Goal: Task Accomplishment & Management: Use online tool/utility

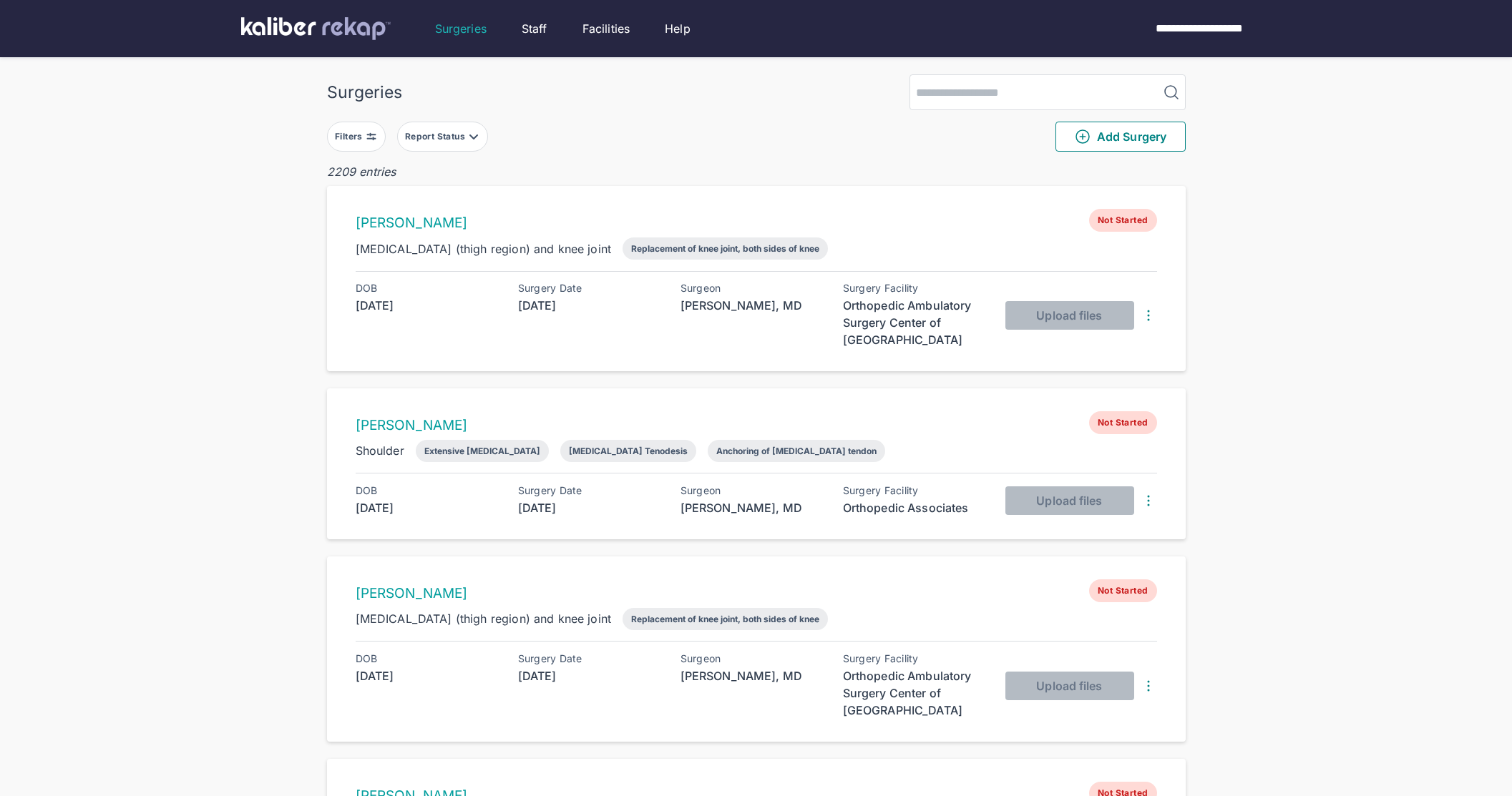
click at [356, 133] on div "Filters" at bounding box center [350, 136] width 30 height 11
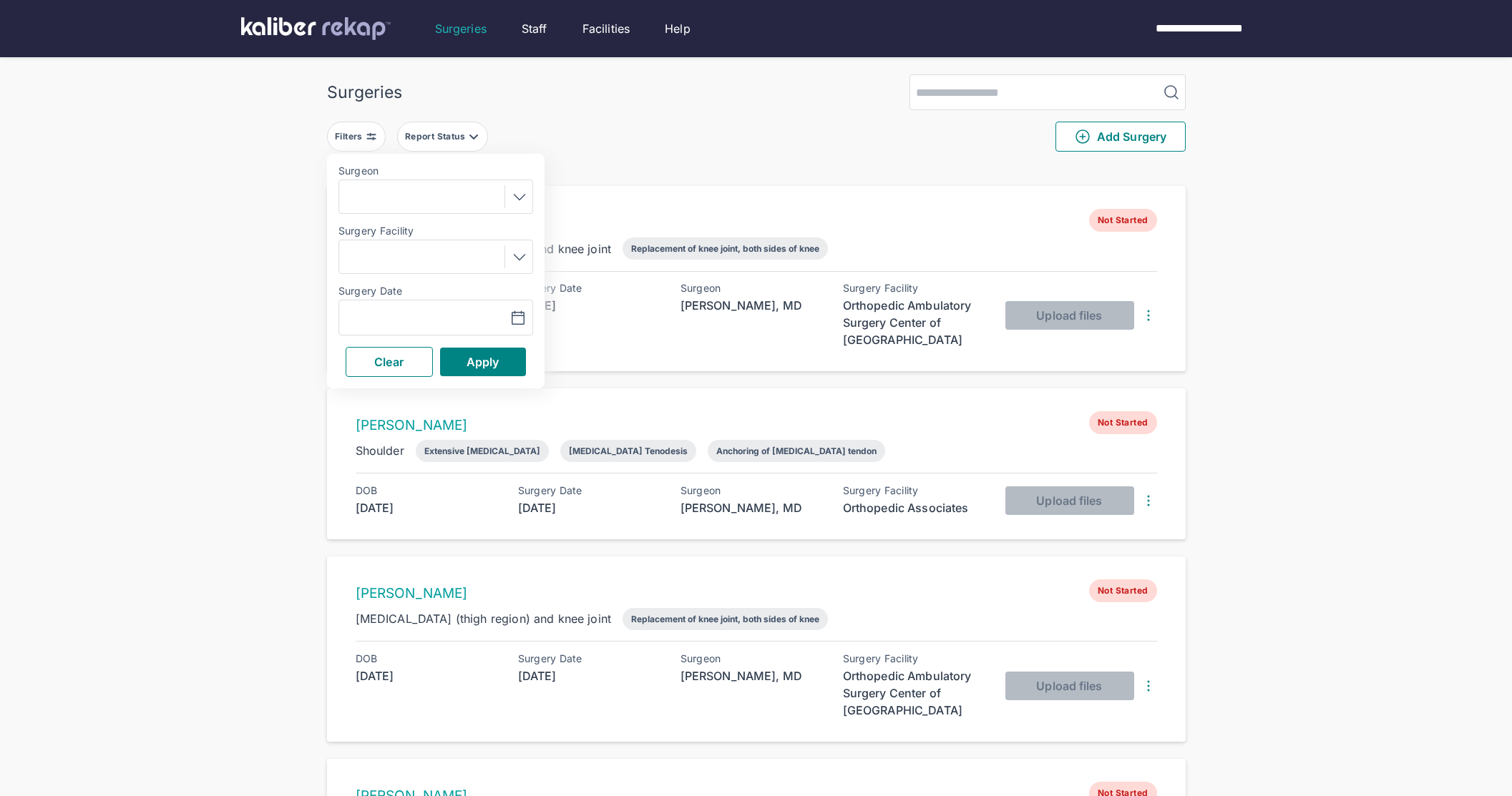
click at [433, 307] on div "Navigate forward to interact with the calendar and select a date. Press the que…" at bounding box center [435, 317] width 194 height 36
click at [435, 311] on button "button" at bounding box center [481, 317] width 98 height 33
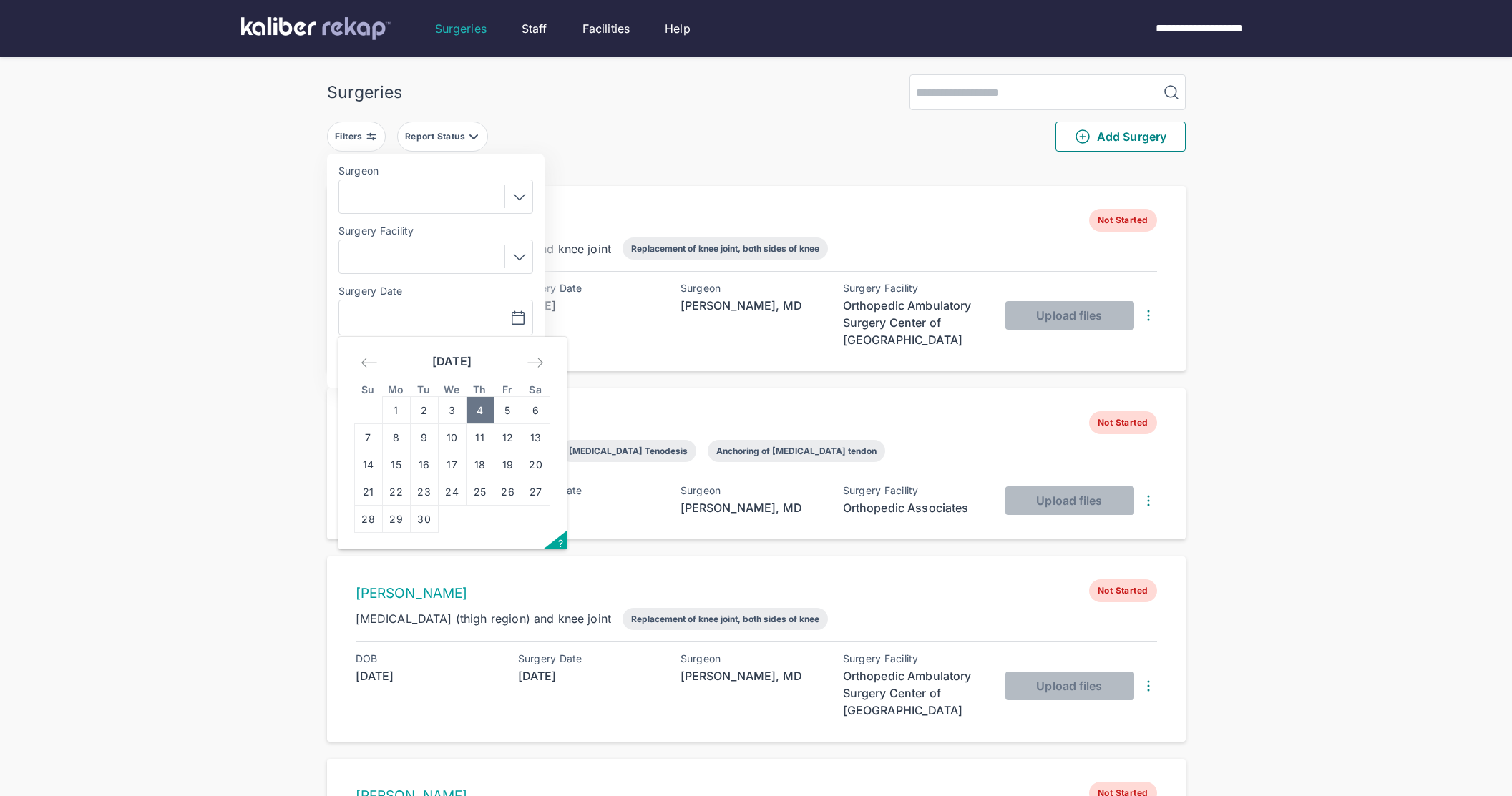
click at [467, 407] on td "4" at bounding box center [479, 410] width 28 height 28
type input "**********"
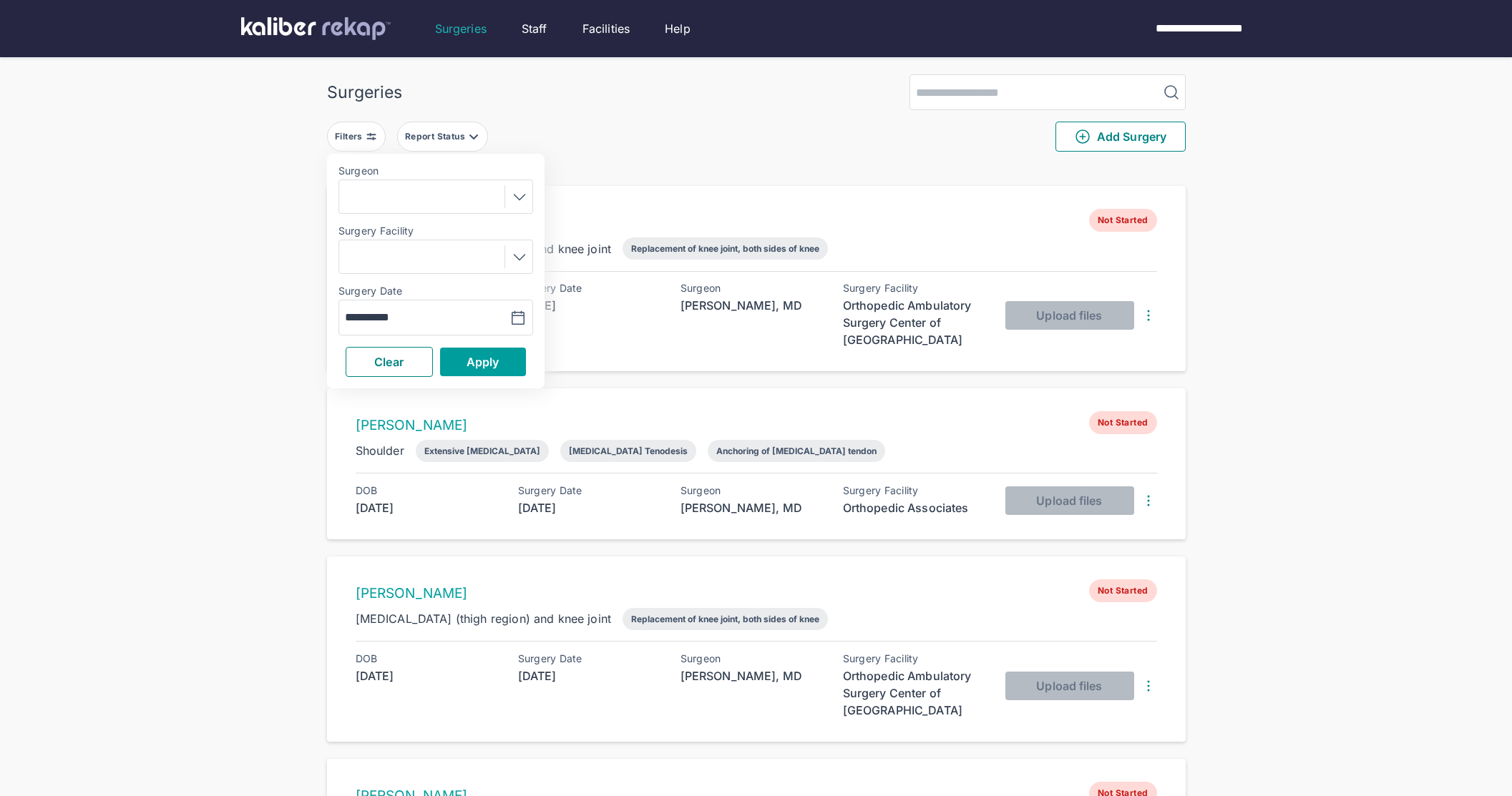
click at [471, 369] on button "Apply" at bounding box center [482, 362] width 86 height 29
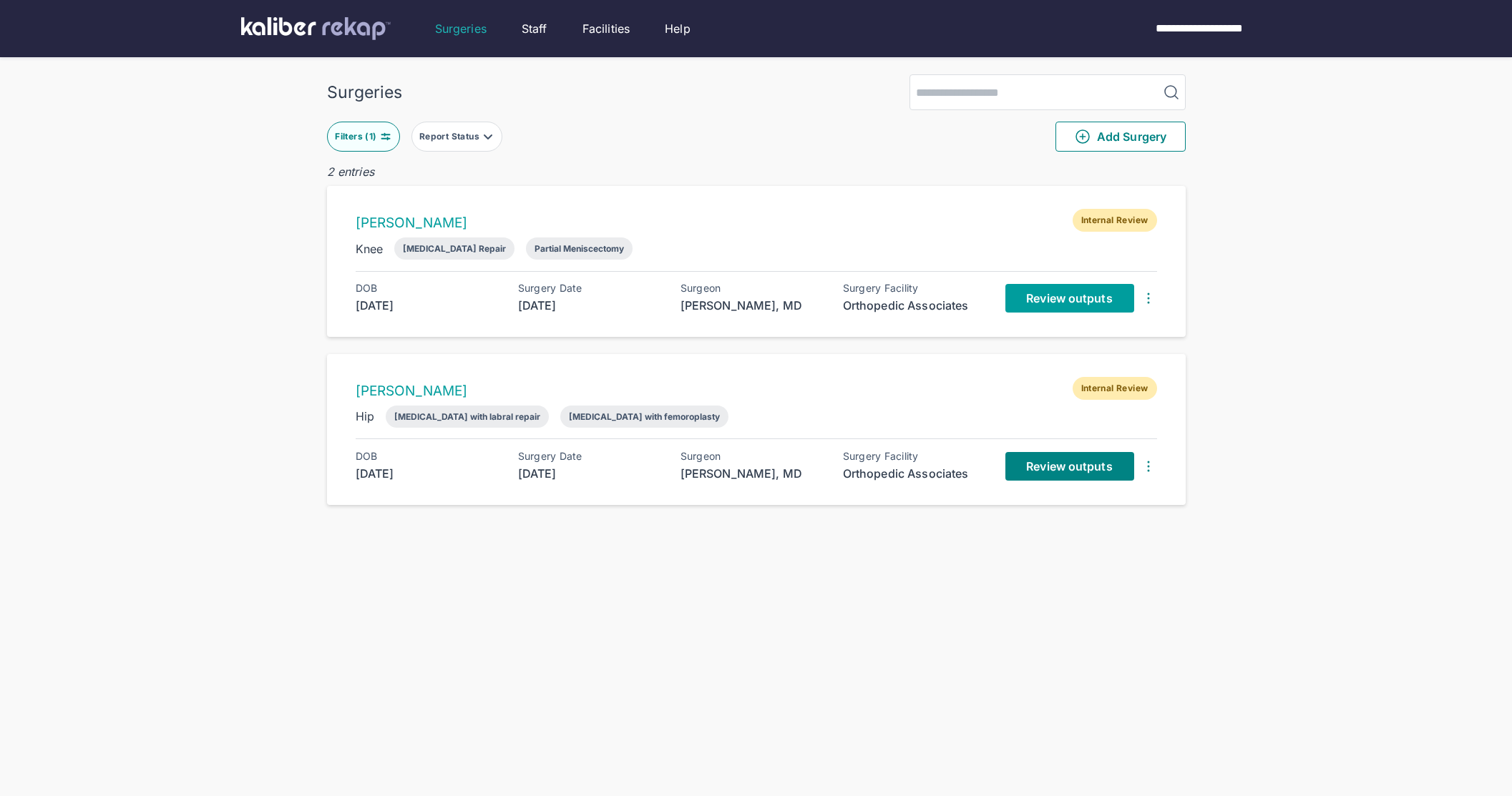
click at [1025, 293] on link "Review outputs" at bounding box center [1069, 298] width 129 height 29
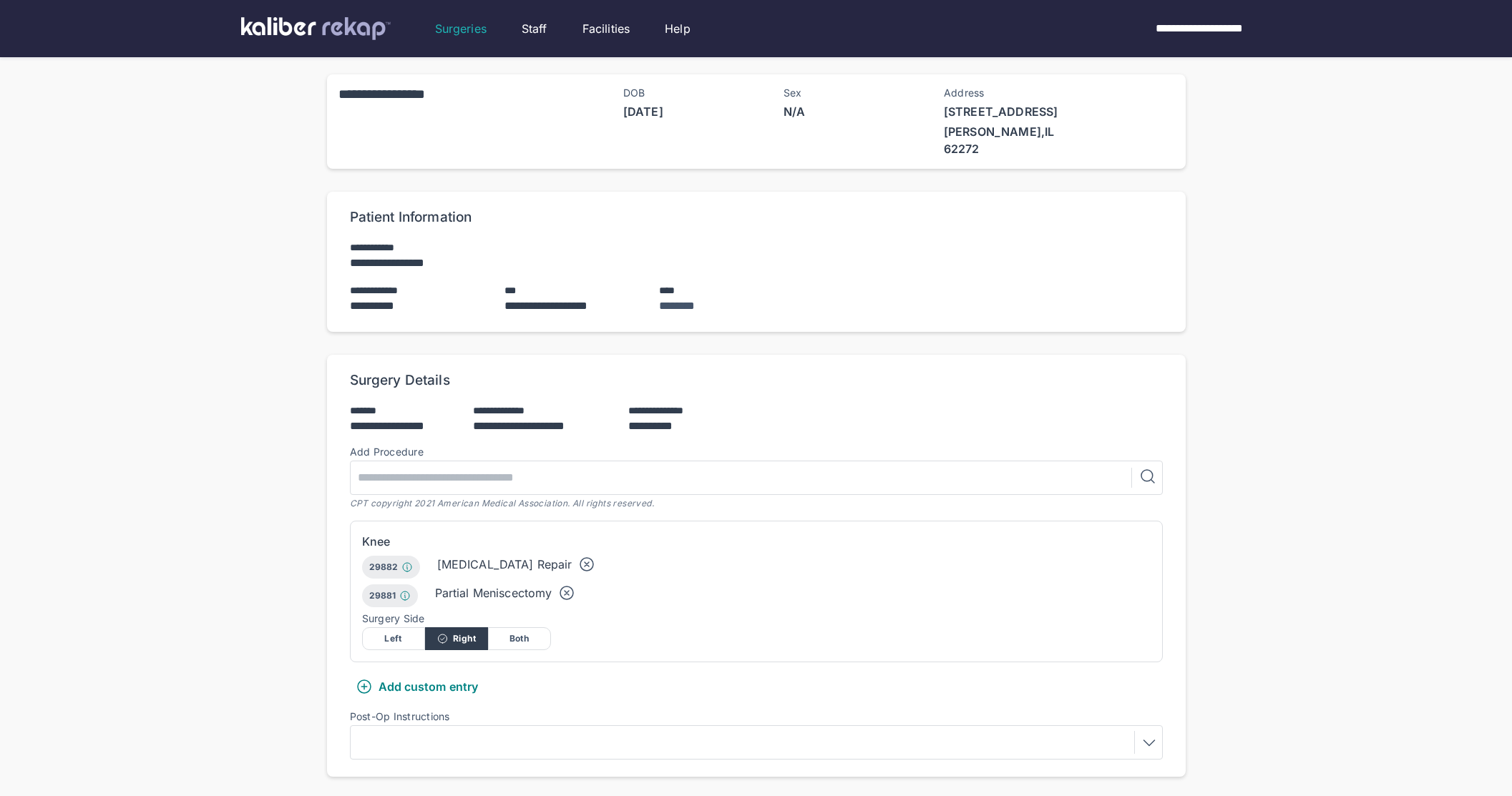
scroll to position [504, 0]
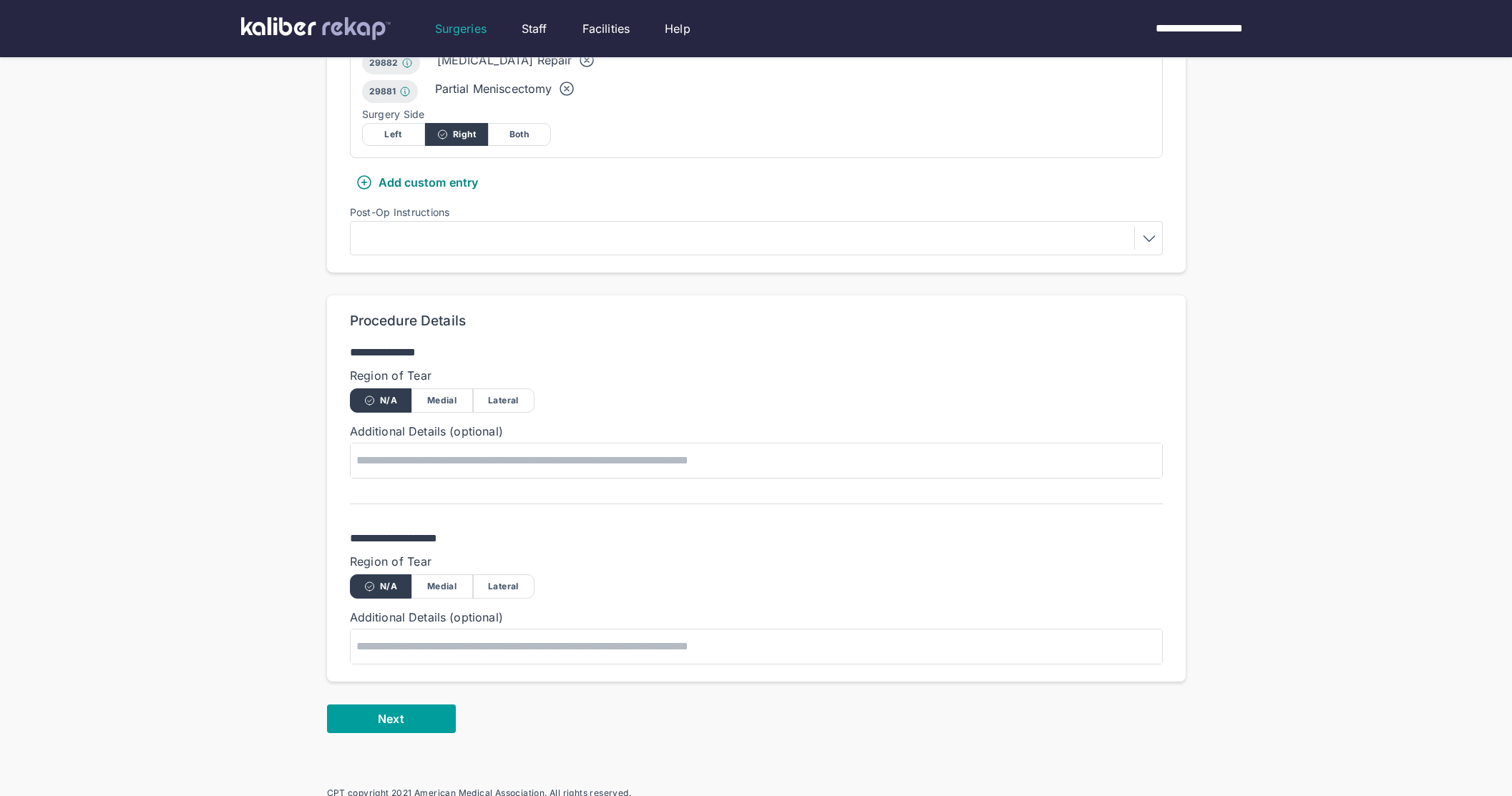
drag, startPoint x: 407, startPoint y: 731, endPoint x: 410, endPoint y: 711, distance: 20.2
click at [407, 731] on div "**********" at bounding box center [756, 243] width 859 height 1112
click at [411, 705] on button "Next" at bounding box center [391, 719] width 129 height 29
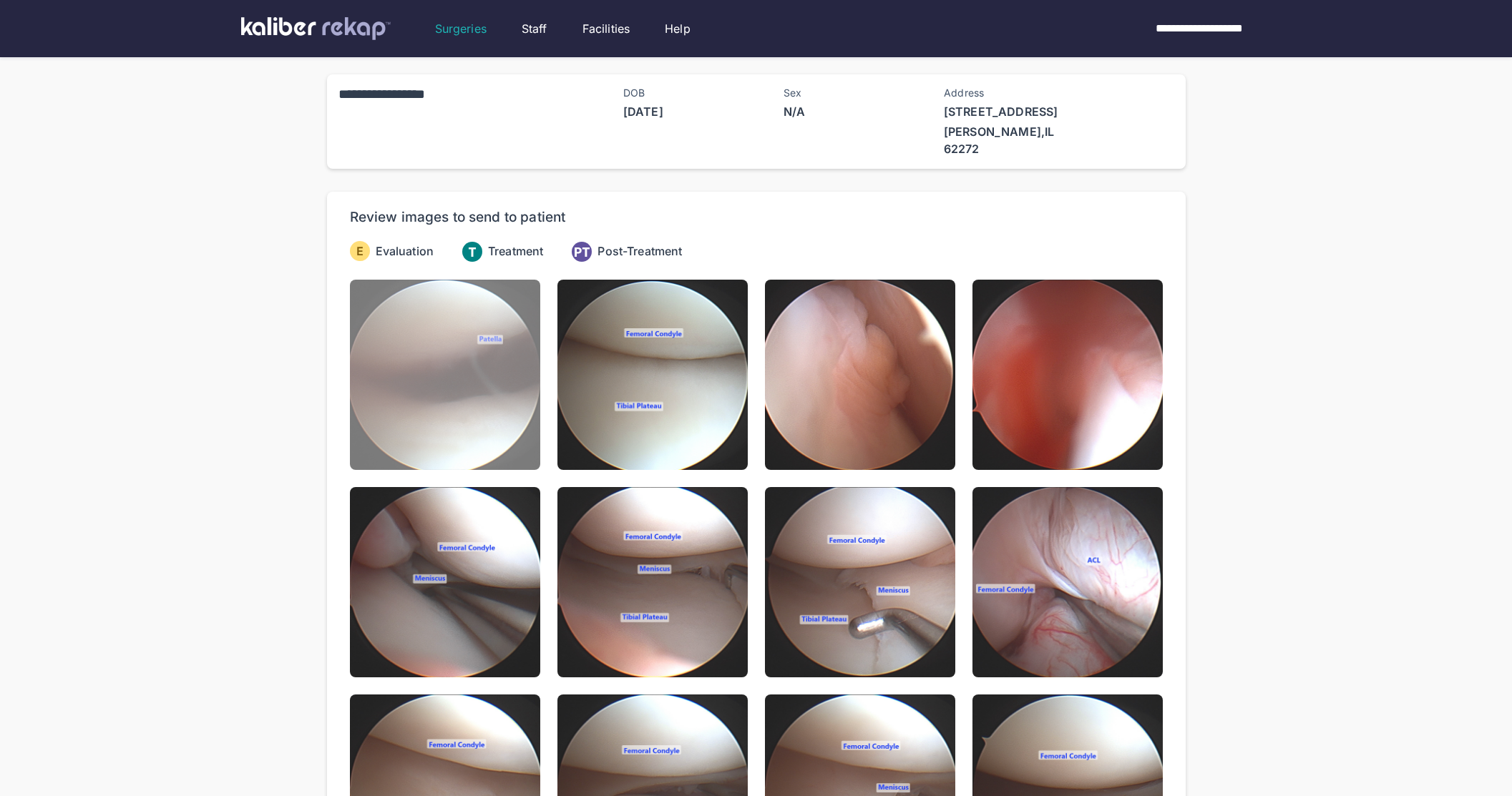
click at [456, 324] on img at bounding box center [444, 375] width 190 height 190
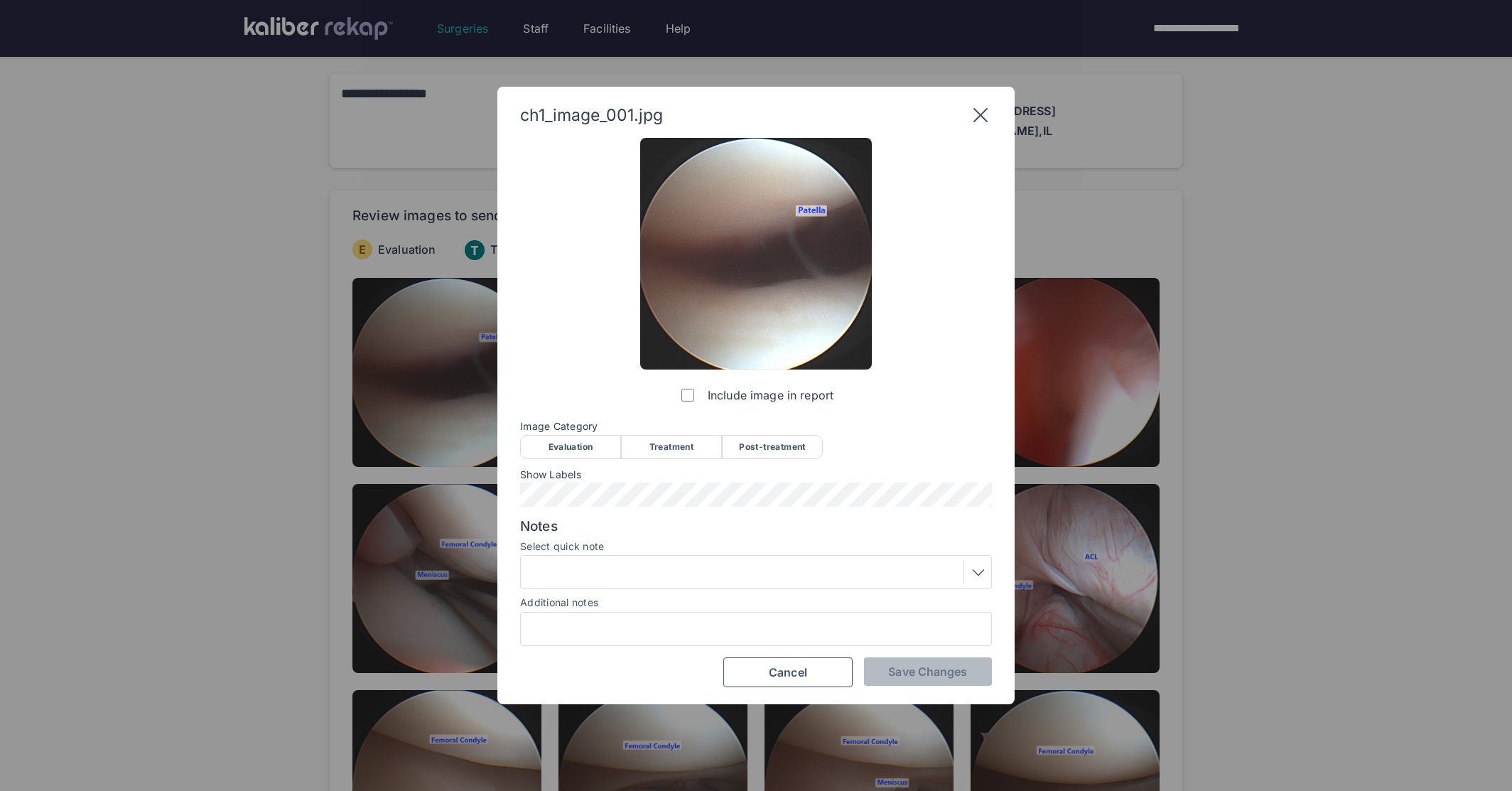
click at [542, 453] on div "Evaluation" at bounding box center [570, 447] width 101 height 24
click at [911, 673] on span "Save Changes" at bounding box center [928, 672] width 79 height 15
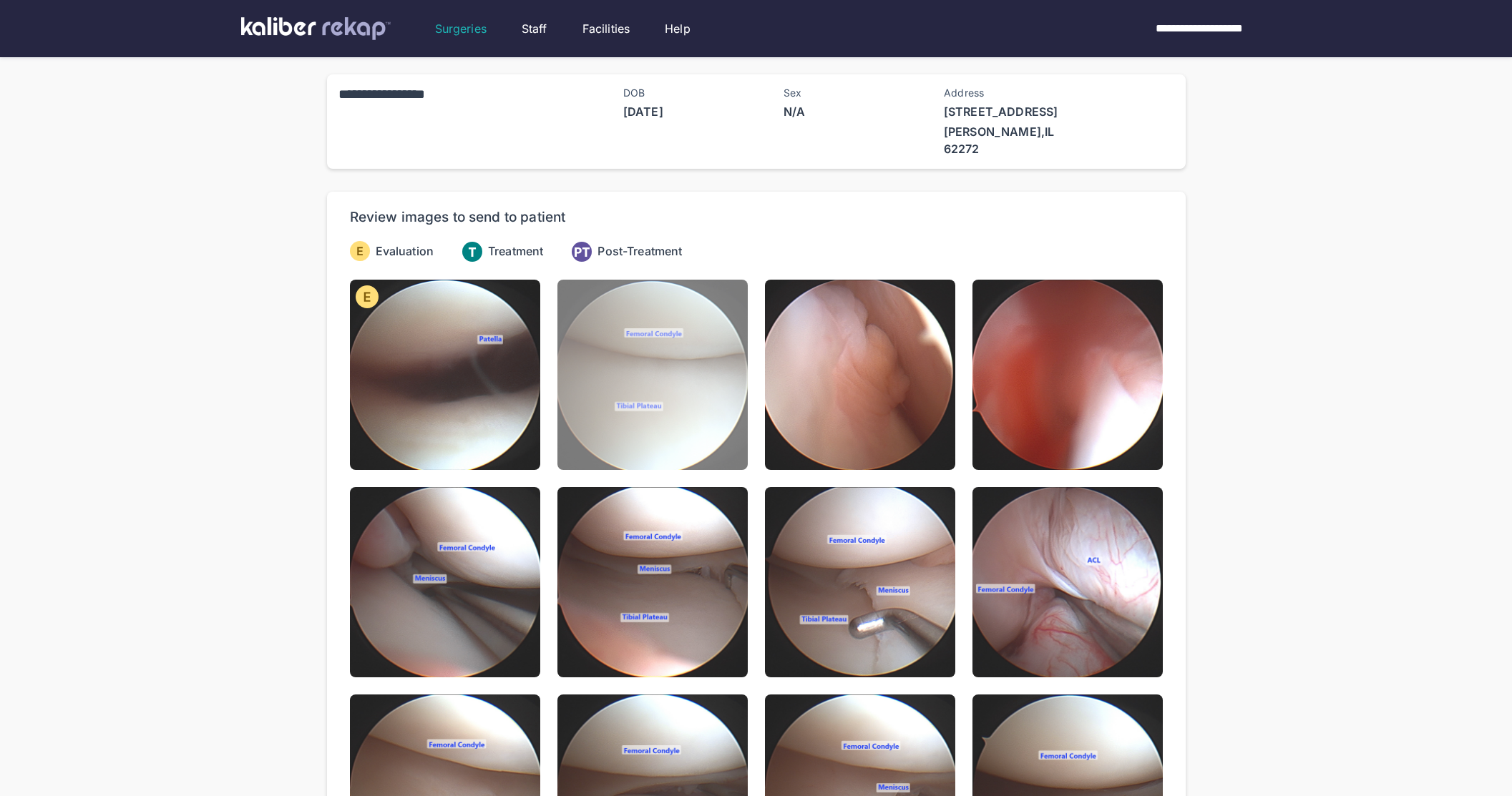
click at [721, 427] on img at bounding box center [652, 375] width 190 height 190
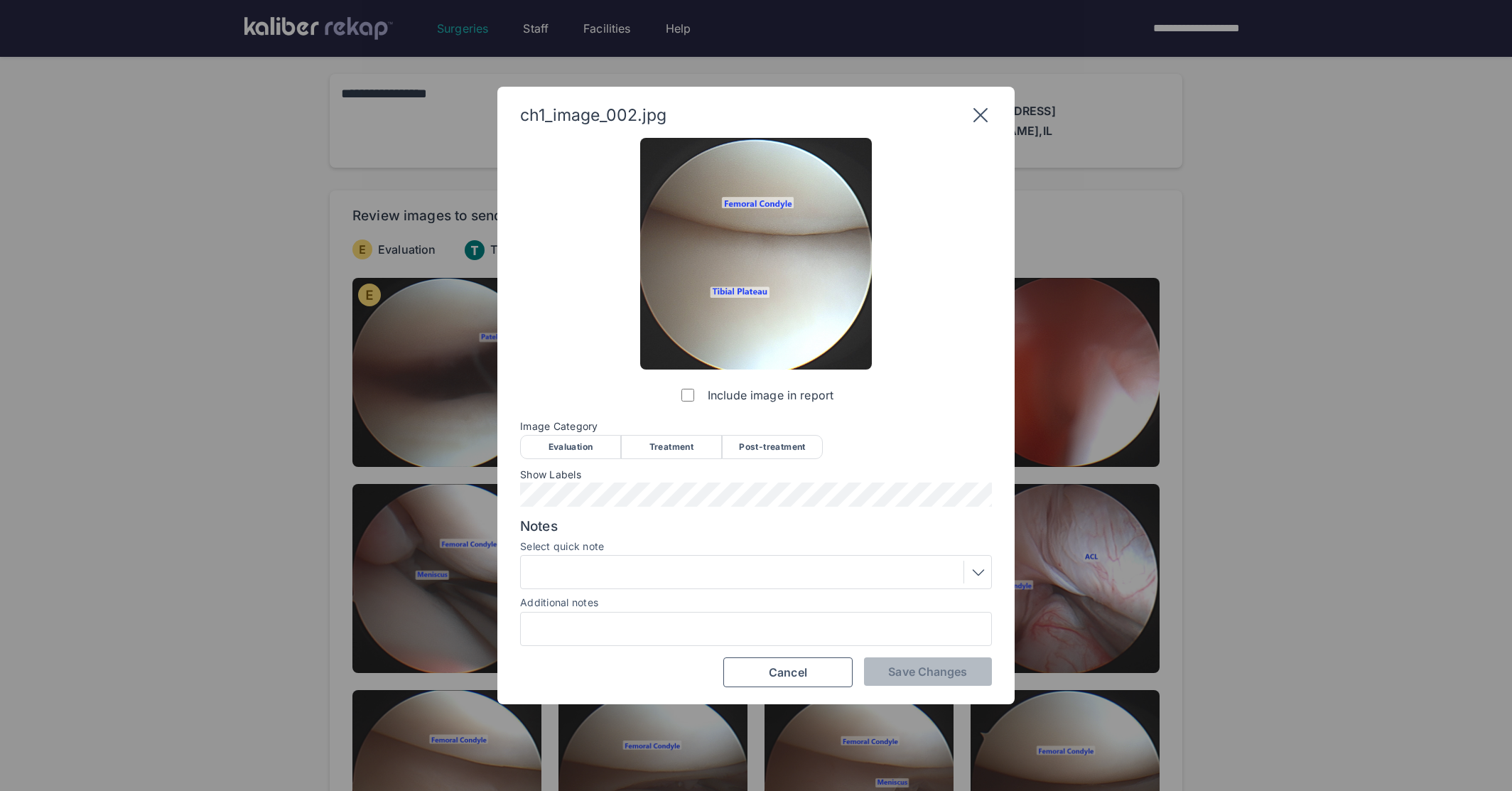
click at [587, 448] on div "Evaluation" at bounding box center [570, 447] width 101 height 24
click at [910, 666] on button "Save Changes" at bounding box center [928, 671] width 128 height 28
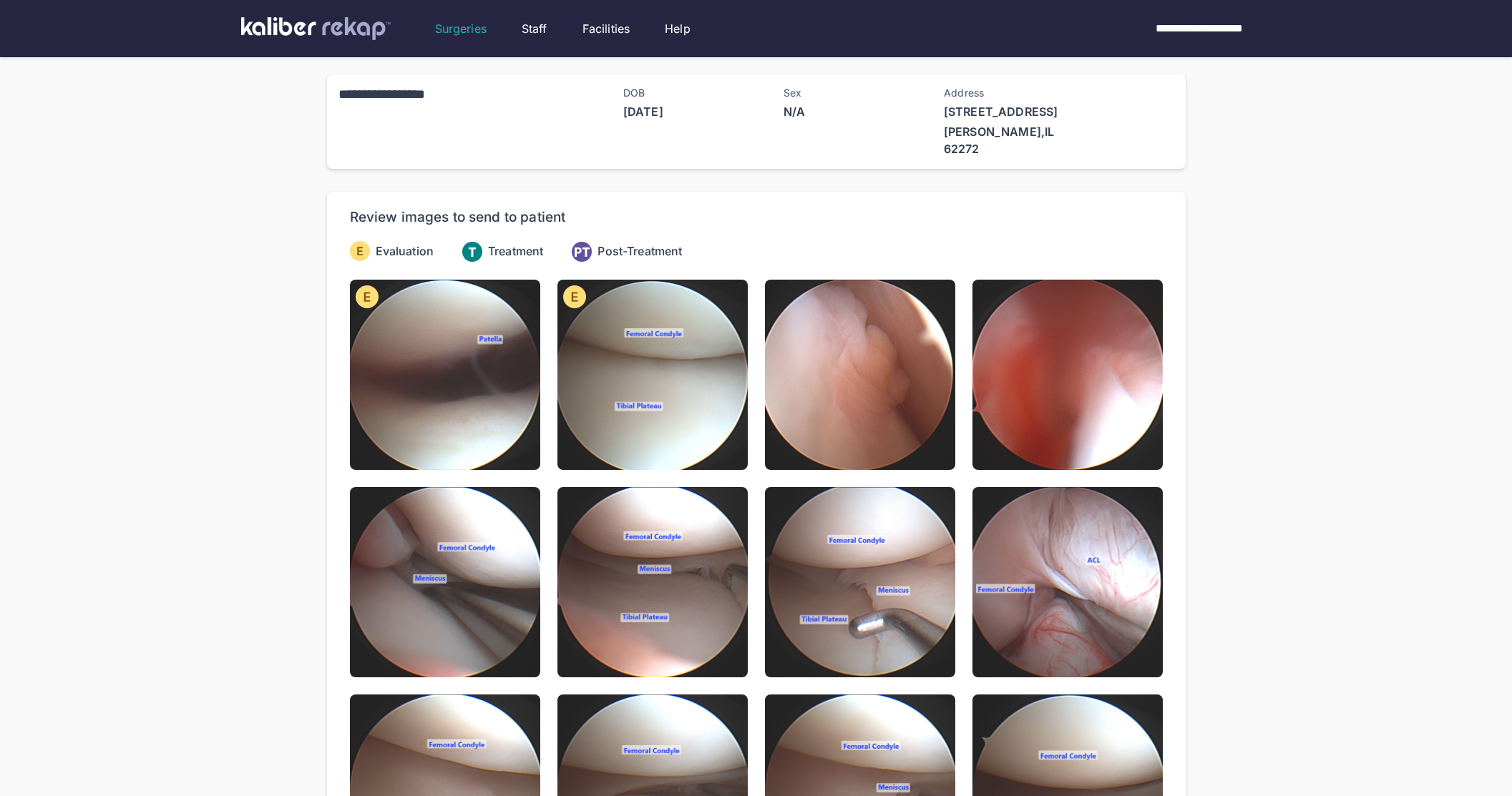
drag, startPoint x: 848, startPoint y: 361, endPoint x: 818, endPoint y: 394, distance: 44.6
click at [848, 361] on img at bounding box center [860, 375] width 190 height 190
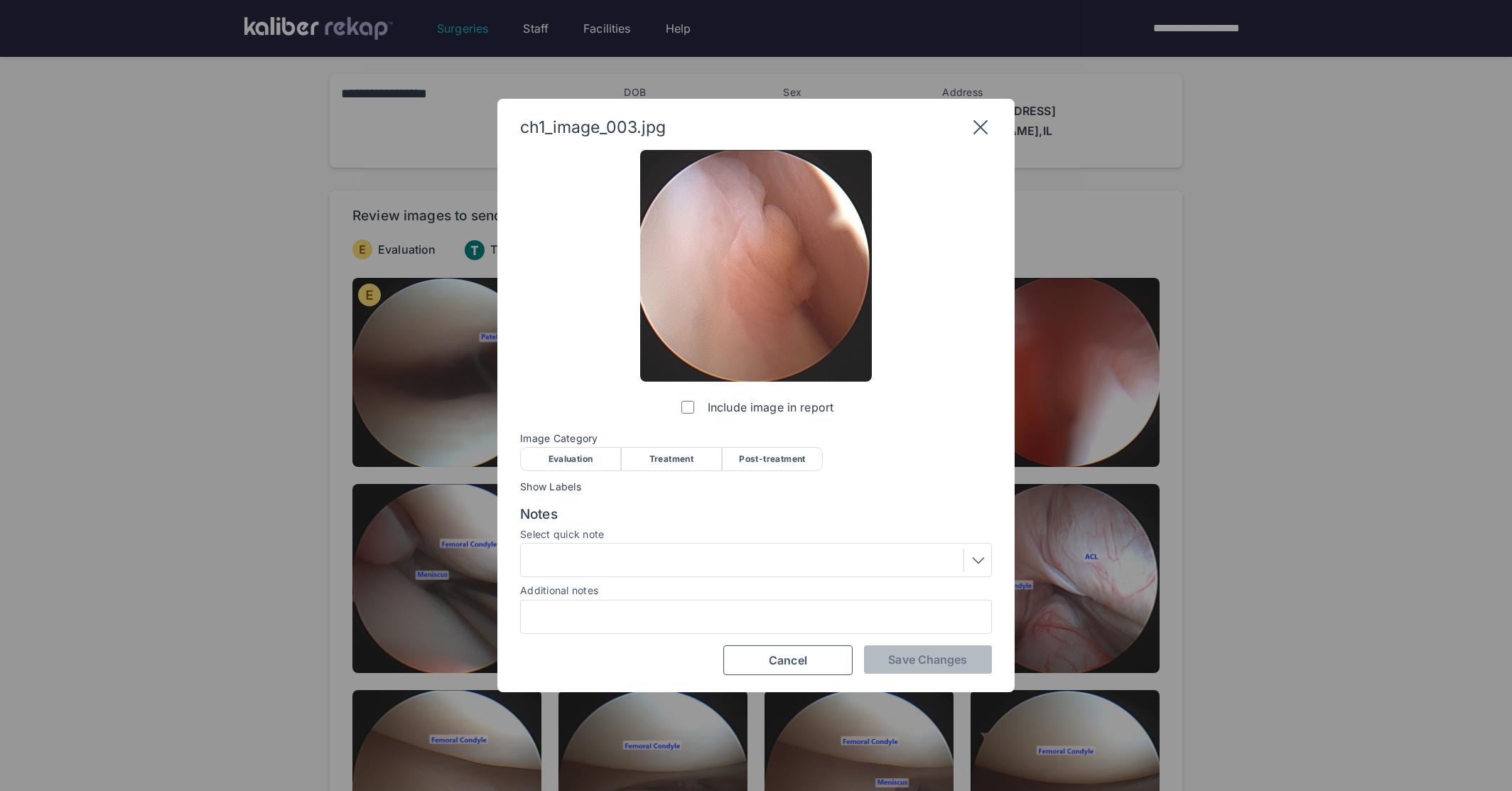
drag, startPoint x: 586, startPoint y: 458, endPoint x: 630, endPoint y: 482, distance: 50.1
click at [586, 458] on div "Evaluation" at bounding box center [570, 459] width 101 height 24
click at [906, 654] on button "Save Changes" at bounding box center [928, 659] width 128 height 28
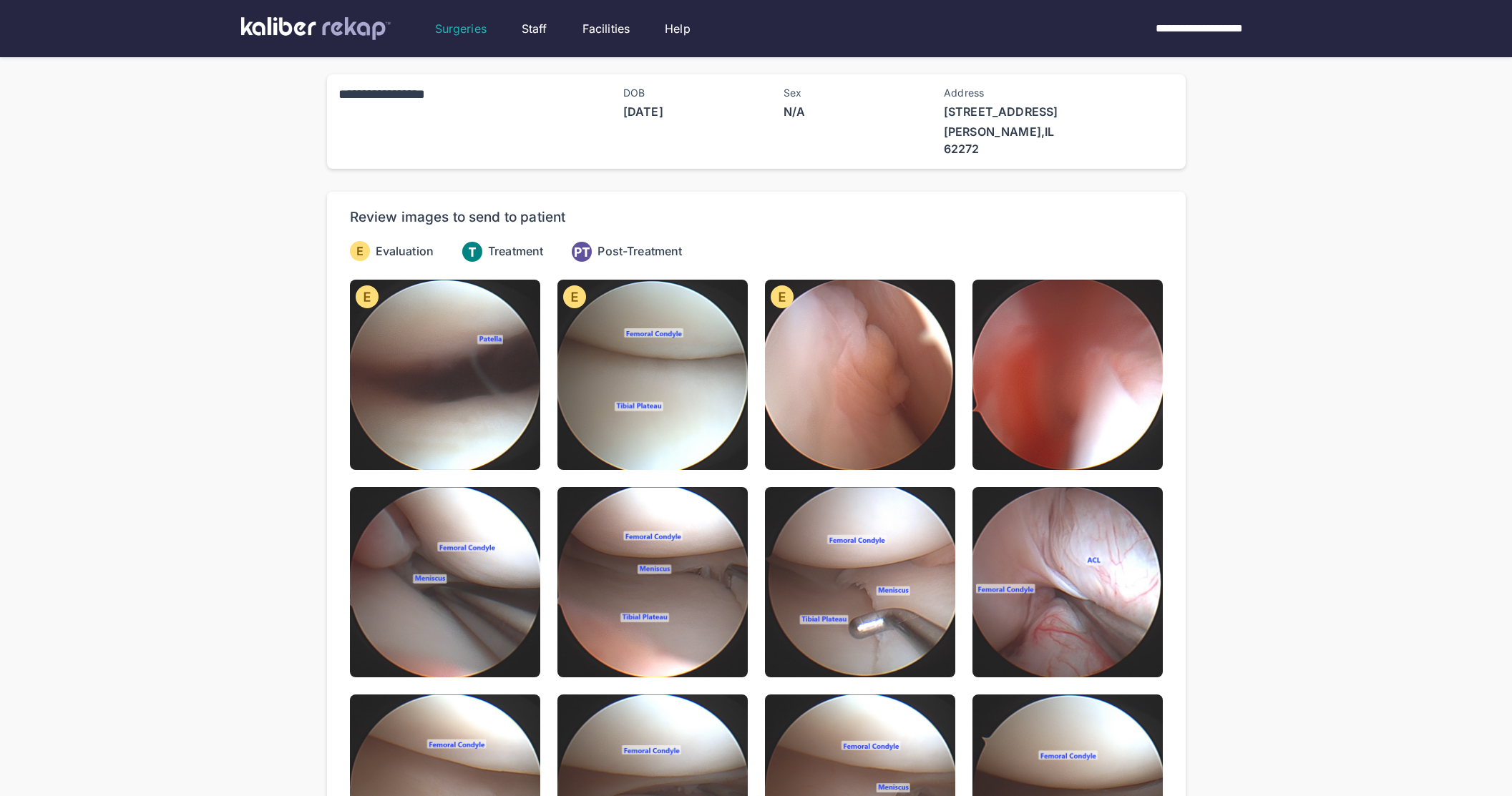
drag, startPoint x: 1057, startPoint y: 327, endPoint x: 1052, endPoint y: 333, distance: 7.8
click at [1057, 327] on img at bounding box center [1067, 375] width 190 height 190
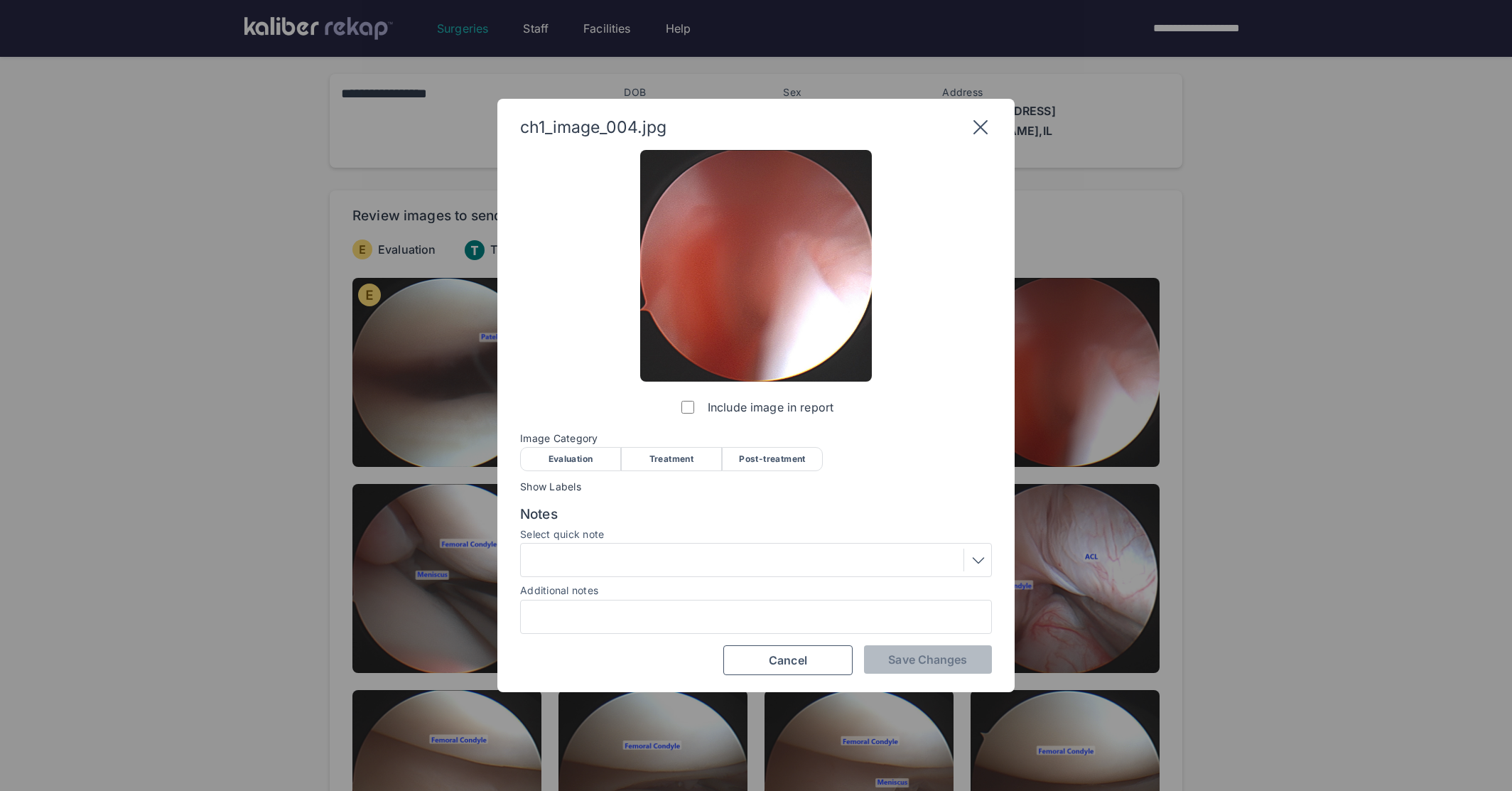
click at [588, 467] on div "Evaluation" at bounding box center [570, 459] width 101 height 24
click at [896, 651] on button "Save Changes" at bounding box center [928, 659] width 128 height 28
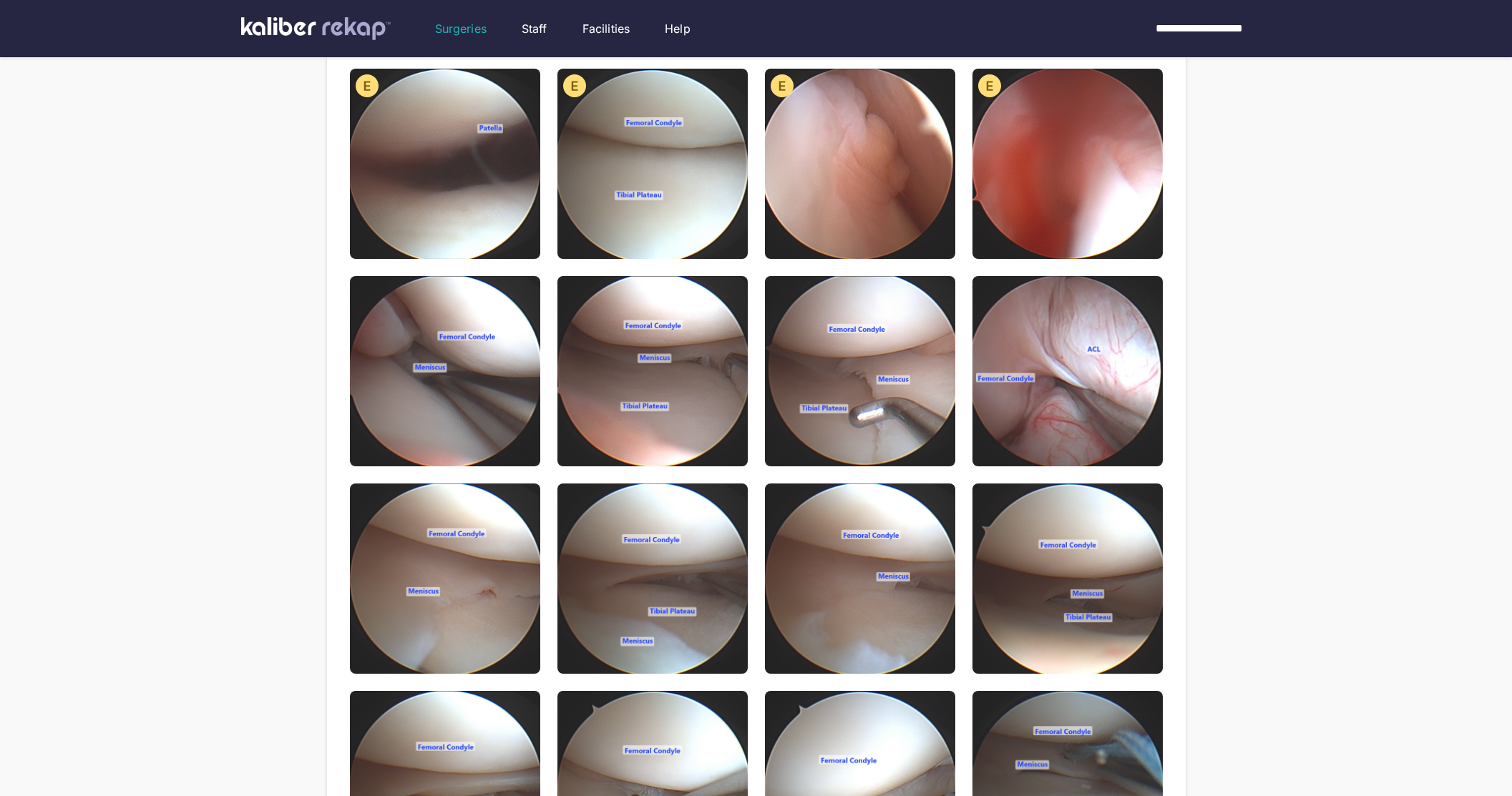
scroll to position [123, 0]
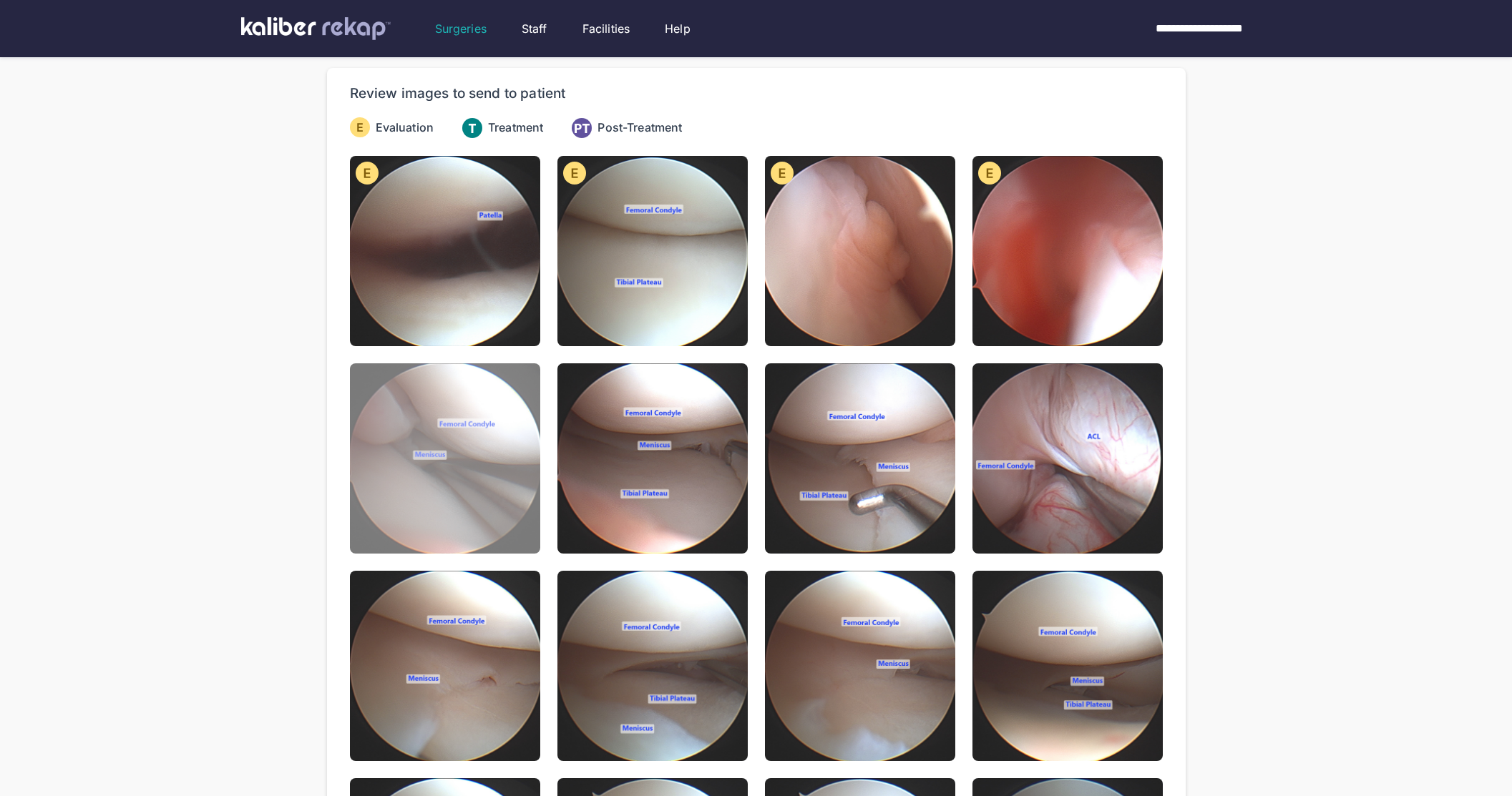
click at [398, 490] on img at bounding box center [444, 458] width 190 height 190
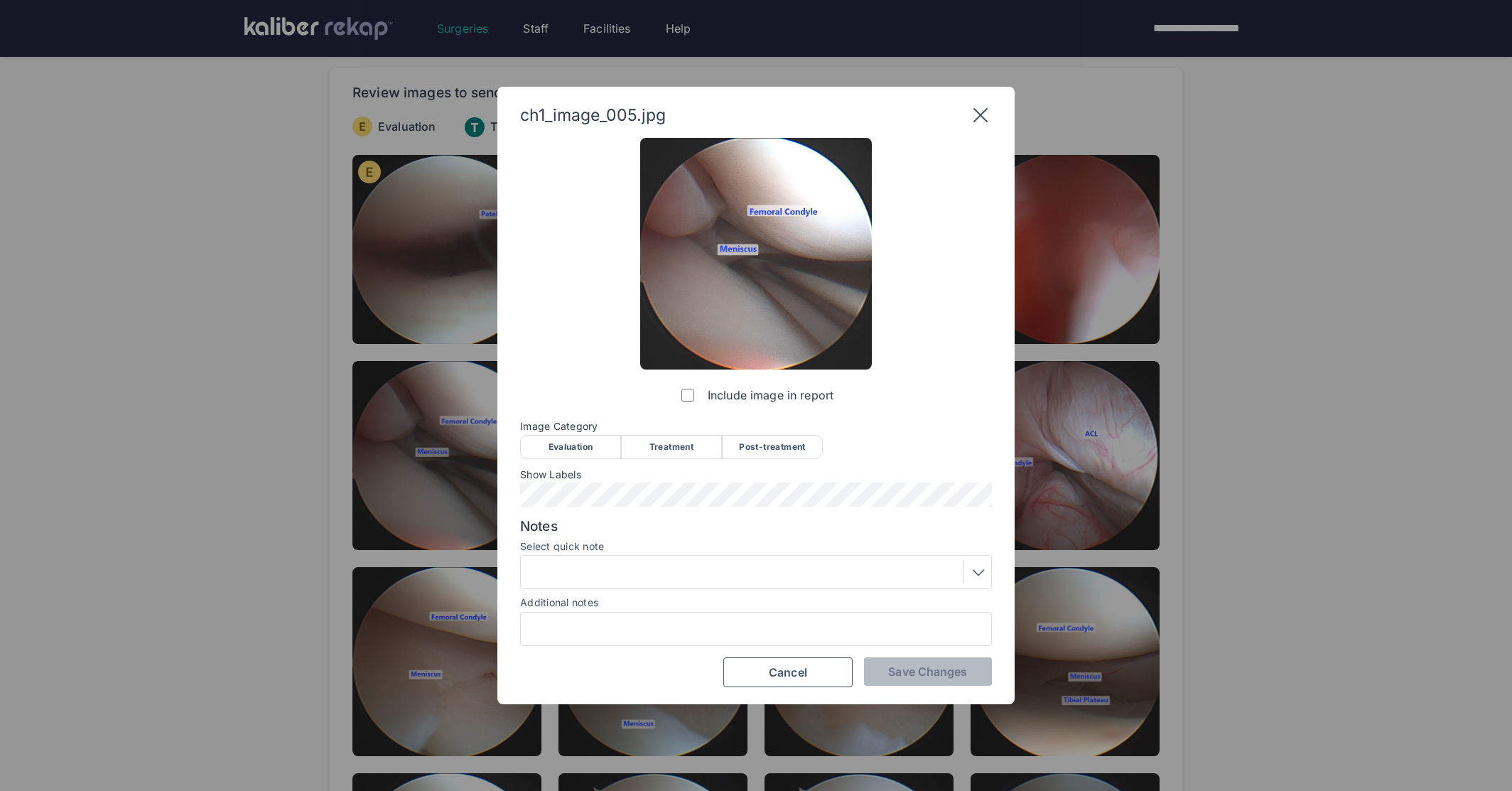
click at [586, 447] on div "Evaluation" at bounding box center [570, 447] width 101 height 24
click at [897, 679] on span "Save Changes" at bounding box center [928, 672] width 79 height 15
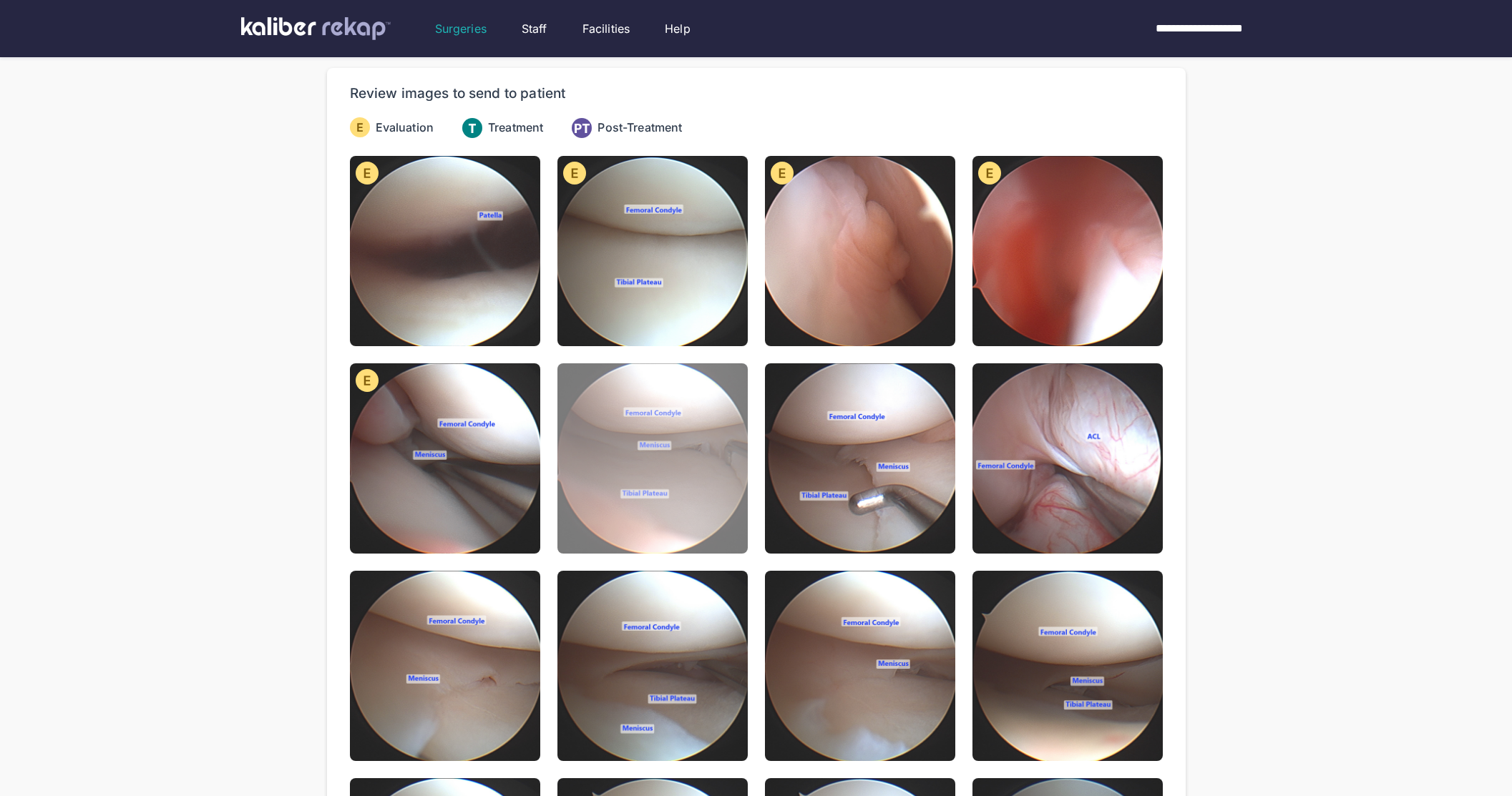
click at [708, 506] on img at bounding box center [652, 458] width 190 height 190
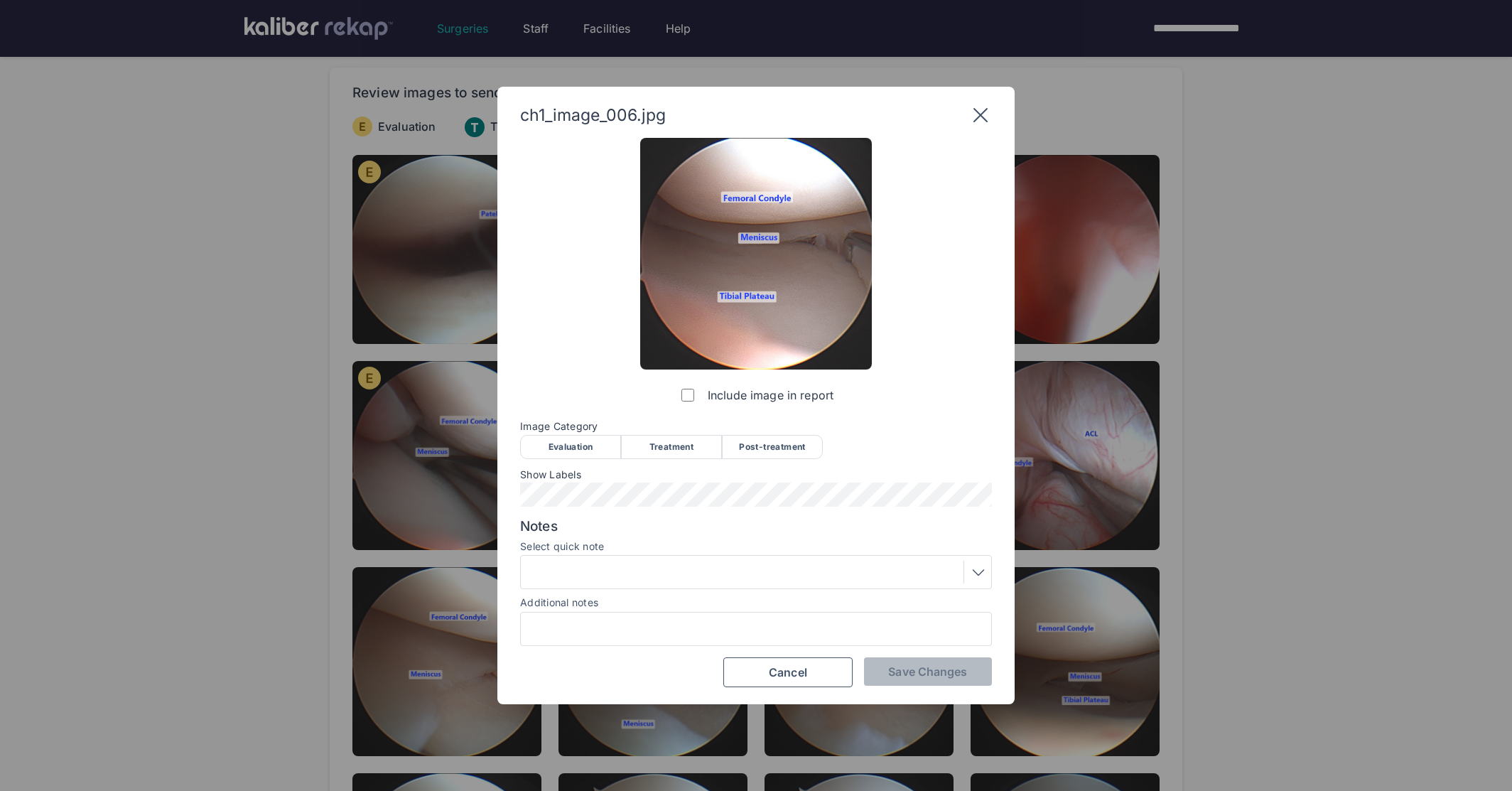
click at [572, 443] on div "Evaluation" at bounding box center [570, 447] width 101 height 24
click at [915, 679] on button "Save Changes" at bounding box center [928, 671] width 128 height 28
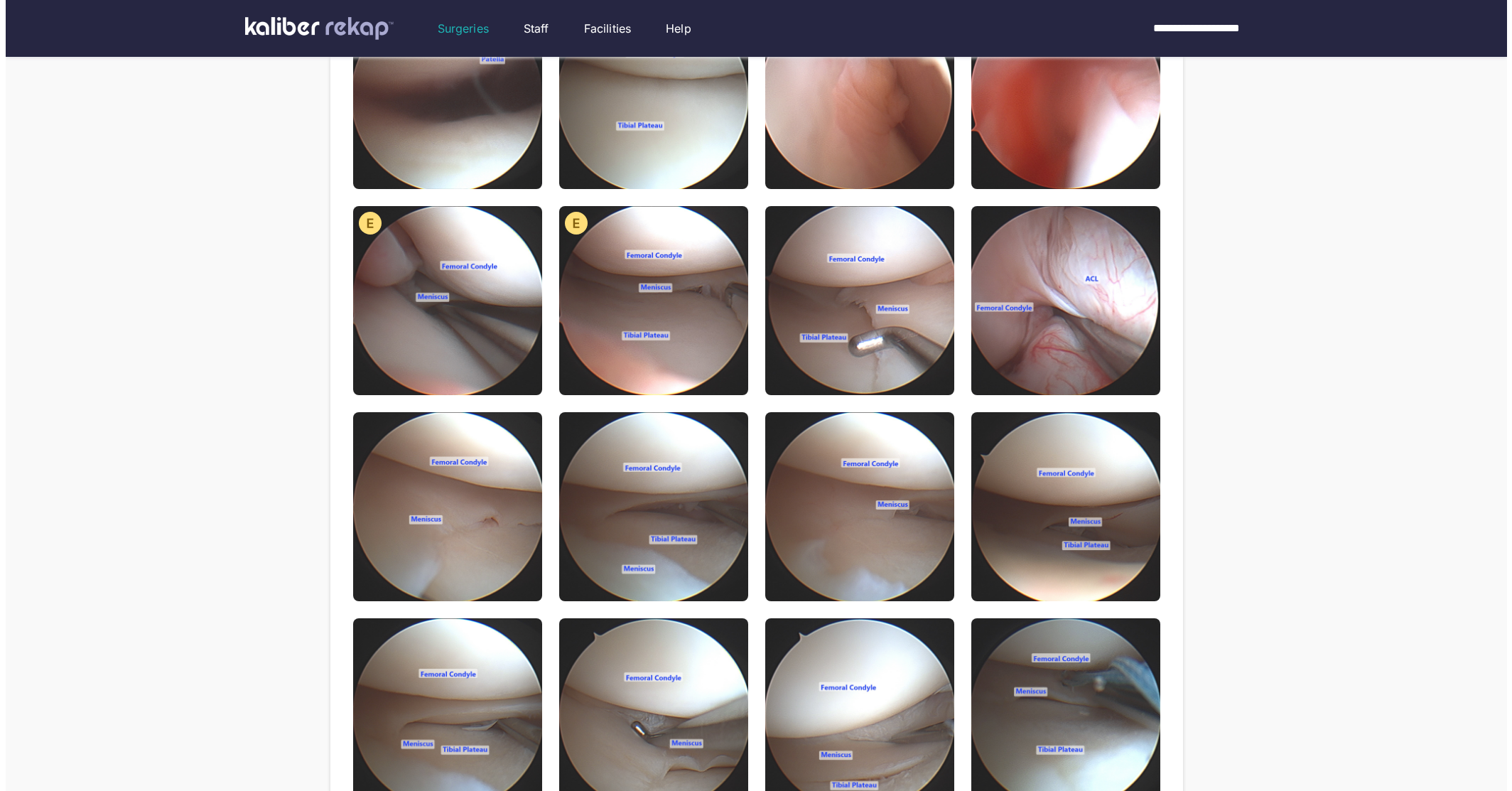
scroll to position [229, 0]
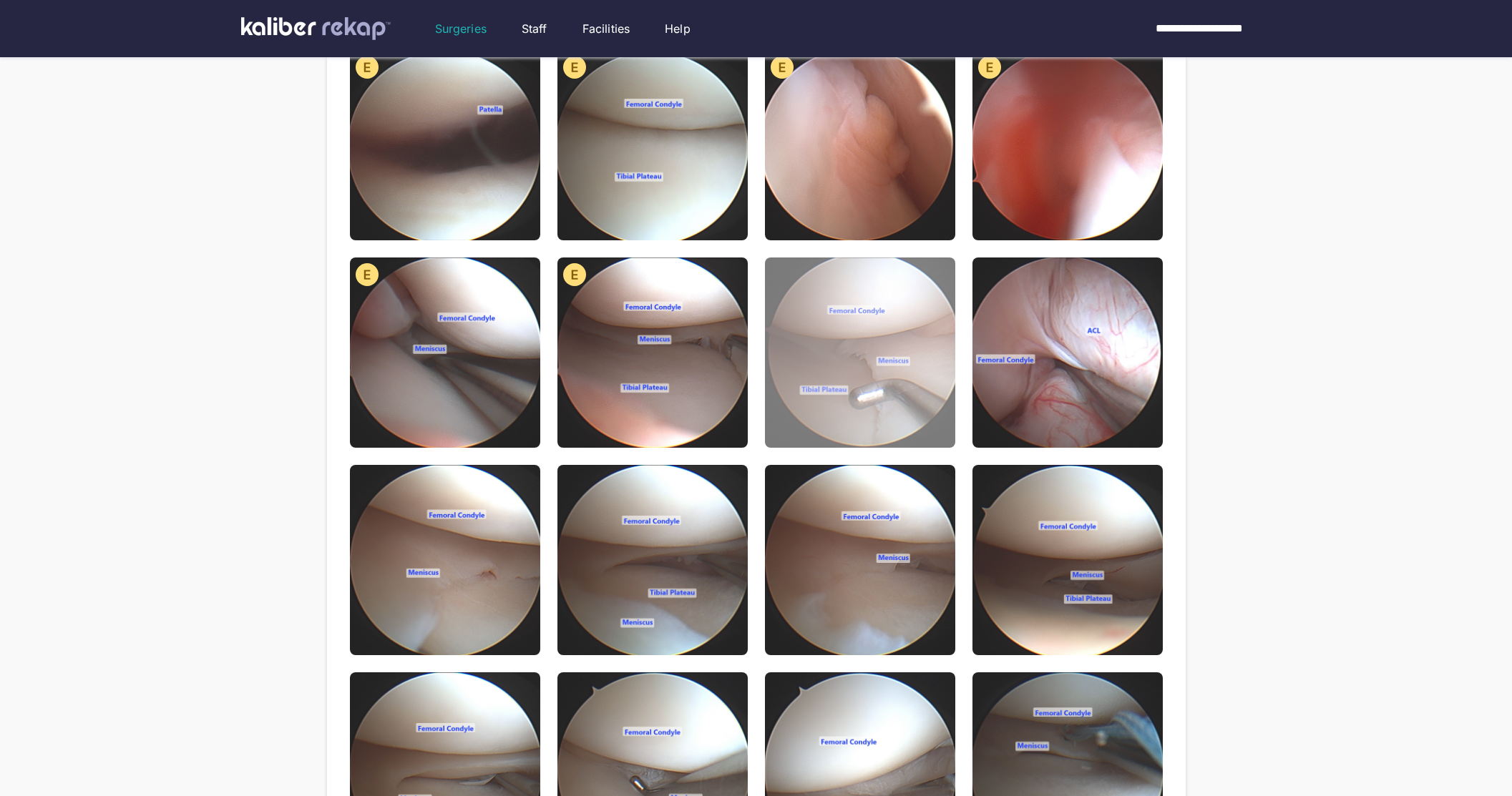
click at [903, 396] on img at bounding box center [860, 352] width 190 height 190
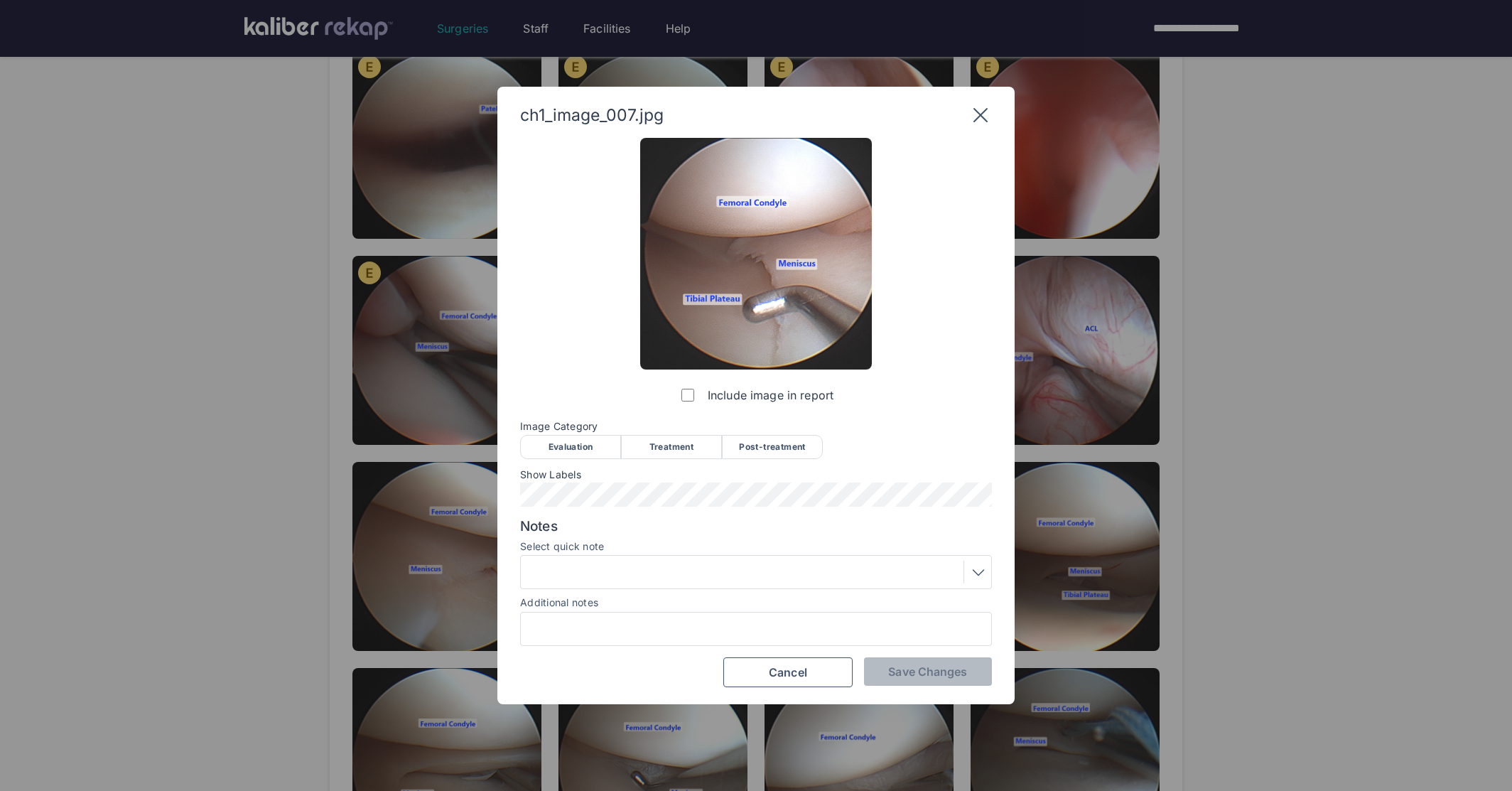
click at [568, 433] on div "Image Category Evaluation Treatment Post-treatment Evaluation Treatment Post-tr…" at bounding box center [756, 439] width 472 height 37
click at [566, 449] on div "Evaluation" at bounding box center [570, 447] width 101 height 24
click at [909, 672] on span "Save Changes" at bounding box center [928, 672] width 79 height 15
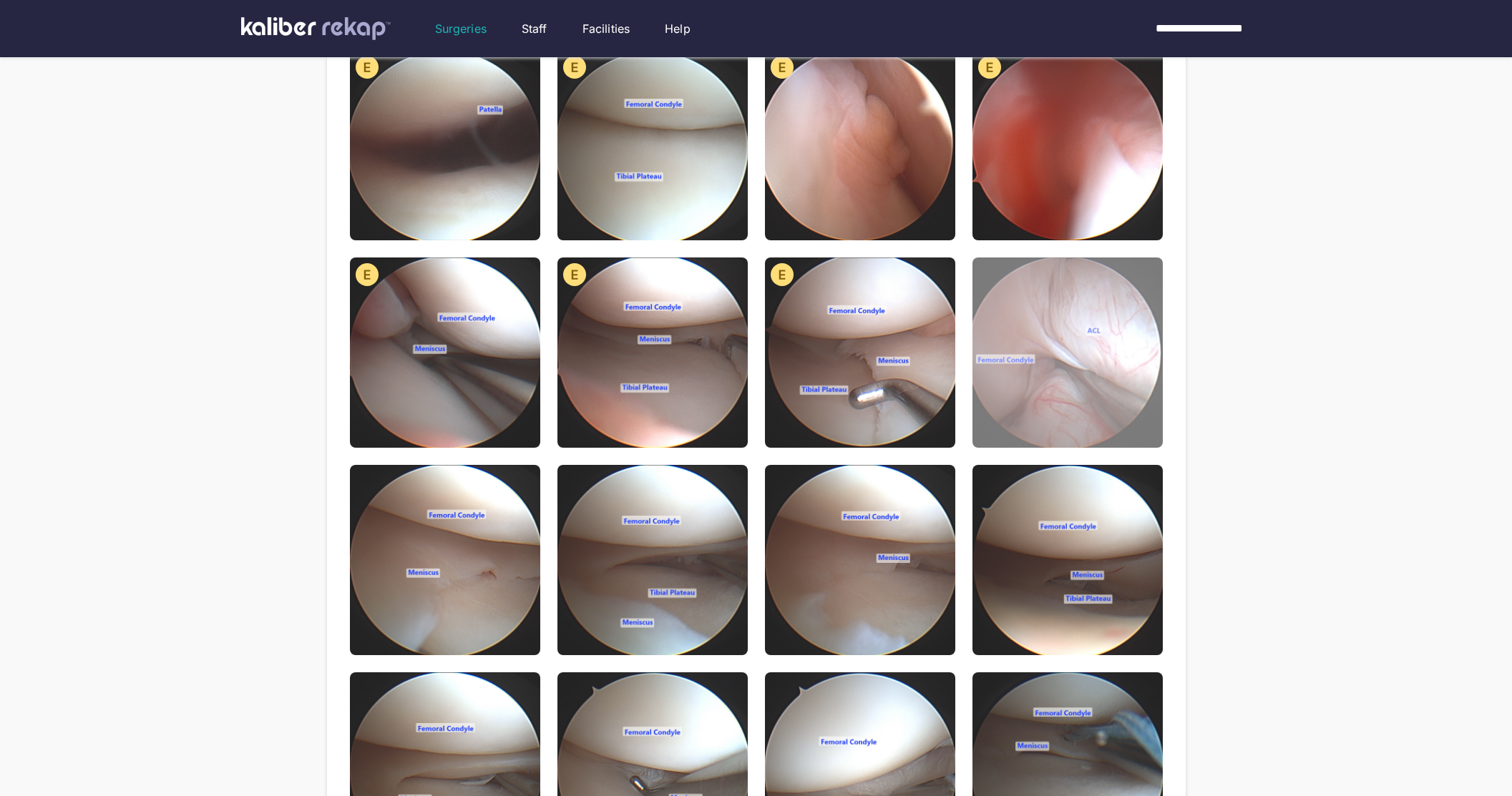
drag, startPoint x: 1032, startPoint y: 321, endPoint x: 748, endPoint y: 401, distance: 295.1
click at [1032, 322] on img at bounding box center [1067, 352] width 190 height 190
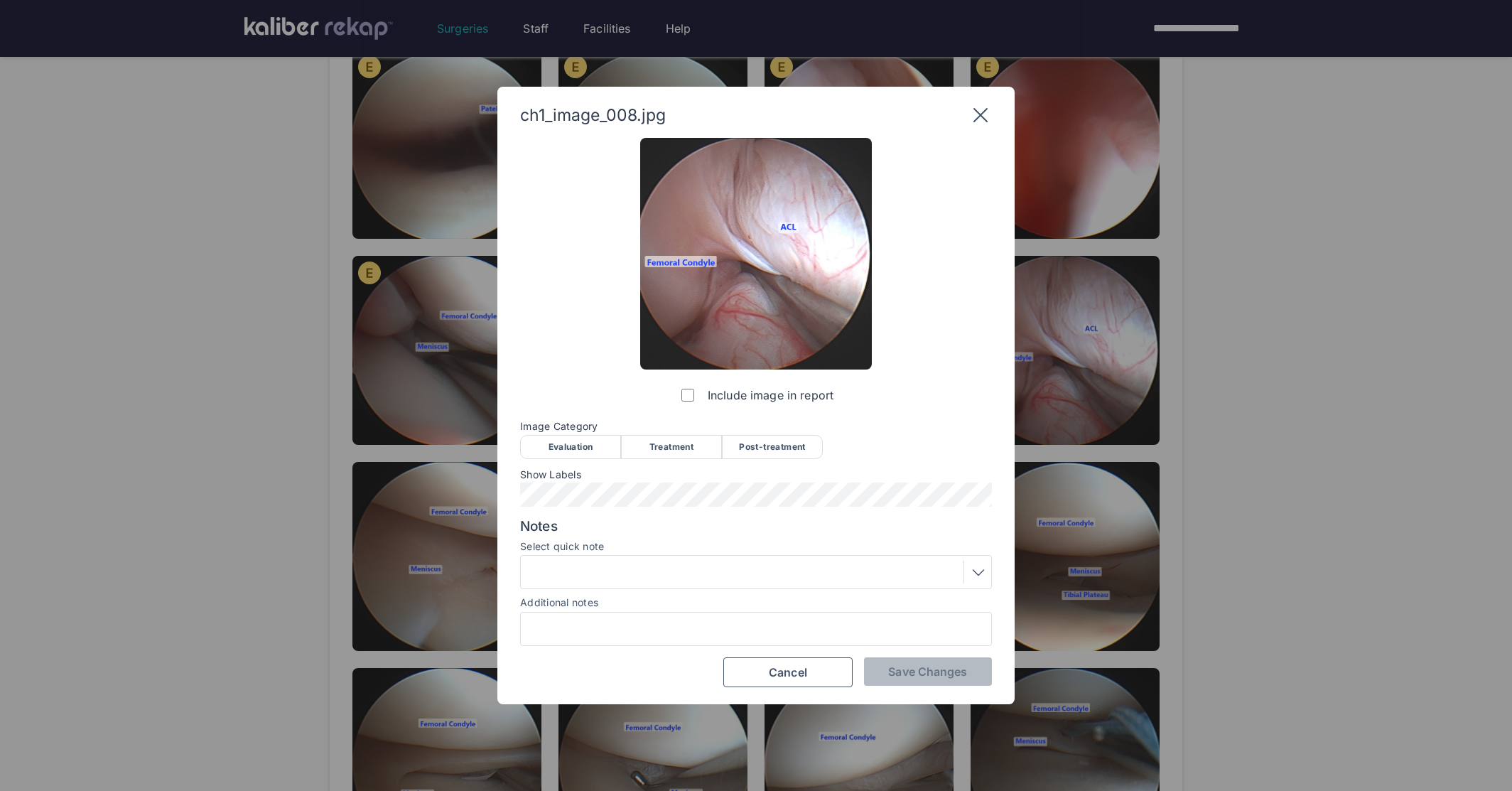
click at [565, 445] on div "Evaluation" at bounding box center [570, 447] width 101 height 24
click at [637, 562] on div at bounding box center [755, 572] width 462 height 23
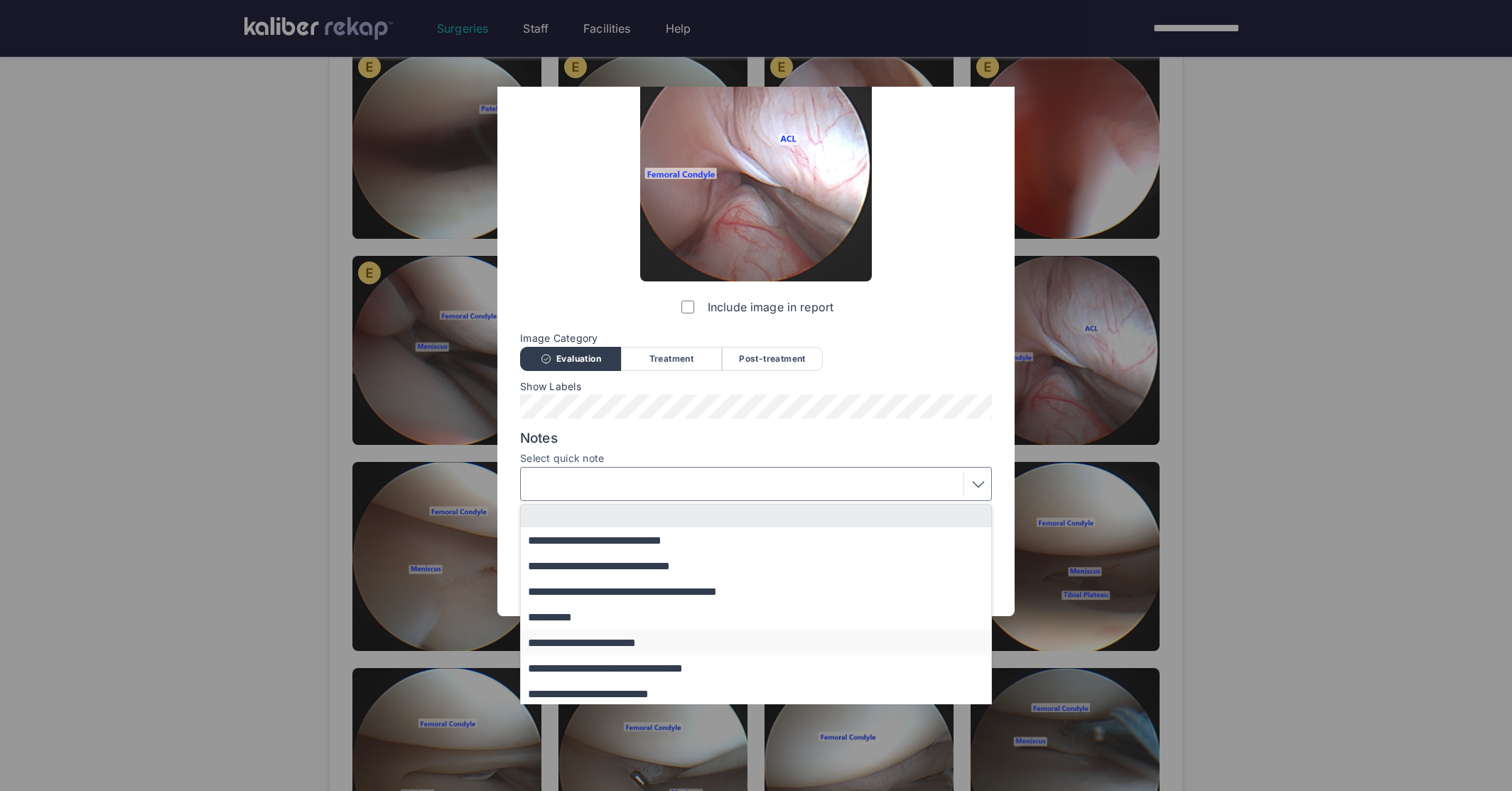
scroll to position [91, 0]
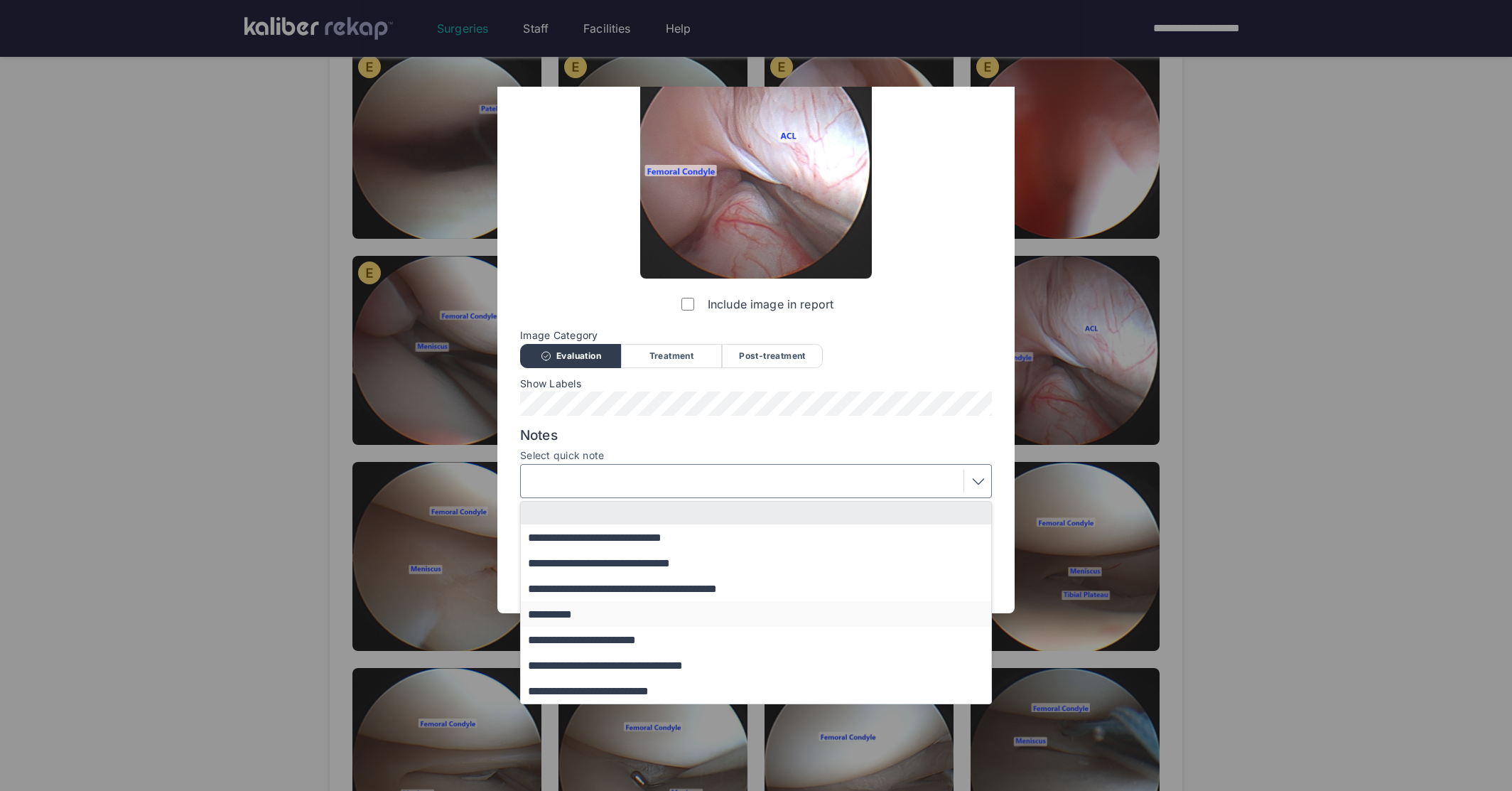
click at [589, 612] on button "**********" at bounding box center [762, 615] width 484 height 26
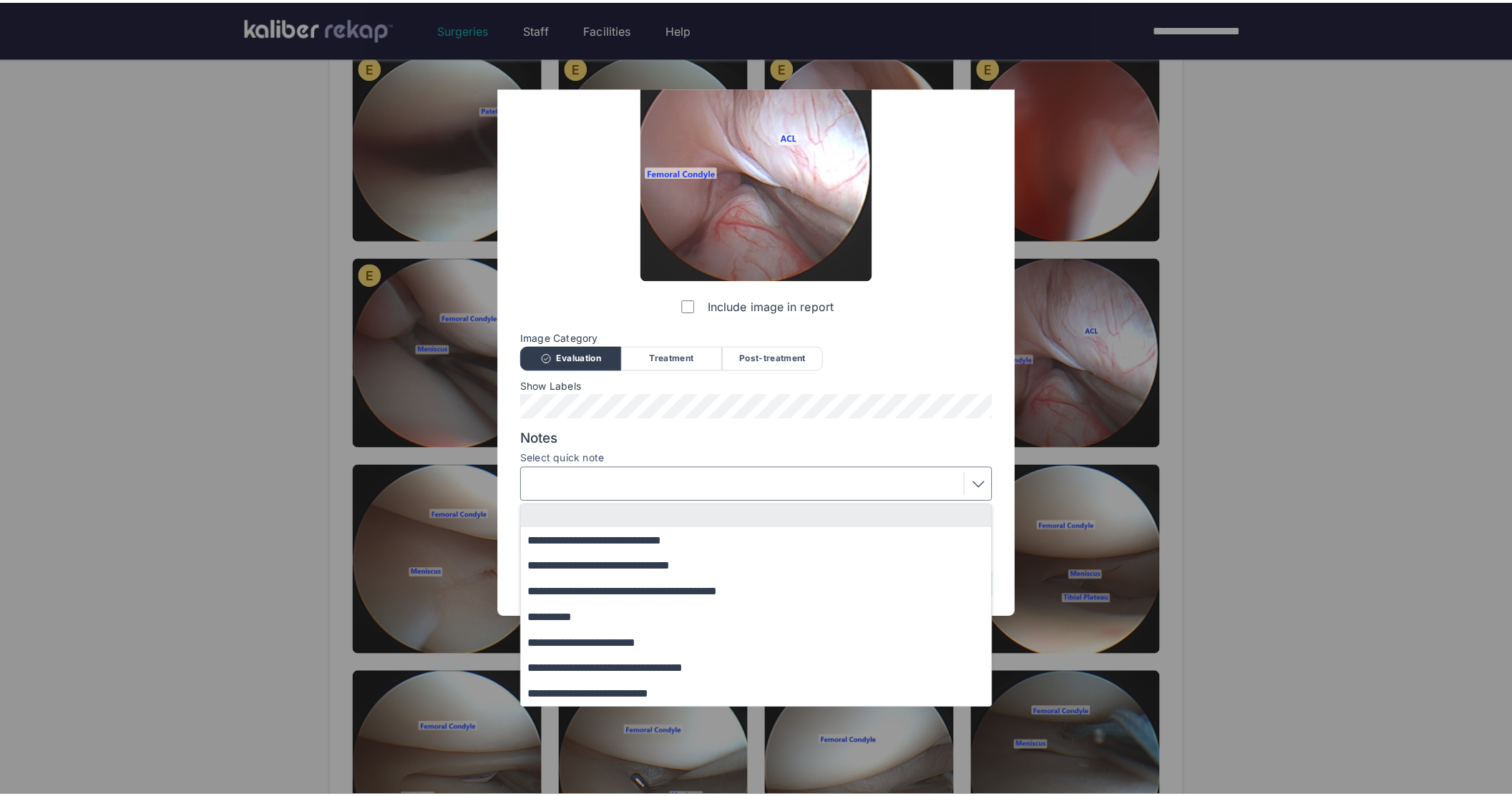
scroll to position [0, 0]
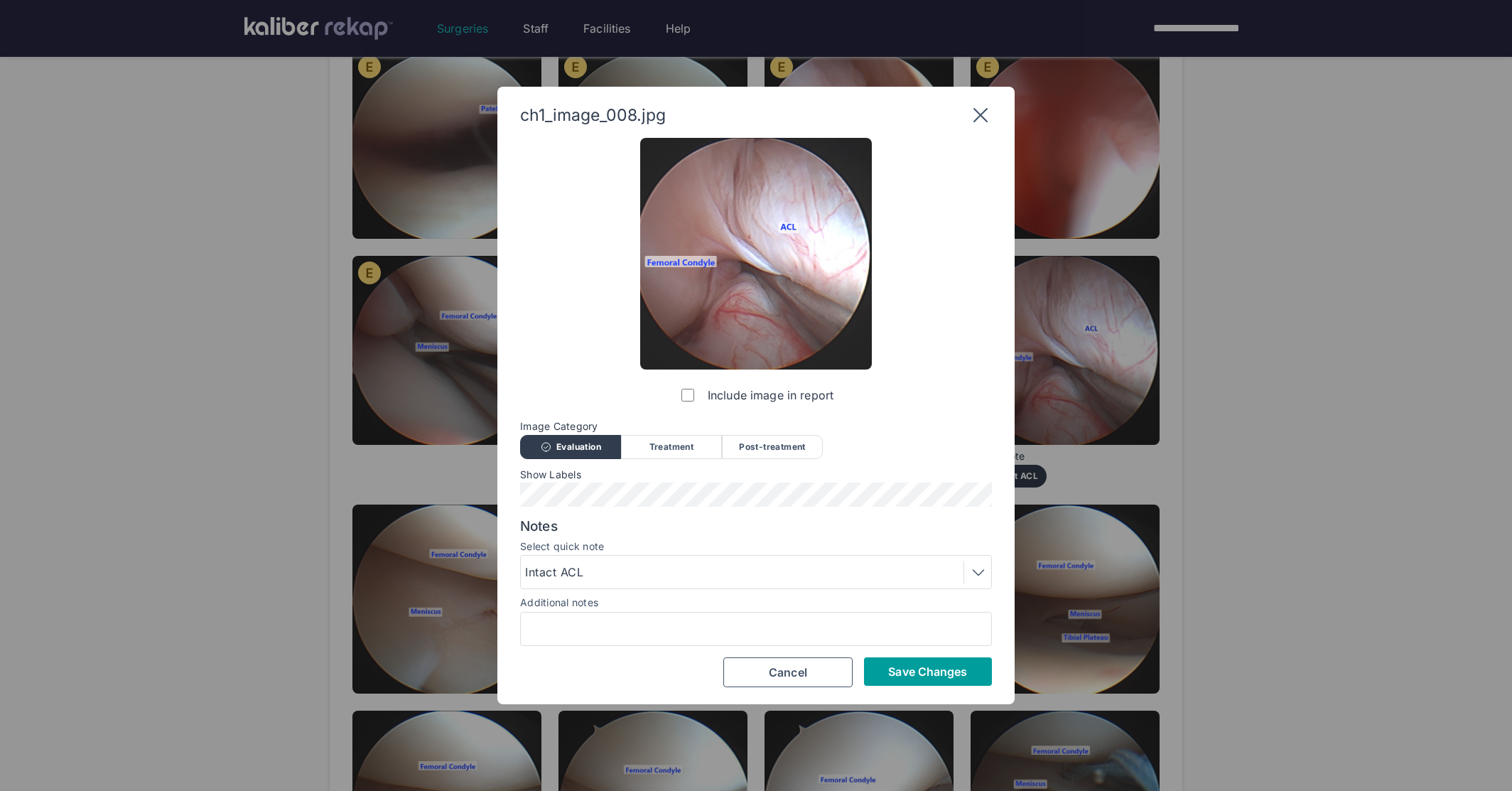
click at [908, 669] on span "Save Changes" at bounding box center [928, 672] width 79 height 15
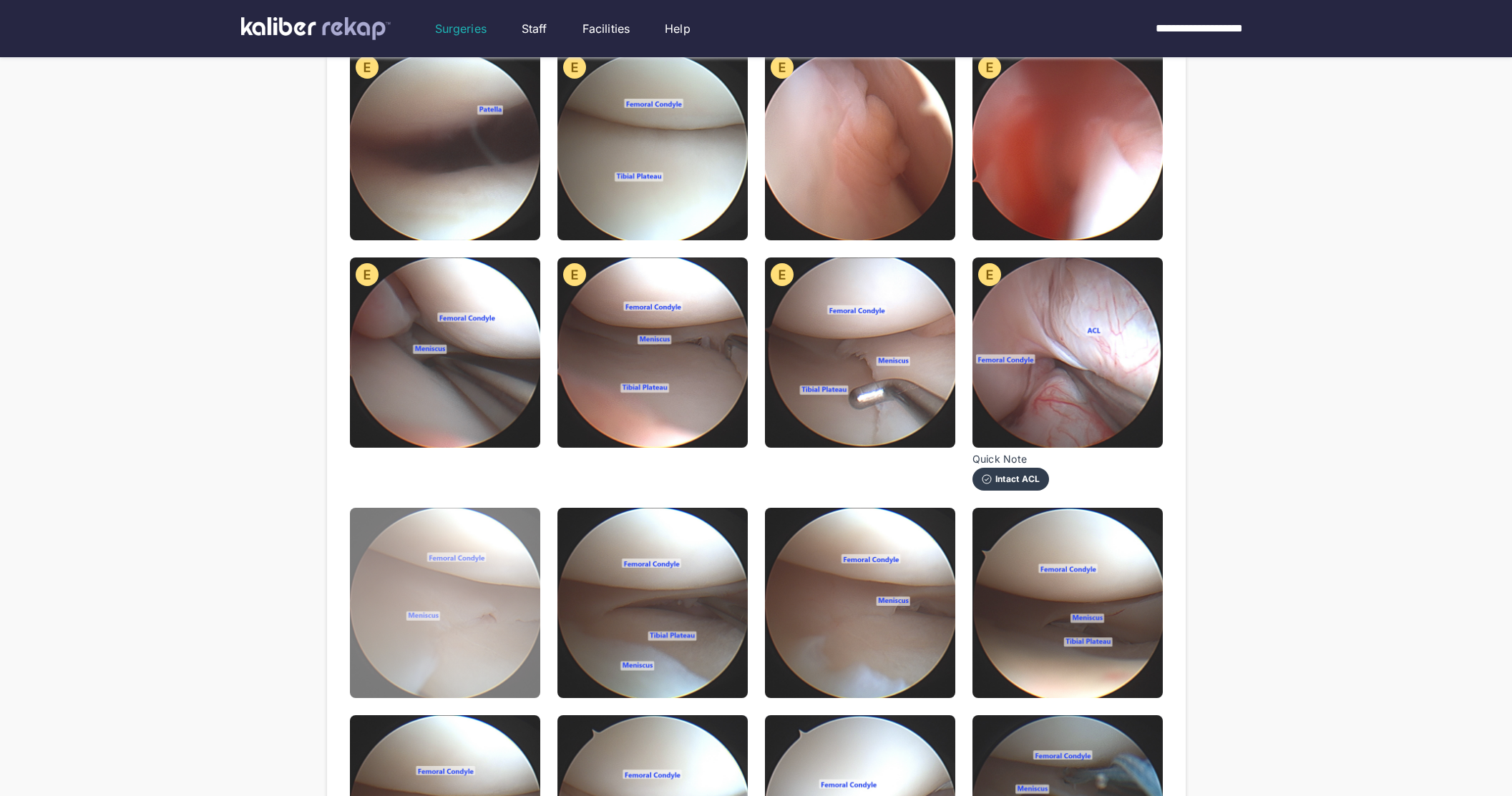
click at [512, 584] on img at bounding box center [444, 603] width 190 height 190
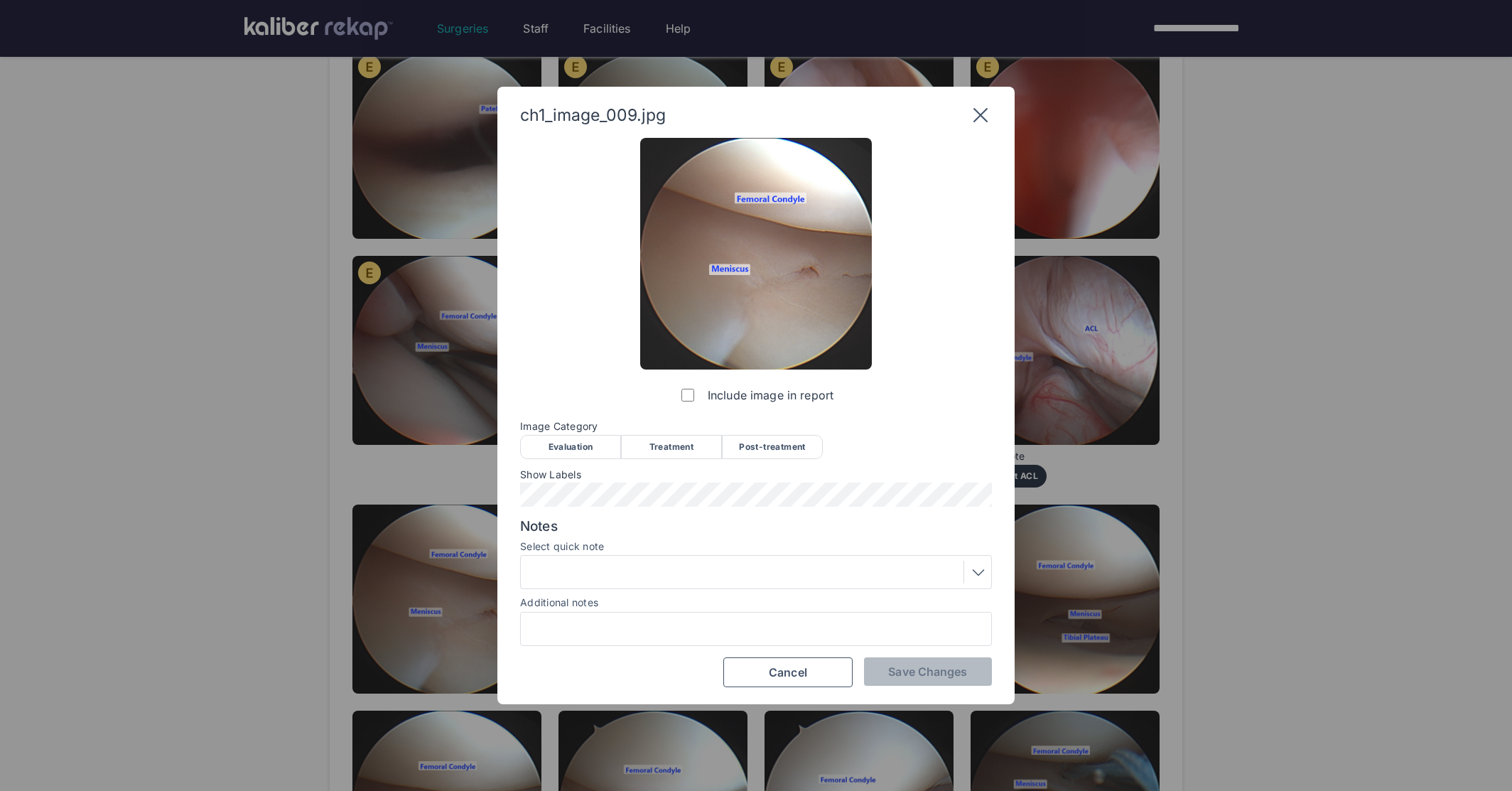
click at [586, 452] on div "Evaluation" at bounding box center [570, 447] width 101 height 24
click at [880, 653] on div "Include image in report Image Category Evaluation Treatment Post-treatment Eval…" at bounding box center [756, 413] width 472 height 550
click at [893, 666] on span "Save Changes" at bounding box center [928, 672] width 79 height 15
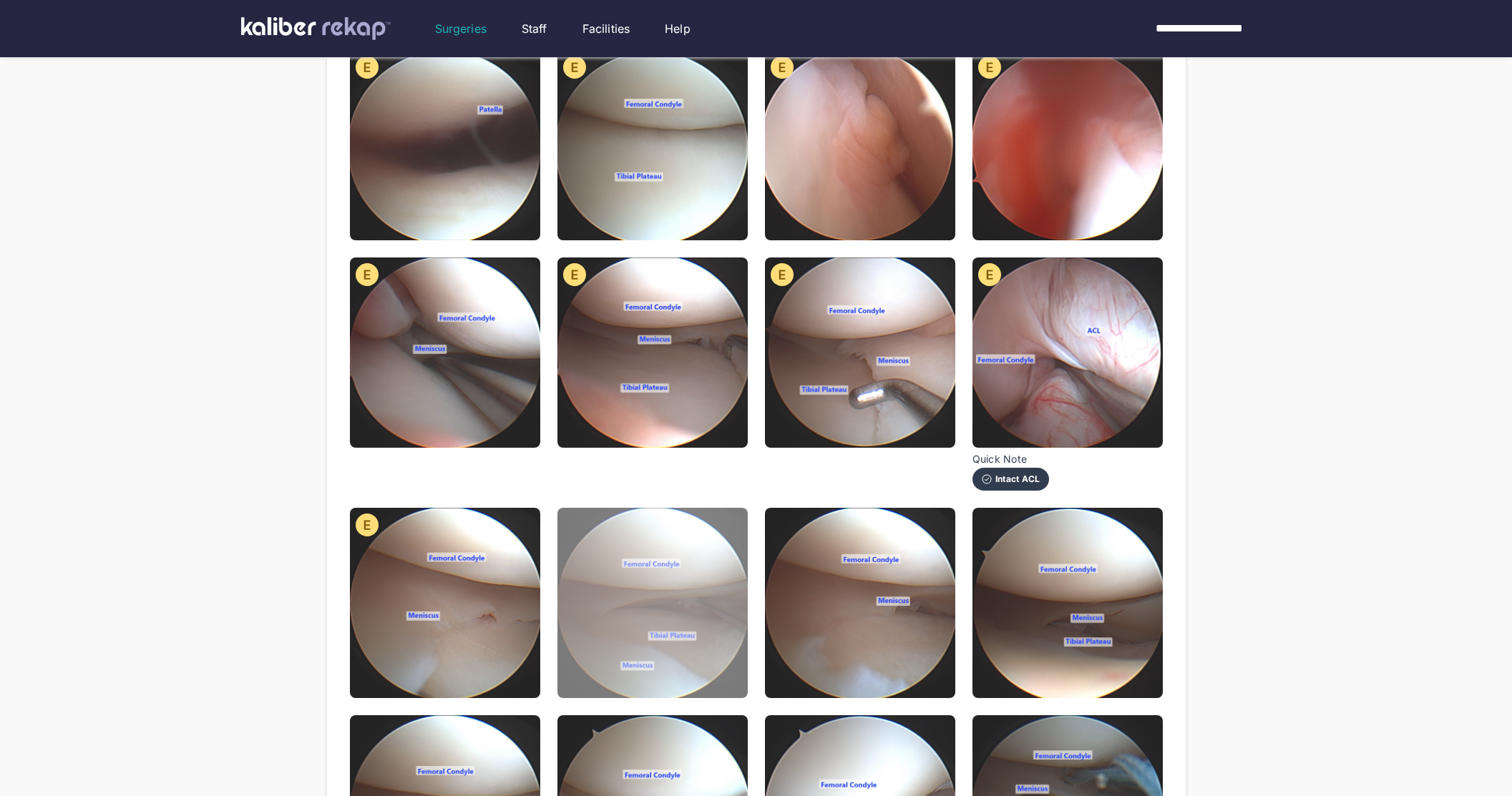
click at [584, 593] on img at bounding box center [652, 603] width 190 height 190
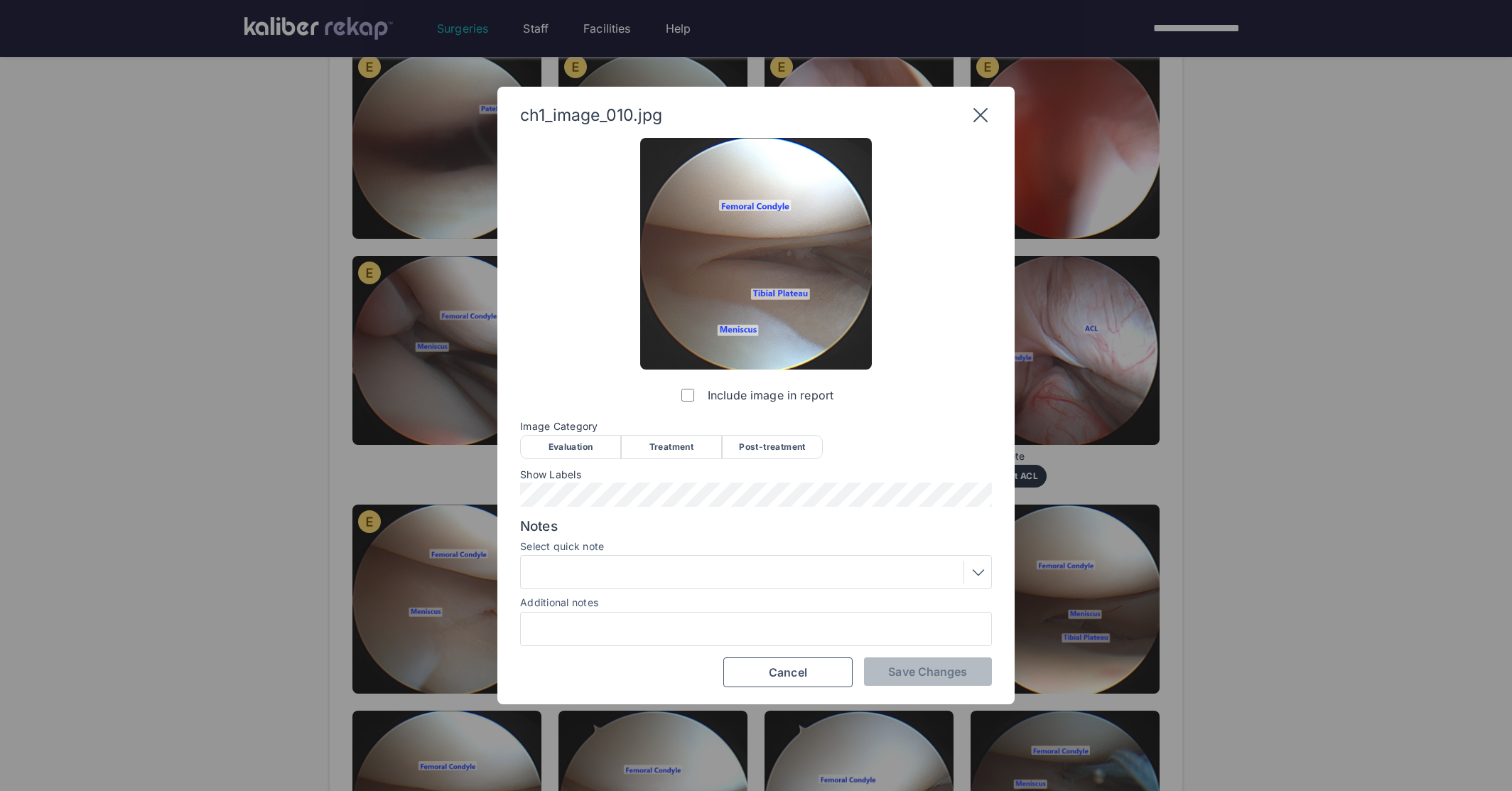
click at [578, 444] on div "Evaluation" at bounding box center [570, 447] width 101 height 24
click at [916, 691] on div "ch1_image_010.jpg Include image in report Image Category Evaluation Treatment P…" at bounding box center [756, 396] width 517 height 618
click at [927, 667] on span "Save Changes" at bounding box center [928, 672] width 79 height 15
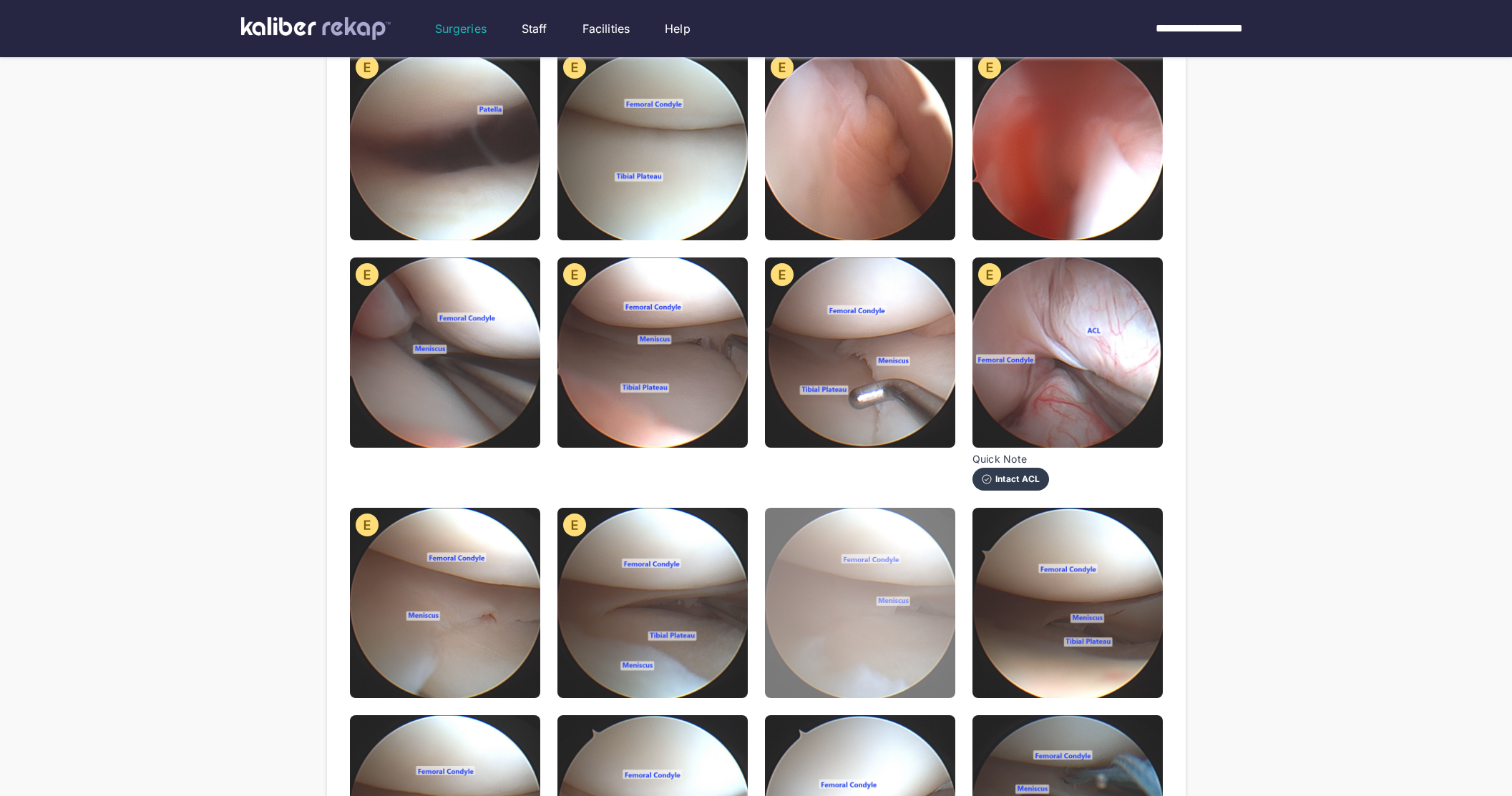
click at [895, 666] on img at bounding box center [860, 603] width 190 height 190
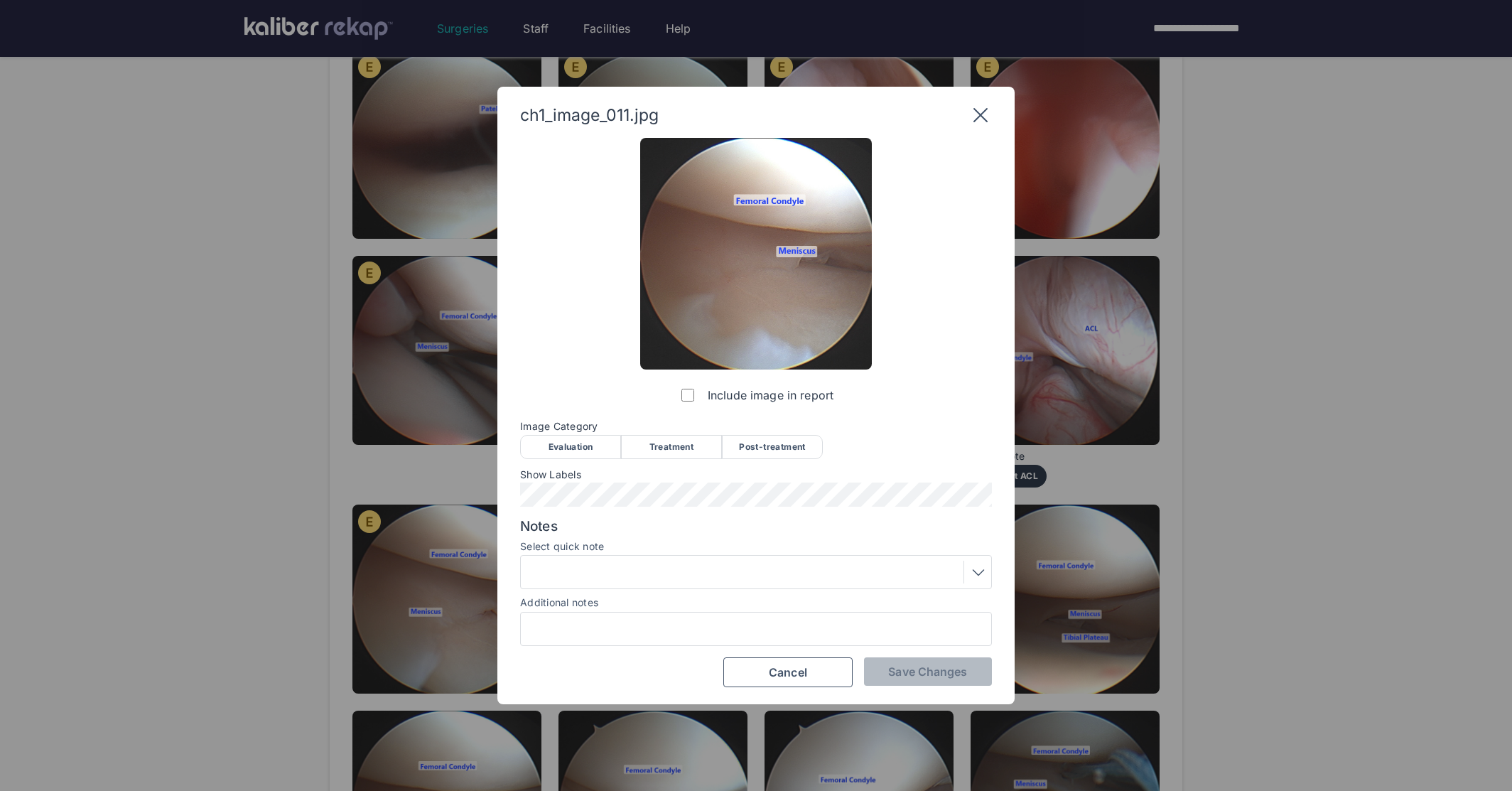
click at [598, 402] on div "Include image in report Image Category Evaluation Treatment Post-treatment Eval…" at bounding box center [756, 413] width 472 height 550
drag, startPoint x: 587, startPoint y: 421, endPoint x: 662, endPoint y: 455, distance: 82.3
click at [587, 421] on span "Image Category" at bounding box center [756, 426] width 472 height 11
click at [520, 423] on span "Image Category" at bounding box center [756, 426] width 472 height 11
click at [583, 473] on span "Show Labels" at bounding box center [756, 475] width 472 height 11
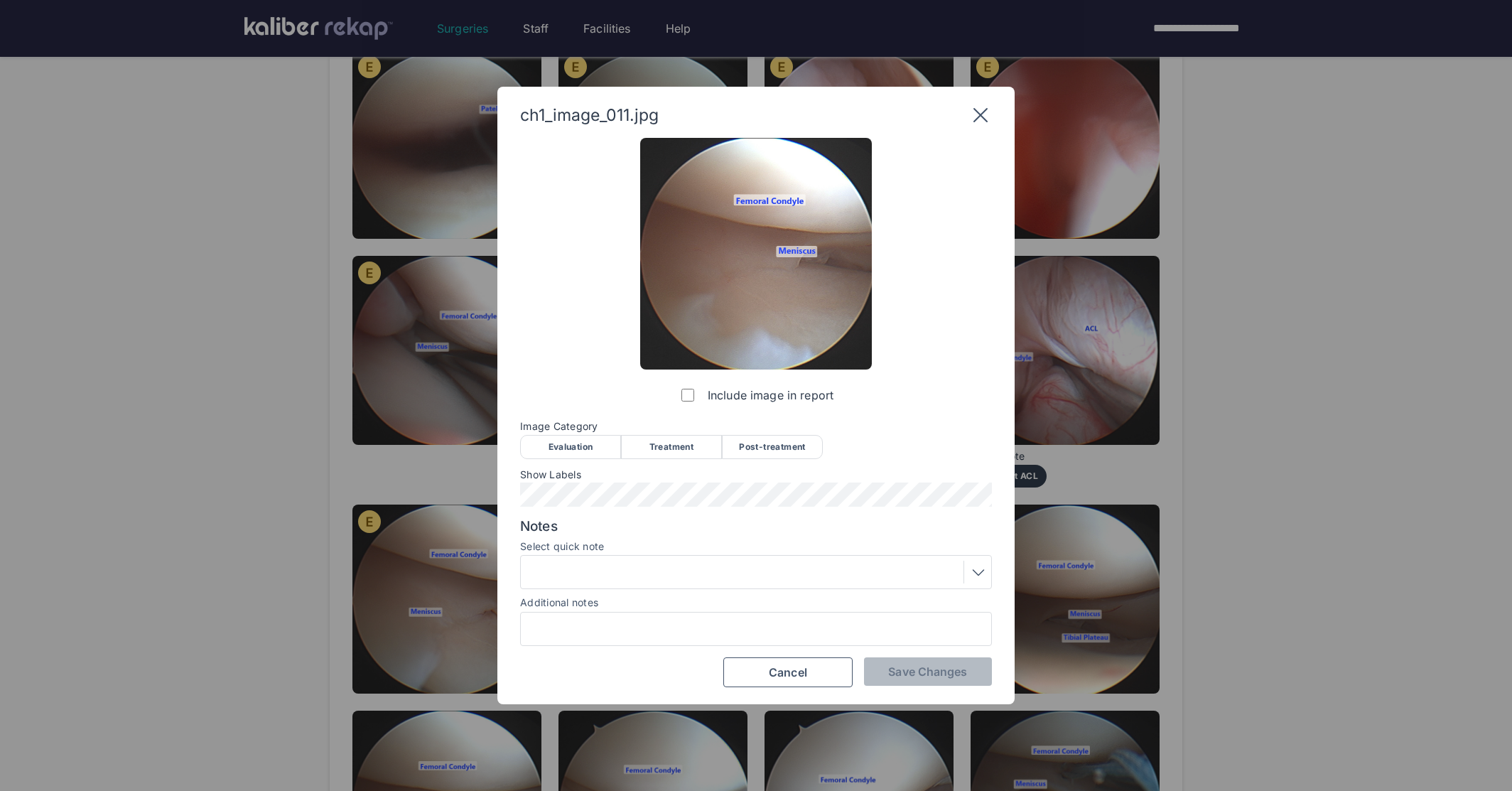
click at [563, 442] on div "Evaluation" at bounding box center [570, 447] width 101 height 24
click at [896, 668] on span "Save Changes" at bounding box center [928, 672] width 79 height 15
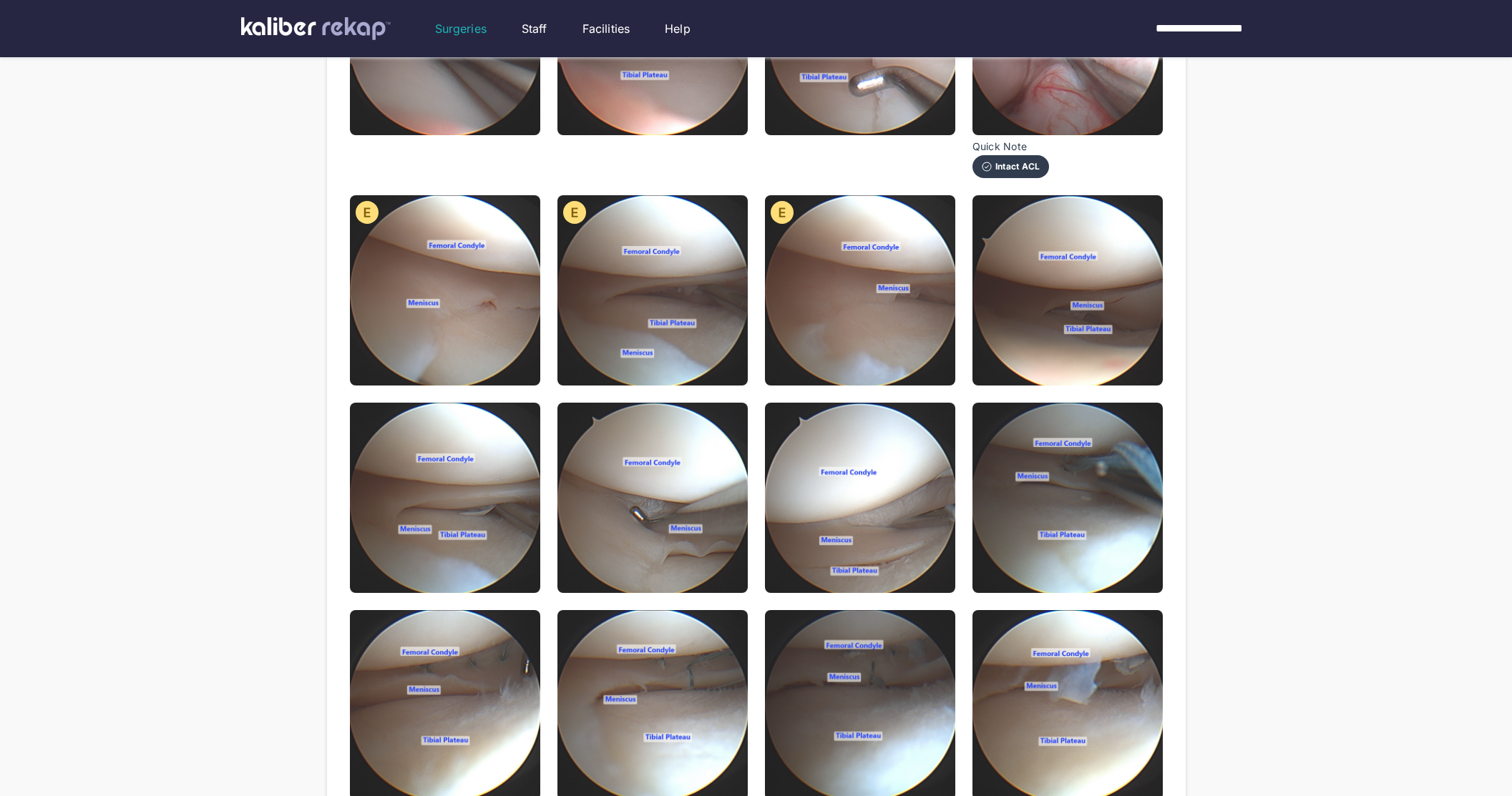
scroll to position [564, 0]
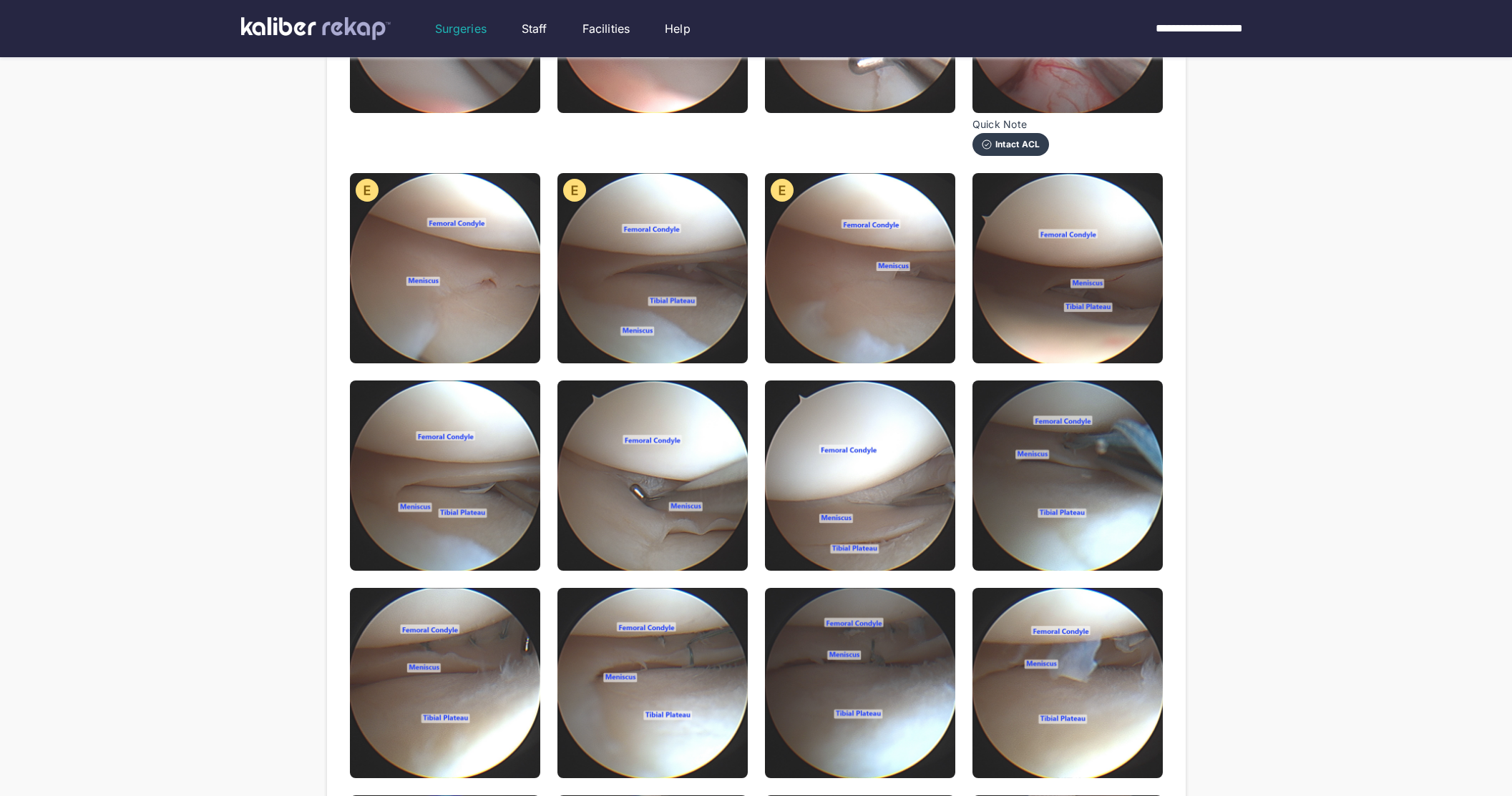
click at [1043, 315] on img at bounding box center [1067, 268] width 190 height 190
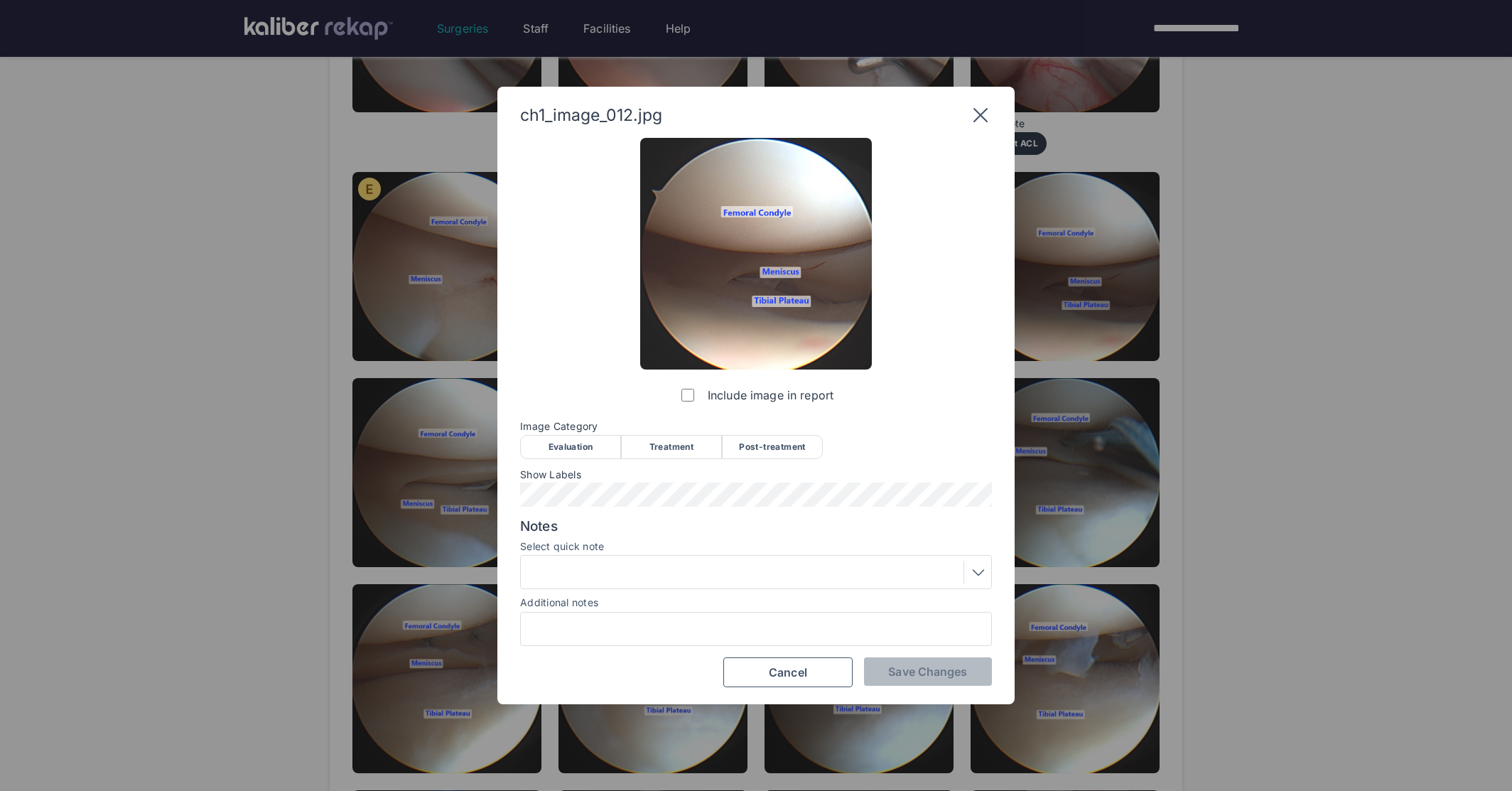
click at [580, 454] on div "Evaluation" at bounding box center [570, 447] width 101 height 24
drag, startPoint x: 590, startPoint y: 325, endPoint x: 559, endPoint y: 347, distance: 38.0
click at [591, 325] on div "Include image in report Image Category Evaluation Treatment Post-treatment Eval…" at bounding box center [756, 413] width 472 height 550
click at [867, 509] on div "Include image in report Image Category Evaluation Treatment Post-treatment Eval…" at bounding box center [756, 413] width 472 height 550
click at [892, 510] on div "Include image in report Image Category Evaluation Treatment Post-treatment Eval…" at bounding box center [756, 413] width 472 height 550
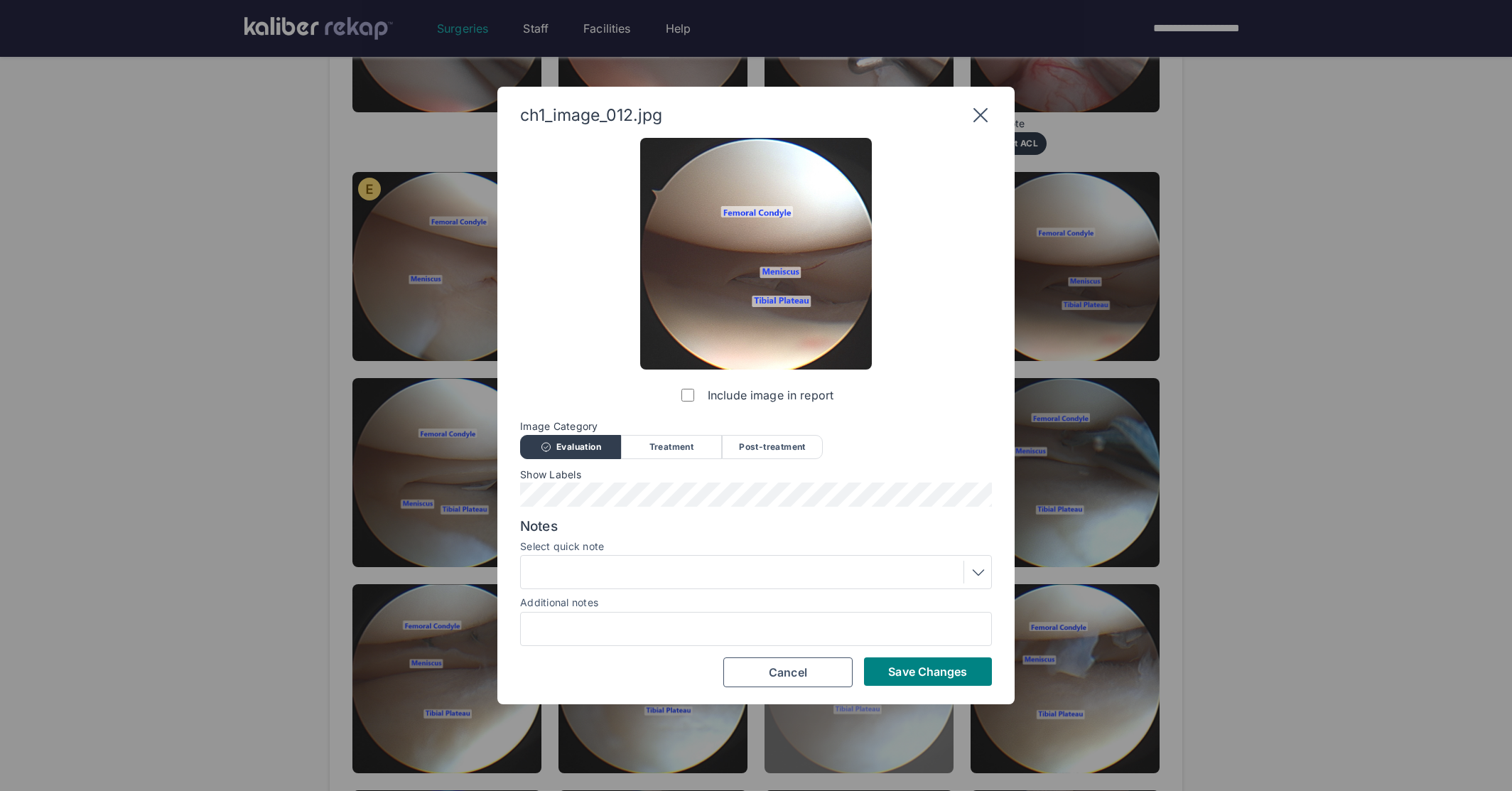
click at [918, 668] on span "Save Changes" at bounding box center [928, 672] width 79 height 15
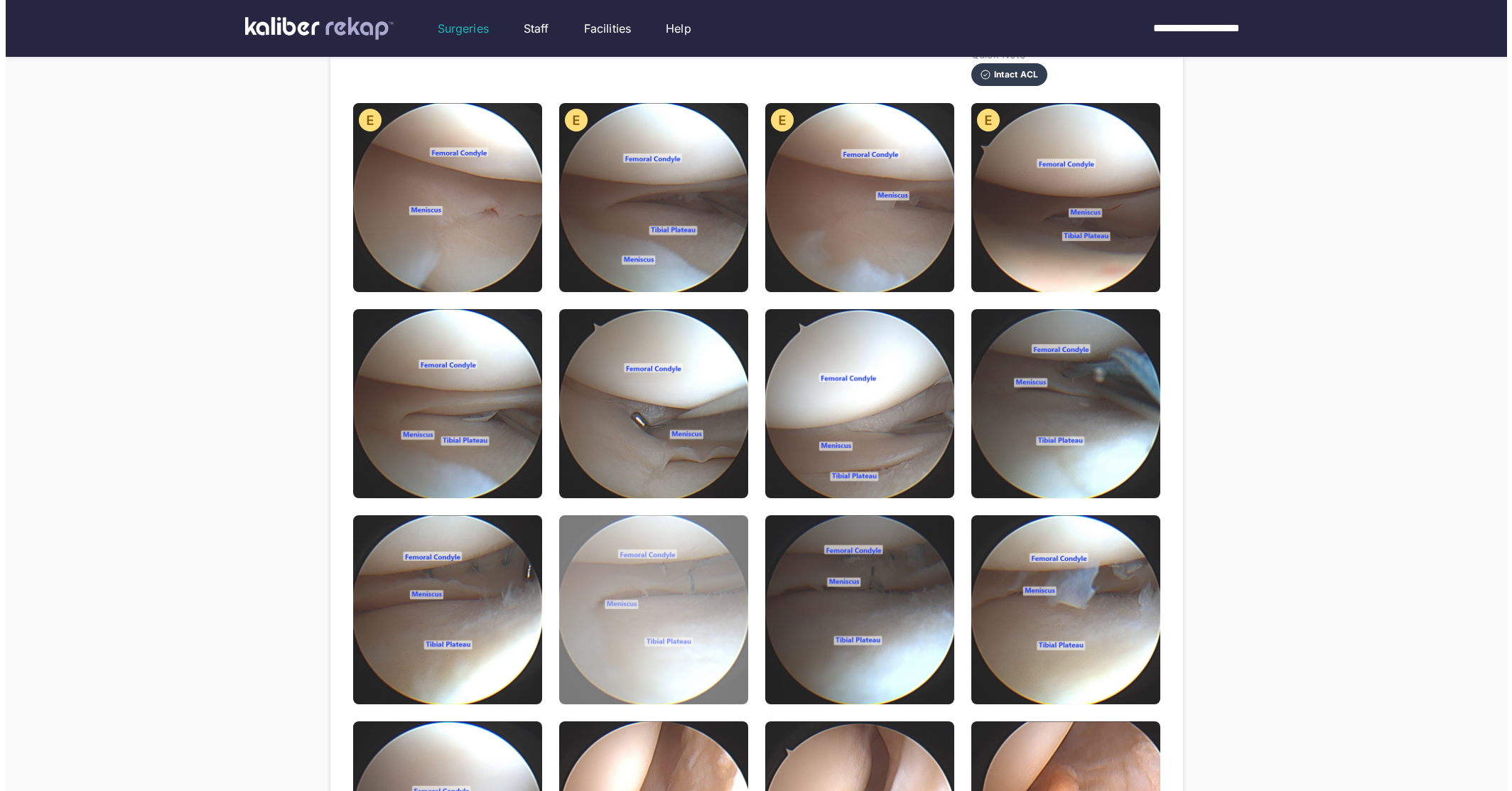
scroll to position [700, 0]
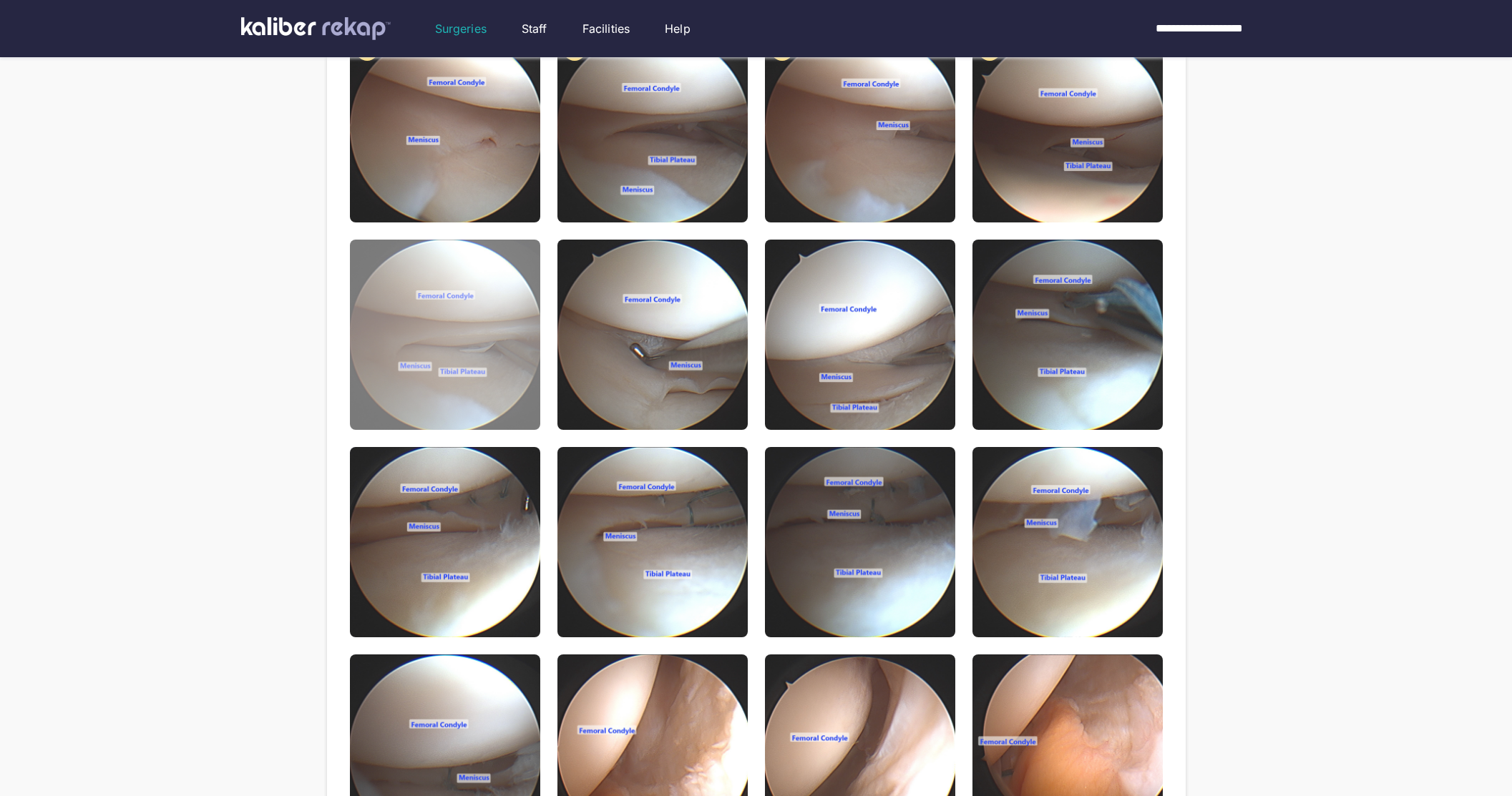
click at [467, 340] on img at bounding box center [444, 334] width 190 height 190
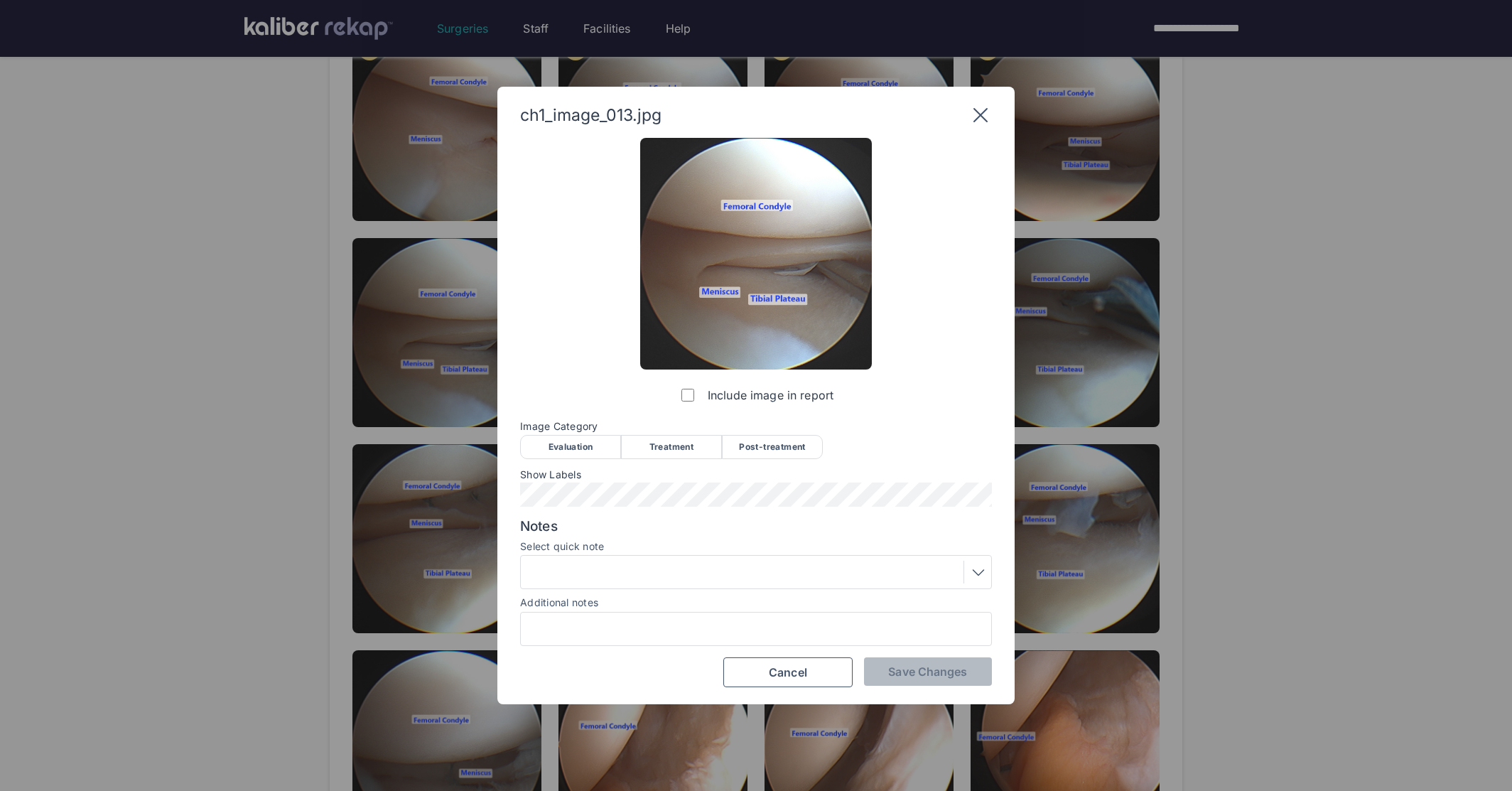
click at [550, 452] on div "Evaluation" at bounding box center [570, 447] width 101 height 24
click at [905, 652] on div "Include image in report Image Category Evaluation Treatment Post-treatment Eval…" at bounding box center [756, 413] width 472 height 550
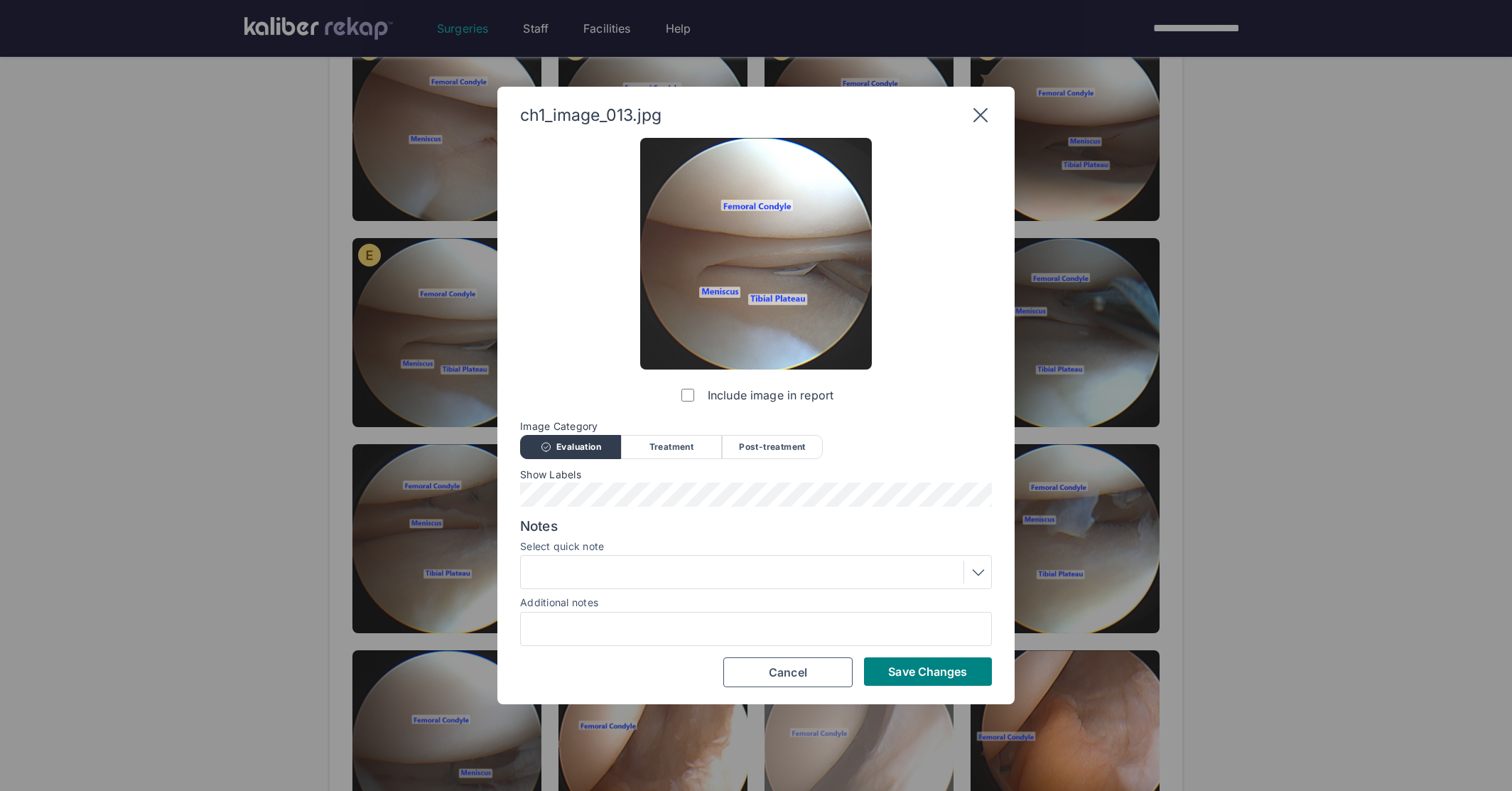
click at [905, 665] on span "Save Changes" at bounding box center [928, 672] width 79 height 15
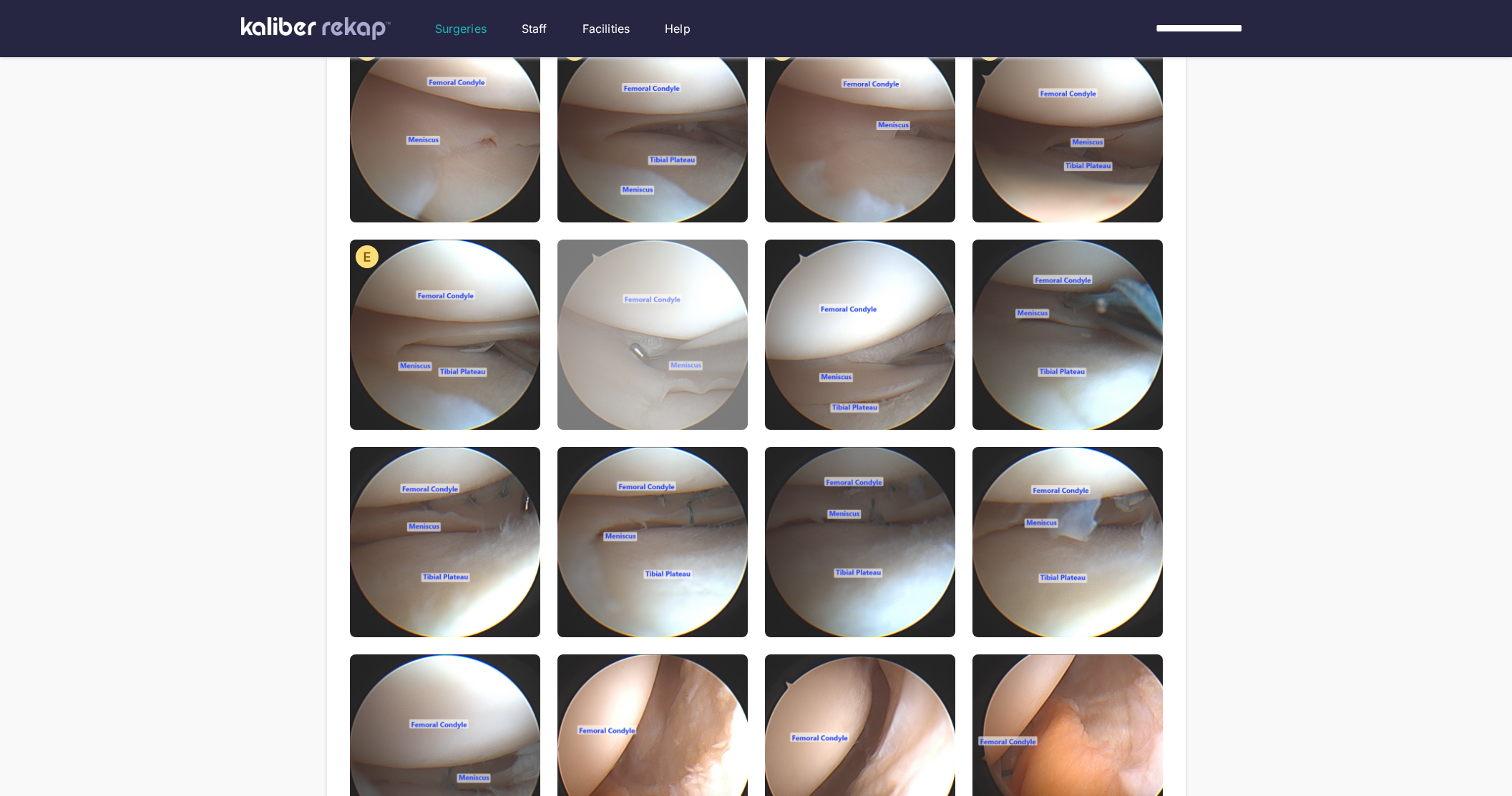
click at [659, 369] on img at bounding box center [652, 334] width 190 height 190
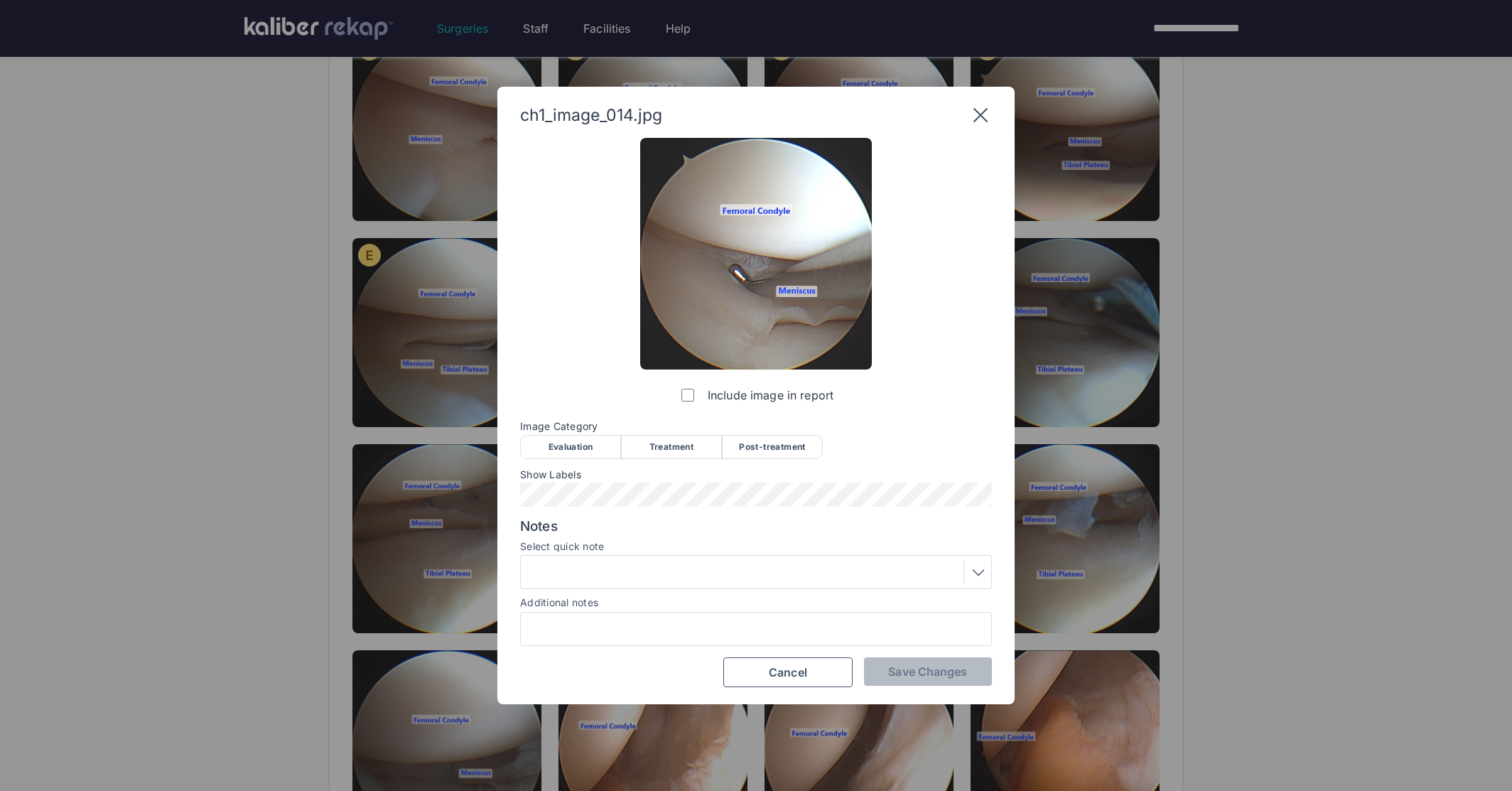
click at [564, 445] on div "Evaluation" at bounding box center [570, 447] width 101 height 24
click at [598, 565] on div at bounding box center [755, 572] width 462 height 23
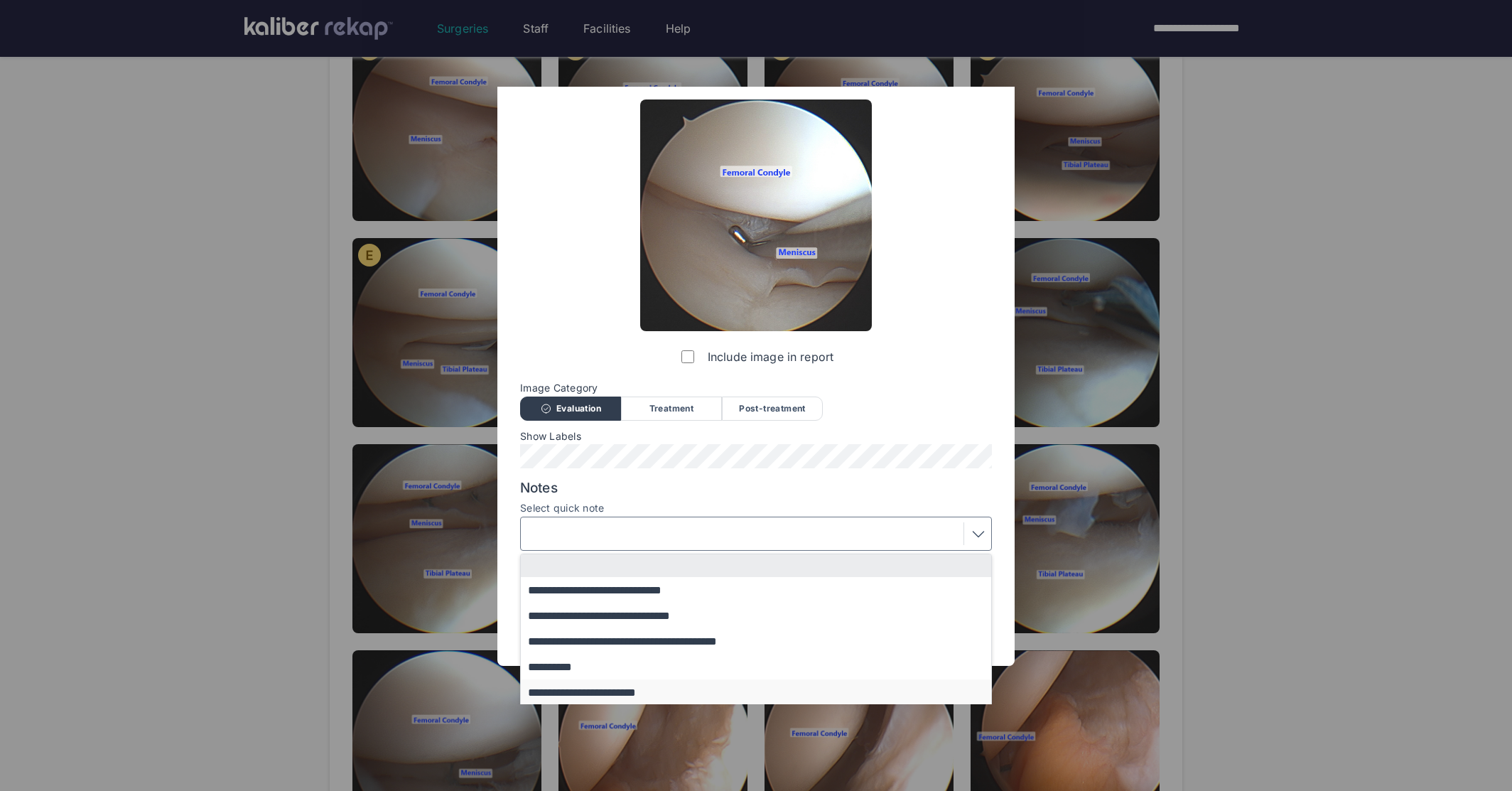
scroll to position [91, 0]
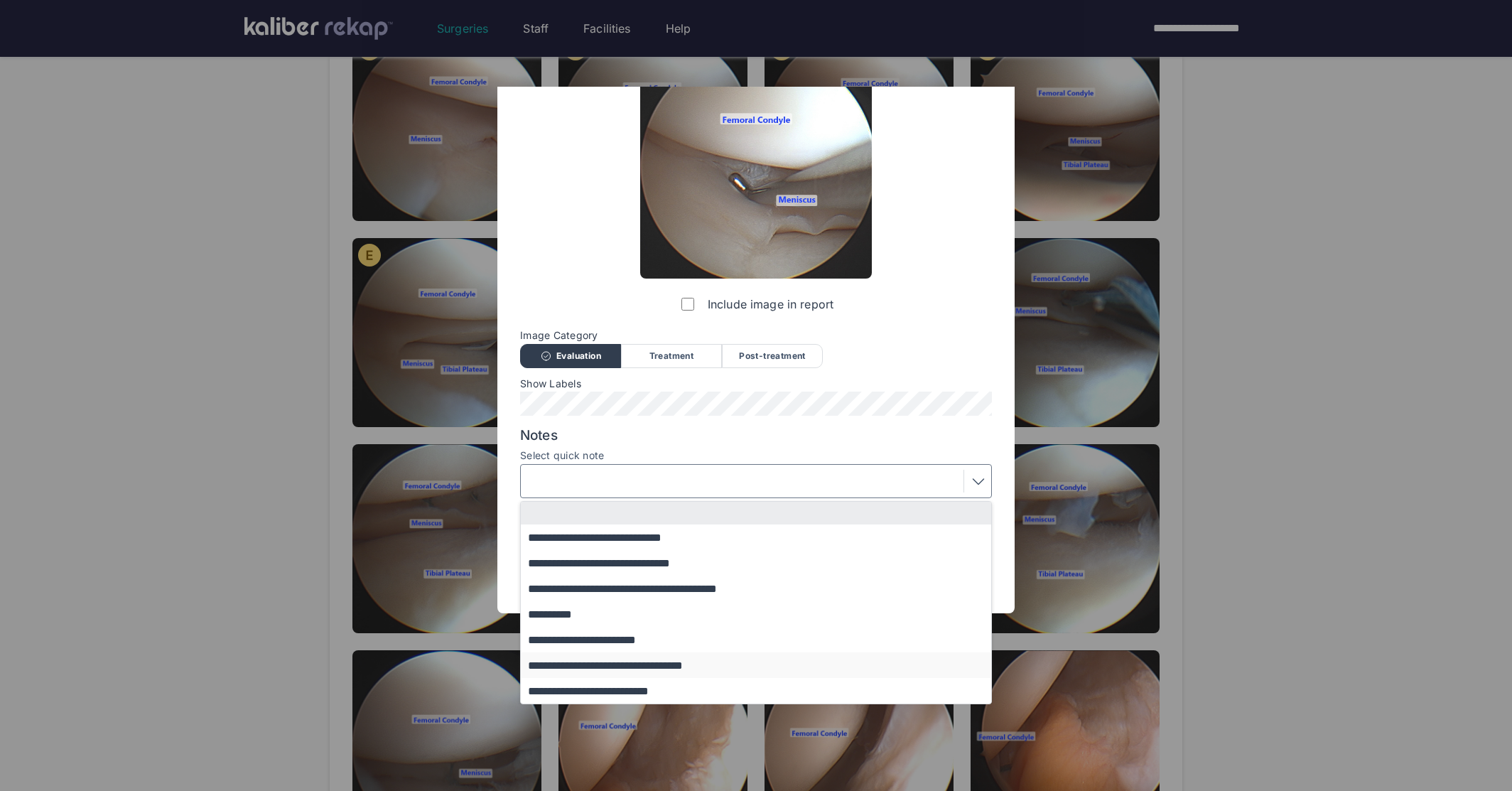
click at [604, 668] on button "**********" at bounding box center [762, 666] width 484 height 26
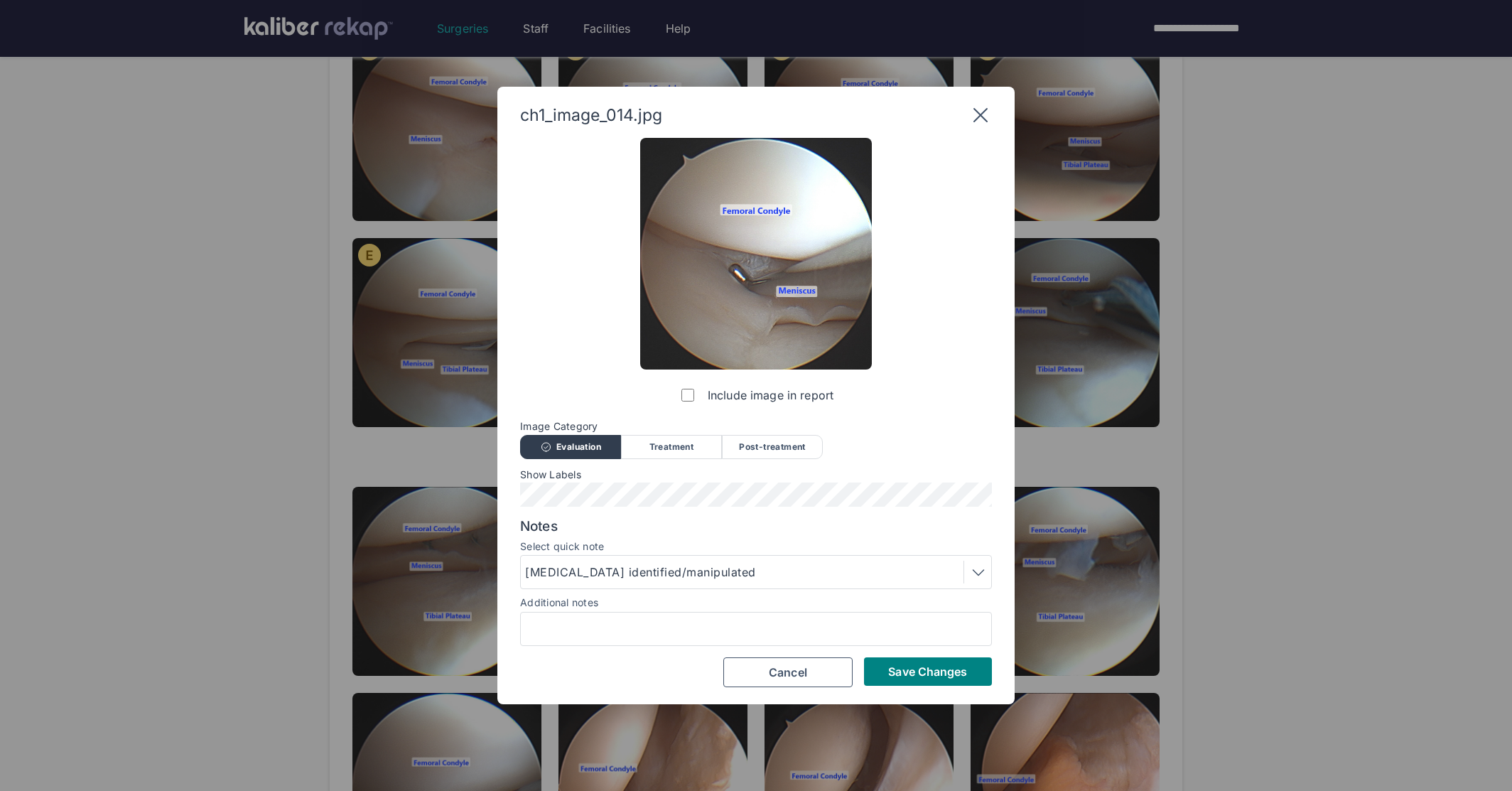
scroll to position [0, 0]
click at [654, 481] on div "Show Labels" at bounding box center [756, 488] width 472 height 38
click at [893, 663] on button "Save Changes" at bounding box center [928, 671] width 128 height 28
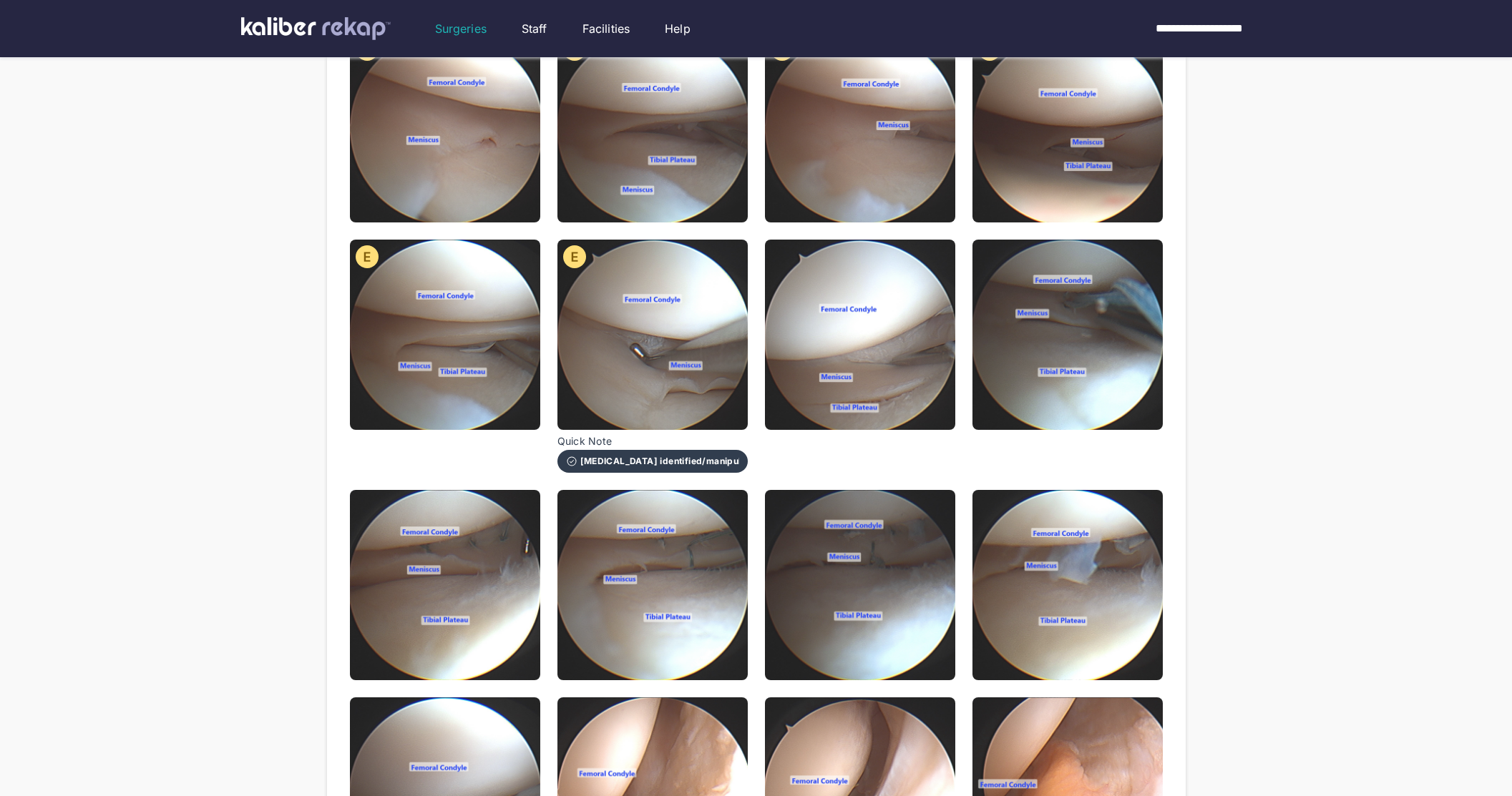
click at [825, 338] on img at bounding box center [860, 334] width 190 height 190
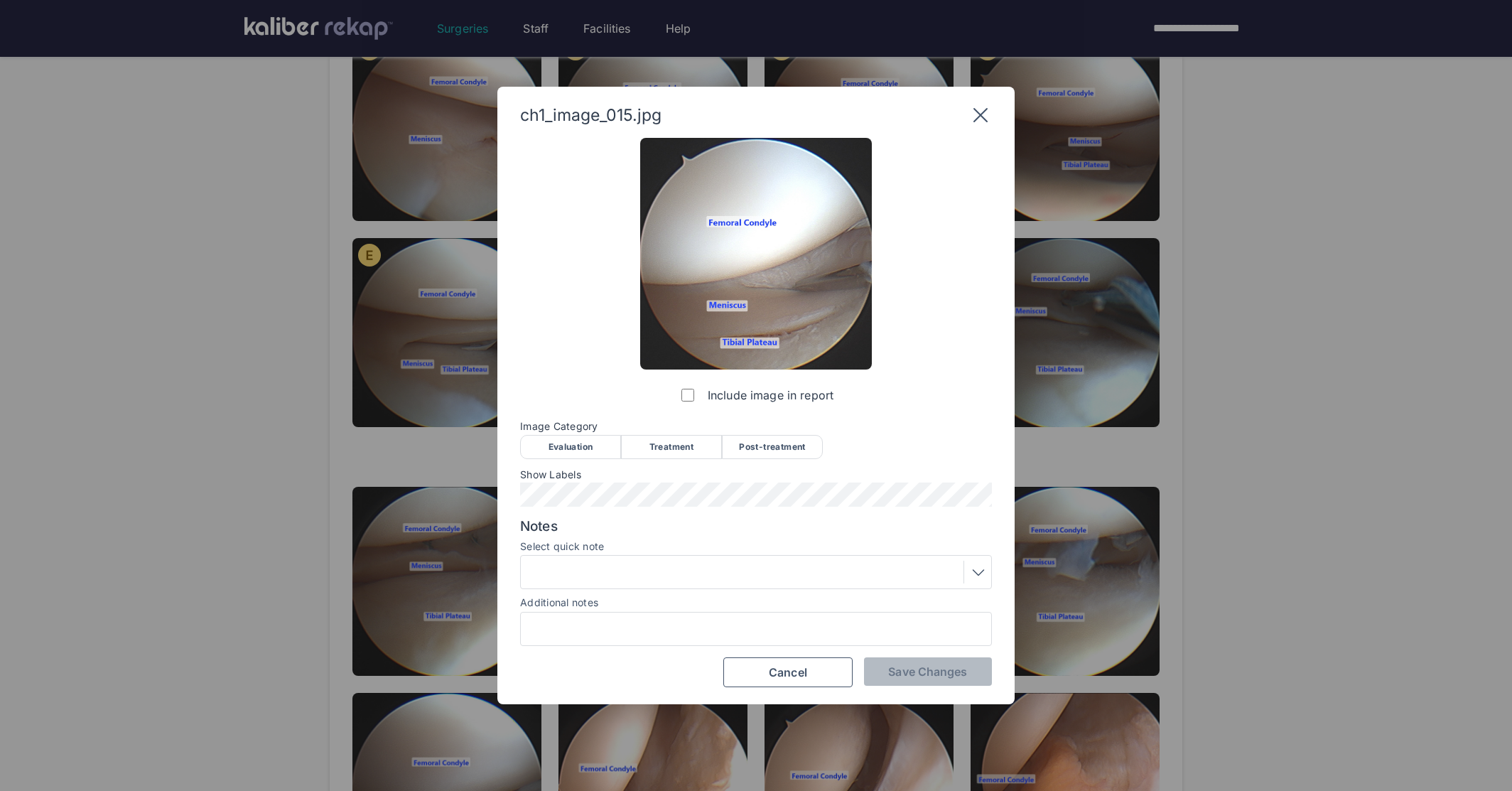
click at [551, 450] on div "Evaluation" at bounding box center [570, 447] width 101 height 24
click at [612, 580] on div at bounding box center [755, 572] width 462 height 23
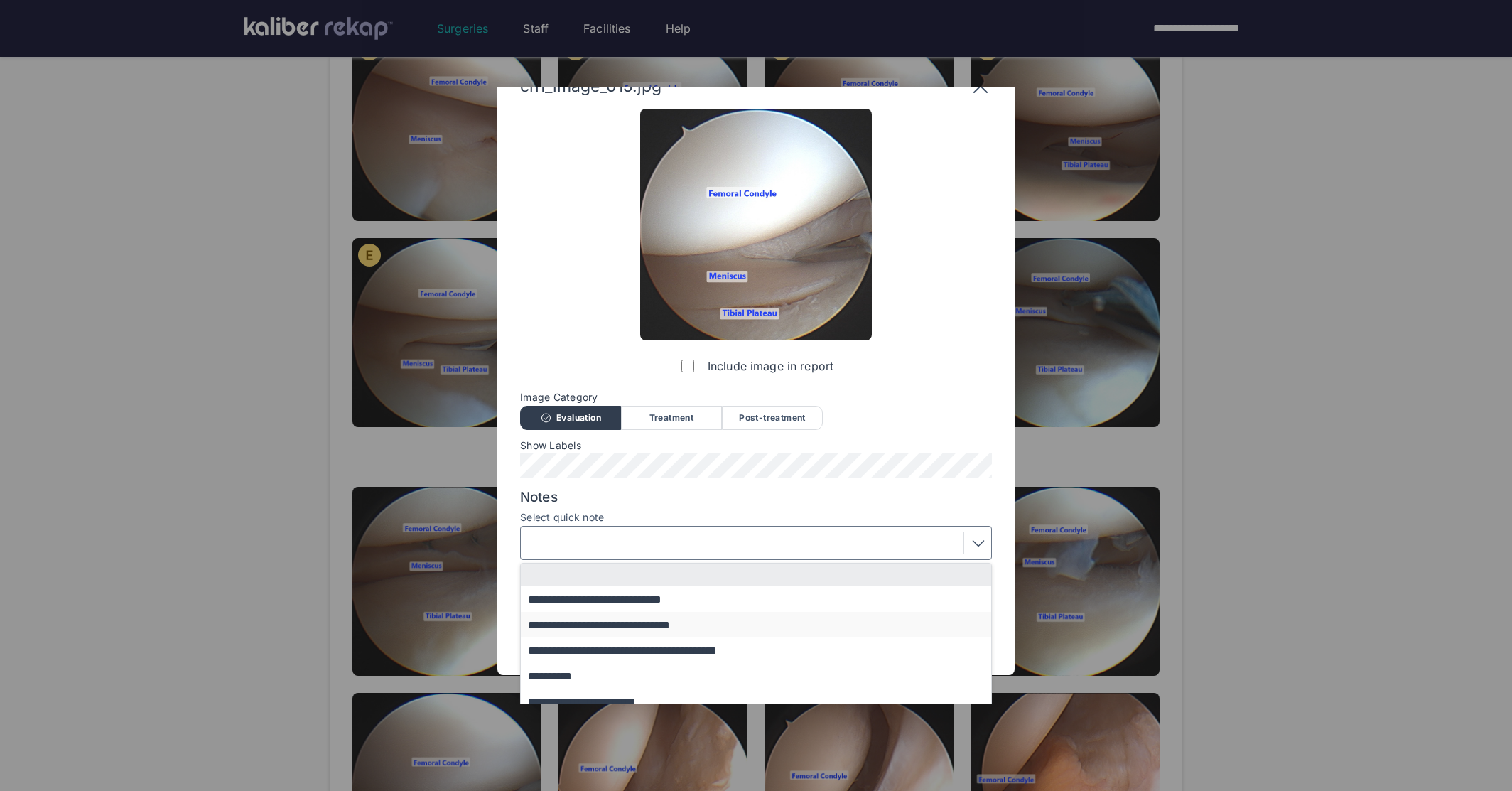
scroll to position [91, 0]
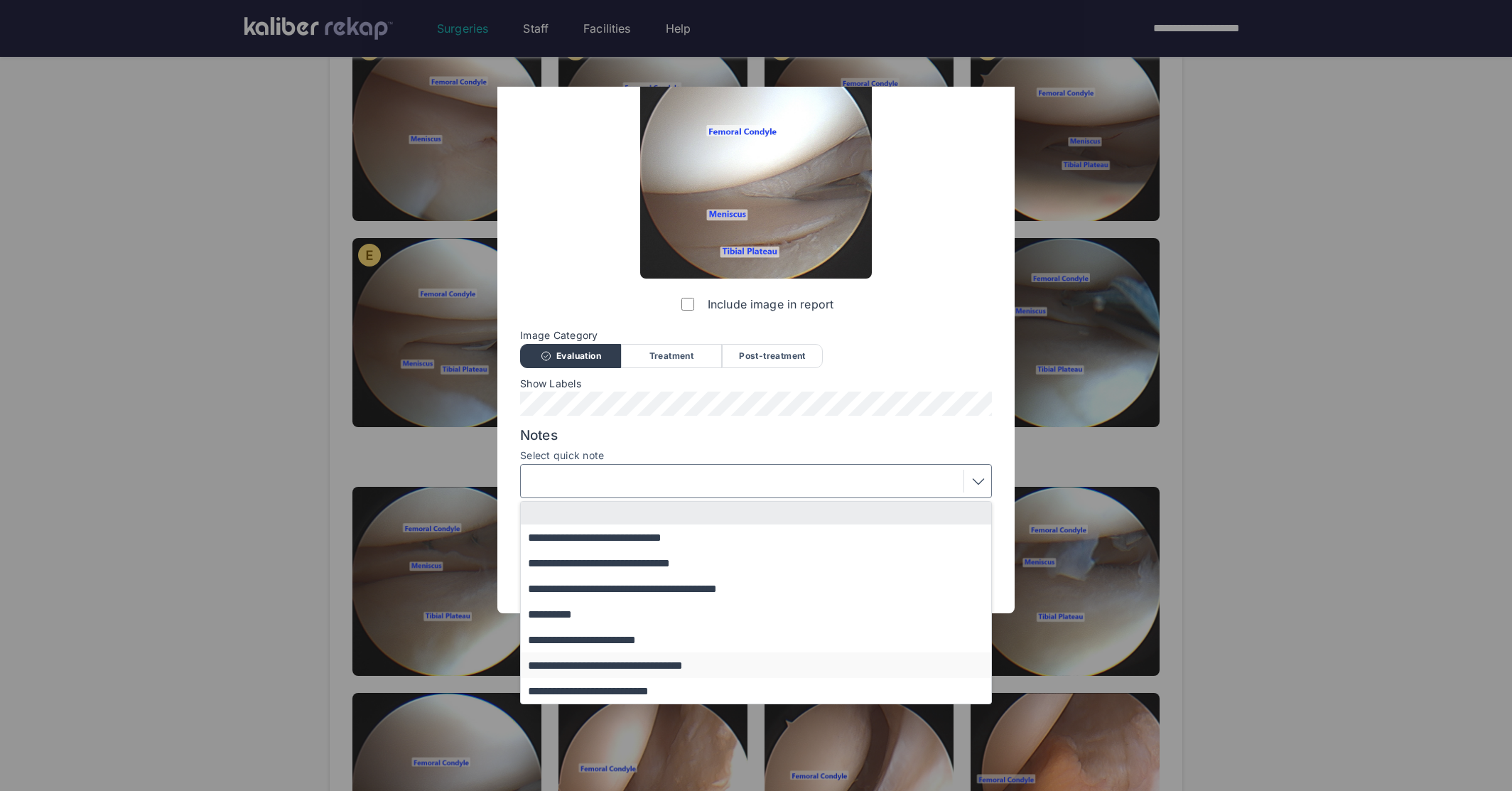
click at [582, 662] on button "**********" at bounding box center [762, 666] width 484 height 26
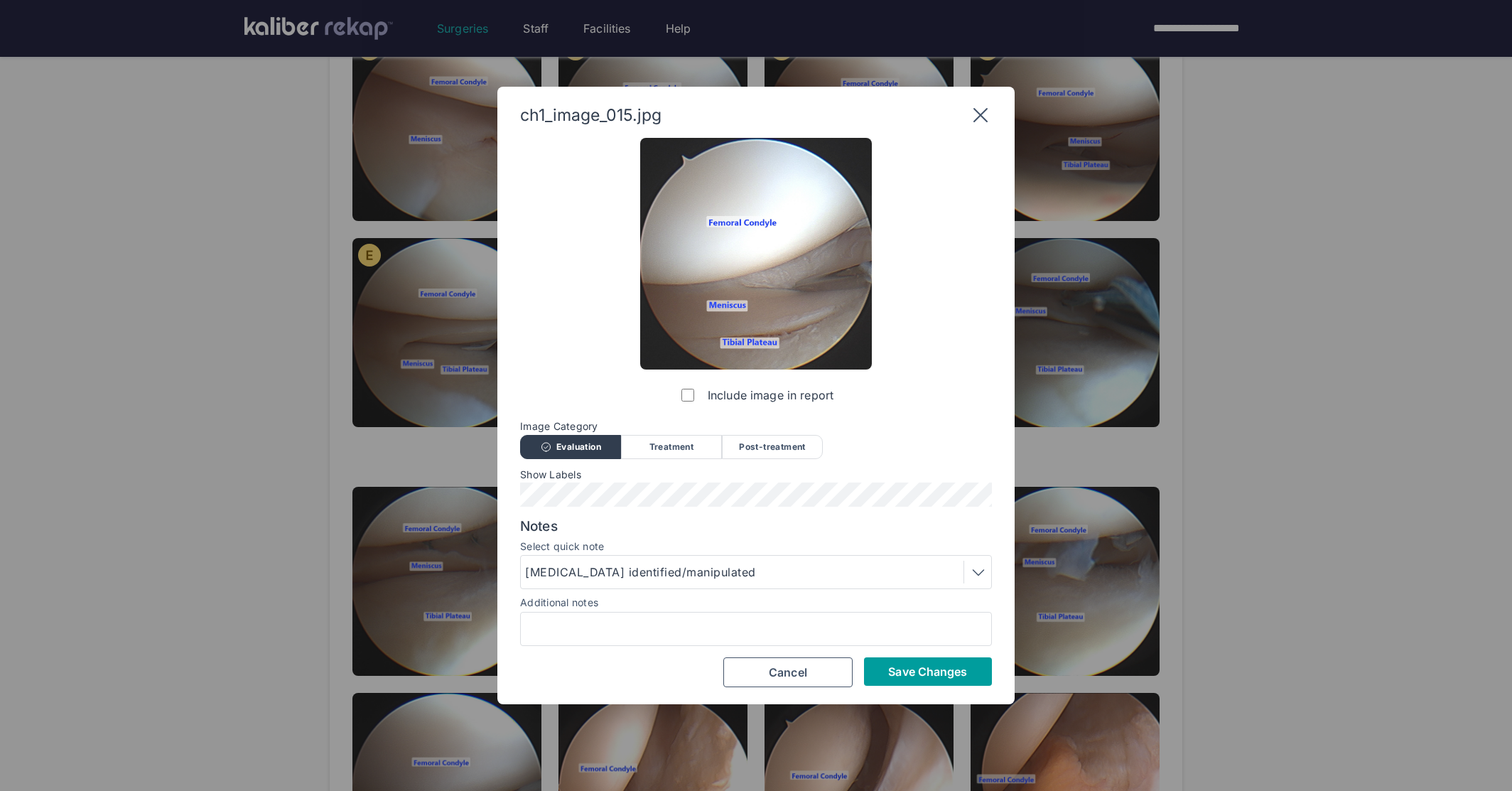
click at [921, 662] on button "Save Changes" at bounding box center [928, 671] width 128 height 28
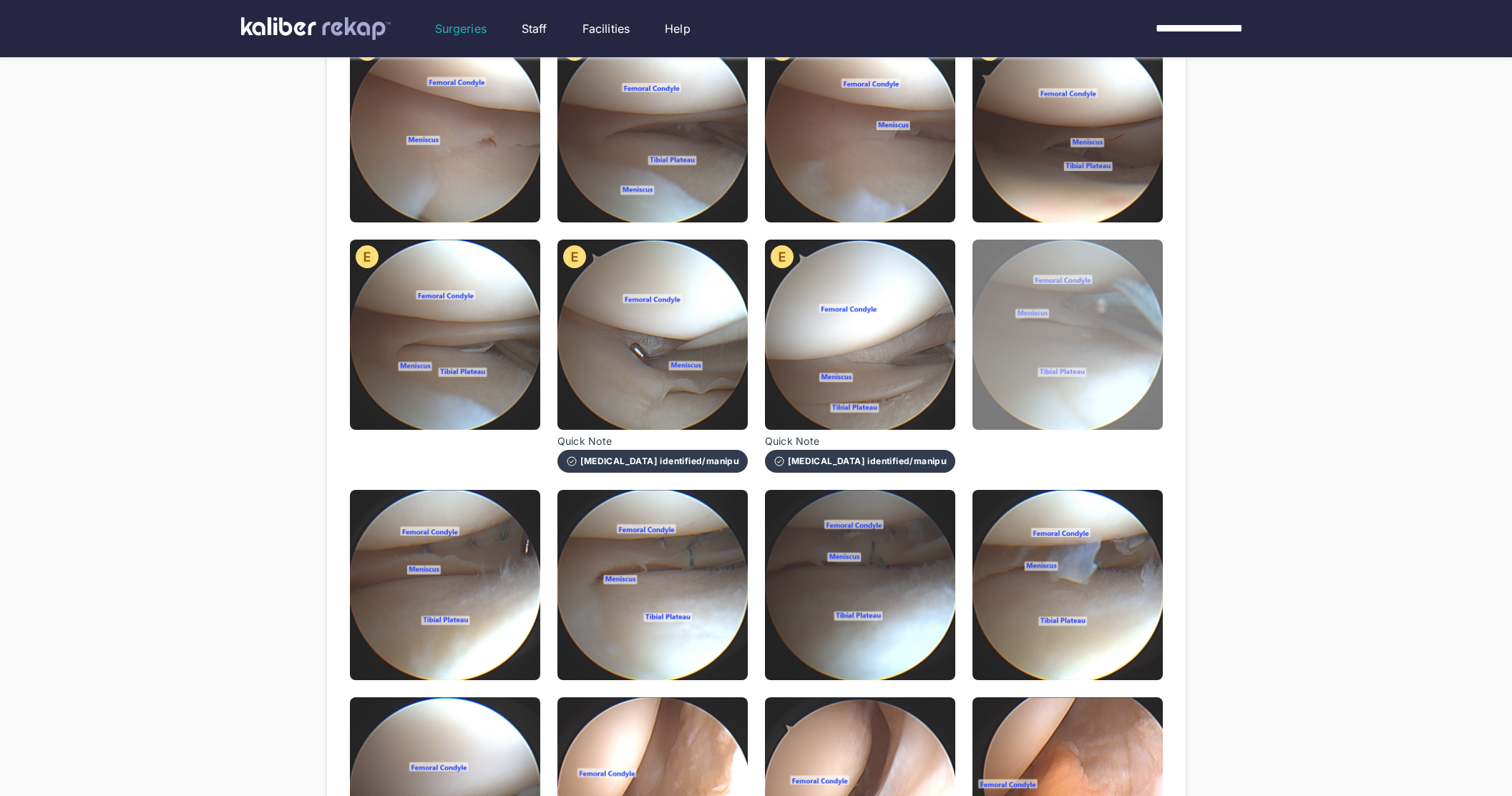
click at [1106, 281] on img at bounding box center [1067, 334] width 190 height 190
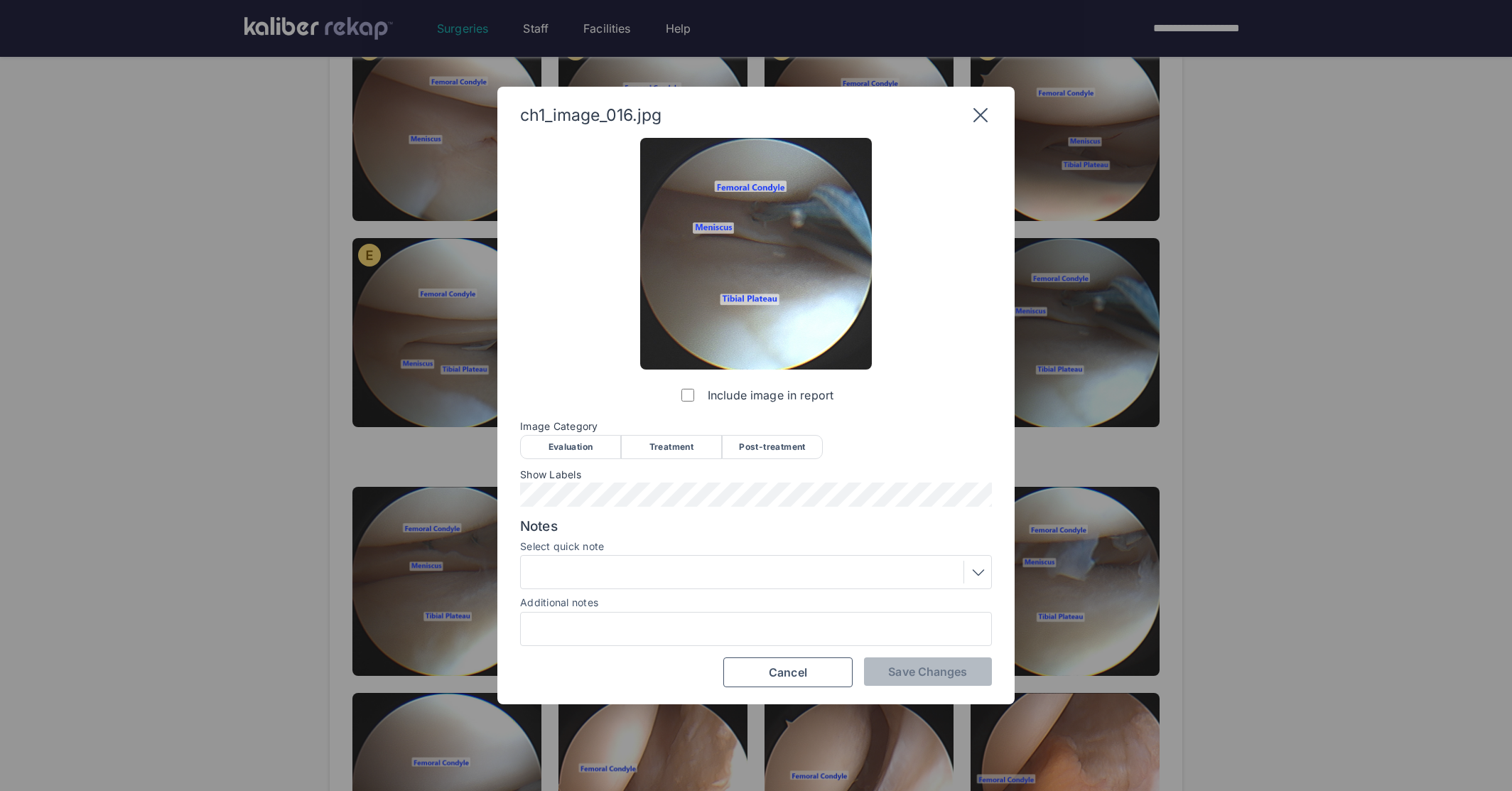
click at [657, 444] on div "Treatment" at bounding box center [671, 447] width 101 height 24
click at [633, 578] on div at bounding box center [755, 572] width 462 height 23
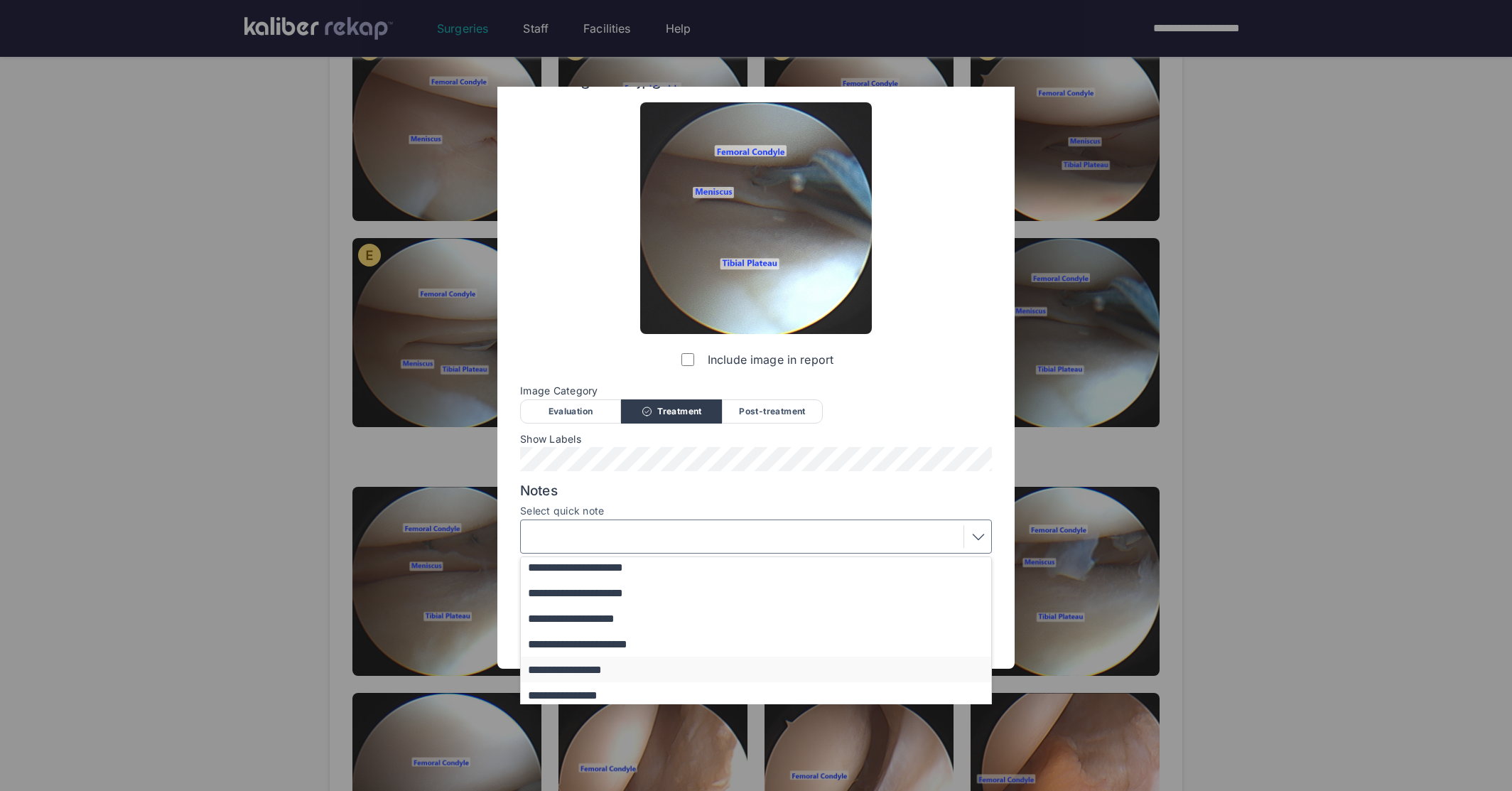
scroll to position [116, 0]
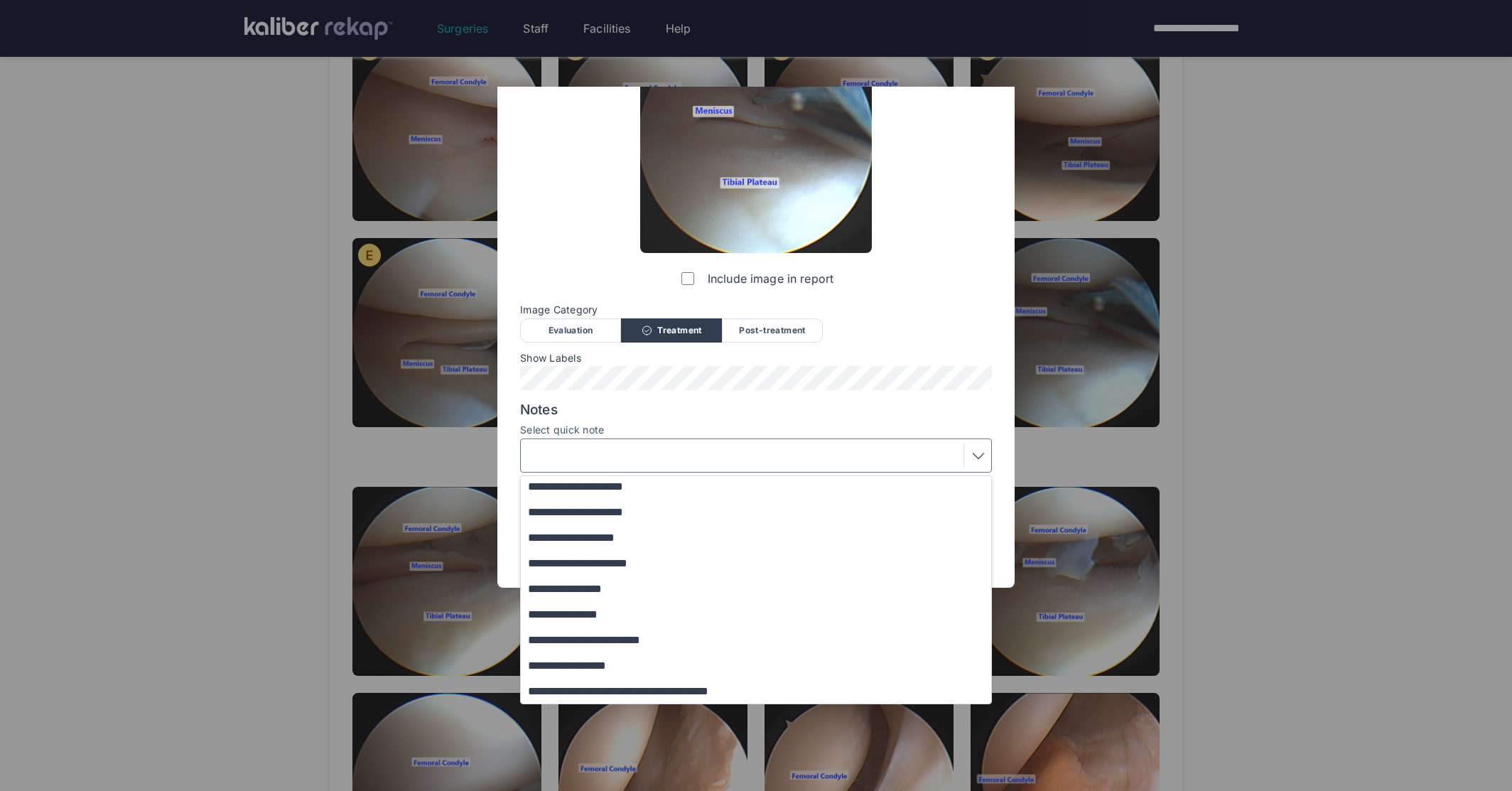
drag, startPoint x: 613, startPoint y: 508, endPoint x: 817, endPoint y: 550, distance: 208.3
click at [614, 508] on button "**********" at bounding box center [762, 512] width 484 height 26
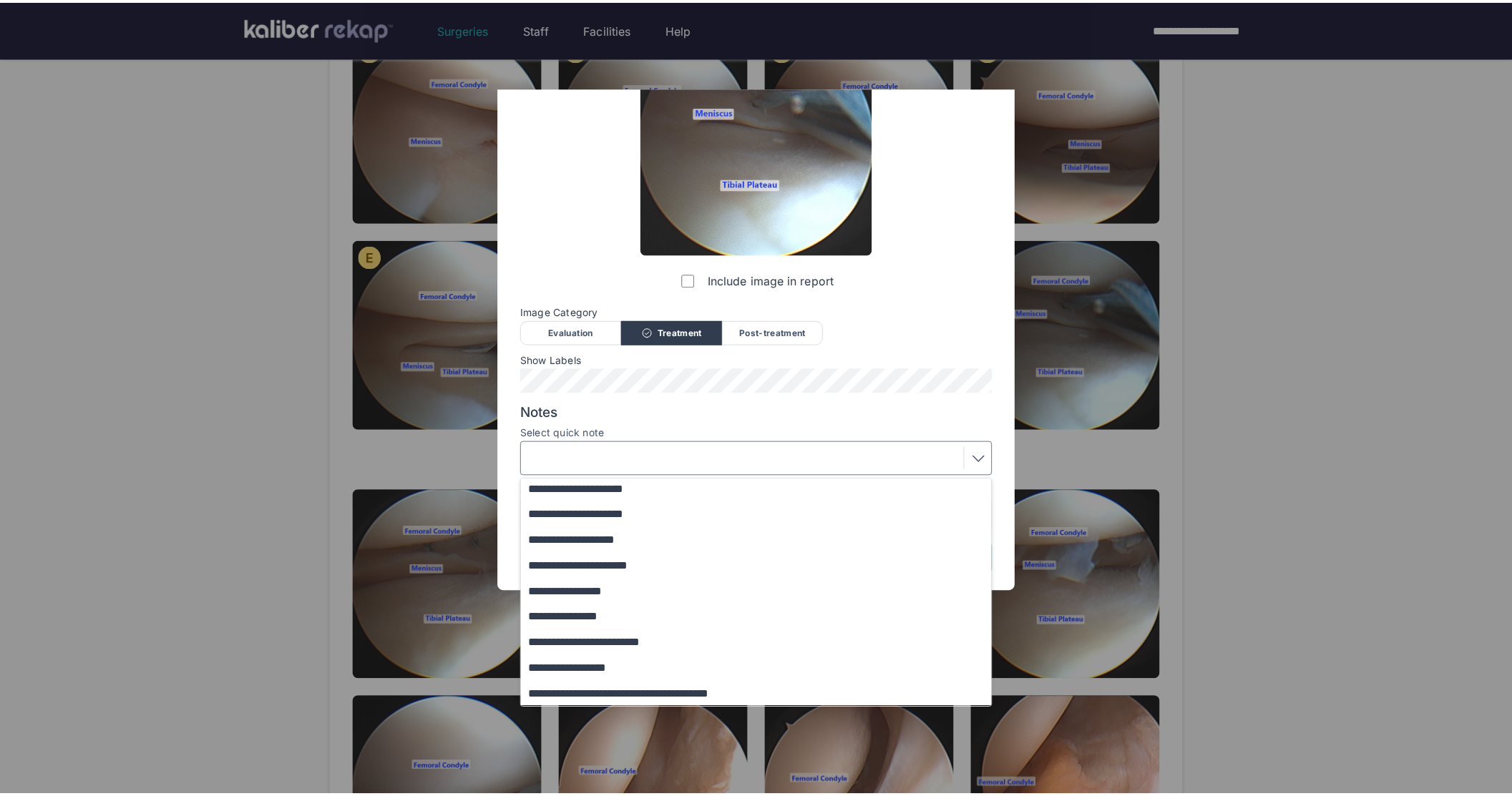
scroll to position [0, 0]
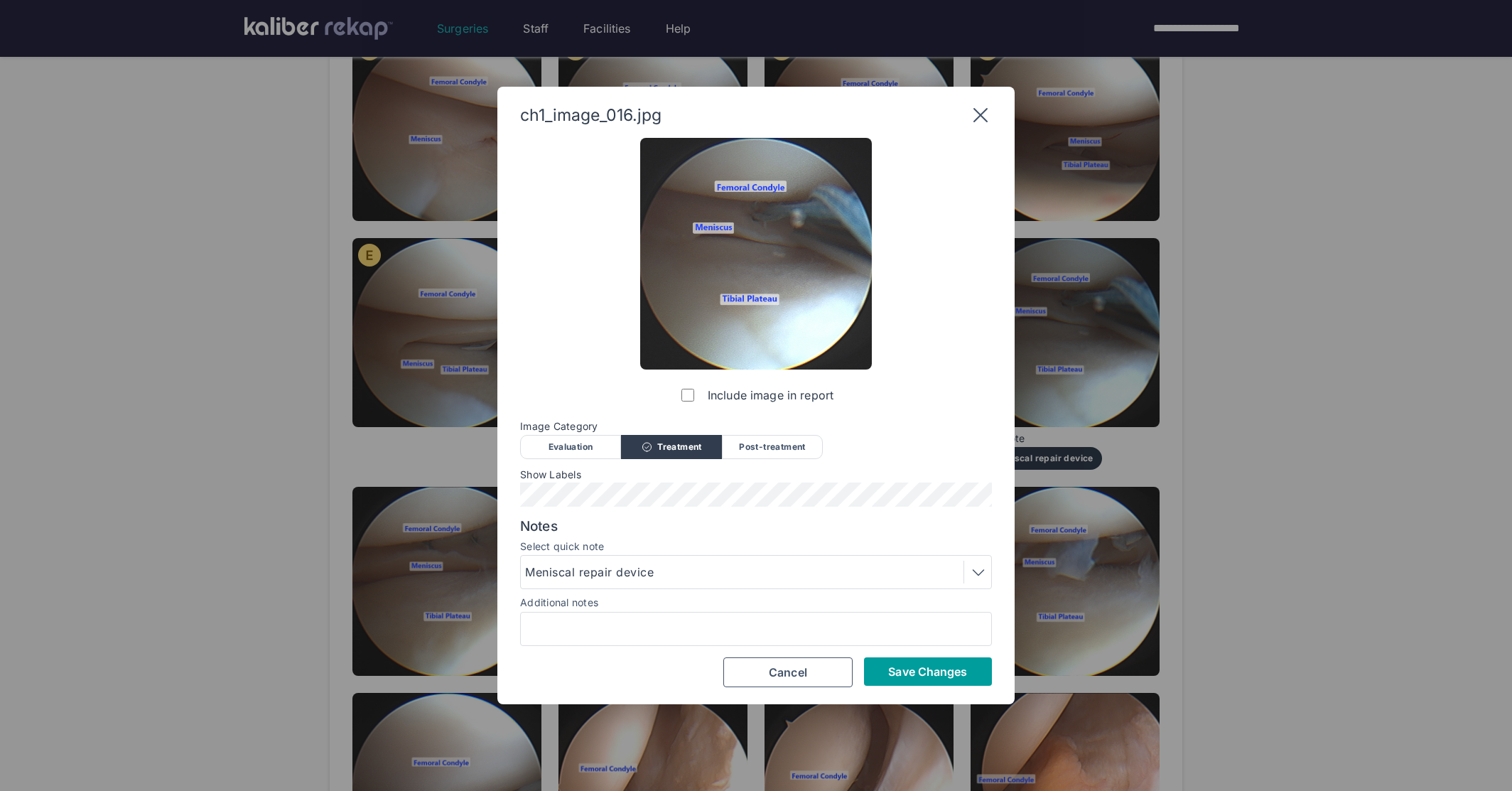
click at [905, 657] on button "Save Changes" at bounding box center [928, 671] width 128 height 28
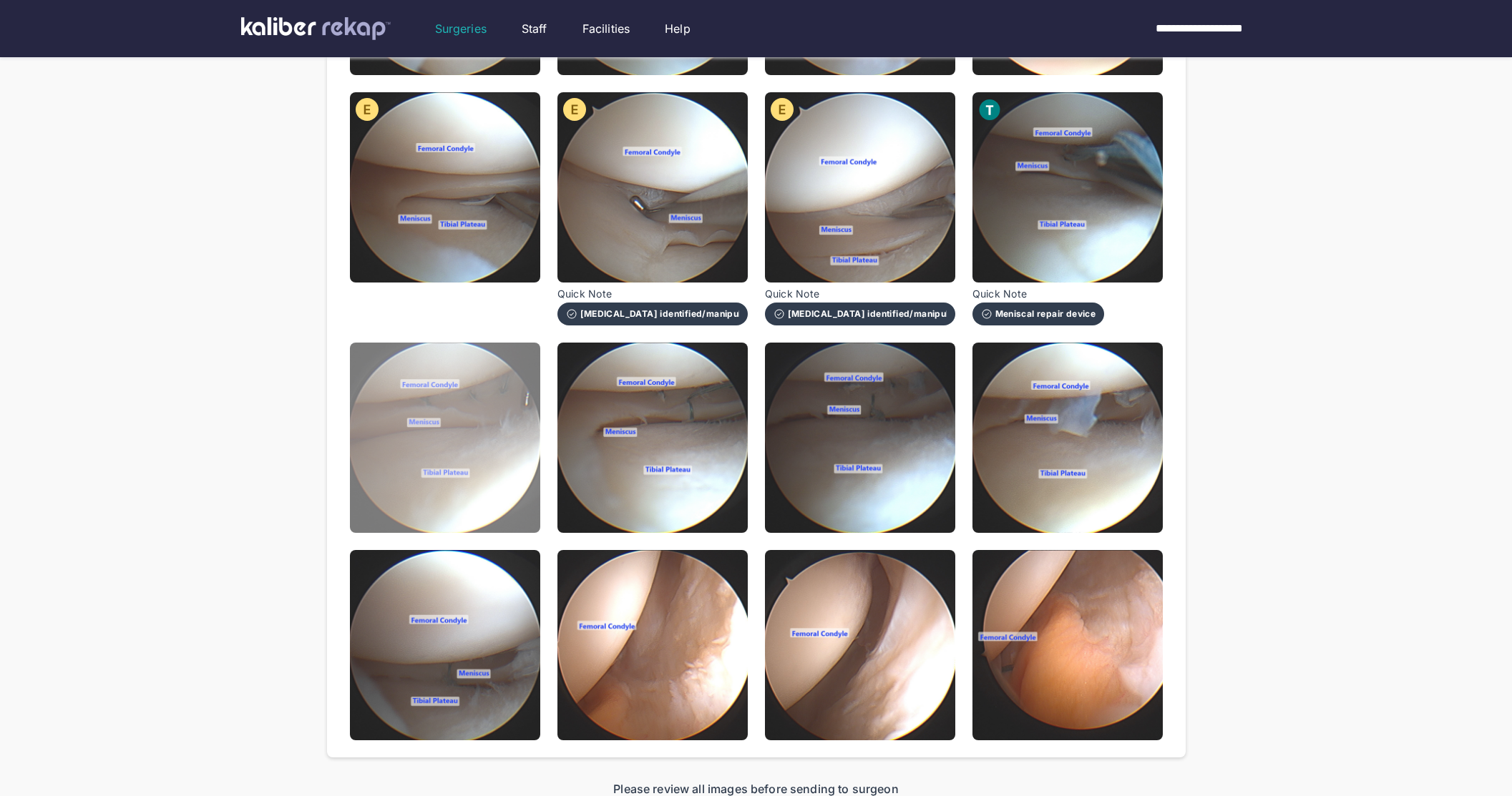
scroll to position [849, 0]
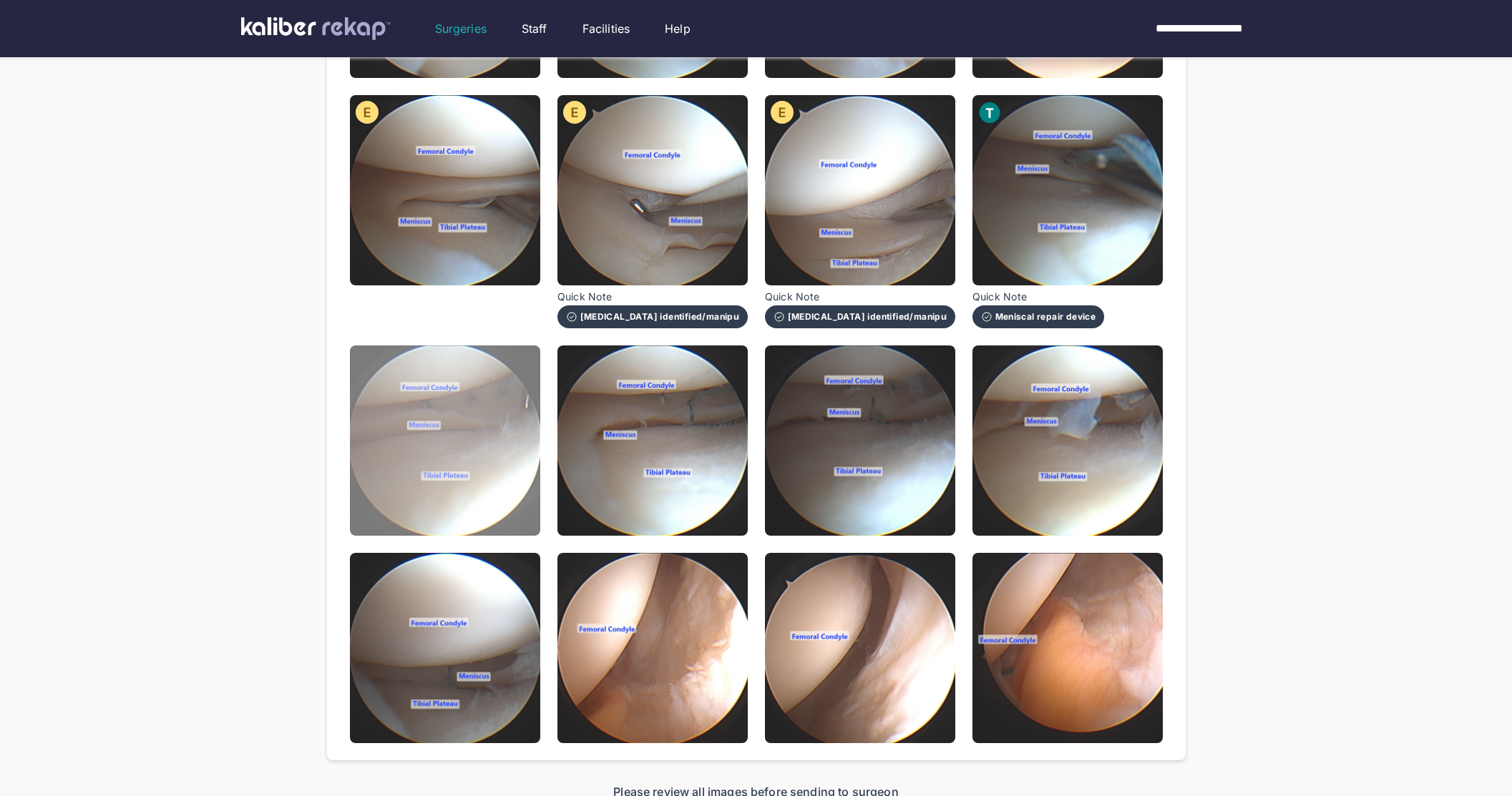
drag, startPoint x: 527, startPoint y: 482, endPoint x: 535, endPoint y: 483, distance: 8.1
click at [527, 482] on img at bounding box center [444, 440] width 190 height 190
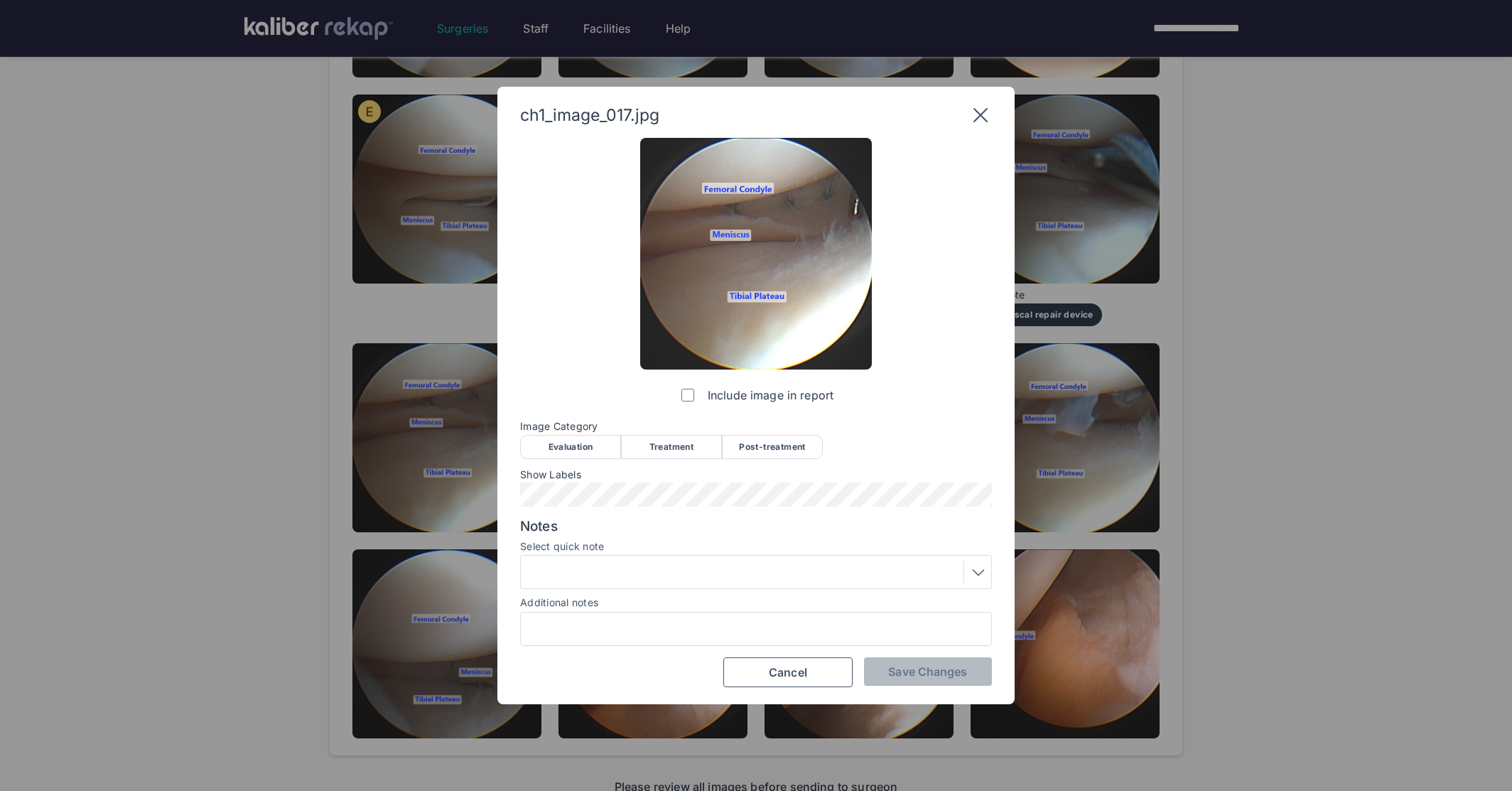
click at [792, 443] on div "Post-treatment" at bounding box center [772, 447] width 101 height 24
click at [897, 664] on button "Save Changes" at bounding box center [928, 671] width 128 height 28
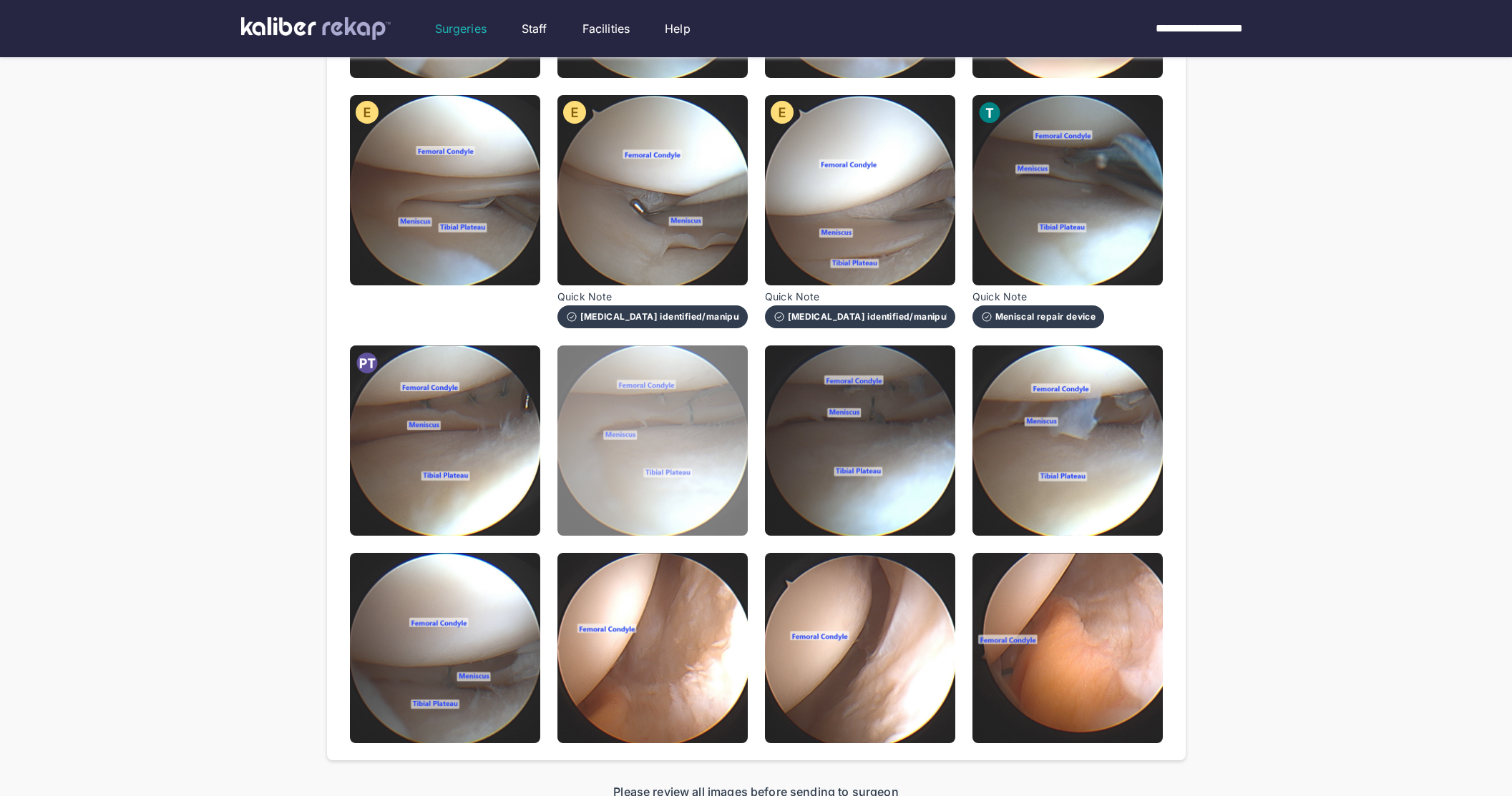
click at [673, 471] on img at bounding box center [652, 440] width 190 height 190
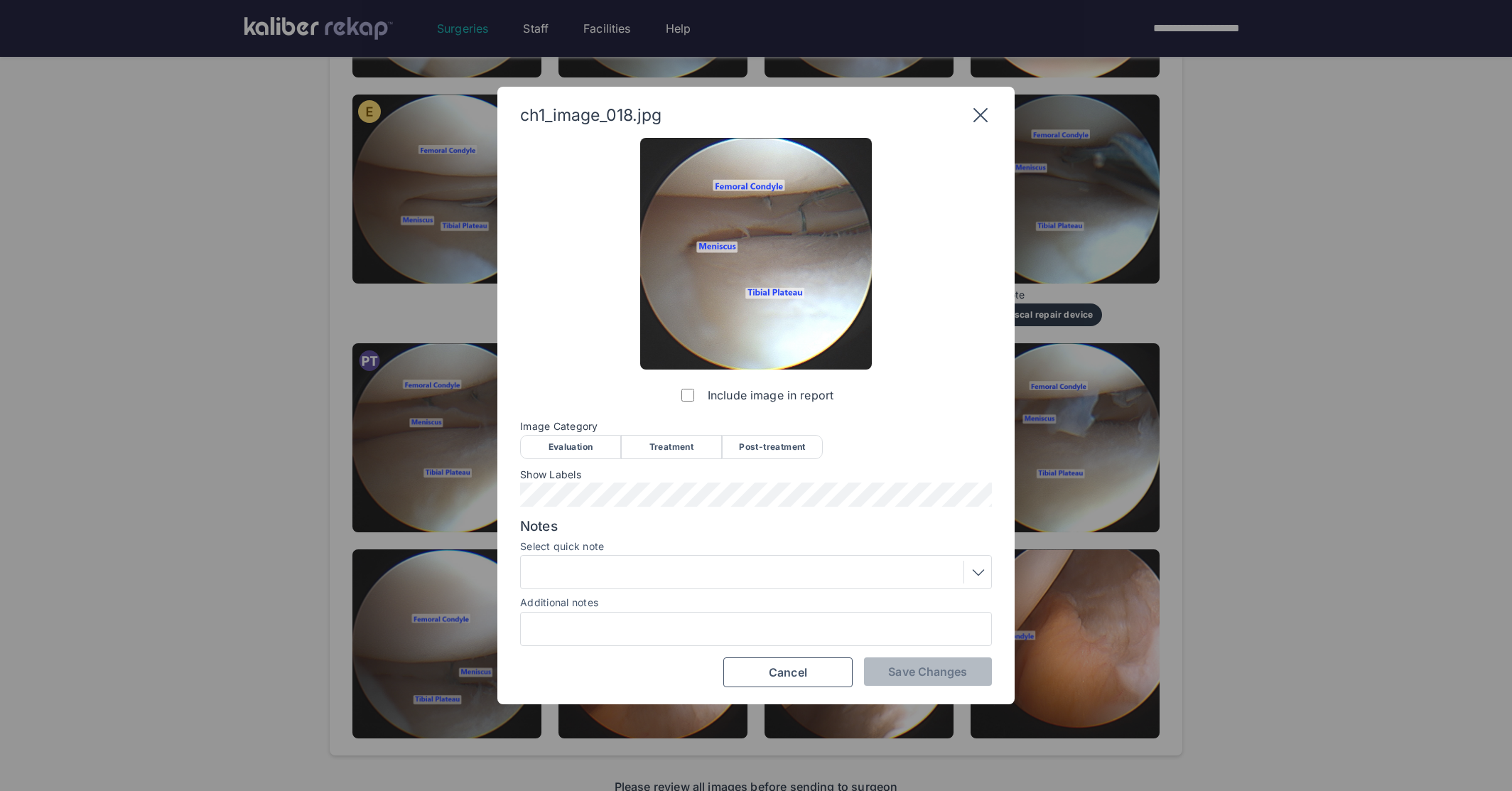
click at [741, 442] on div "Post-treatment" at bounding box center [772, 447] width 101 height 24
click at [628, 631] on input "Additional notes" at bounding box center [756, 629] width 459 height 18
click at [629, 608] on div "Additional notes" at bounding box center [756, 603] width 472 height 15
click at [985, 80] on div "ch1_image_018.jpg Include image in report Image Category Evaluation Treatment P…" at bounding box center [756, 395] width 1512 height 791
click at [974, 126] on div "ch1_image_018.jpg Include image in report Image Category Evaluation Treatment P…" at bounding box center [756, 396] width 517 height 618
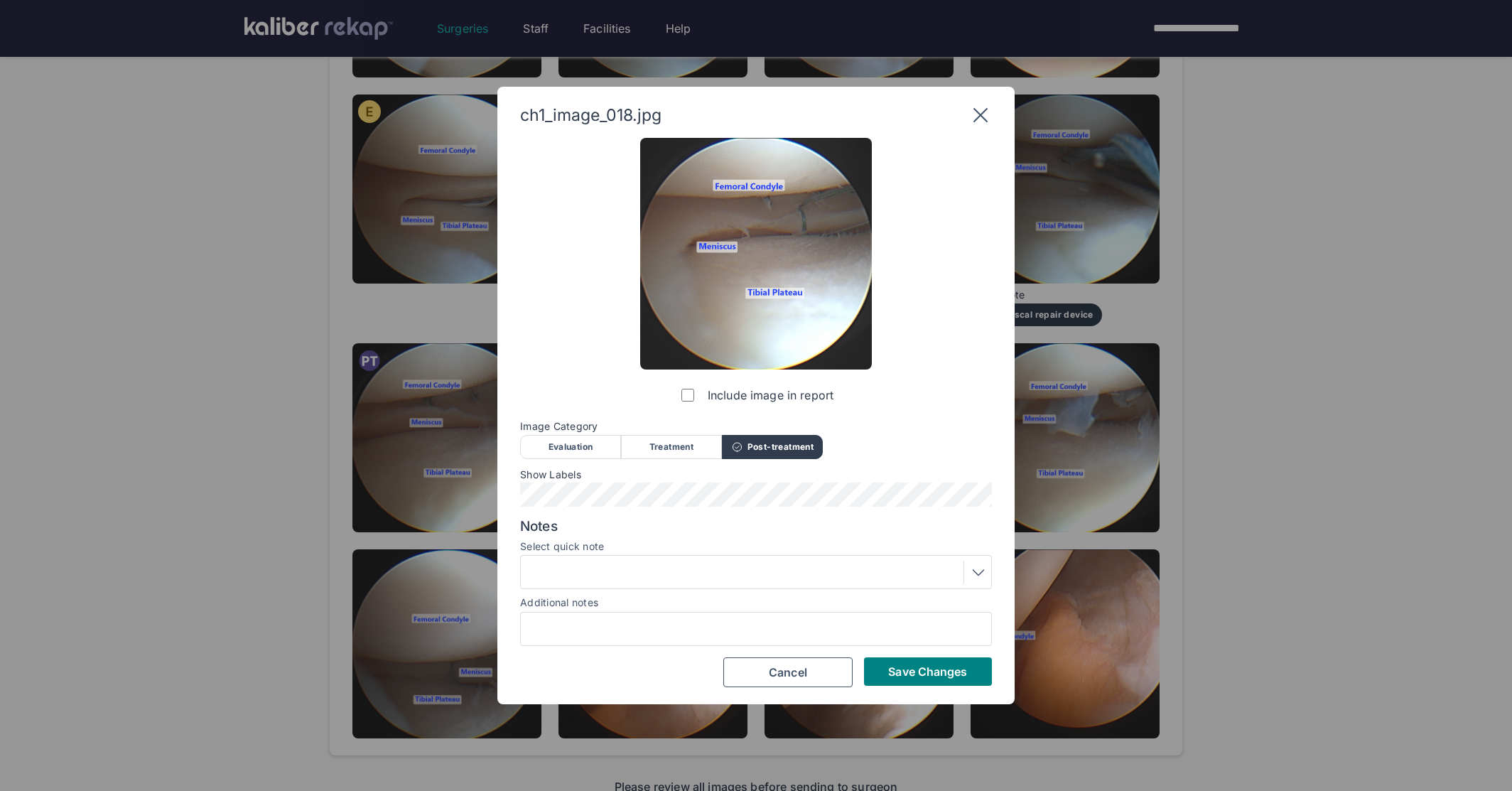
click at [978, 117] on icon at bounding box center [981, 115] width 15 height 15
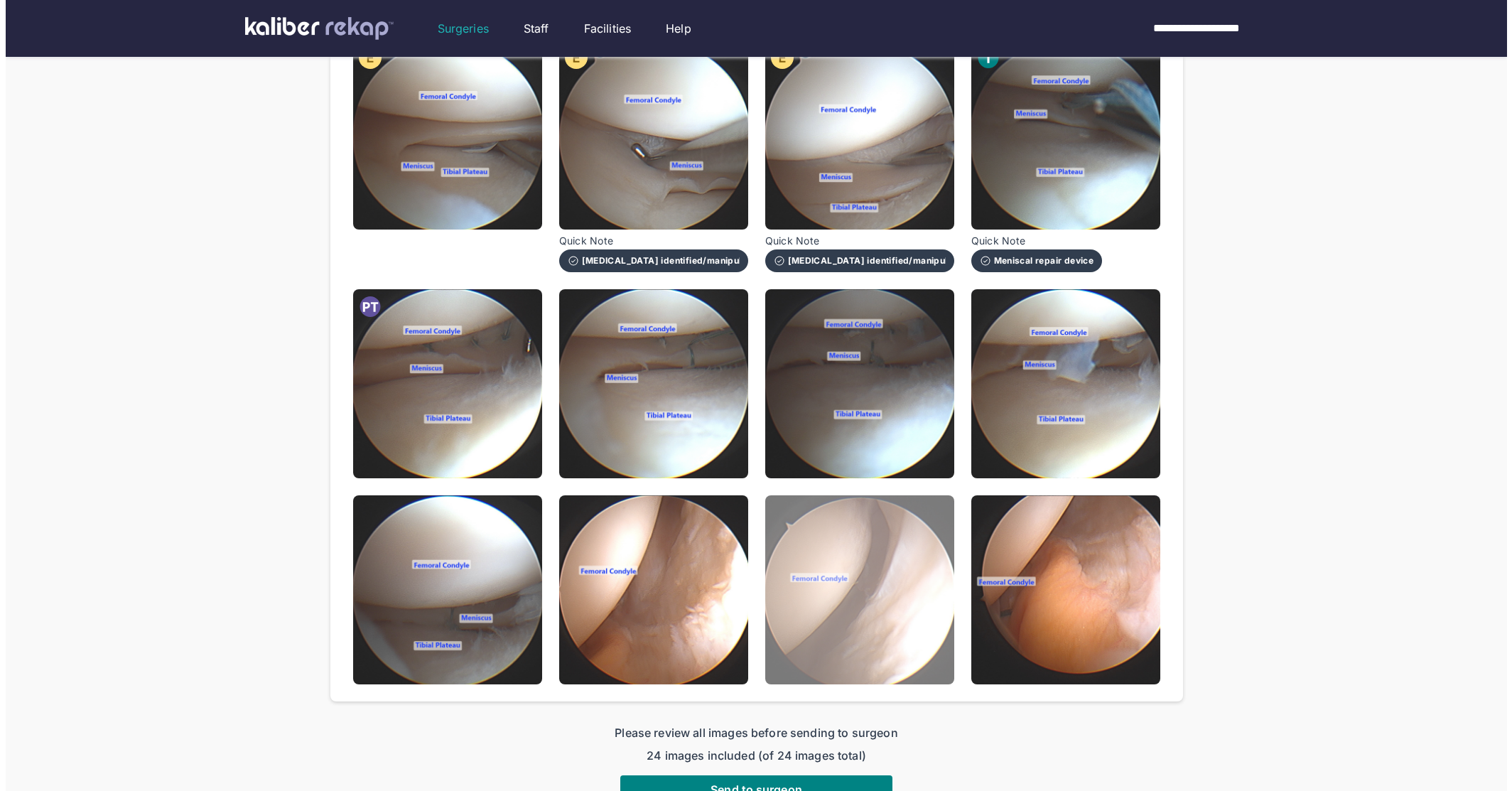
scroll to position [910, 0]
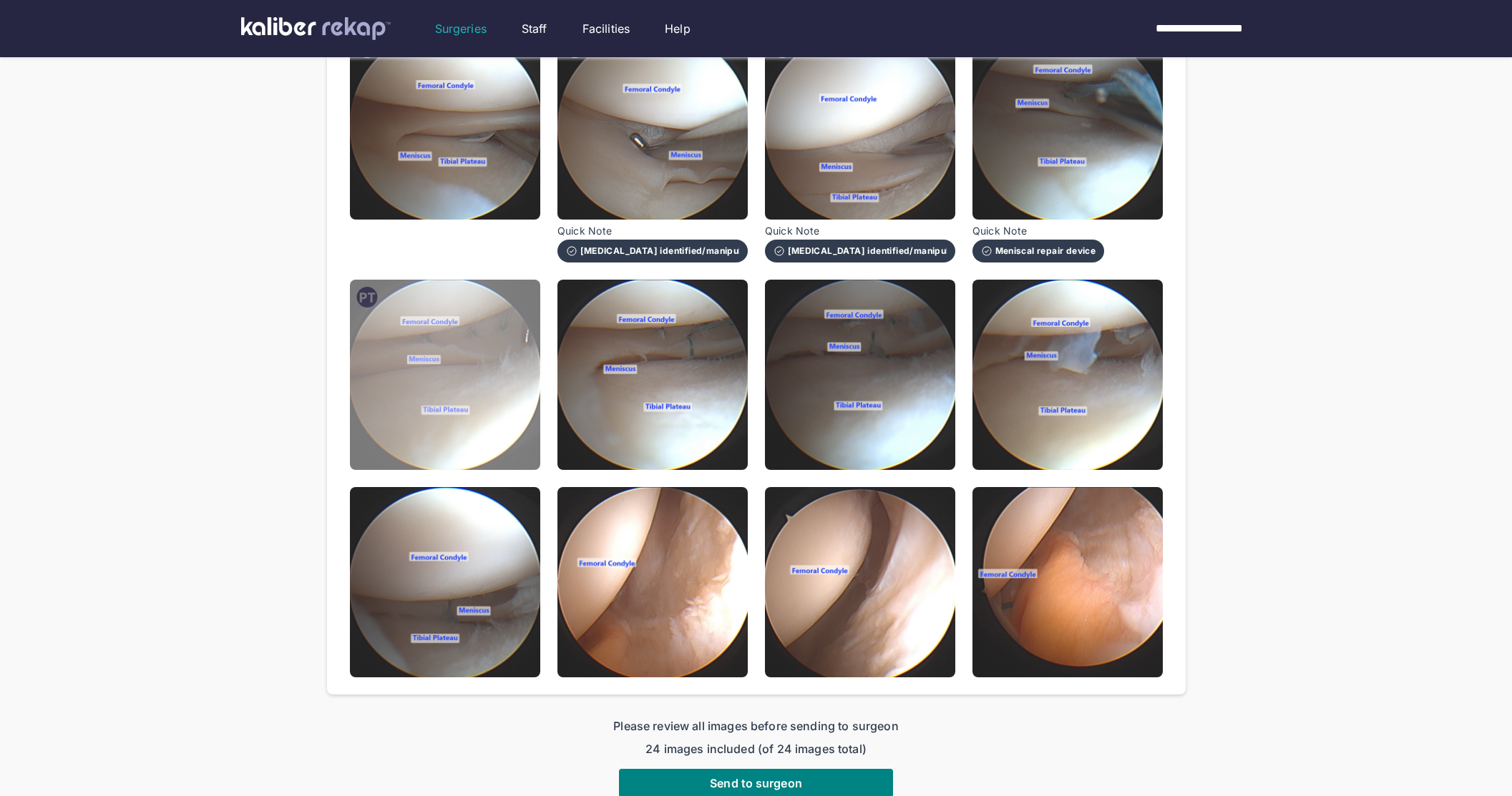
click at [479, 422] on img at bounding box center [444, 375] width 190 height 190
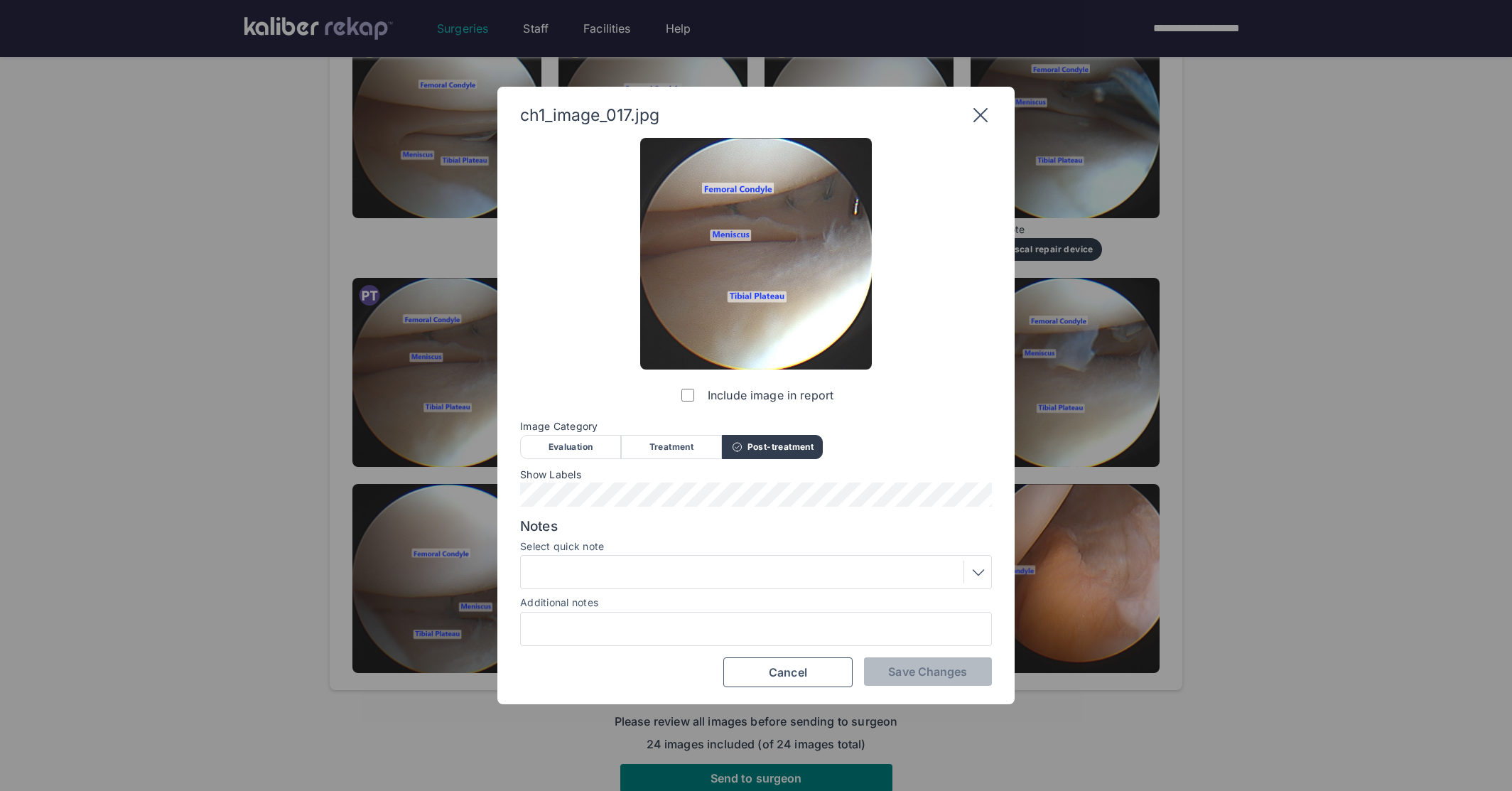
click at [685, 436] on div "Treatment" at bounding box center [671, 447] width 101 height 24
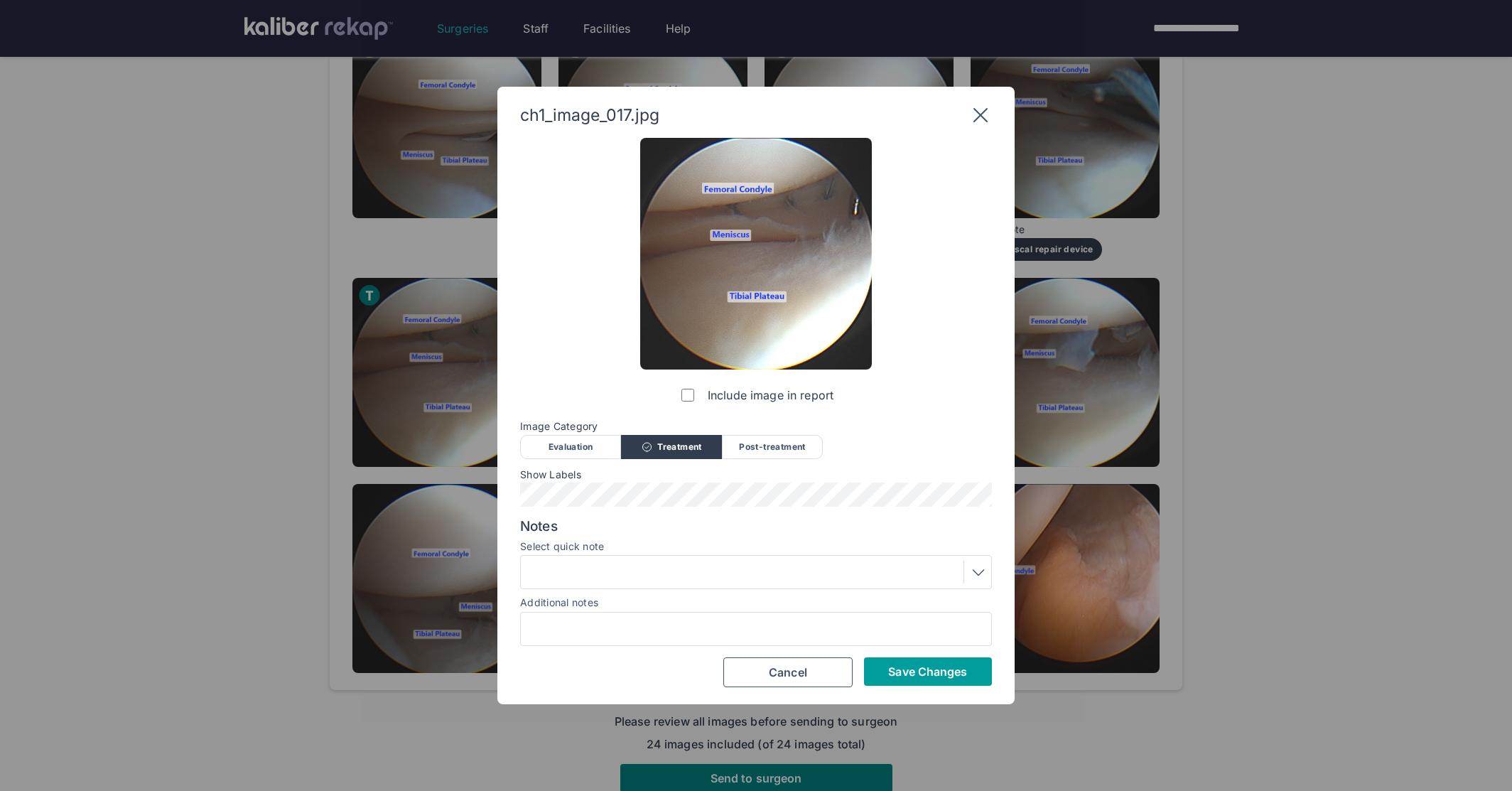
click at [899, 678] on span "Save Changes" at bounding box center [928, 672] width 79 height 15
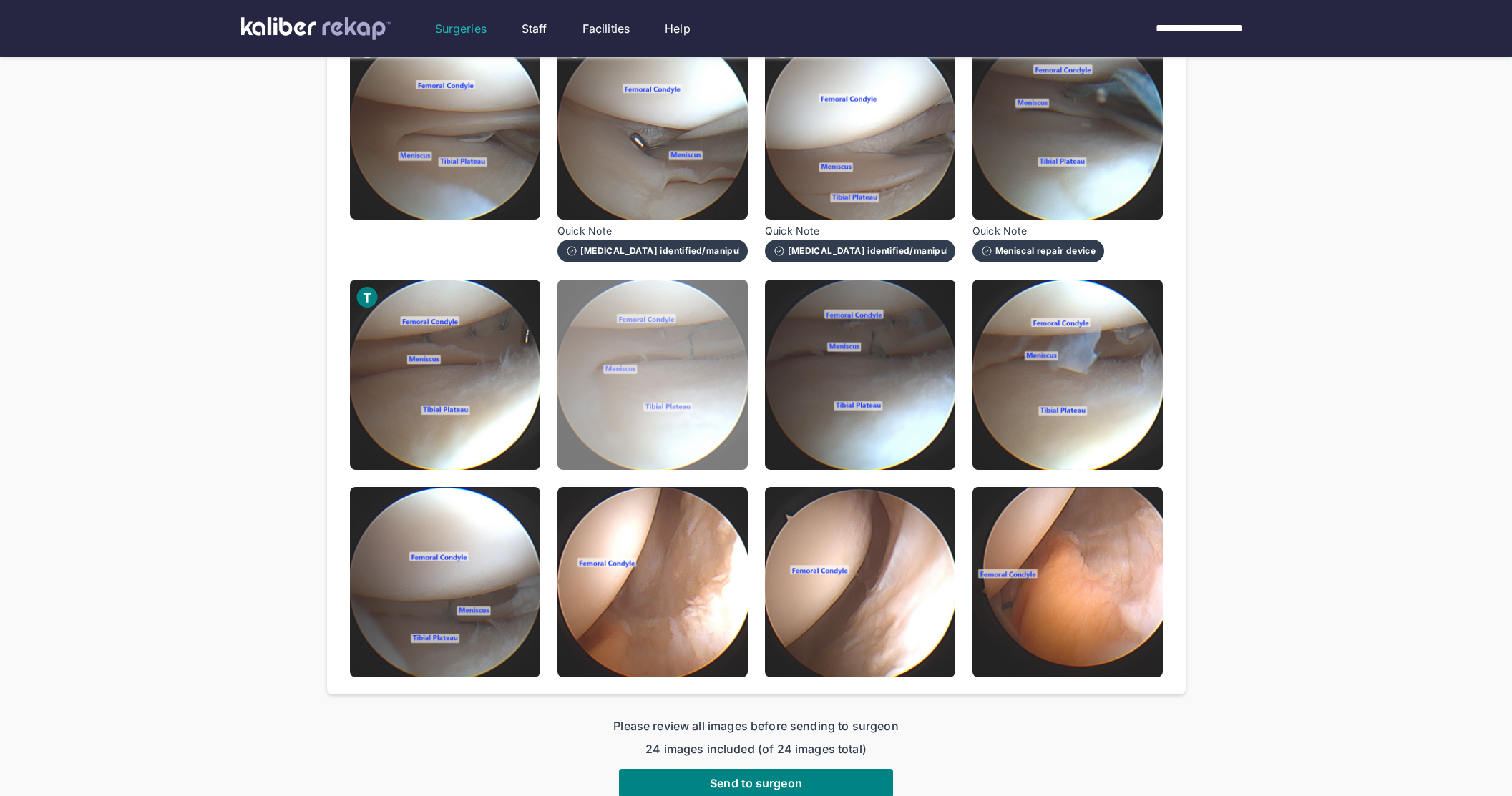
click at [721, 428] on img at bounding box center [652, 375] width 190 height 190
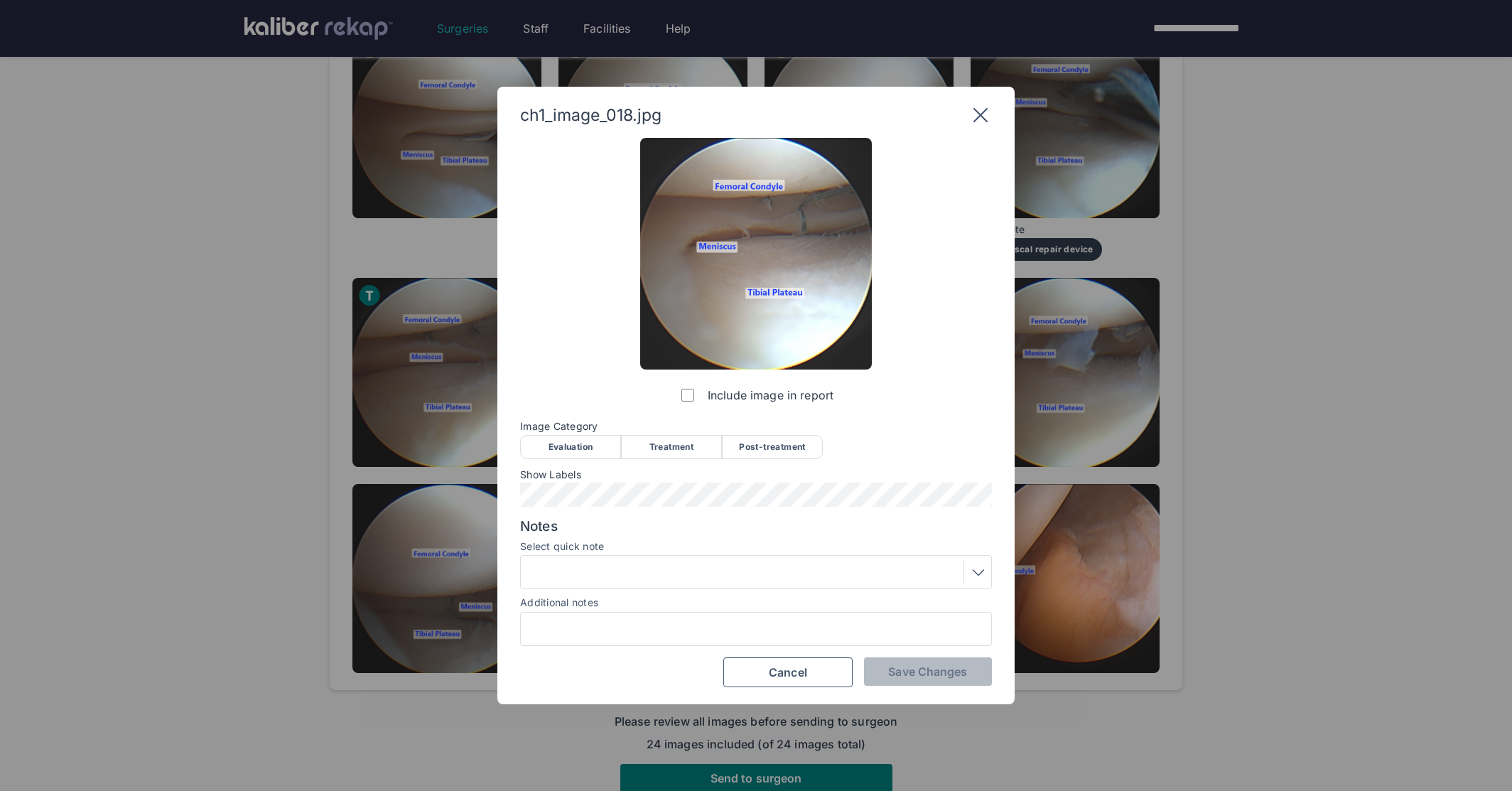
click at [657, 448] on div "Treatment" at bounding box center [671, 447] width 101 height 24
click at [908, 647] on div "Include image in report Image Category Evaluation Treatment Post-treatment Eval…" at bounding box center [756, 413] width 472 height 550
click at [902, 659] on button "Save Changes" at bounding box center [928, 671] width 128 height 28
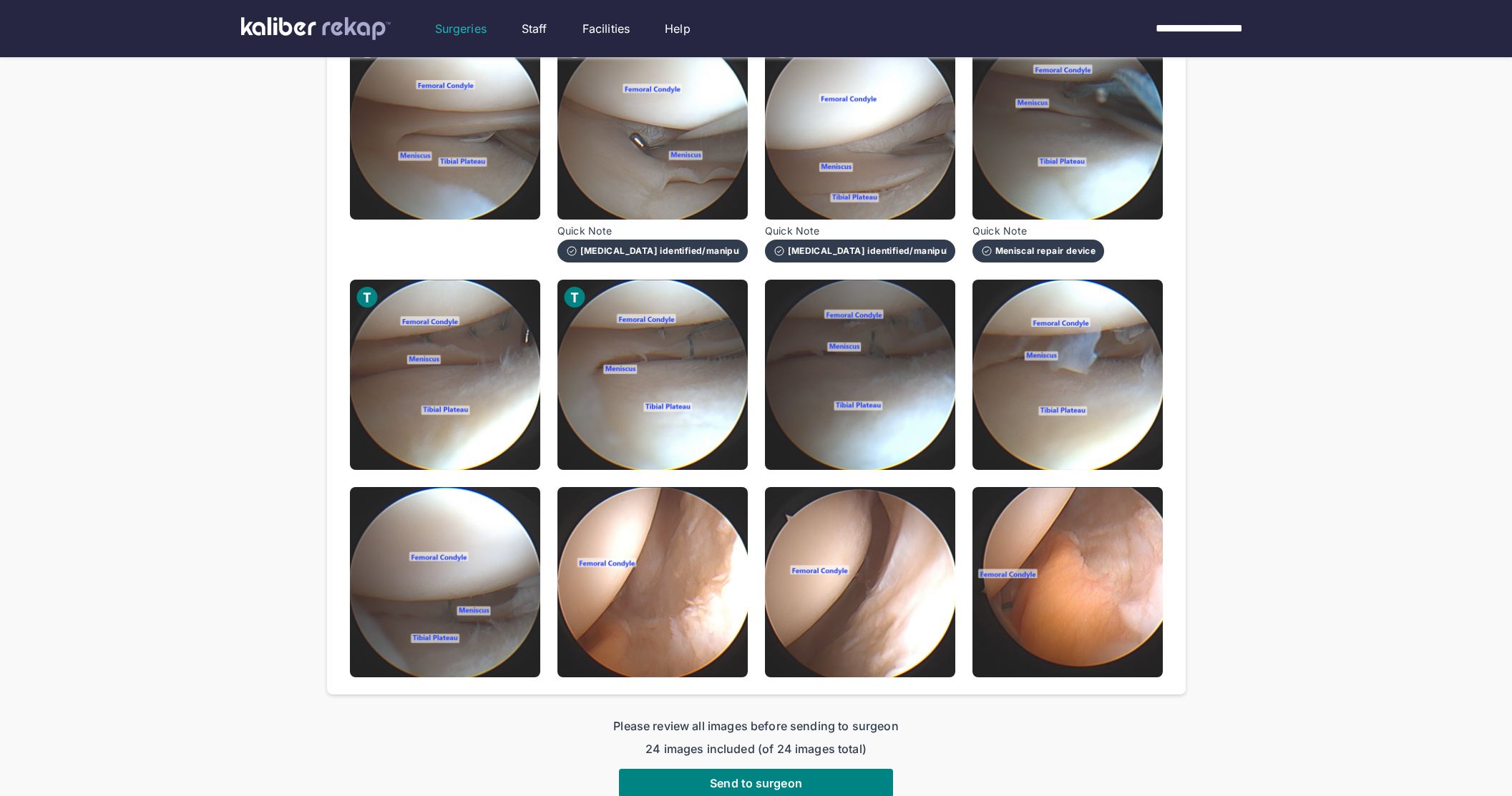
click at [885, 392] on img at bounding box center [860, 375] width 190 height 190
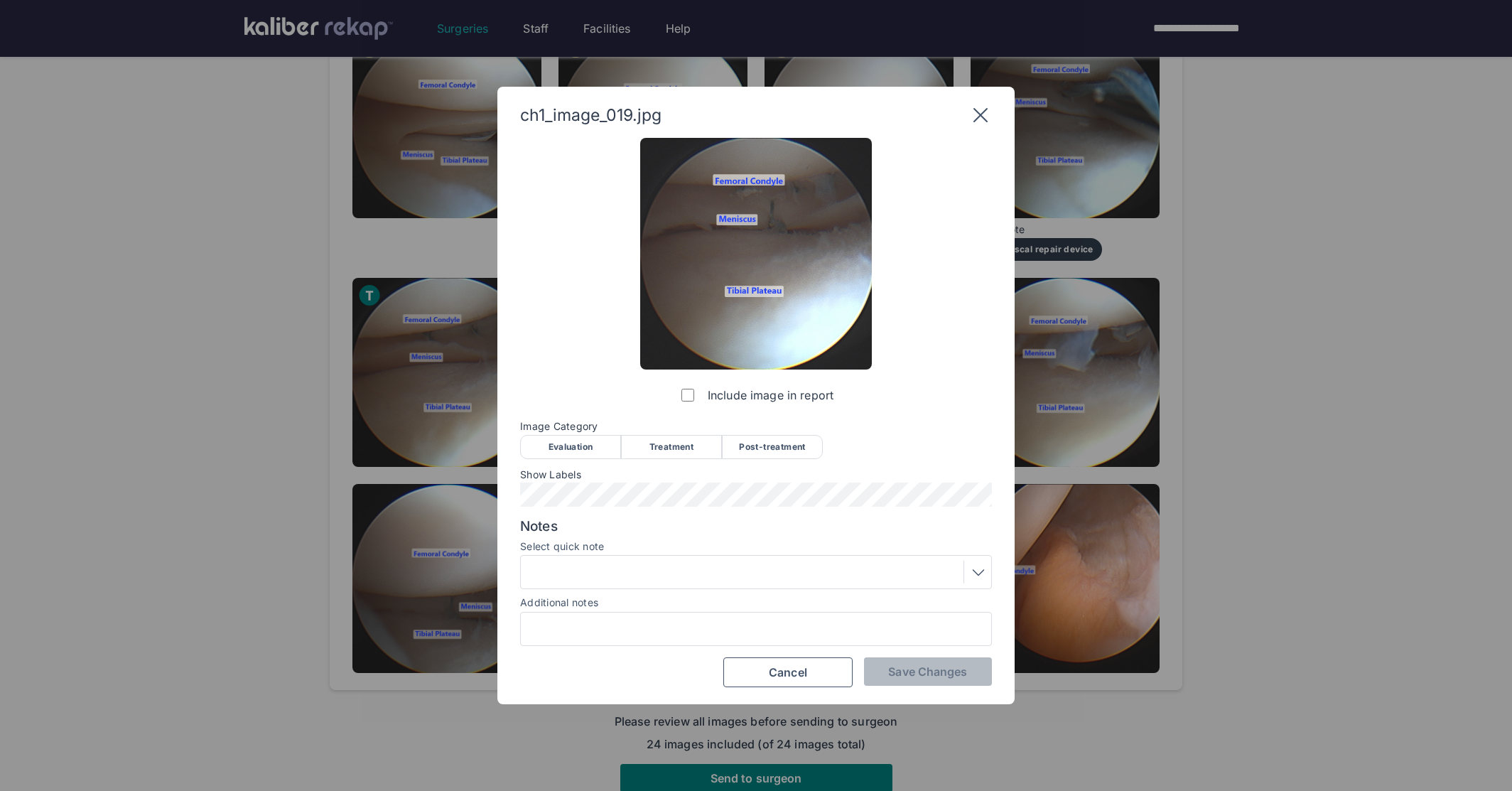
click at [787, 462] on div "Include image in report Image Category Evaluation Treatment Post-treatment Eval…" at bounding box center [756, 413] width 472 height 550
click at [790, 445] on div "Post-treatment" at bounding box center [772, 447] width 101 height 24
click at [618, 558] on div at bounding box center [756, 572] width 472 height 34
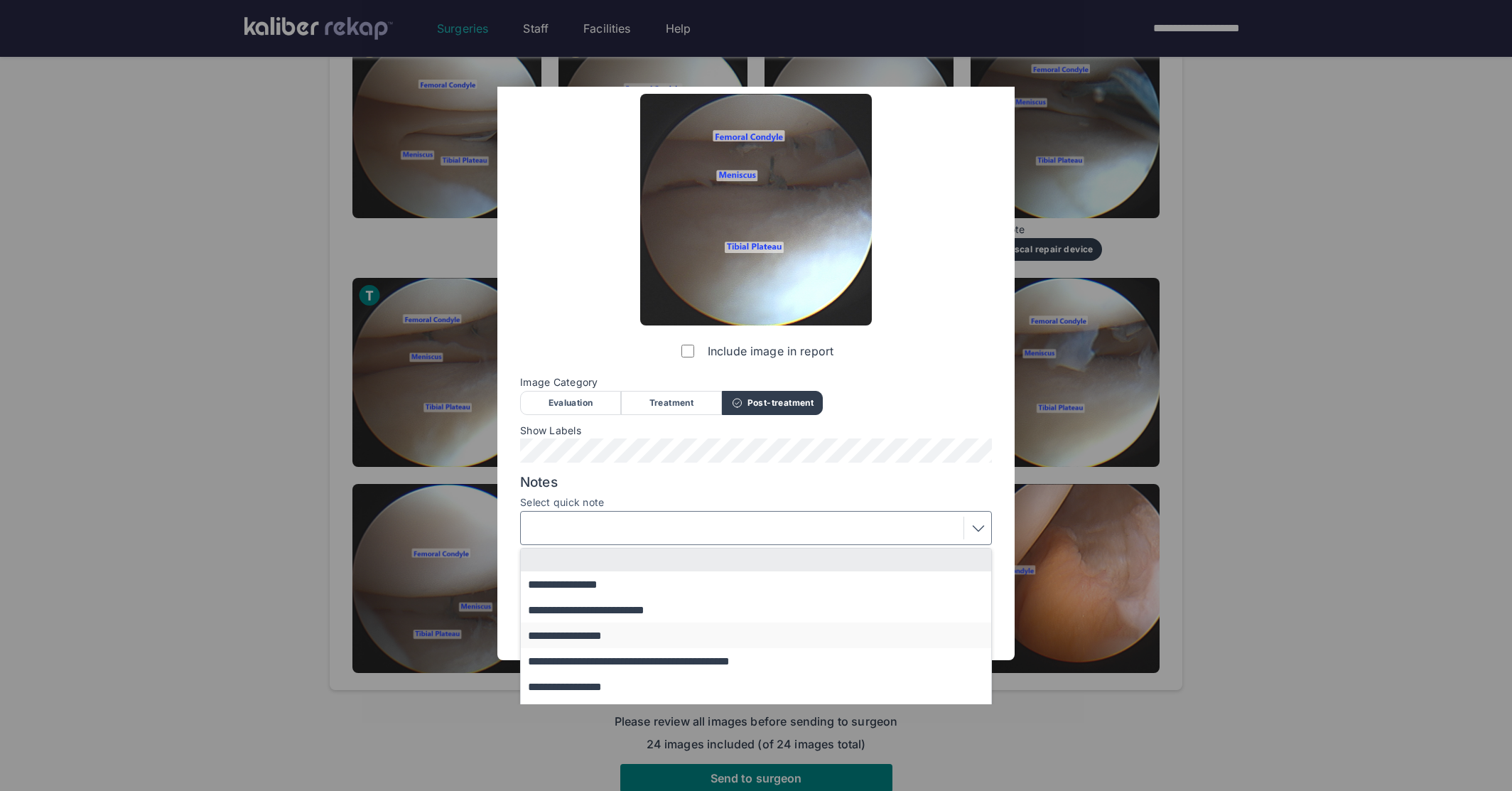
scroll to position [66, 0]
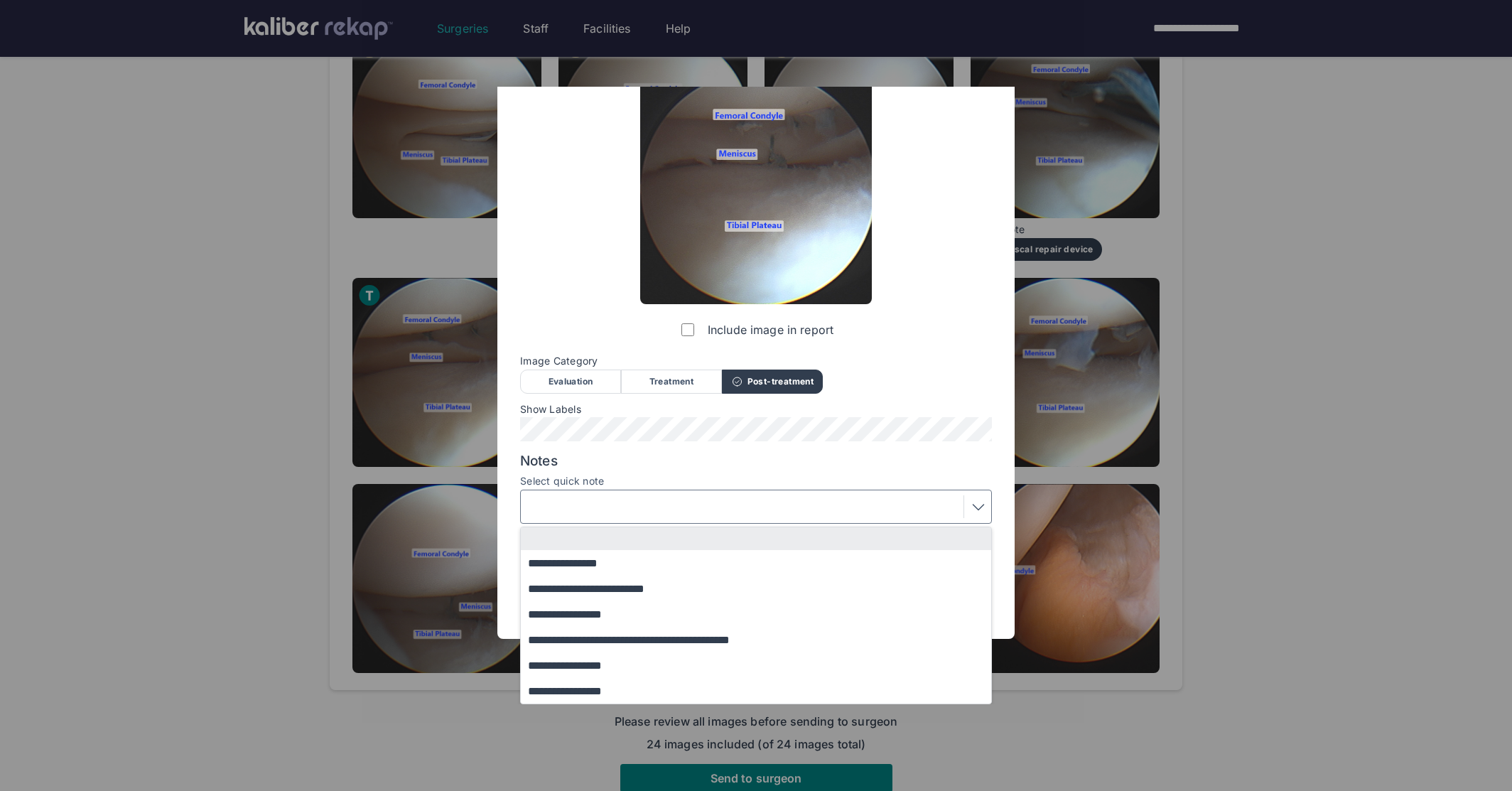
drag, startPoint x: 595, startPoint y: 694, endPoint x: 630, endPoint y: 677, distance: 38.9
click at [595, 694] on button "**********" at bounding box center [762, 691] width 484 height 26
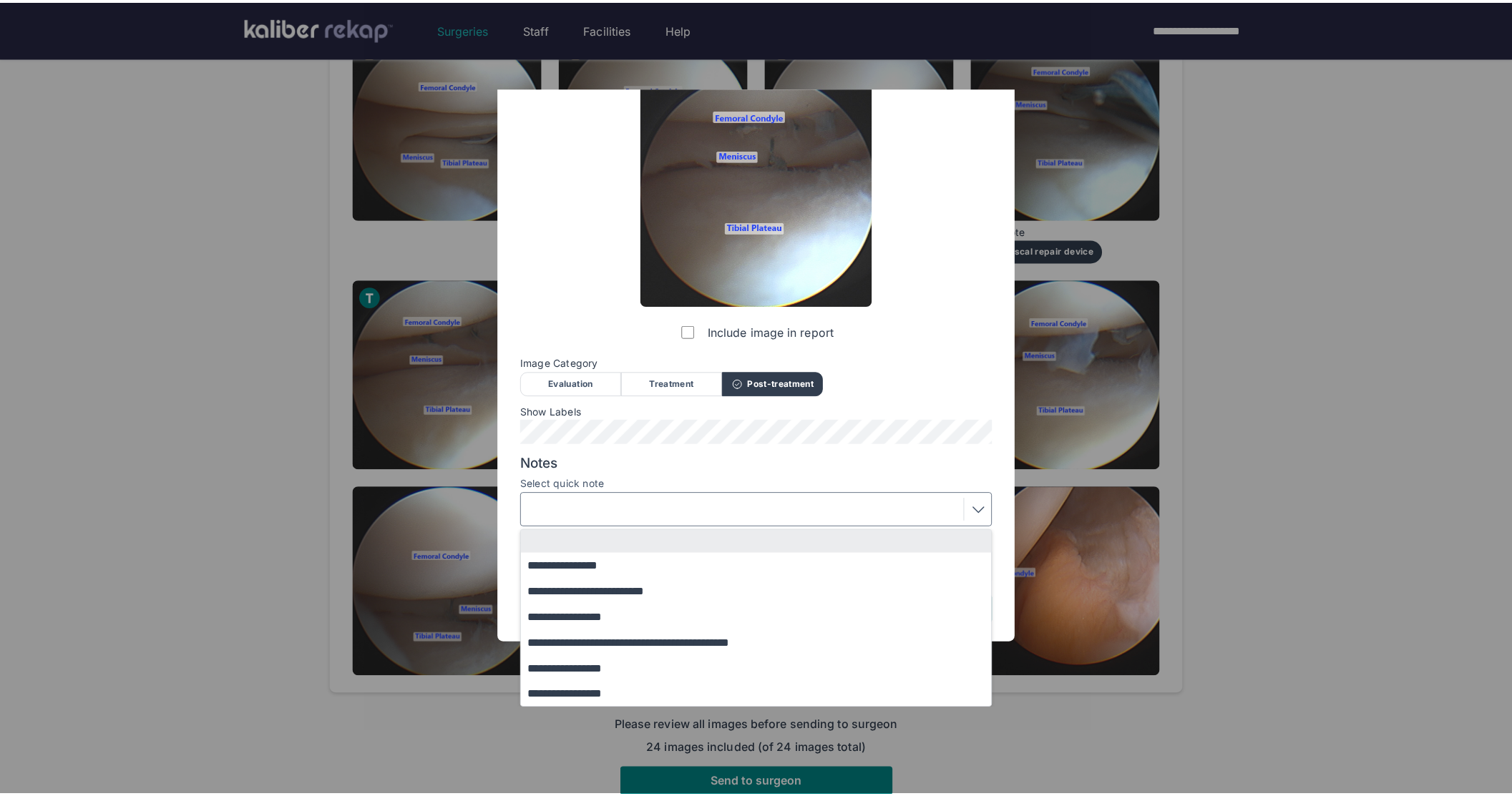
scroll to position [0, 0]
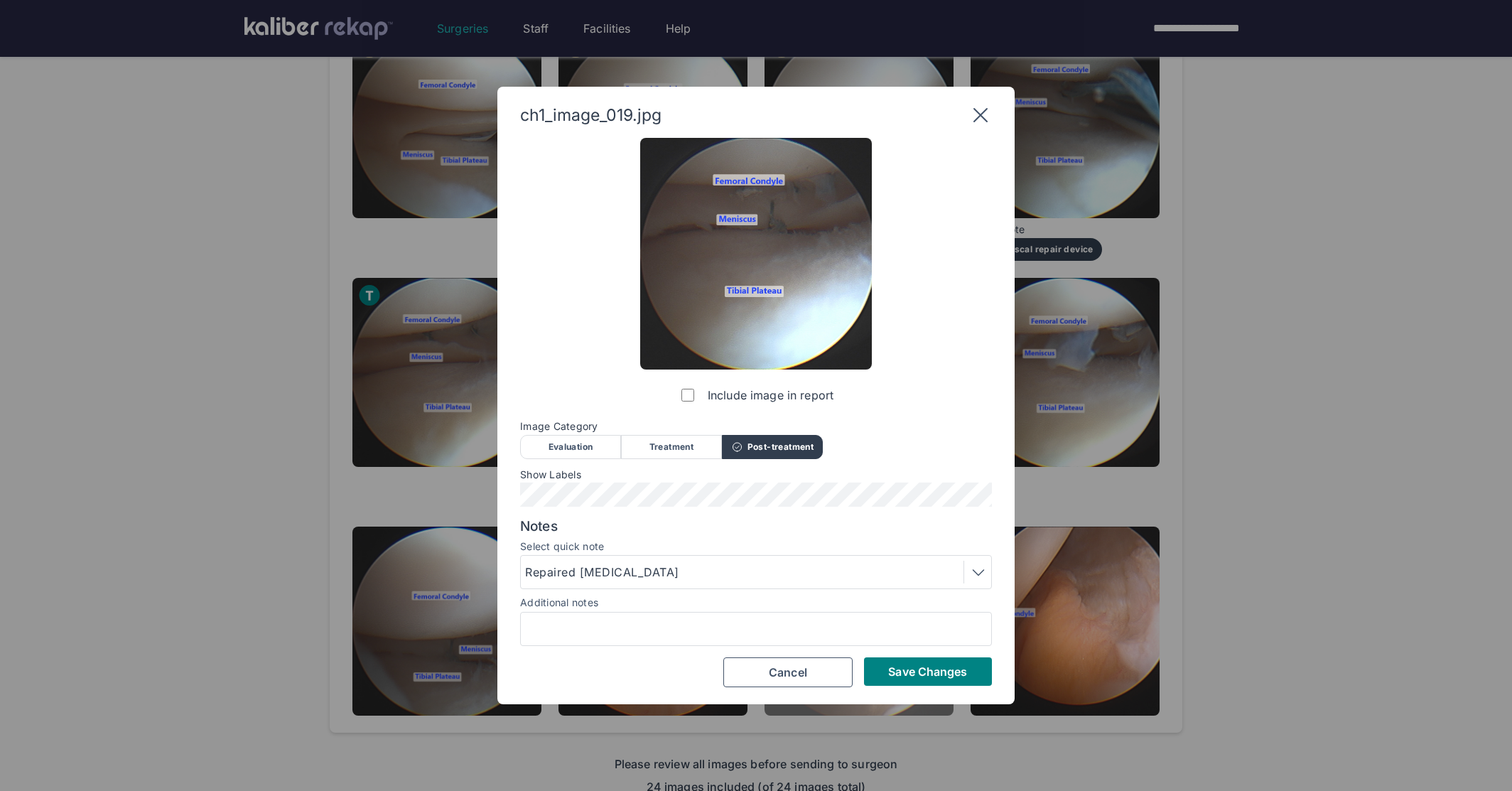
click at [892, 658] on button "Save Changes" at bounding box center [928, 671] width 128 height 28
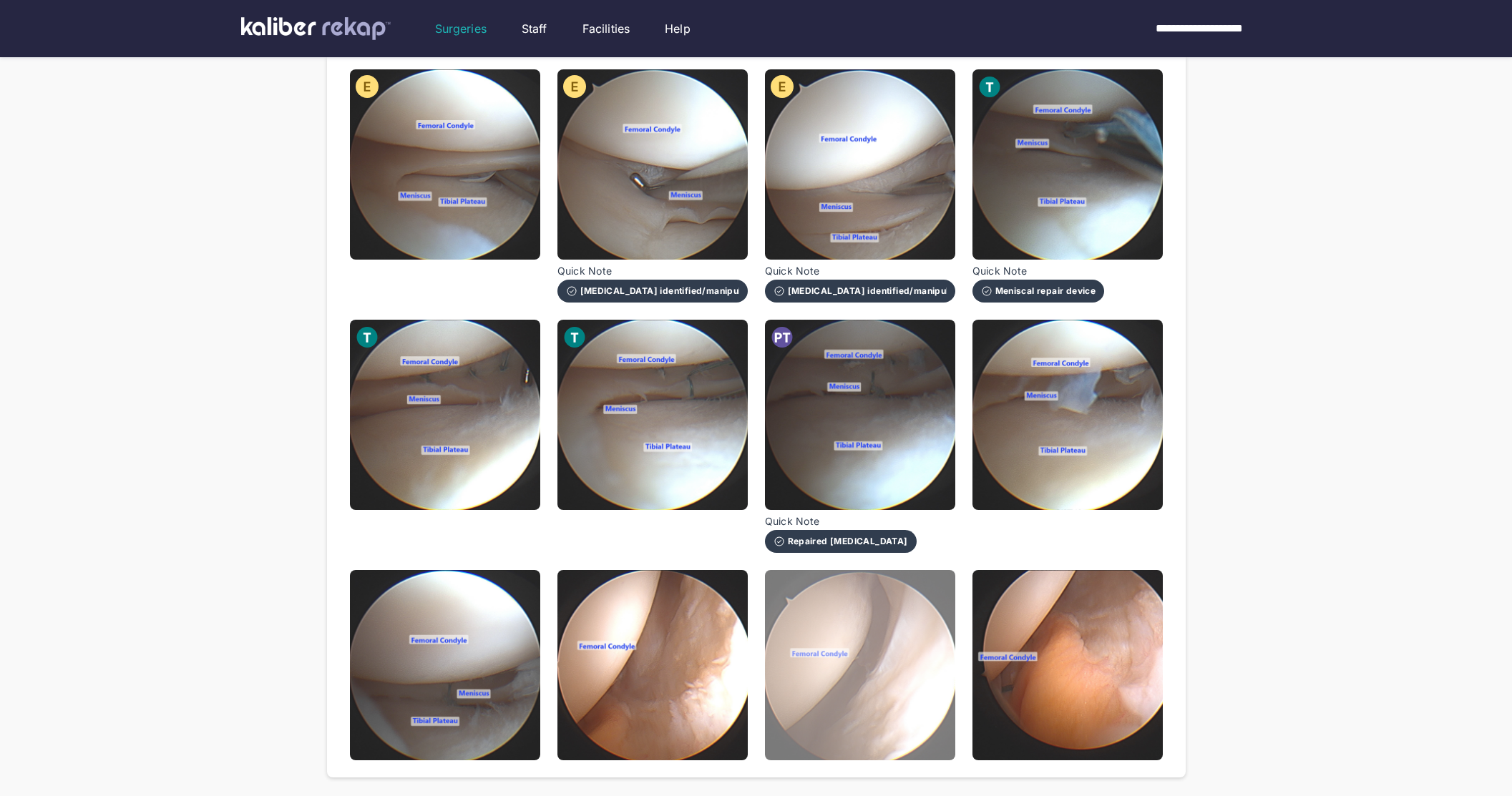
scroll to position [807, 0]
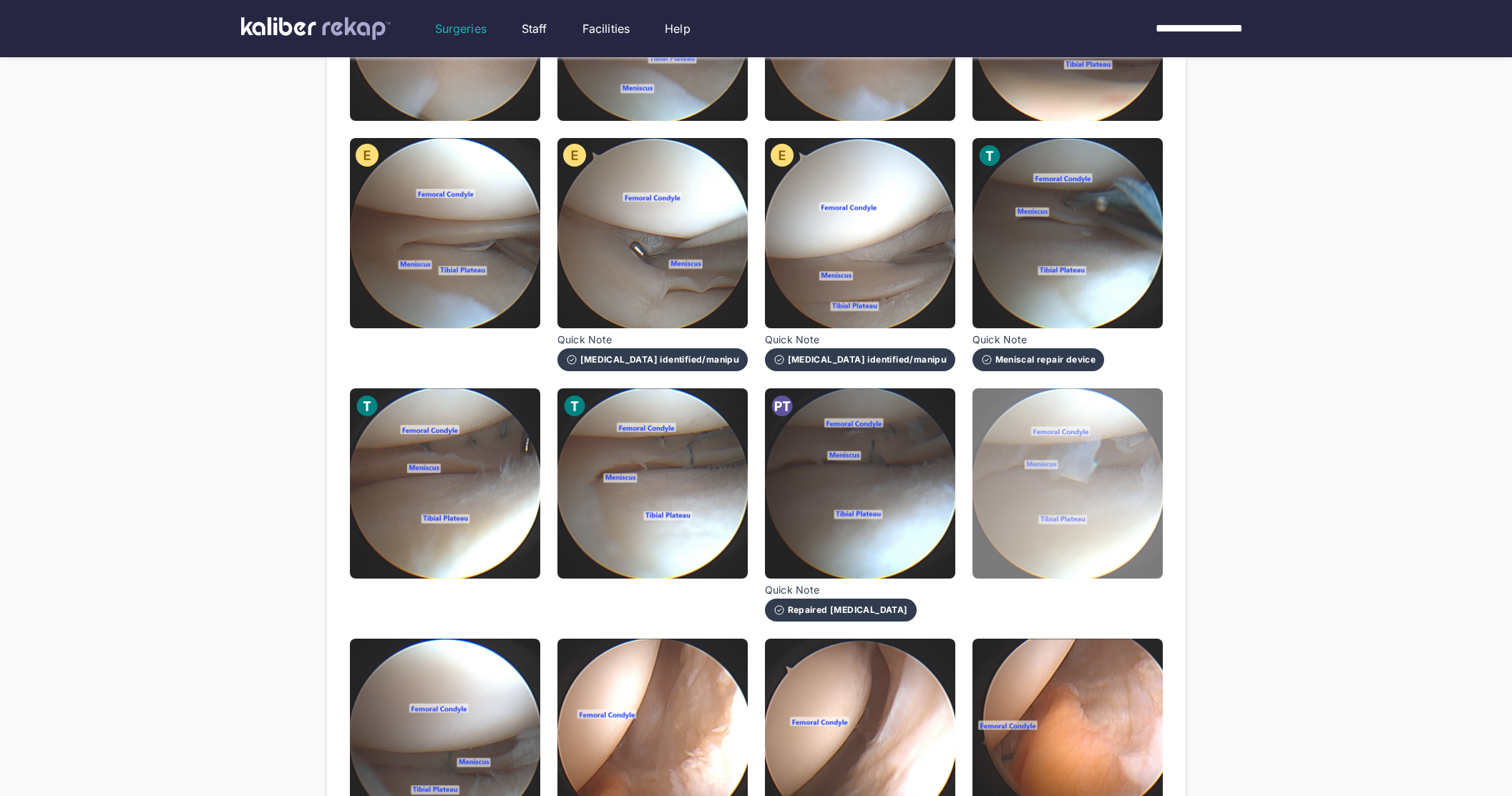
click at [1088, 504] on img at bounding box center [1067, 483] width 190 height 190
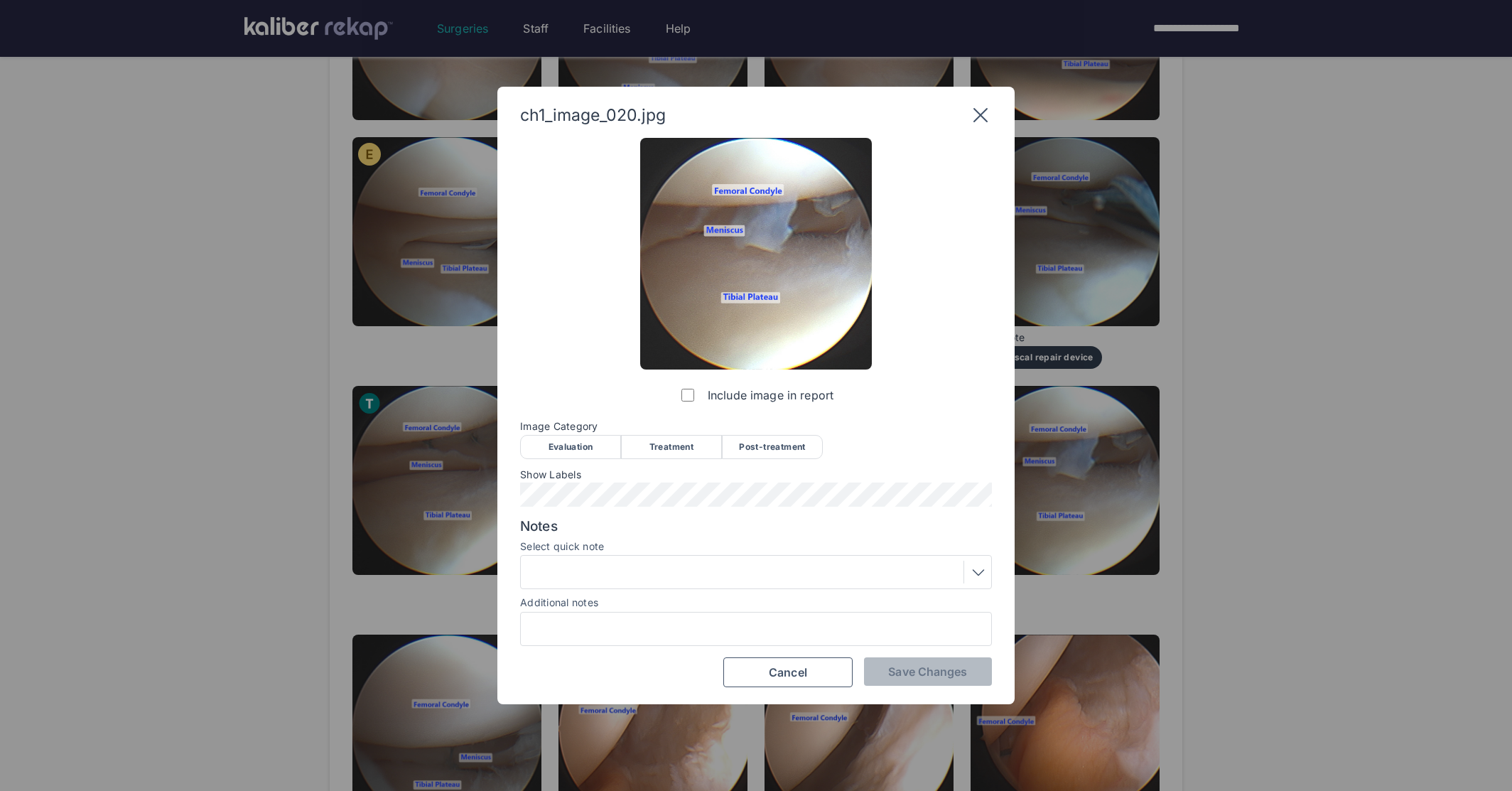
click at [787, 433] on div "Image Category Evaluation Treatment Post-treatment Evaluation Treatment Post-tr…" at bounding box center [756, 439] width 472 height 37
click at [786, 439] on div "Post-treatment" at bounding box center [772, 447] width 101 height 24
click at [914, 676] on span "Save Changes" at bounding box center [928, 672] width 79 height 15
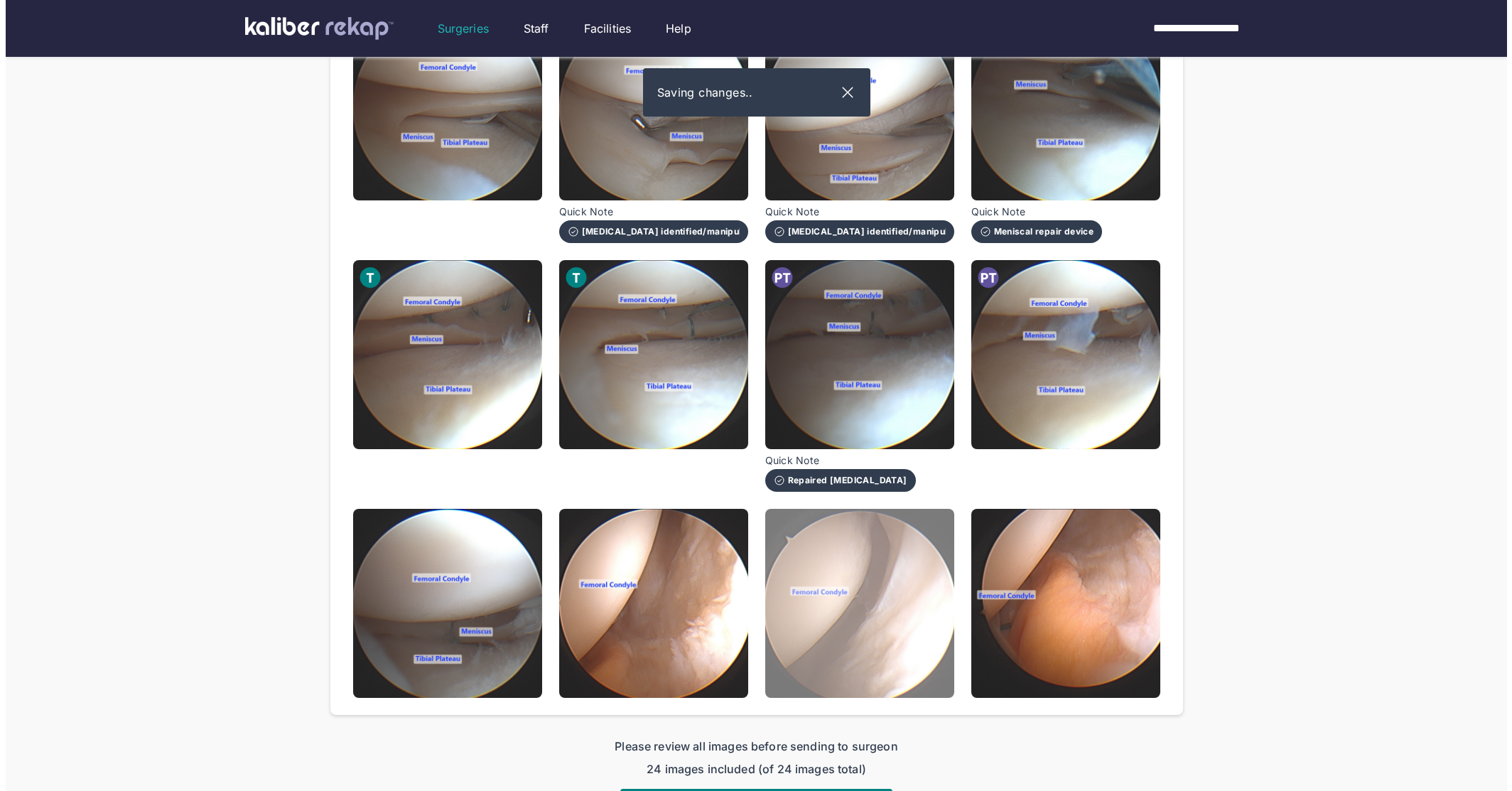
scroll to position [940, 0]
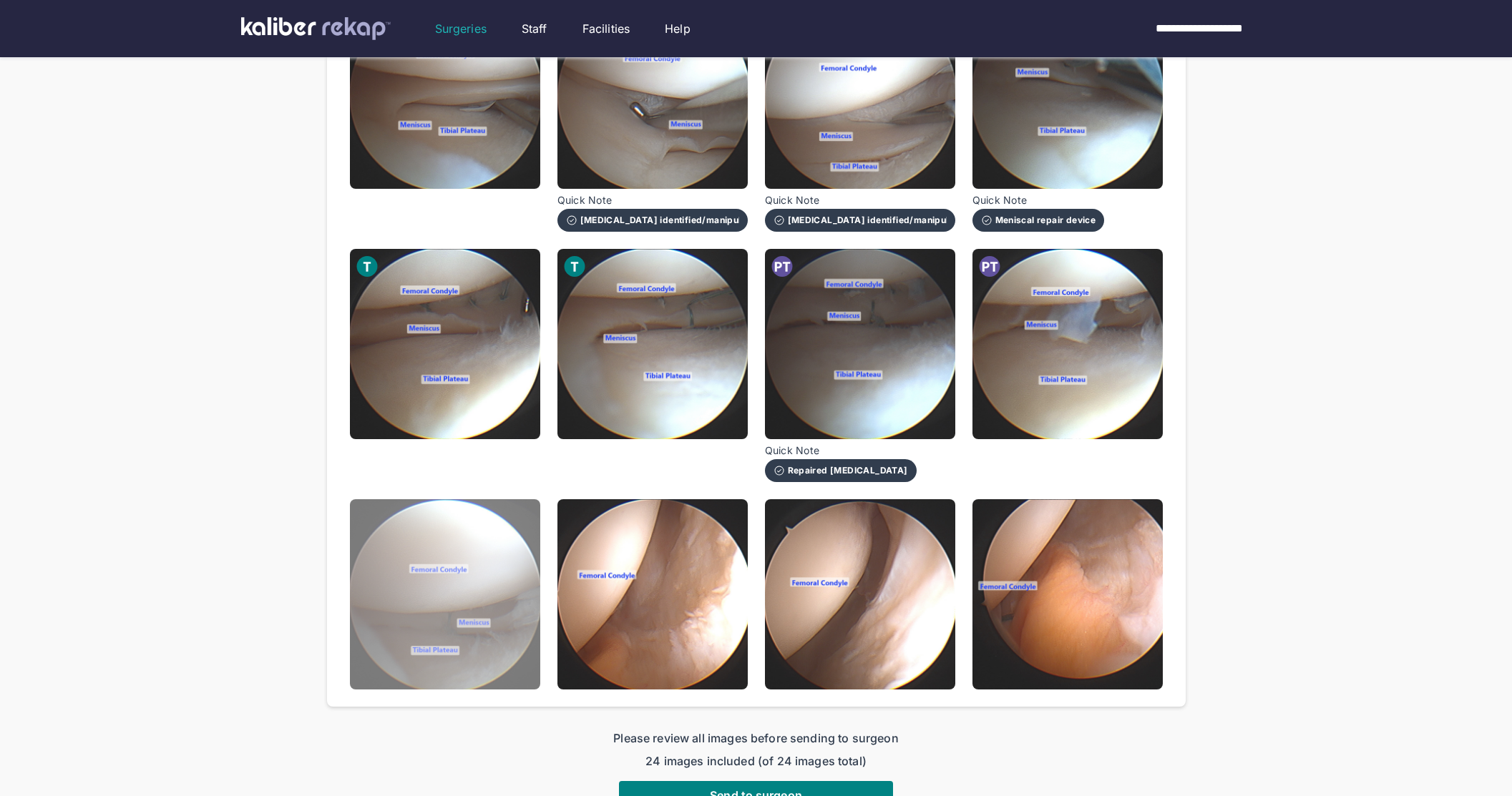
click at [457, 599] on img at bounding box center [444, 594] width 190 height 190
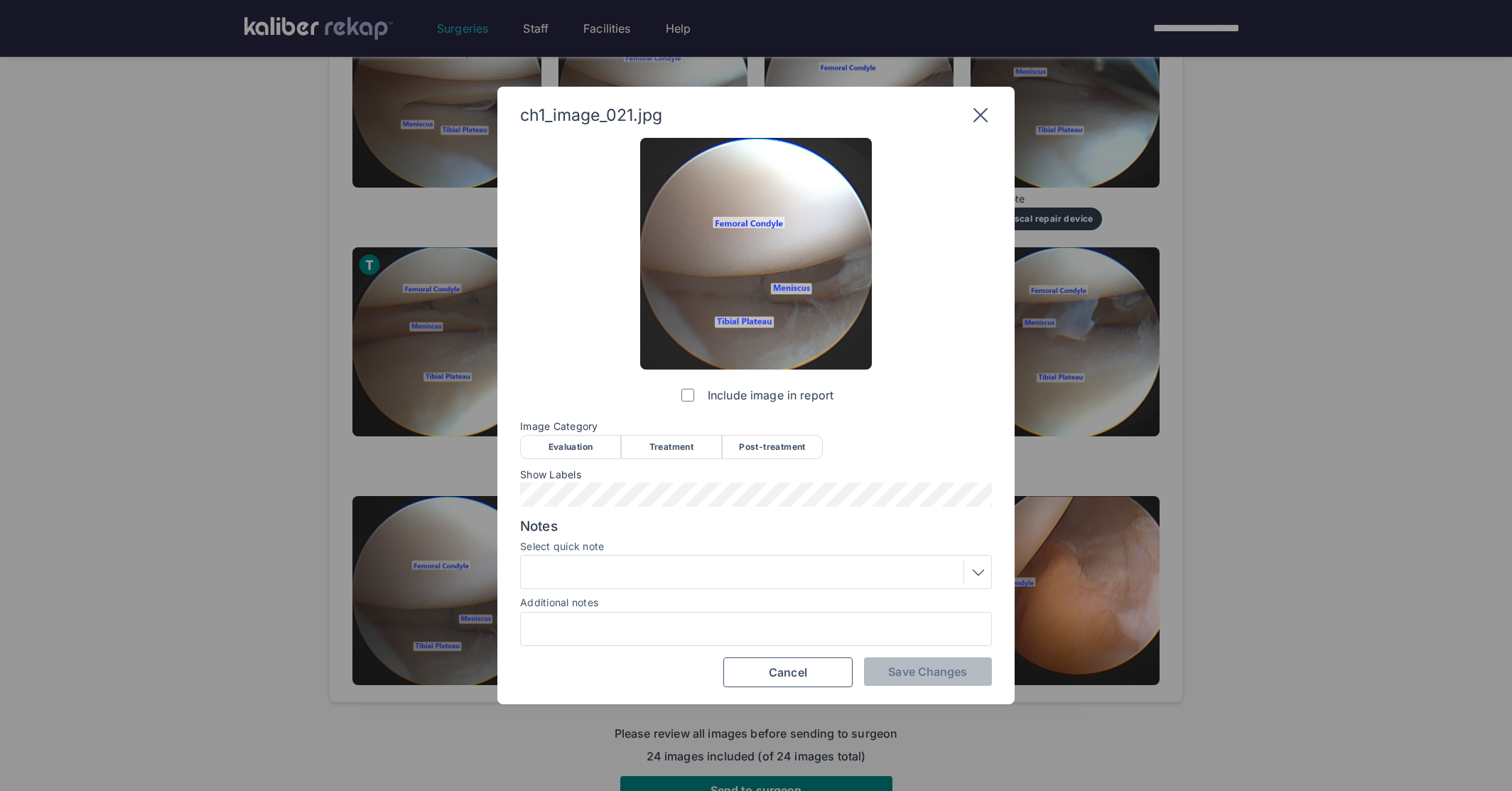
click at [783, 338] on img at bounding box center [755, 253] width 231 height 231
click at [775, 412] on div "Include image in report Image Category Evaluation Treatment Post-treatment Eval…" at bounding box center [756, 413] width 472 height 550
click at [768, 455] on div "Post-treatment" at bounding box center [772, 447] width 101 height 24
click at [707, 569] on div at bounding box center [755, 572] width 462 height 23
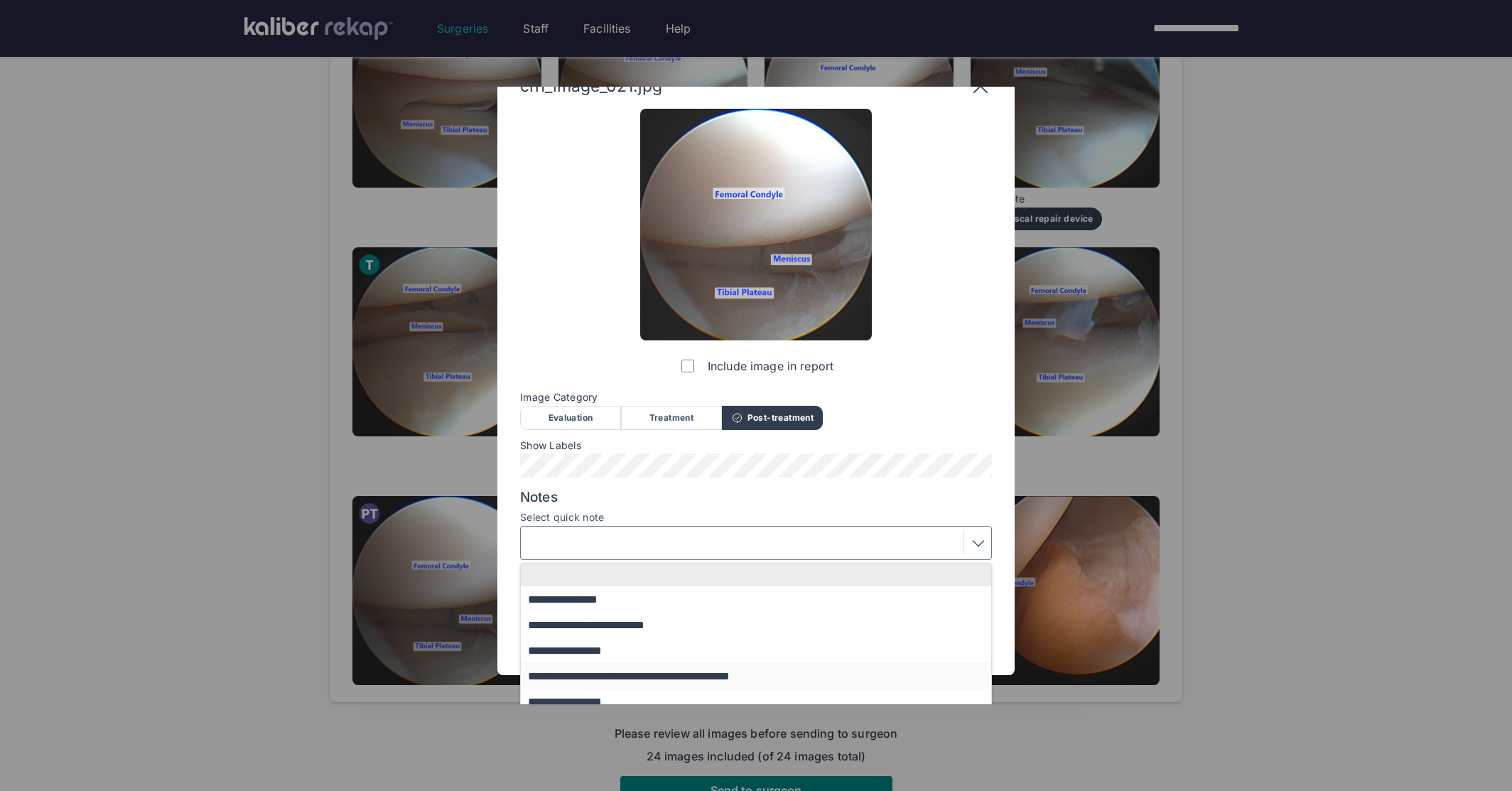
scroll to position [66, 0]
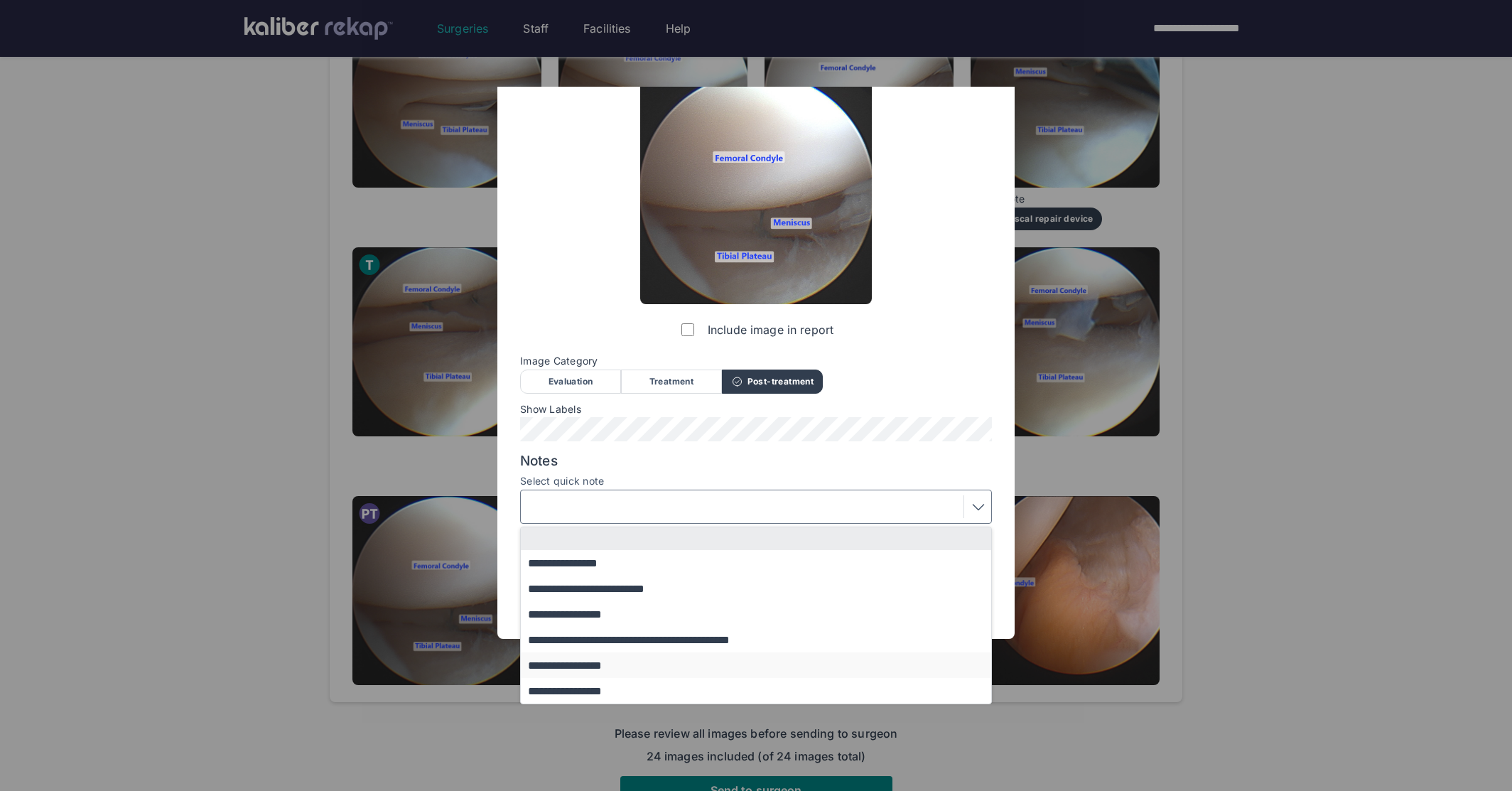
click at [587, 667] on button "**********" at bounding box center [762, 666] width 484 height 26
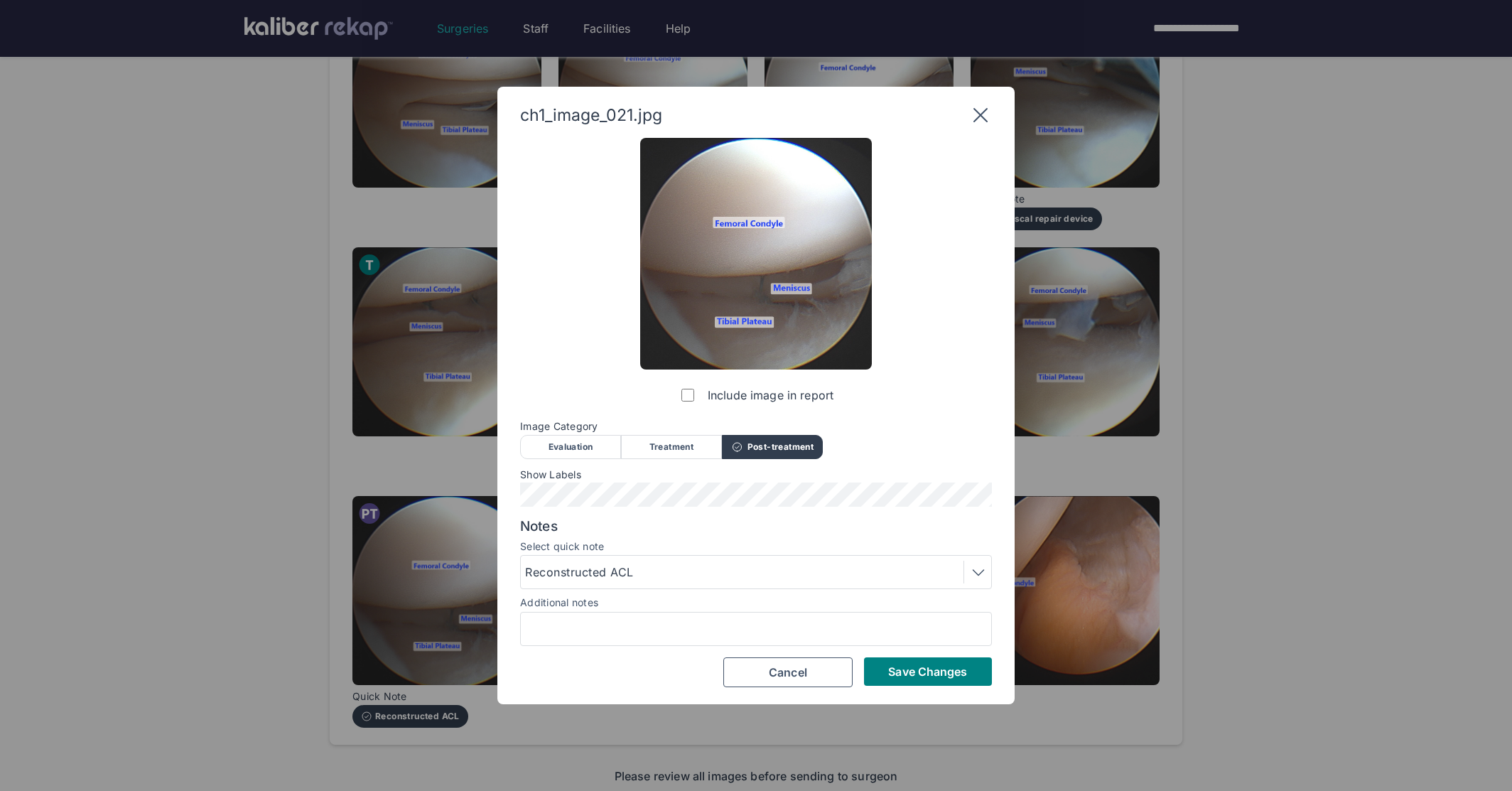
scroll to position [0, 0]
drag, startPoint x: 662, startPoint y: 550, endPoint x: 642, endPoint y: 579, distance: 35.2
click at [660, 554] on div "Select quick note Reconstructed ACL" at bounding box center [756, 565] width 472 height 48
click at [642, 579] on div "Reconstructed ACL" at bounding box center [755, 572] width 462 height 23
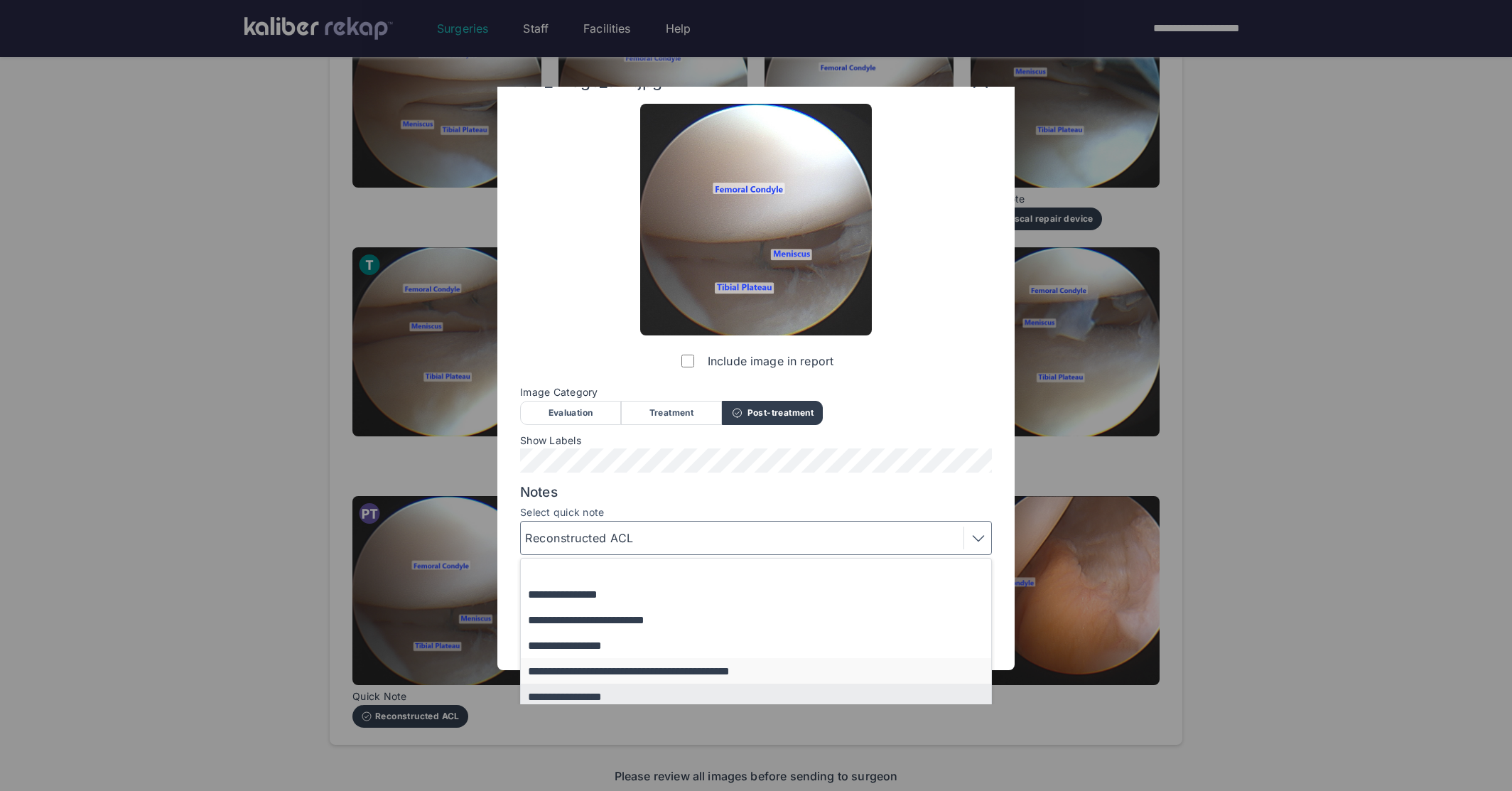
scroll to position [66, 0]
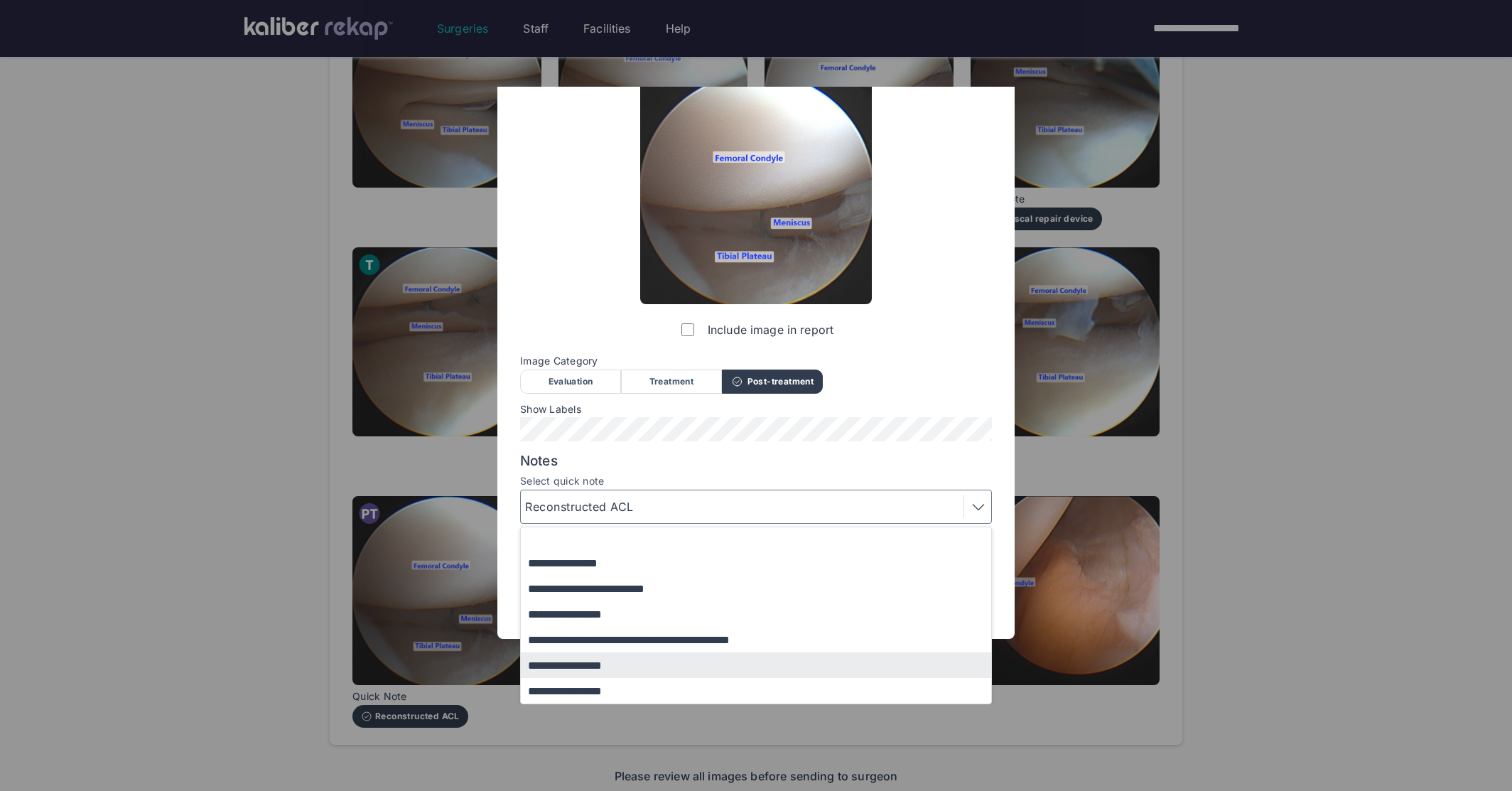
click at [587, 694] on button "**********" at bounding box center [762, 691] width 484 height 26
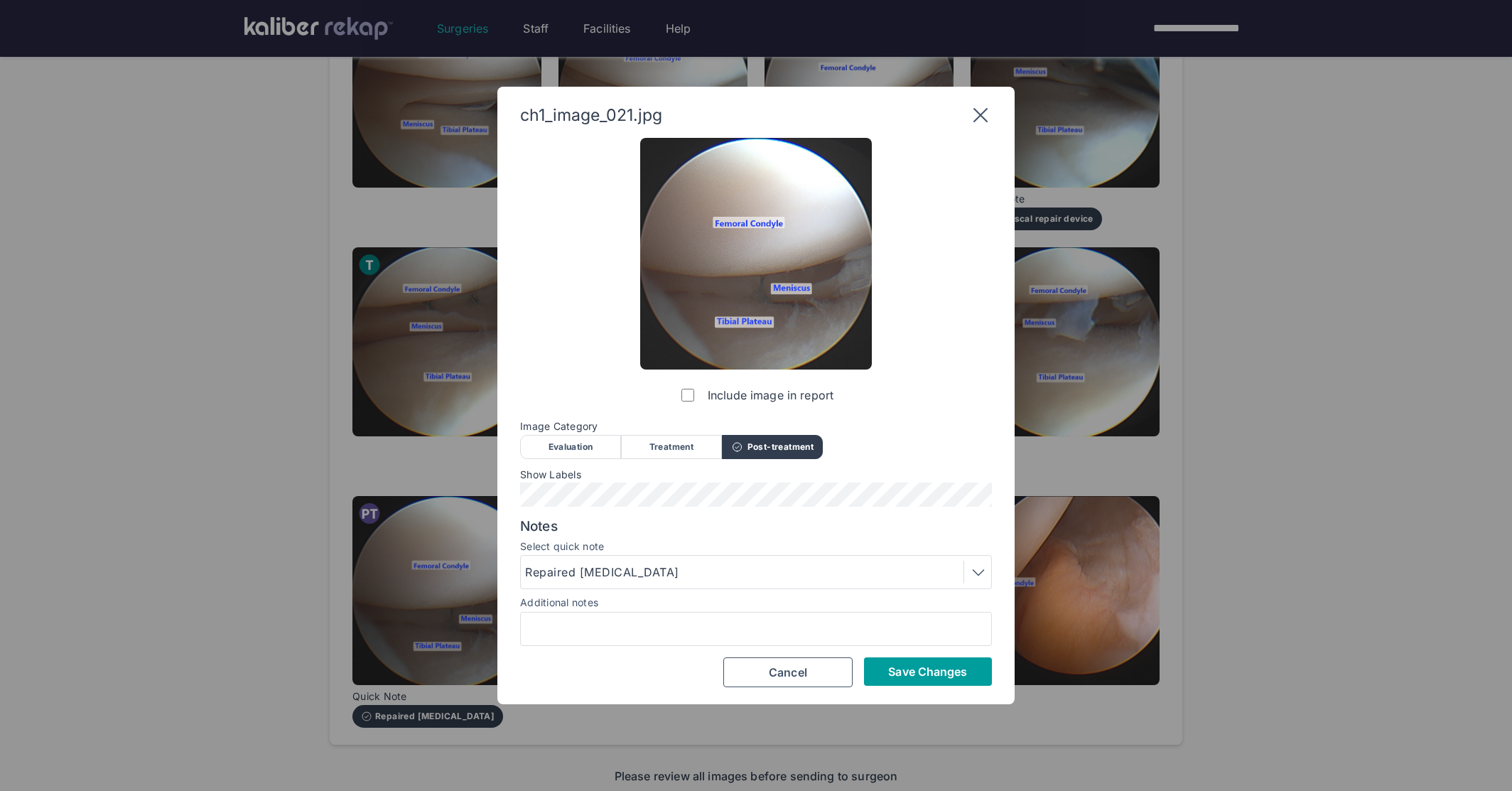
click at [884, 666] on button "Save Changes" at bounding box center [928, 671] width 128 height 28
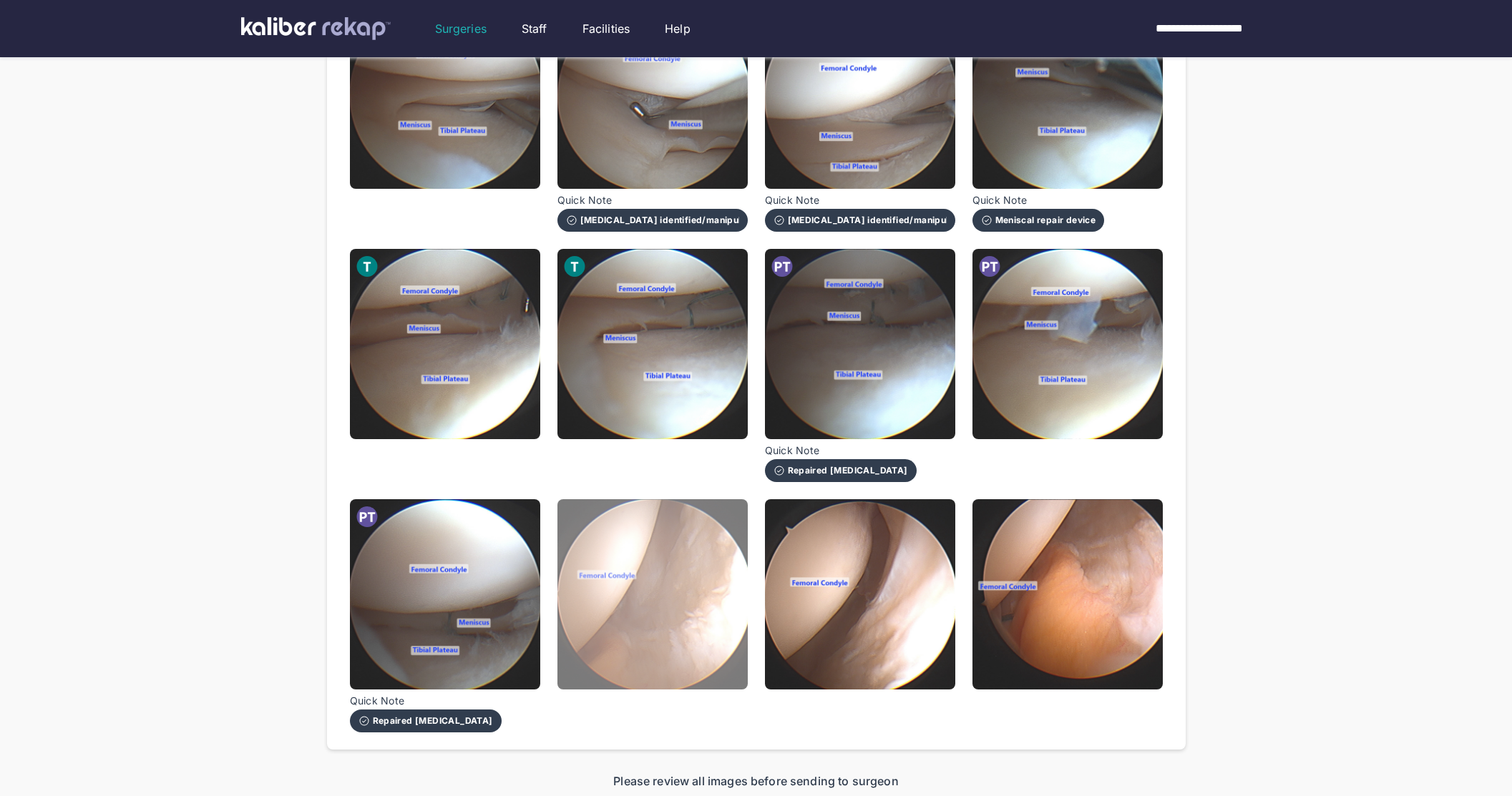
click at [695, 583] on img at bounding box center [652, 594] width 190 height 190
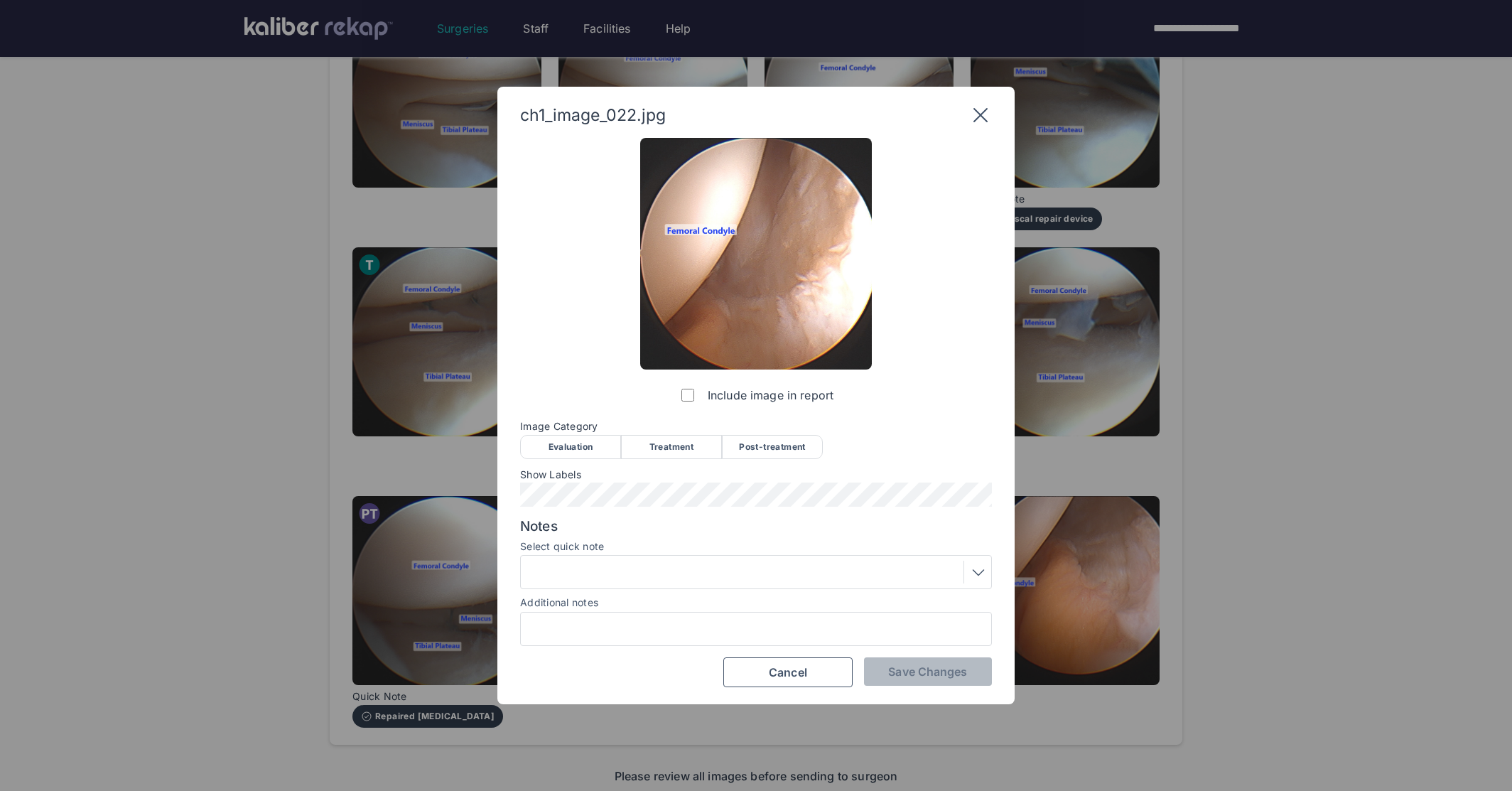
click at [596, 438] on div "Evaluation" at bounding box center [570, 447] width 101 height 24
click at [623, 544] on label "Select quick note" at bounding box center [756, 547] width 472 height 11
click at [614, 570] on div at bounding box center [755, 572] width 462 height 23
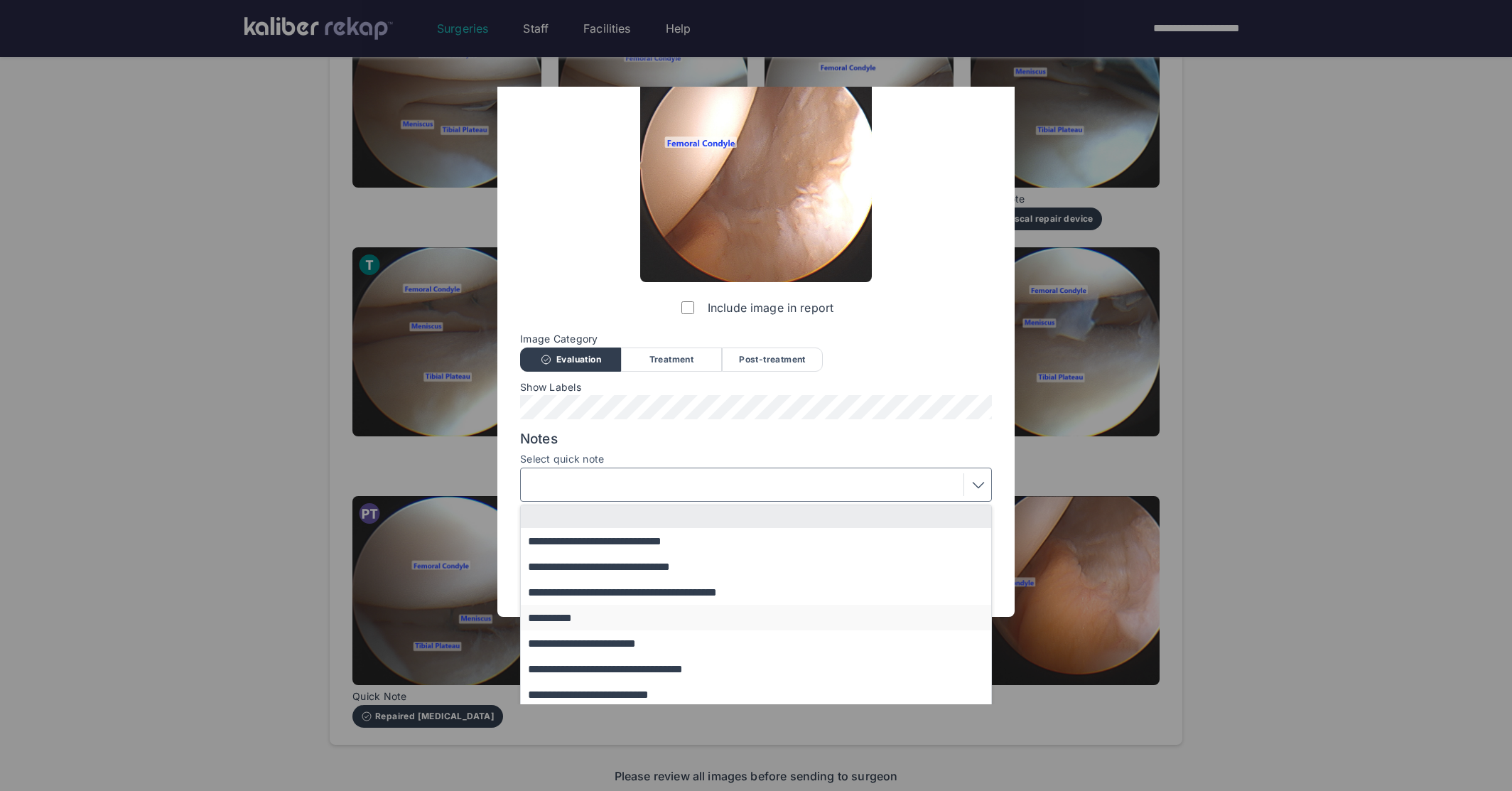
scroll to position [91, 0]
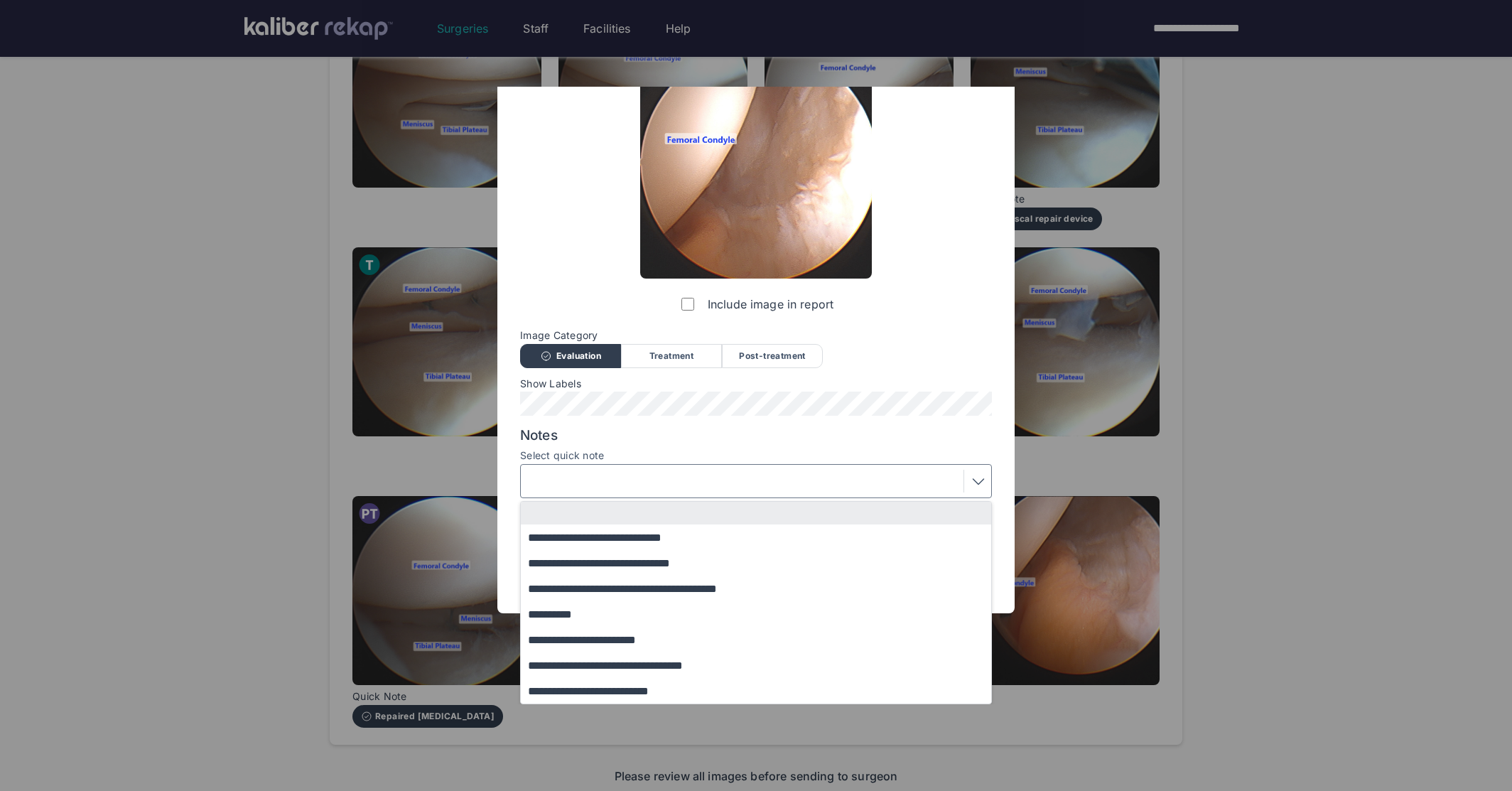
drag, startPoint x: 592, startPoint y: 684, endPoint x: 665, endPoint y: 674, distance: 73.7
click at [593, 684] on button "**********" at bounding box center [762, 691] width 484 height 26
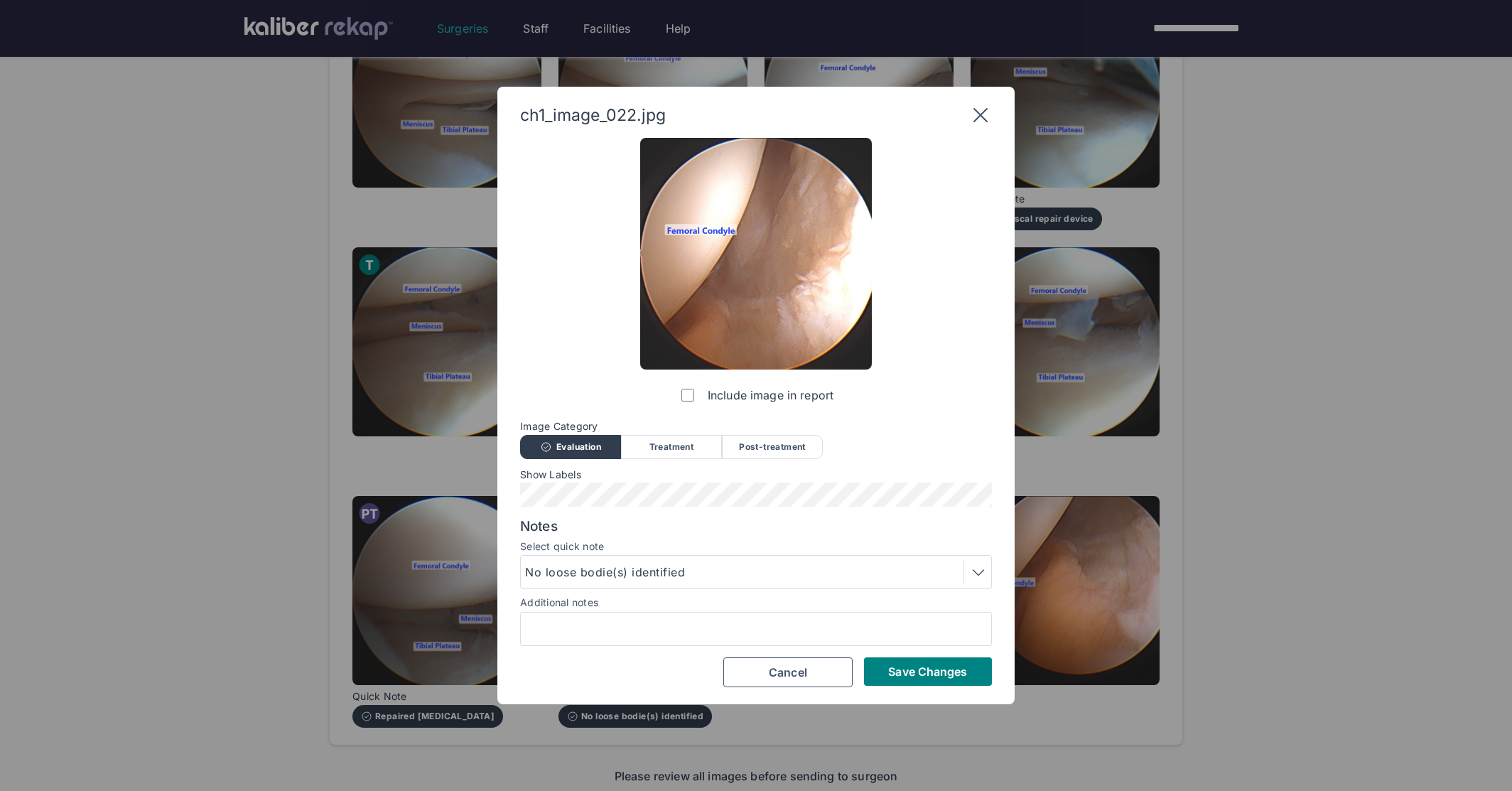
click at [898, 676] on span "Save Changes" at bounding box center [928, 672] width 79 height 15
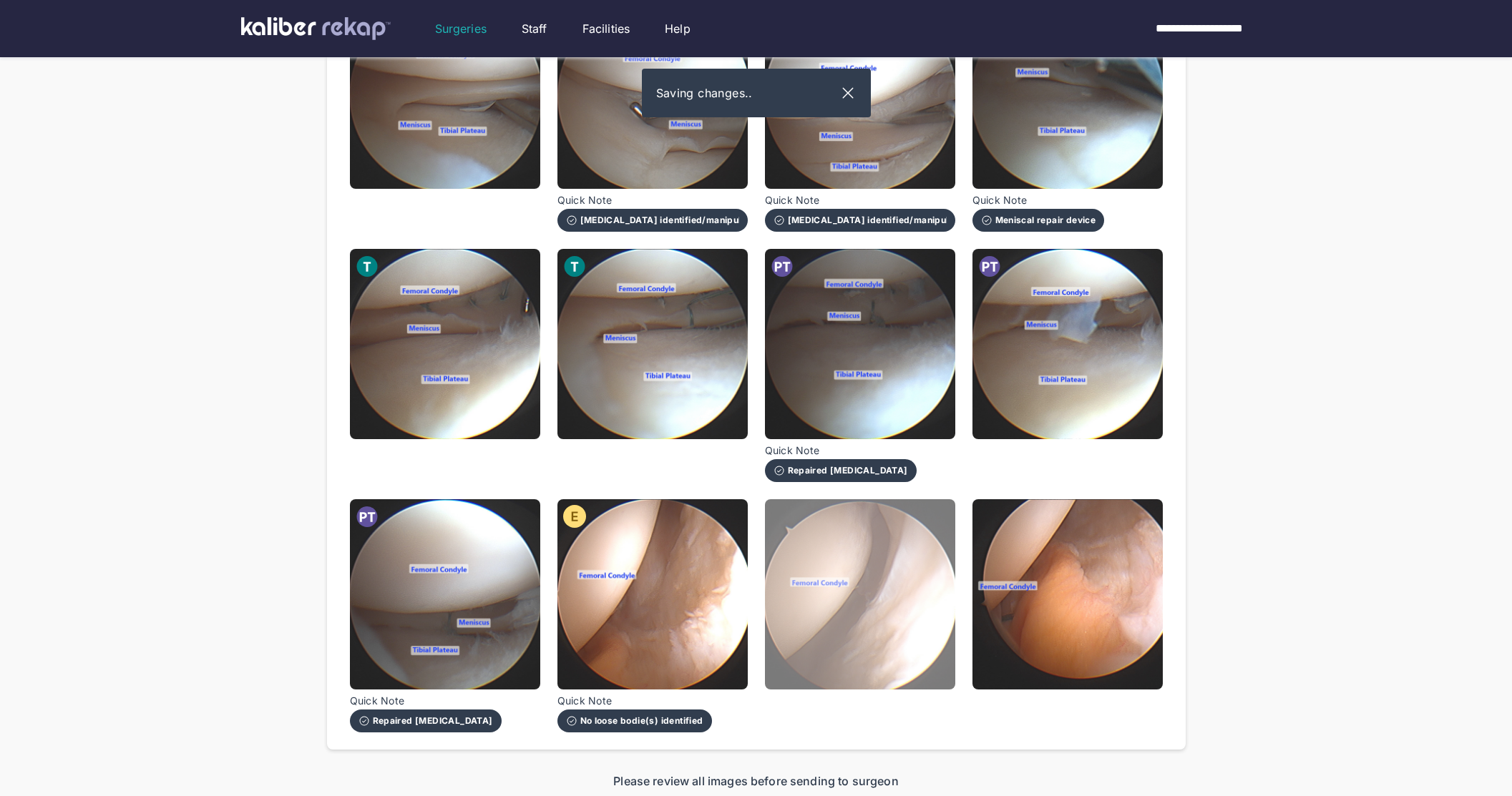
click at [792, 635] on img at bounding box center [860, 594] width 190 height 190
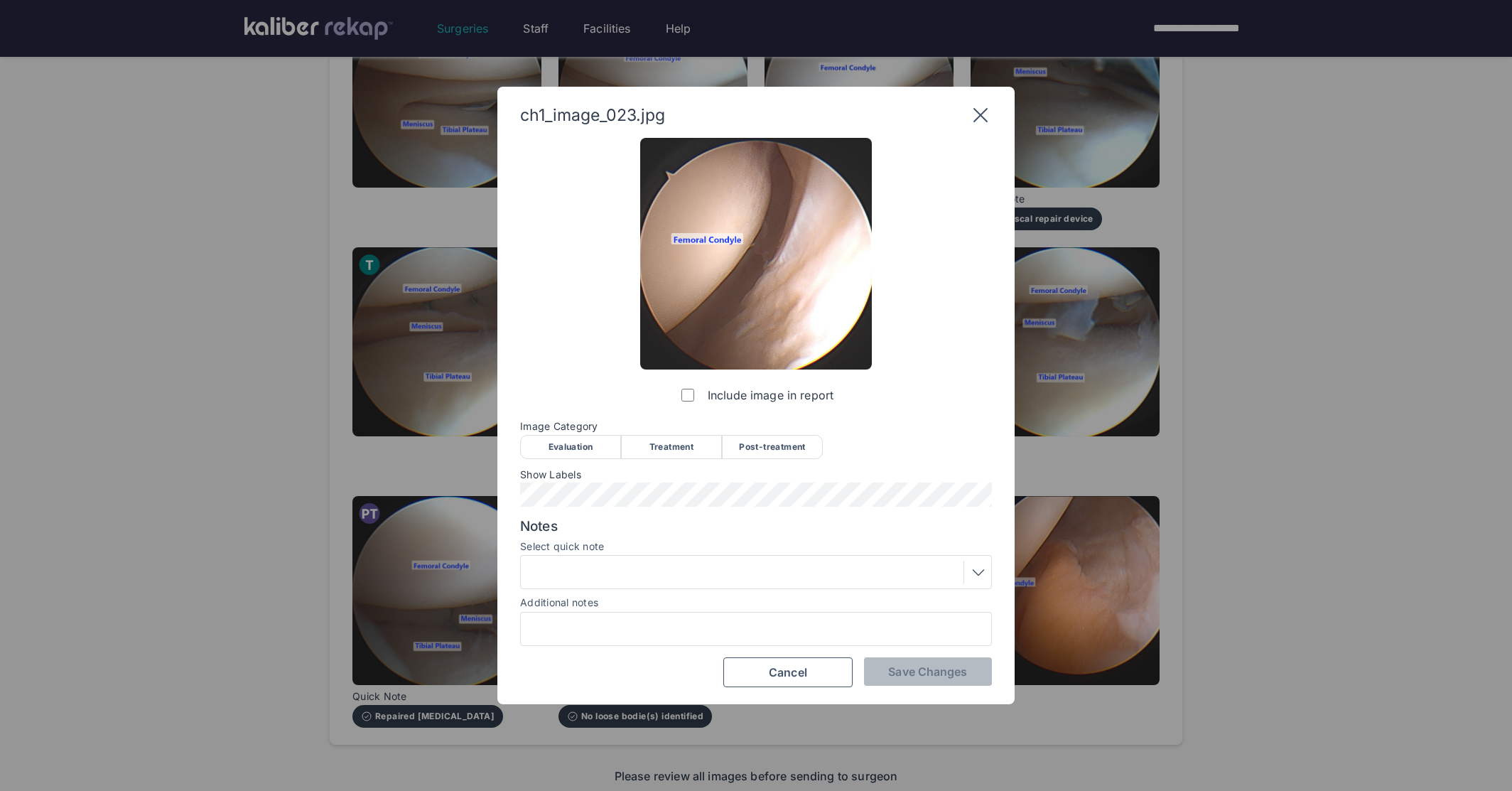
click at [561, 436] on div "Evaluation" at bounding box center [570, 447] width 101 height 24
click at [643, 569] on div at bounding box center [755, 572] width 462 height 23
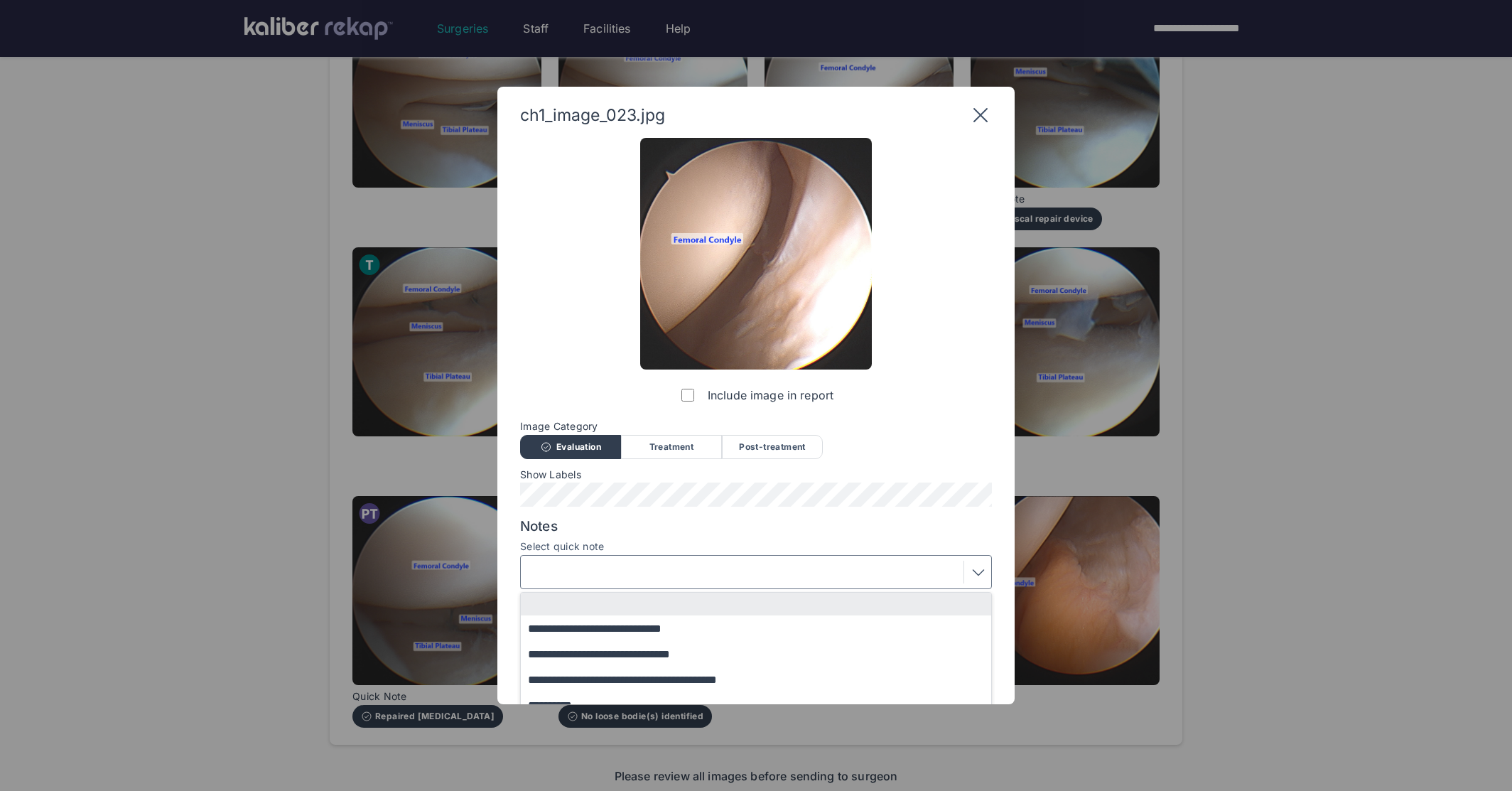
scroll to position [91, 0]
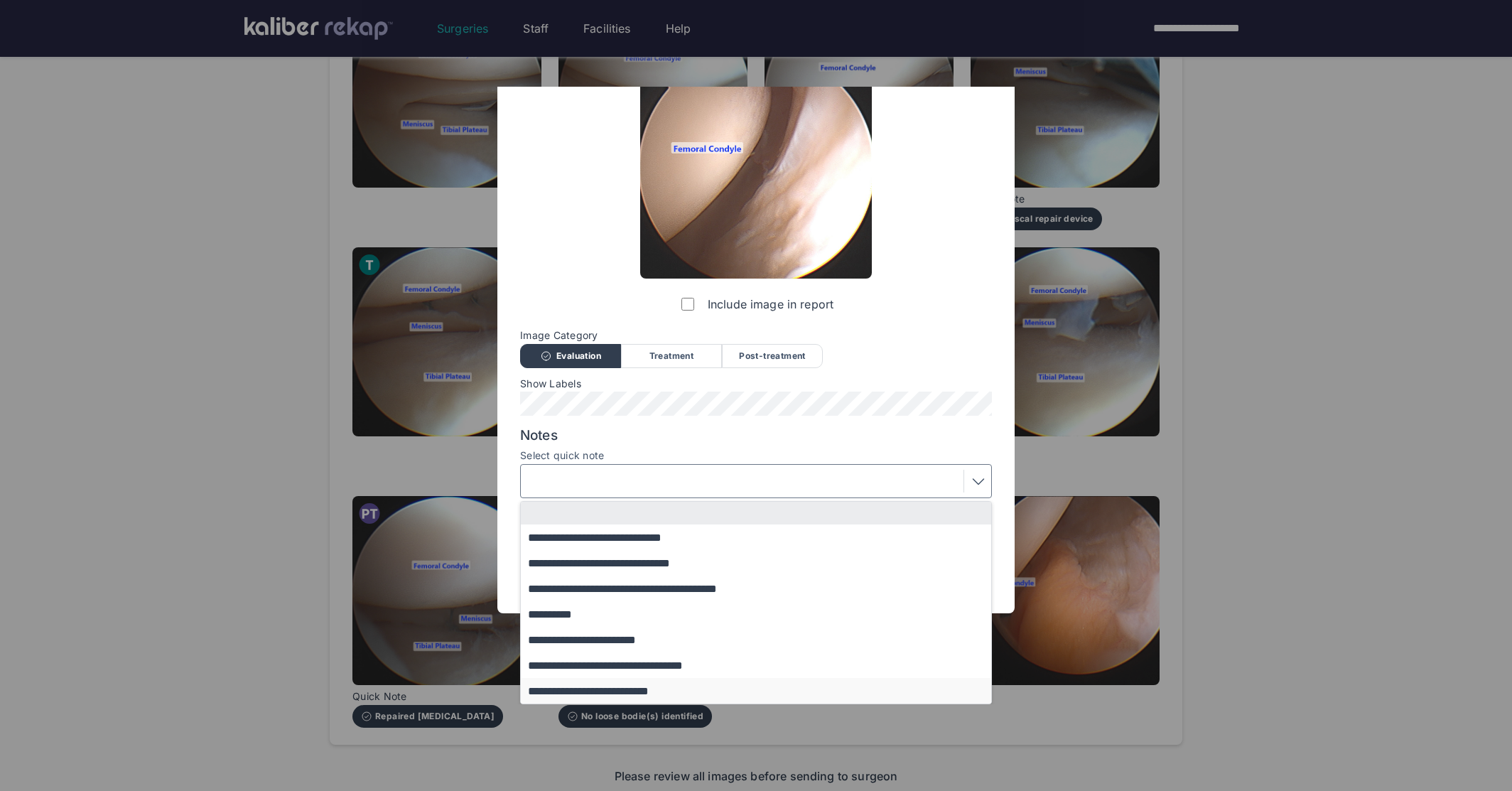
click at [602, 691] on button "**********" at bounding box center [762, 691] width 484 height 26
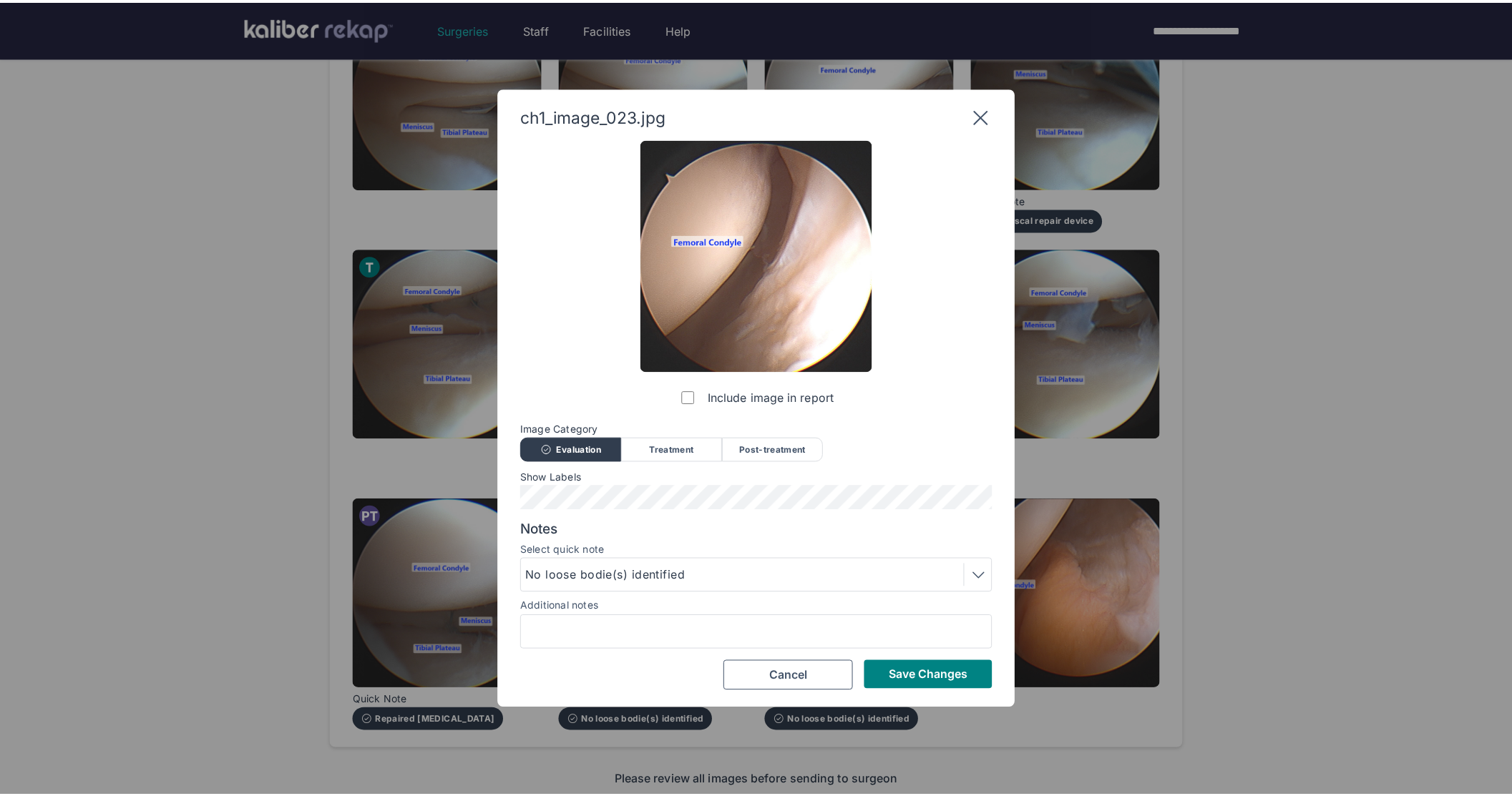
scroll to position [0, 0]
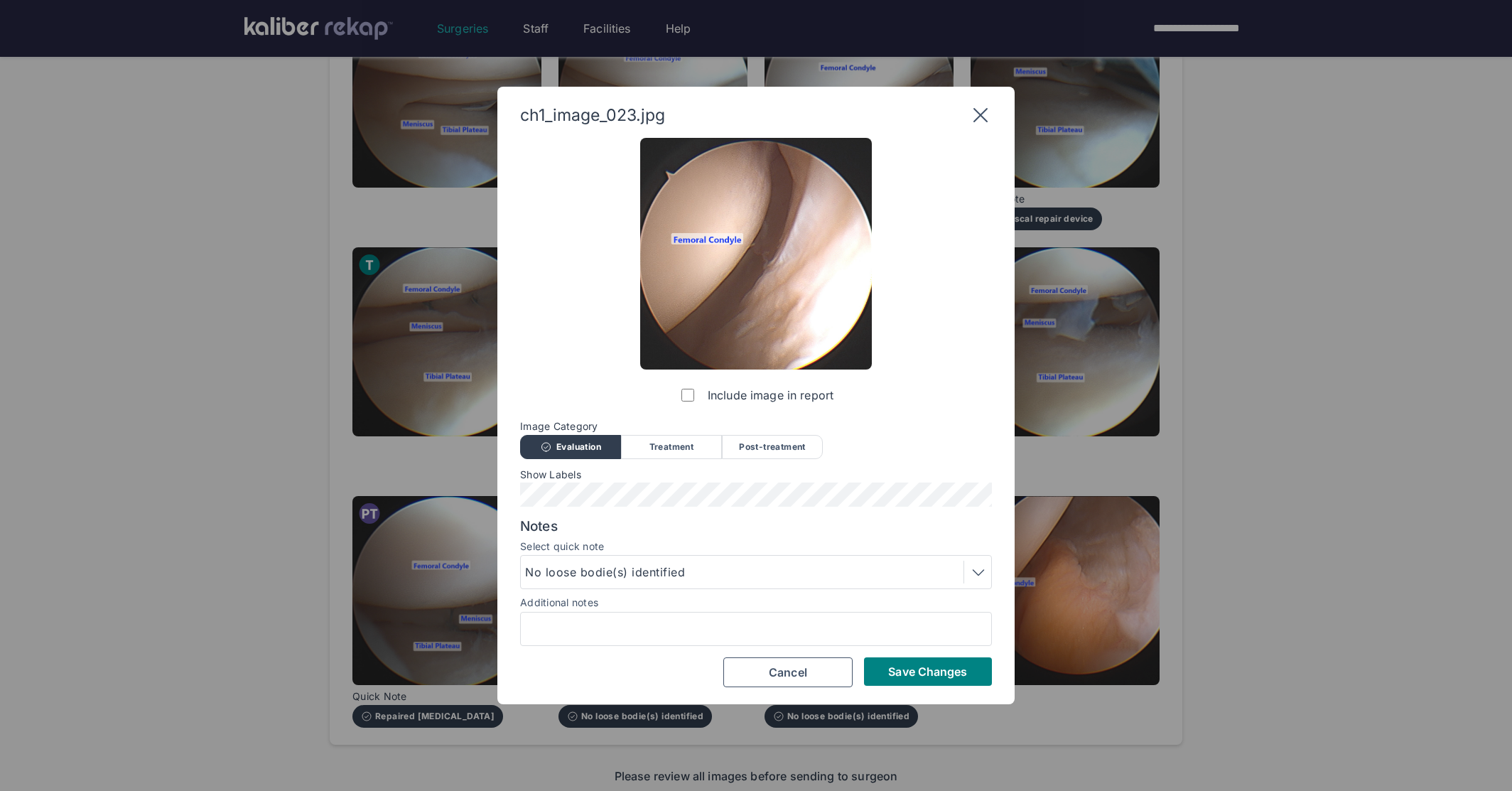
click at [932, 649] on div "Include image in report Image Category Evaluation Treatment Post-treatment Eval…" at bounding box center [756, 413] width 472 height 550
click at [933, 670] on span "Save Changes" at bounding box center [928, 672] width 79 height 15
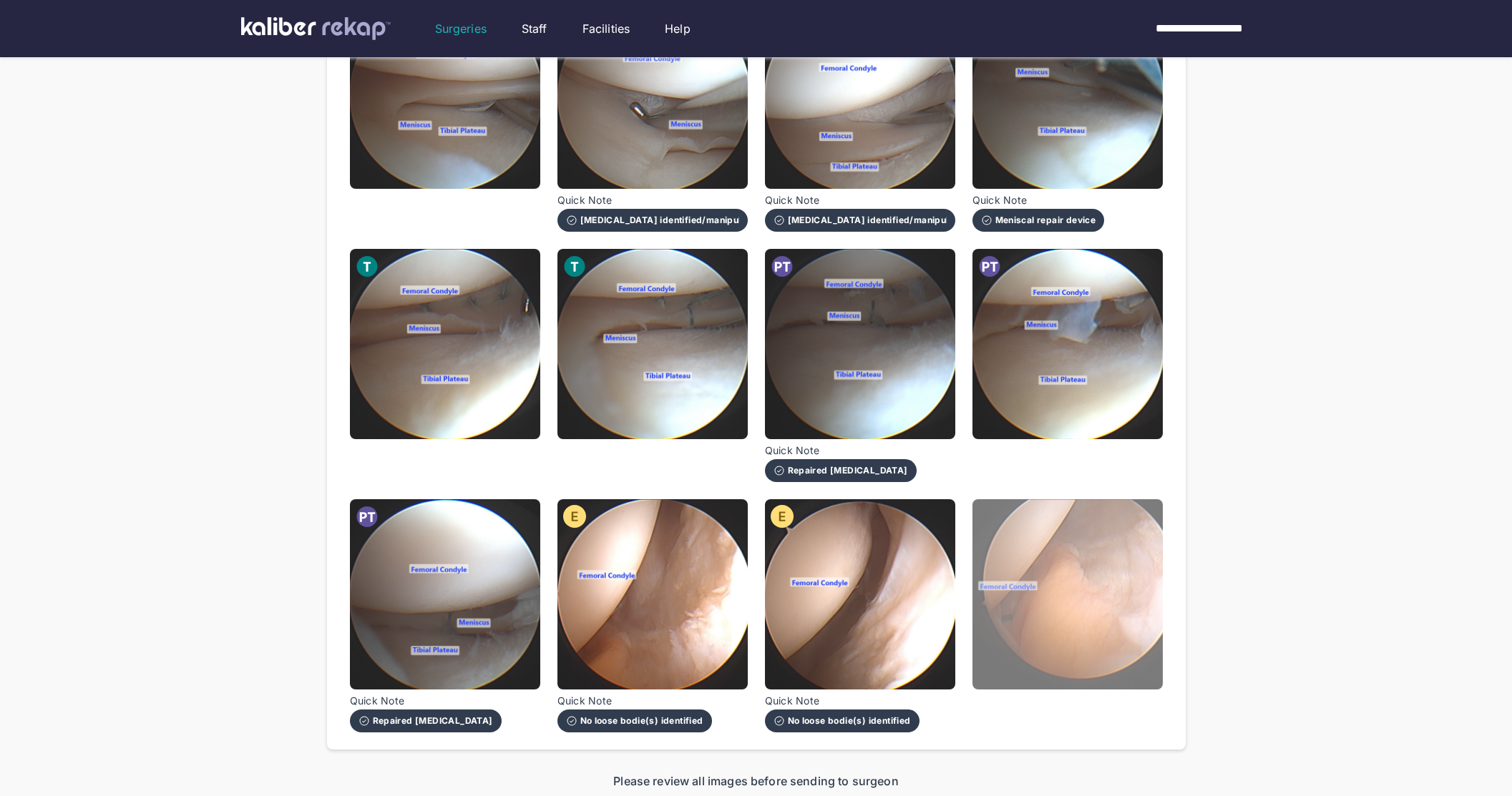
click at [1075, 576] on img at bounding box center [1067, 594] width 190 height 190
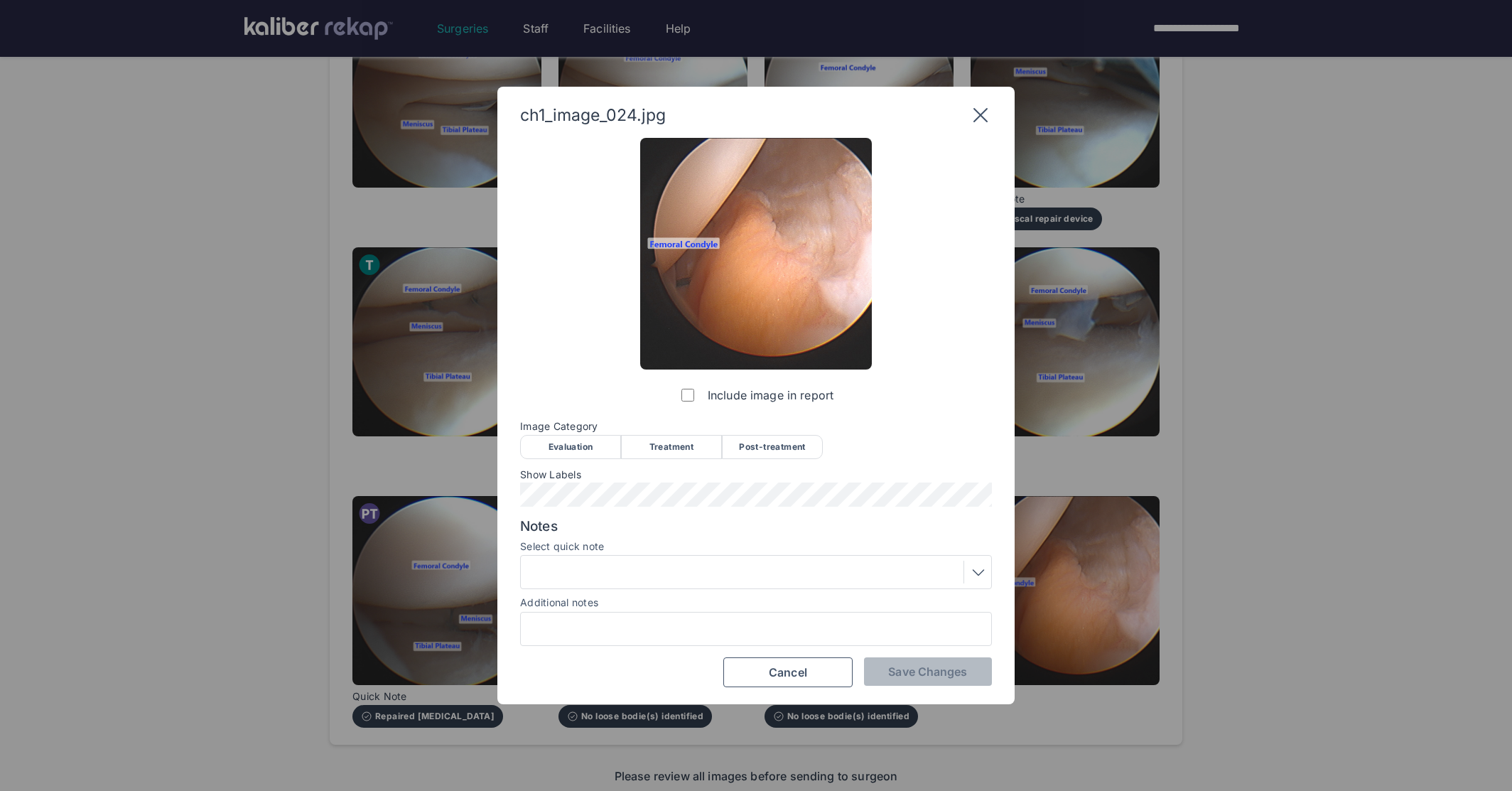
click at [582, 437] on div "Evaluation" at bounding box center [570, 447] width 101 height 24
click at [814, 430] on span "Image Category" at bounding box center [756, 426] width 472 height 11
click at [776, 449] on div "Post-treatment" at bounding box center [772, 447] width 101 height 24
click at [914, 689] on div "ch1_image_024.jpg Include image in report Image Category Evaluation Treatment P…" at bounding box center [756, 396] width 517 height 618
click at [911, 681] on button "Save Changes" at bounding box center [928, 671] width 128 height 28
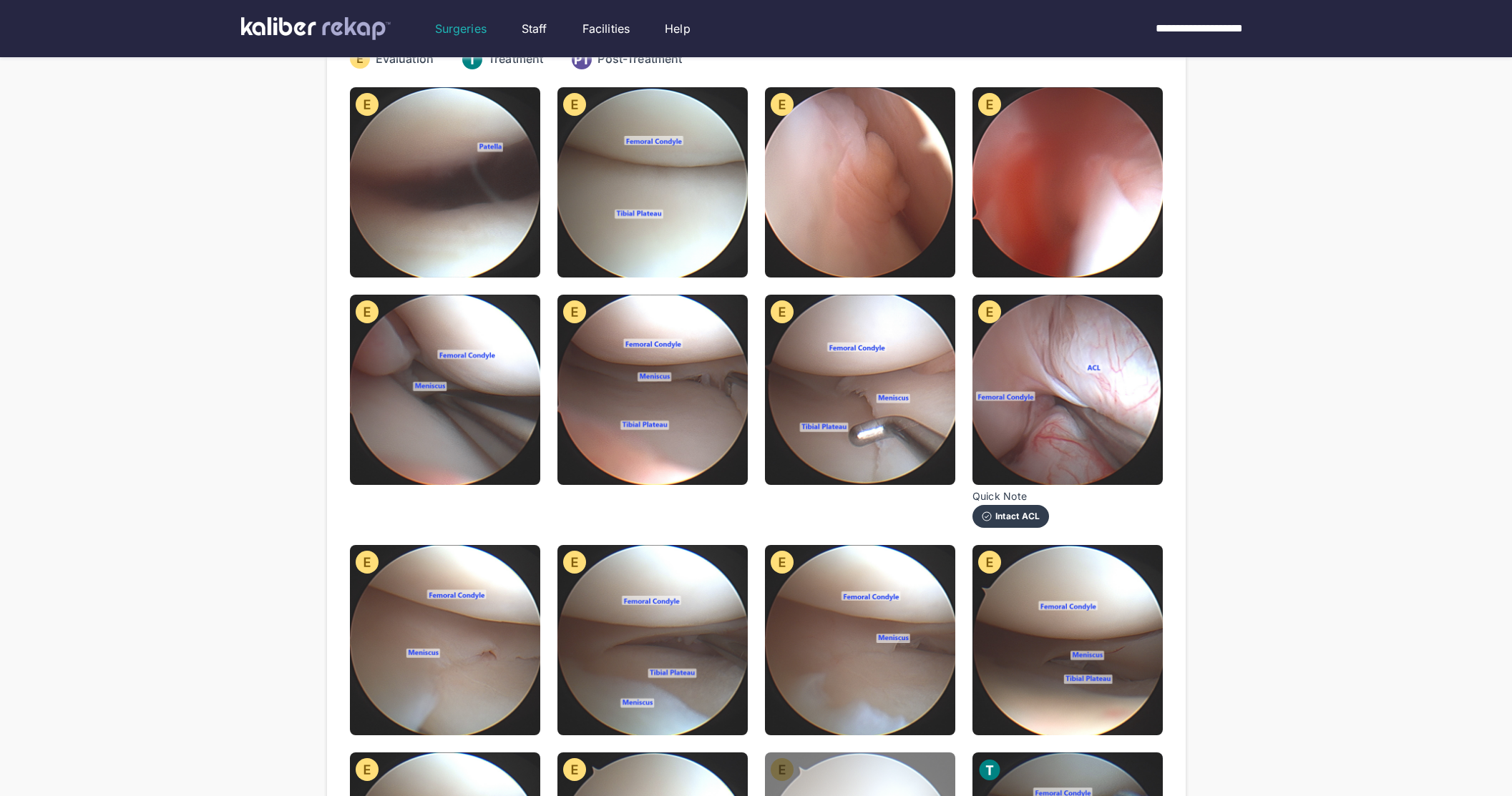
scroll to position [65, 0]
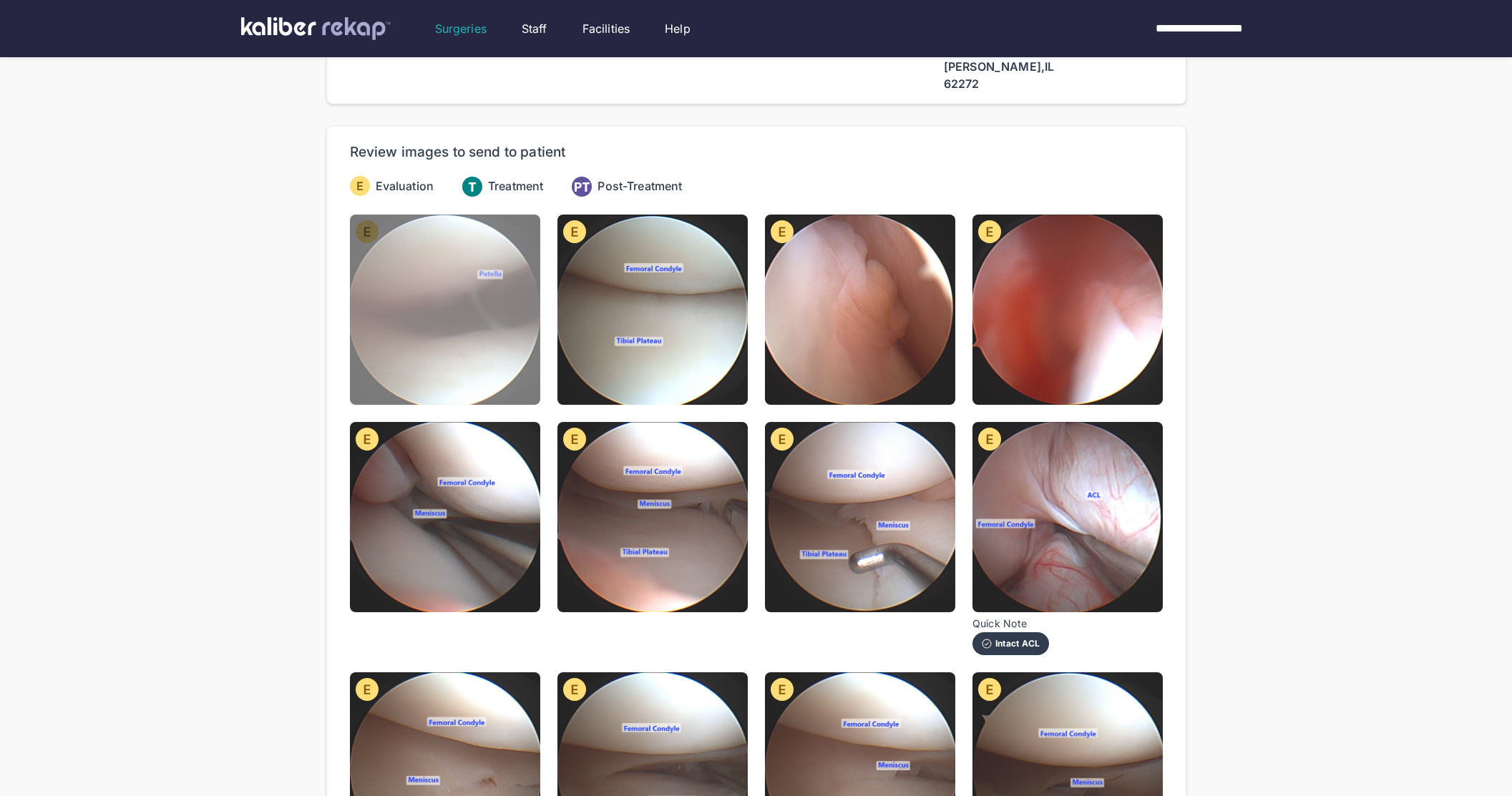
click at [490, 323] on img at bounding box center [444, 309] width 190 height 190
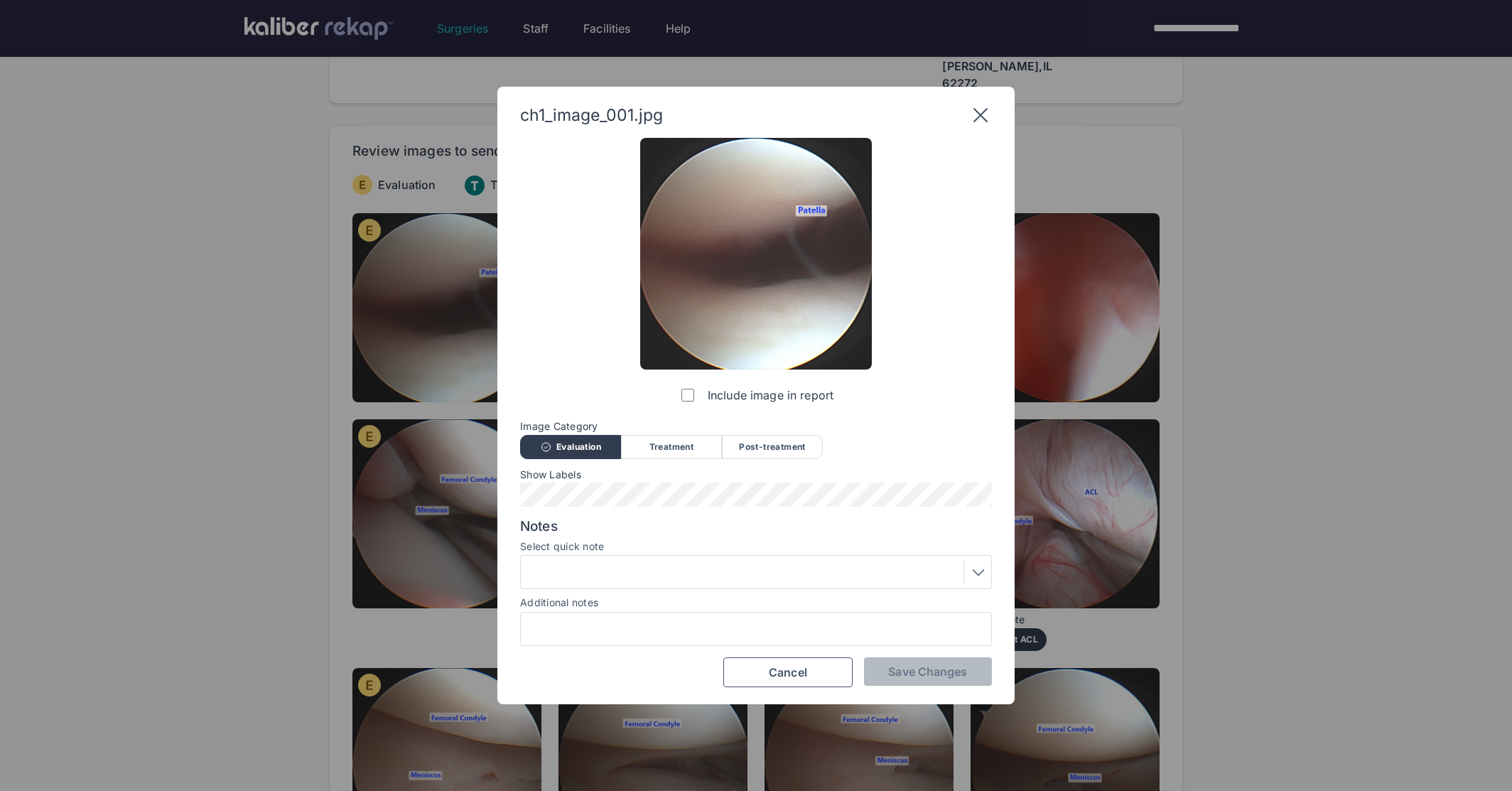
drag, startPoint x: 970, startPoint y: 114, endPoint x: 978, endPoint y: 114, distance: 8.0
click at [970, 115] on icon at bounding box center [980, 114] width 23 height 23
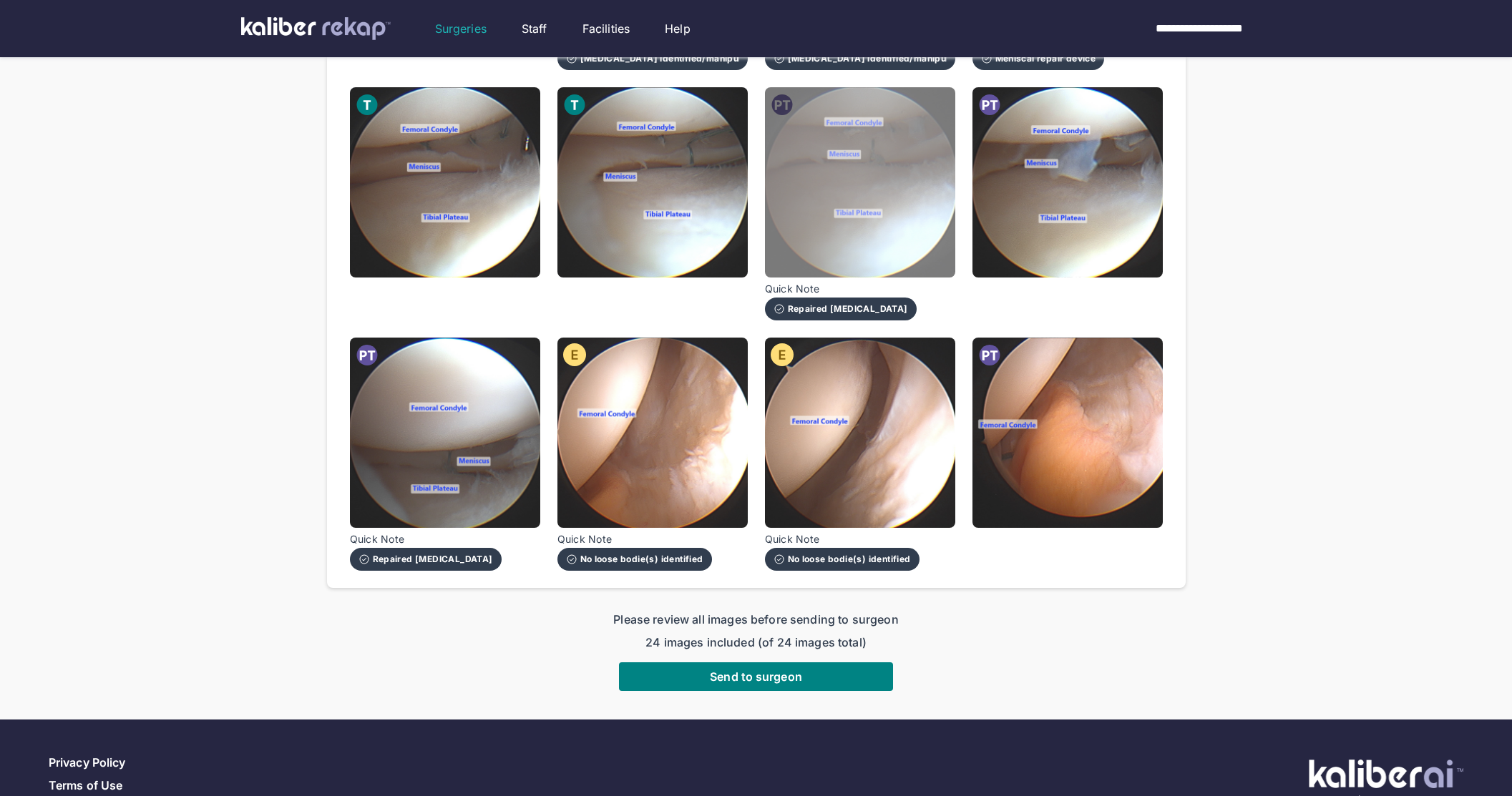
scroll to position [1146, 0]
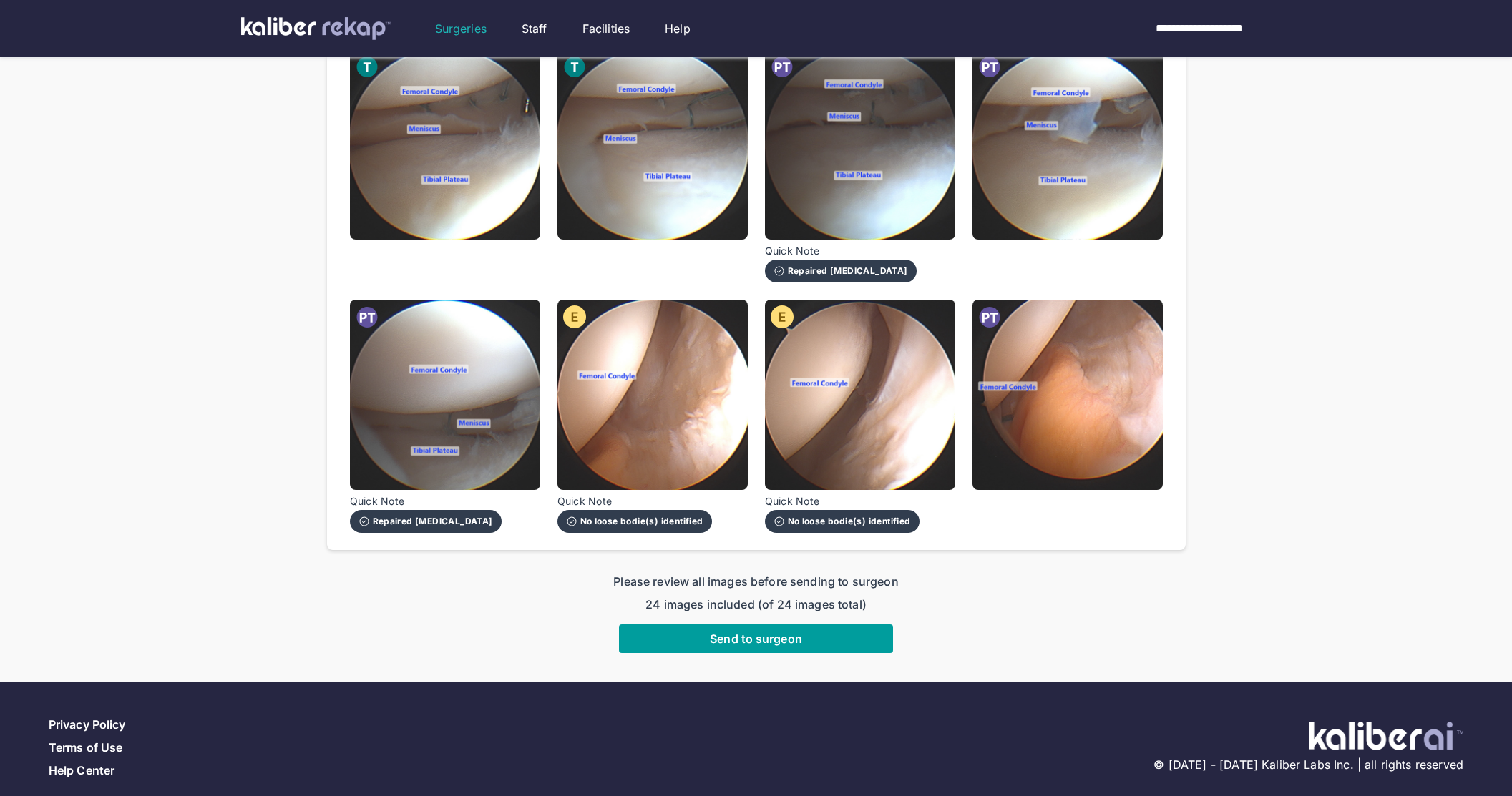
click at [725, 631] on span "Send to surgeon" at bounding box center [756, 639] width 92 height 15
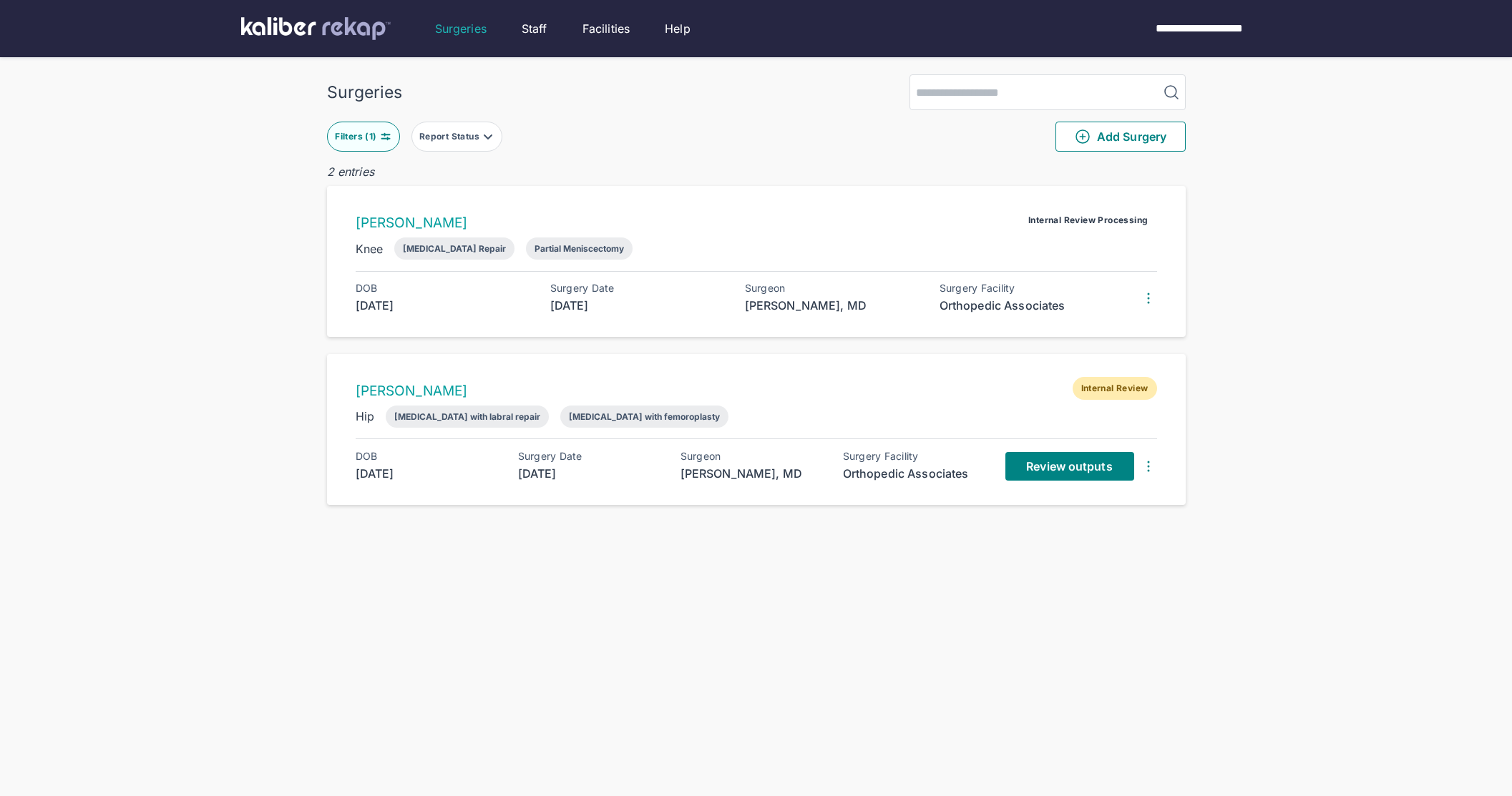
click at [1095, 445] on div "ASHLEE HELMKAMP Internal Review Hip Arthroscopy hip with labral repair Arthrosc…" at bounding box center [756, 430] width 859 height 151
click at [1080, 457] on link "Review outputs" at bounding box center [1069, 466] width 129 height 29
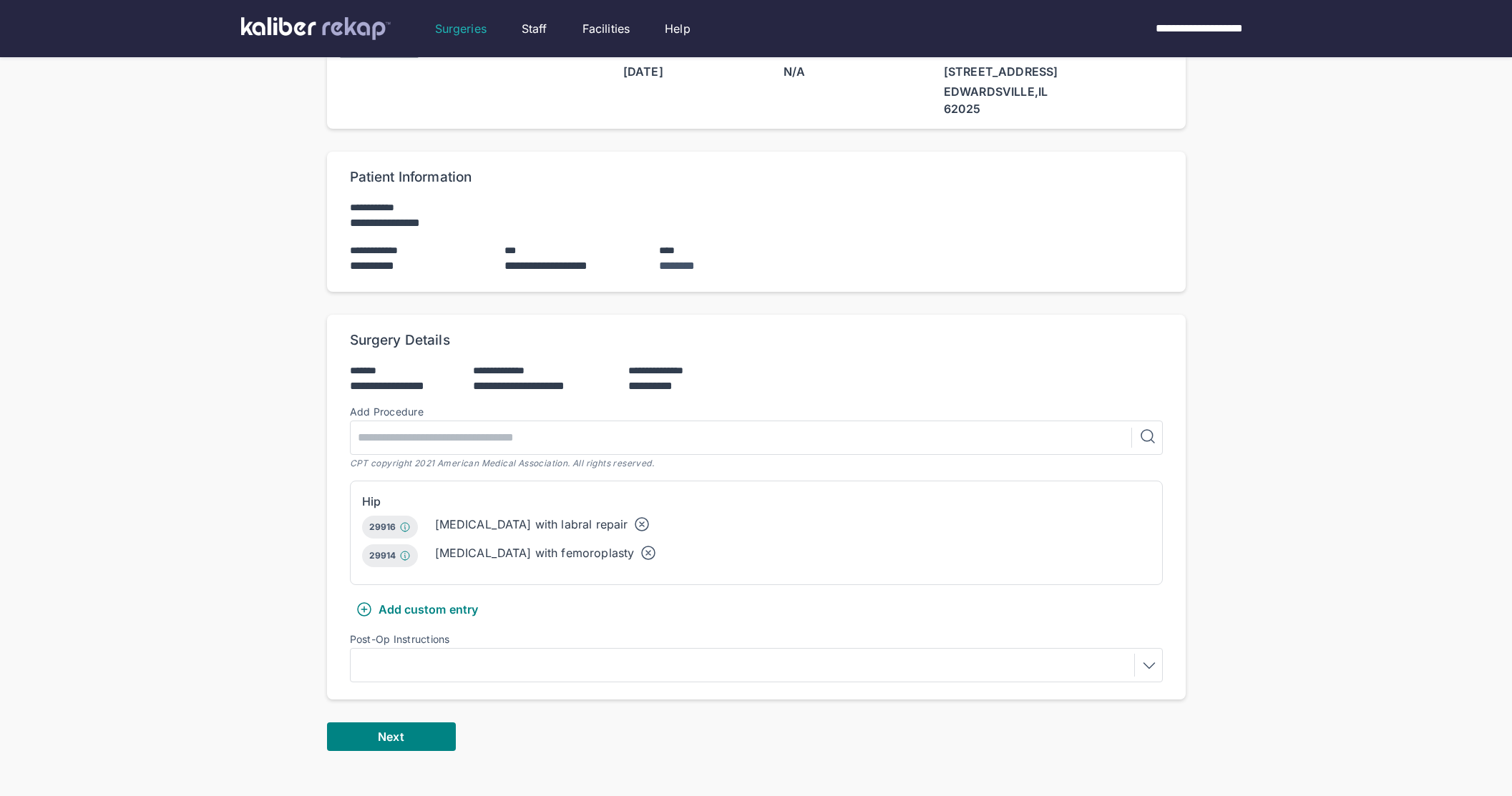
scroll to position [126, 0]
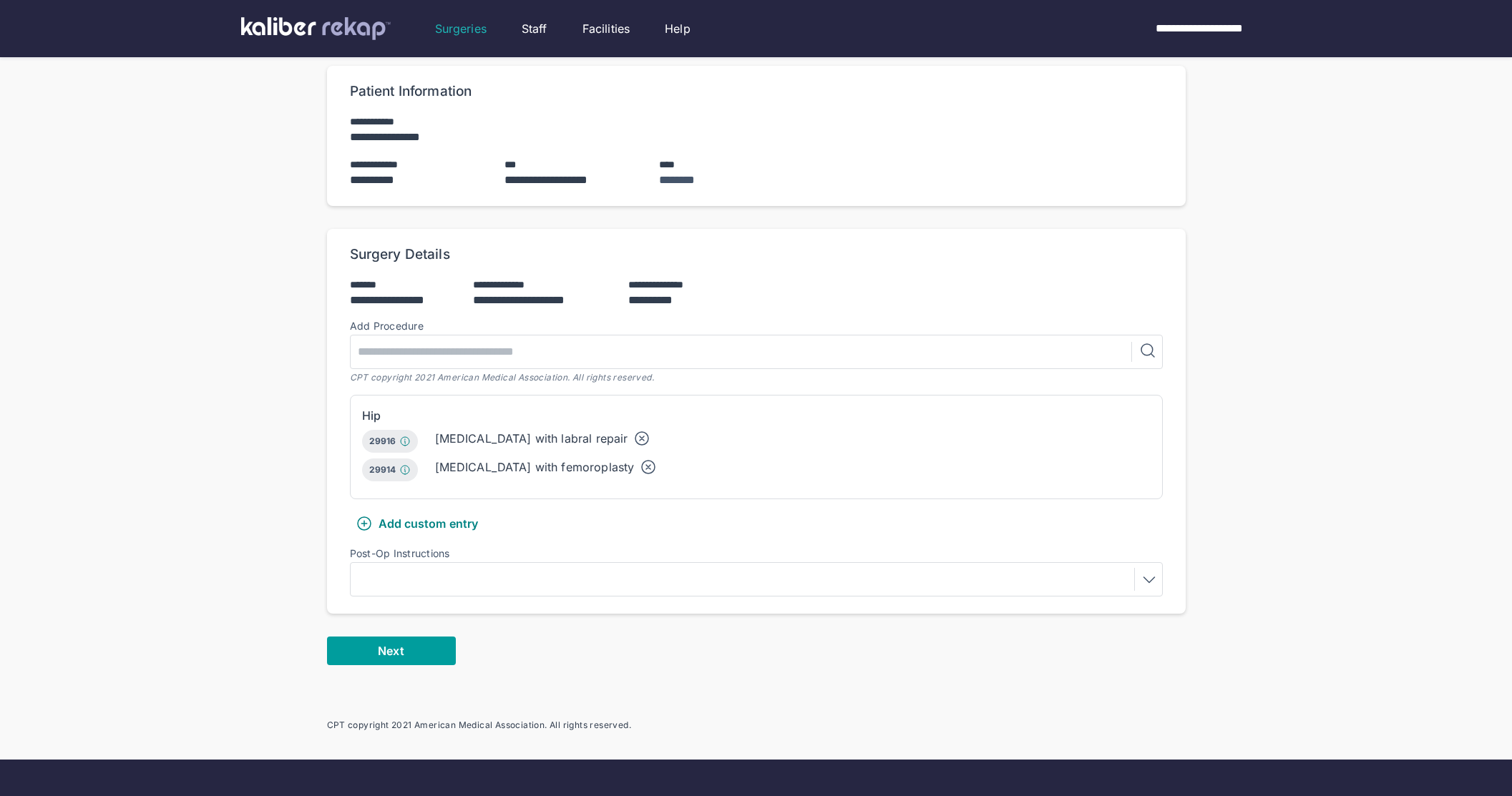
click at [401, 654] on span "Next" at bounding box center [390, 652] width 26 height 15
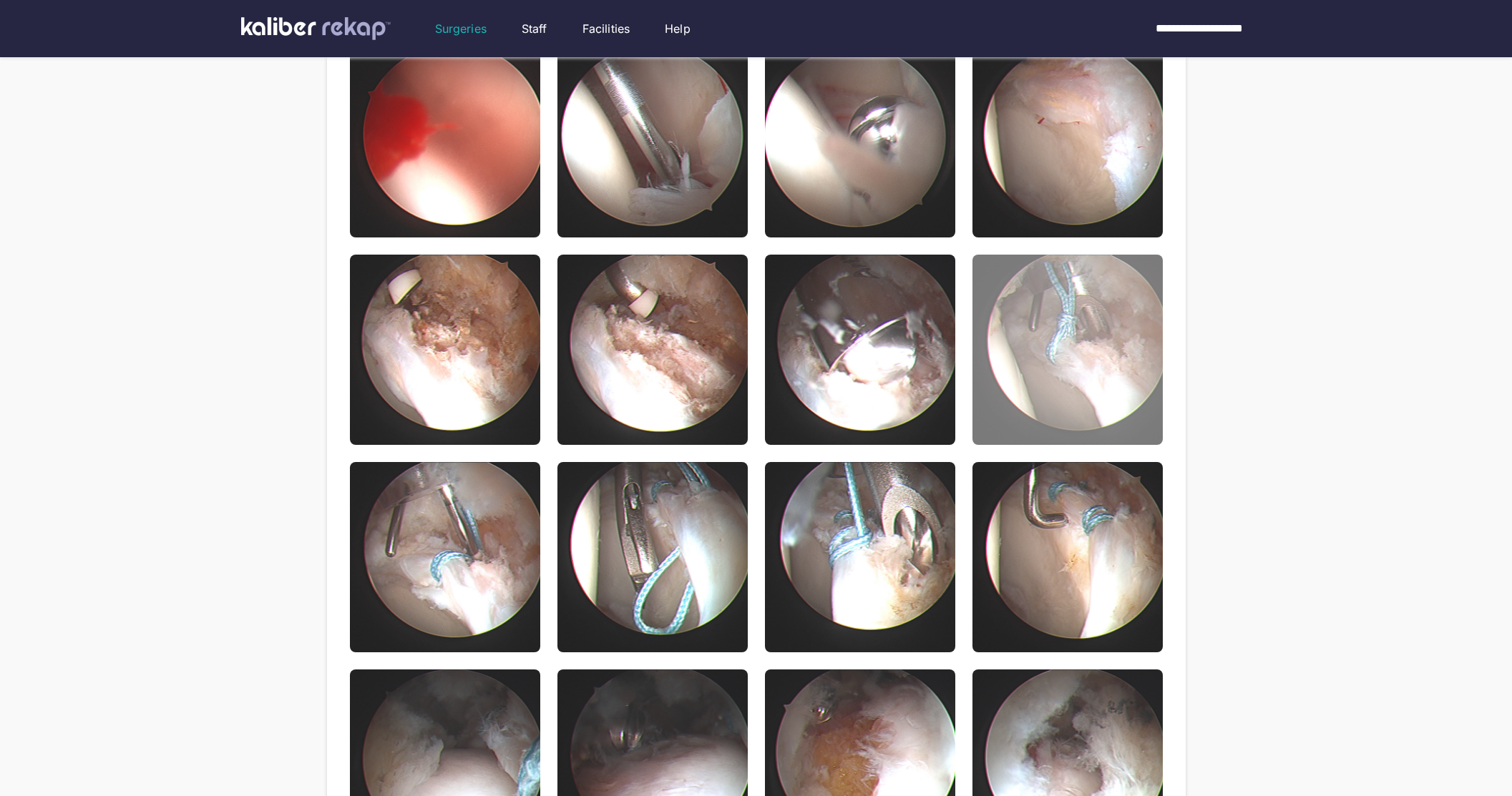
scroll to position [90, 0]
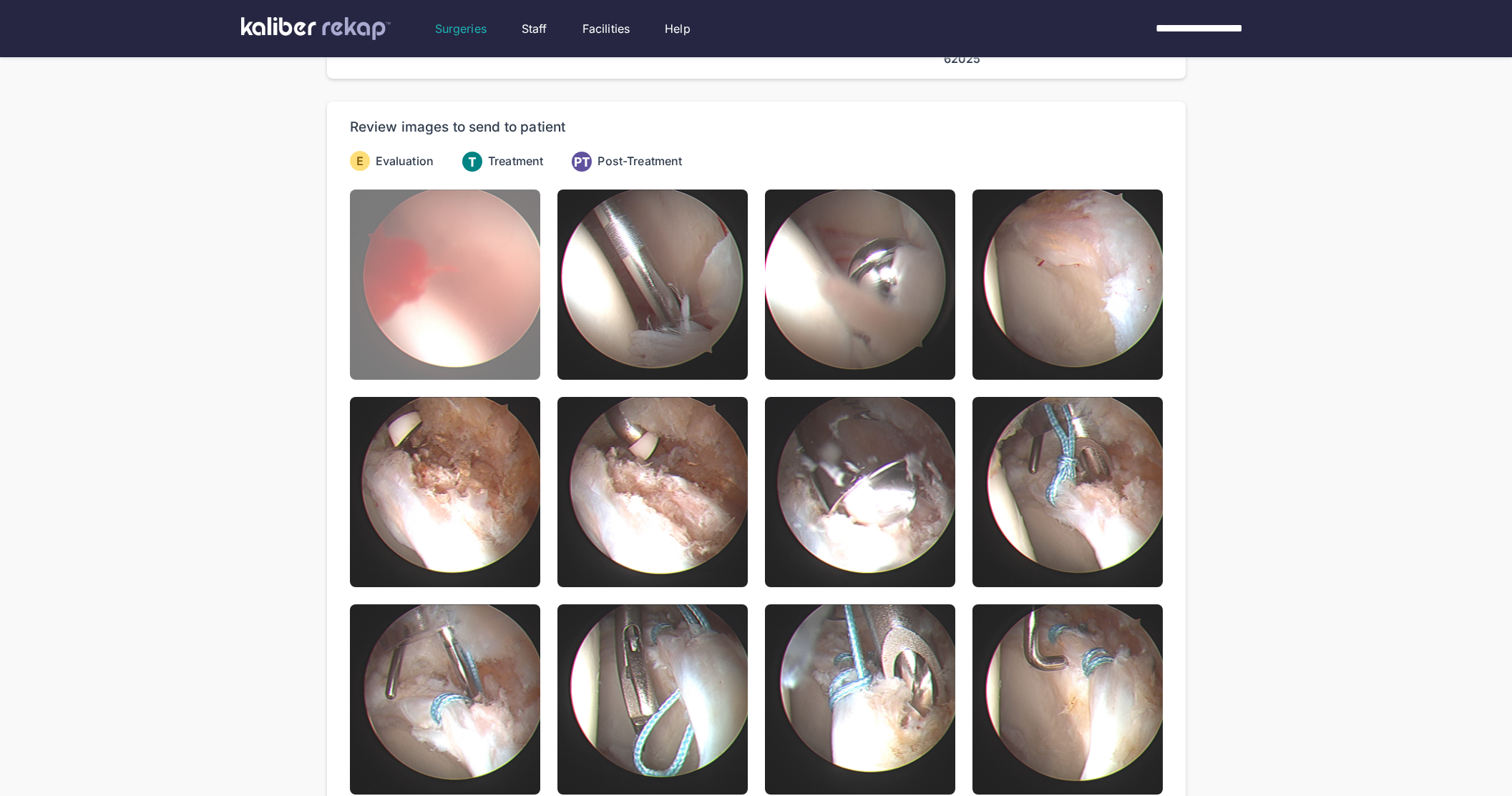
click at [408, 361] on img at bounding box center [444, 284] width 190 height 190
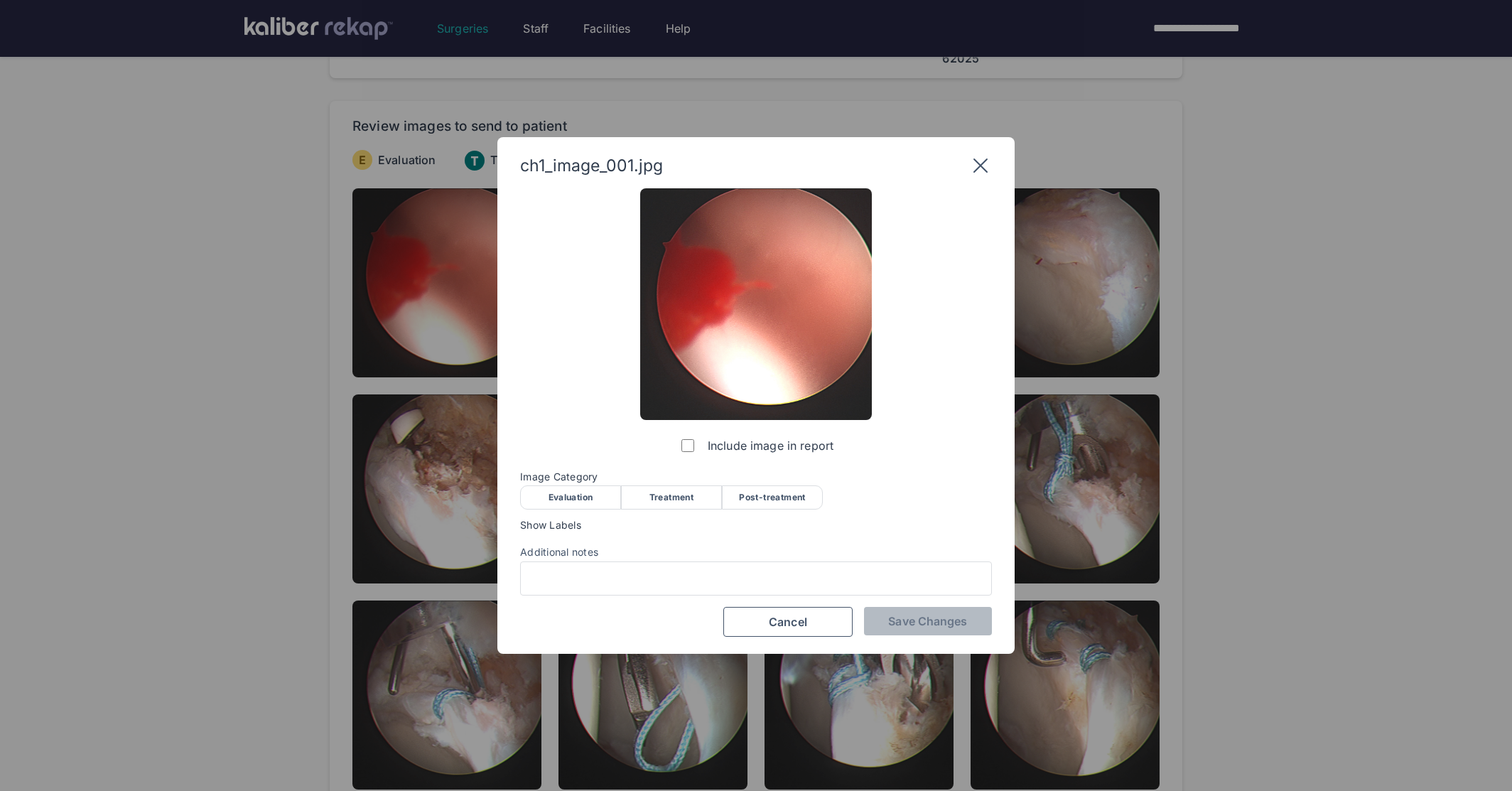
click at [542, 495] on div "Evaluation" at bounding box center [570, 497] width 101 height 24
click at [886, 606] on div "Include image in report Image Category Evaluation Treatment Post-treatment Eval…" at bounding box center [756, 412] width 472 height 449
drag, startPoint x: 901, startPoint y: 614, endPoint x: 836, endPoint y: 555, distance: 87.8
click at [901, 612] on button "Save Changes" at bounding box center [928, 621] width 128 height 28
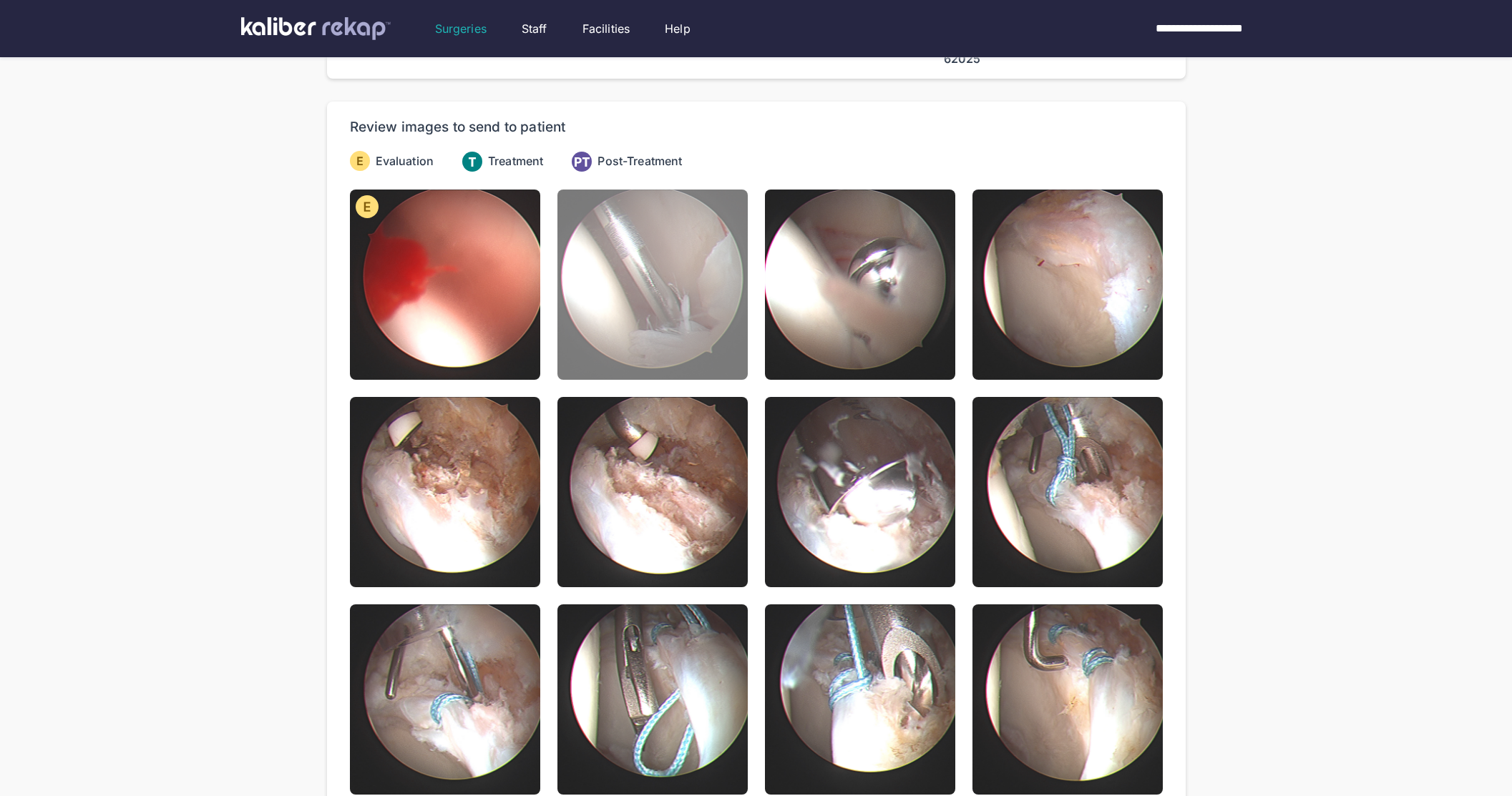
click at [651, 332] on img at bounding box center [652, 284] width 190 height 190
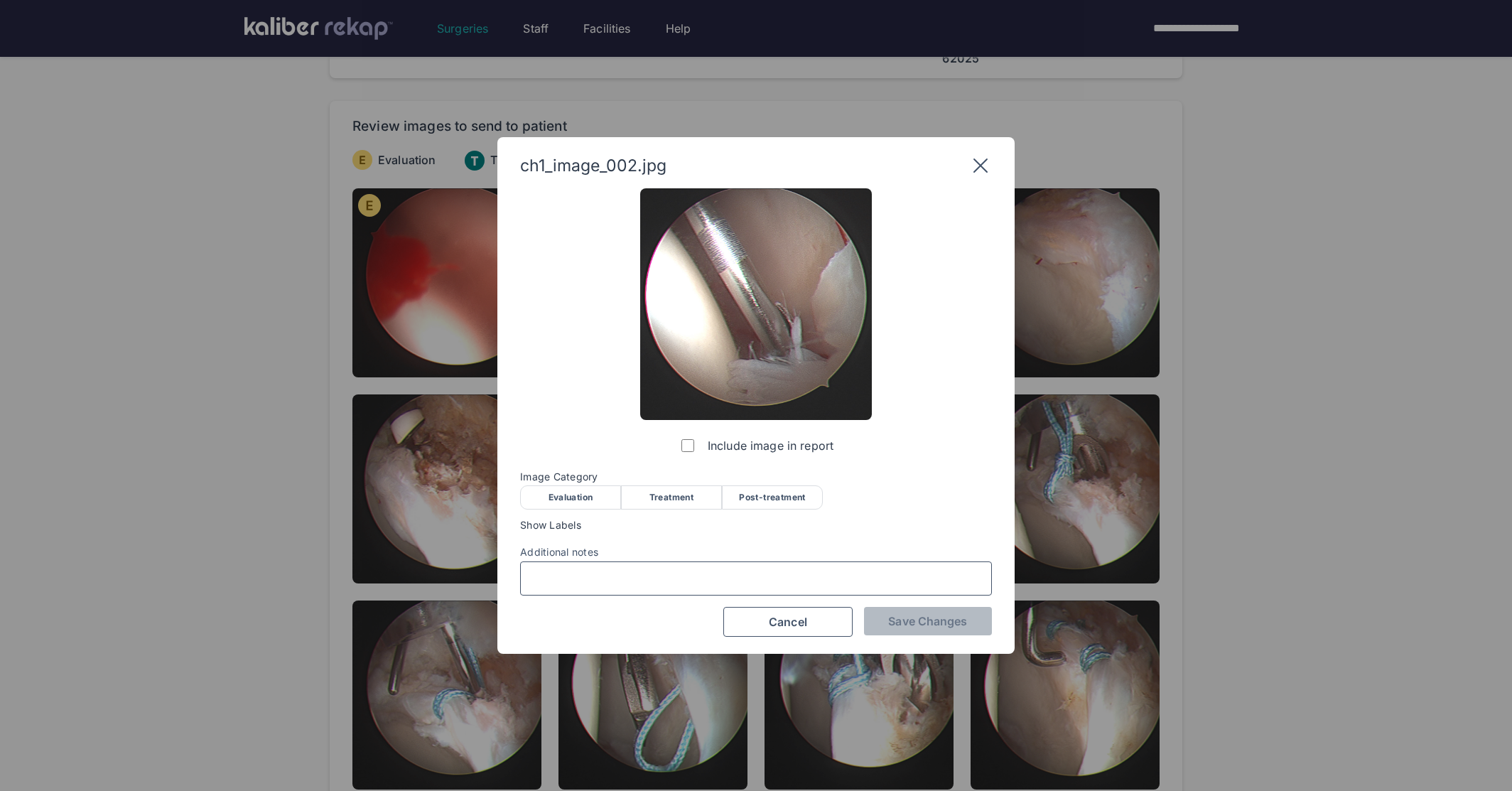
click at [624, 586] on input "Additional notes" at bounding box center [756, 579] width 459 height 18
click at [574, 504] on div "Evaluation" at bounding box center [570, 497] width 101 height 24
drag, startPoint x: 708, startPoint y: 497, endPoint x: 795, endPoint y: 541, distance: 97.5
click at [708, 497] on div "Treatment" at bounding box center [671, 497] width 101 height 24
click at [957, 608] on button "Save Changes" at bounding box center [928, 621] width 128 height 28
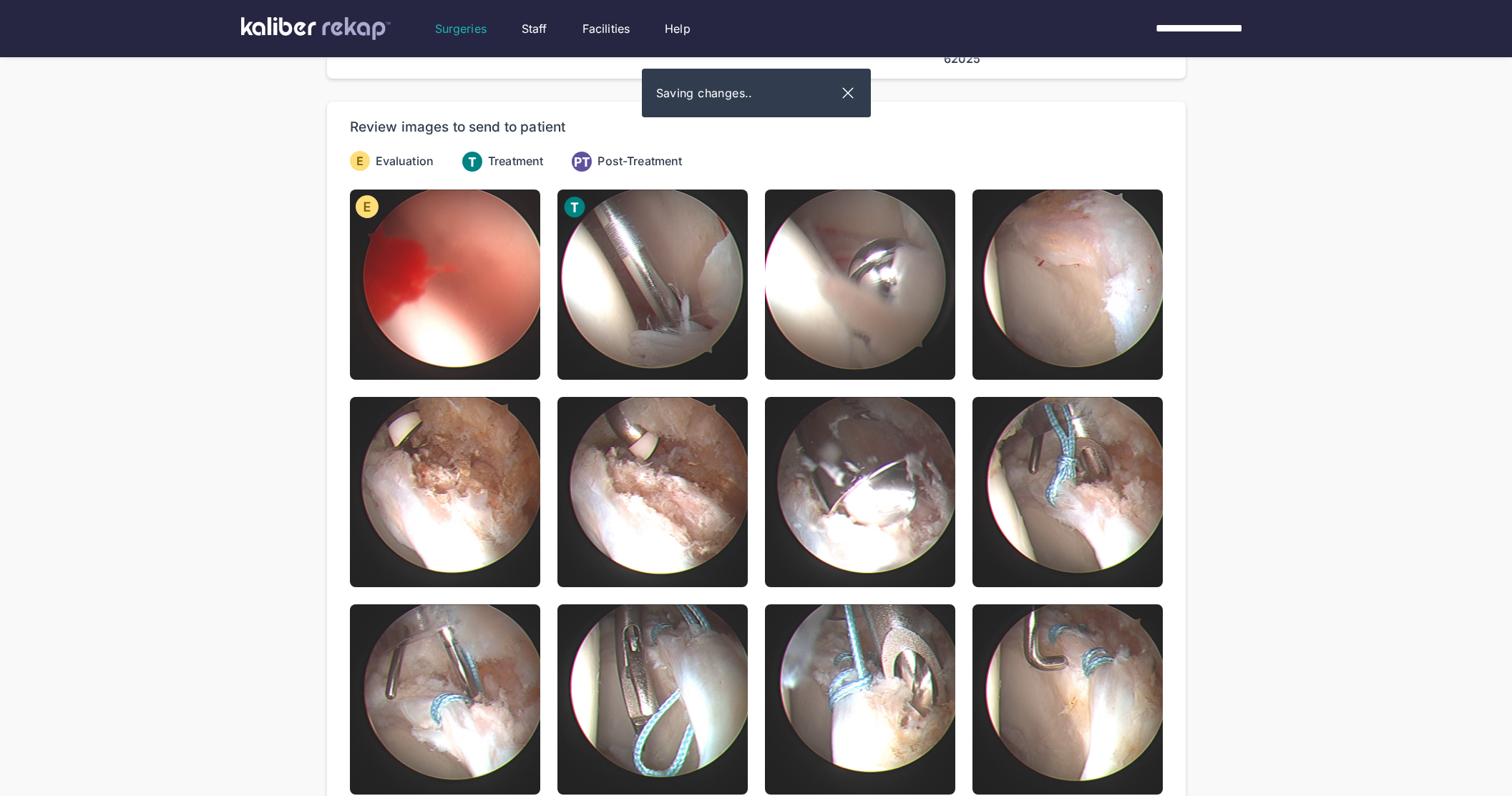
drag, startPoint x: 953, startPoint y: 622, endPoint x: 918, endPoint y: 617, distance: 35.4
click at [953, 622] on img at bounding box center [860, 699] width 190 height 190
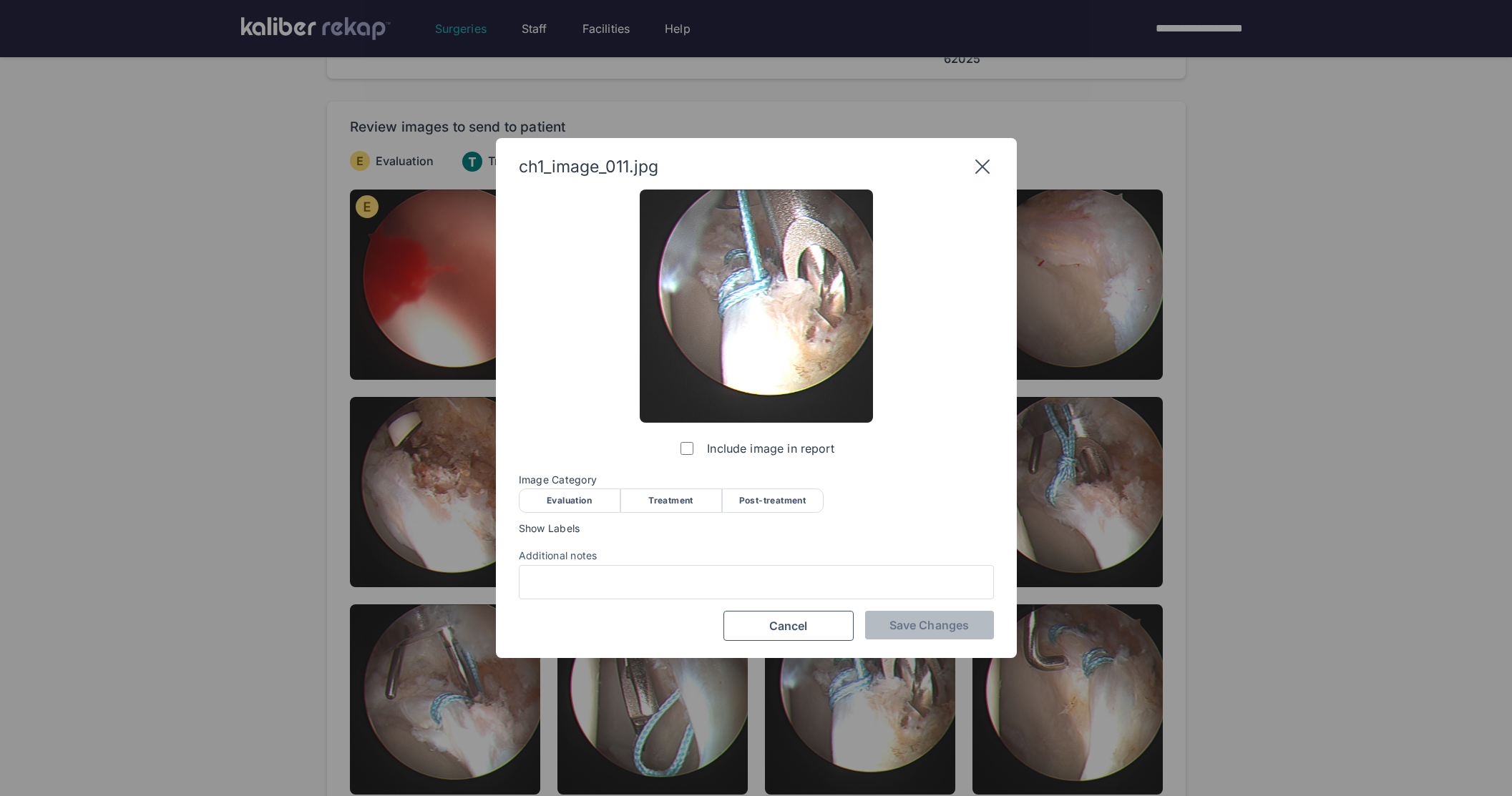
click at [973, 166] on icon at bounding box center [982, 167] width 23 height 23
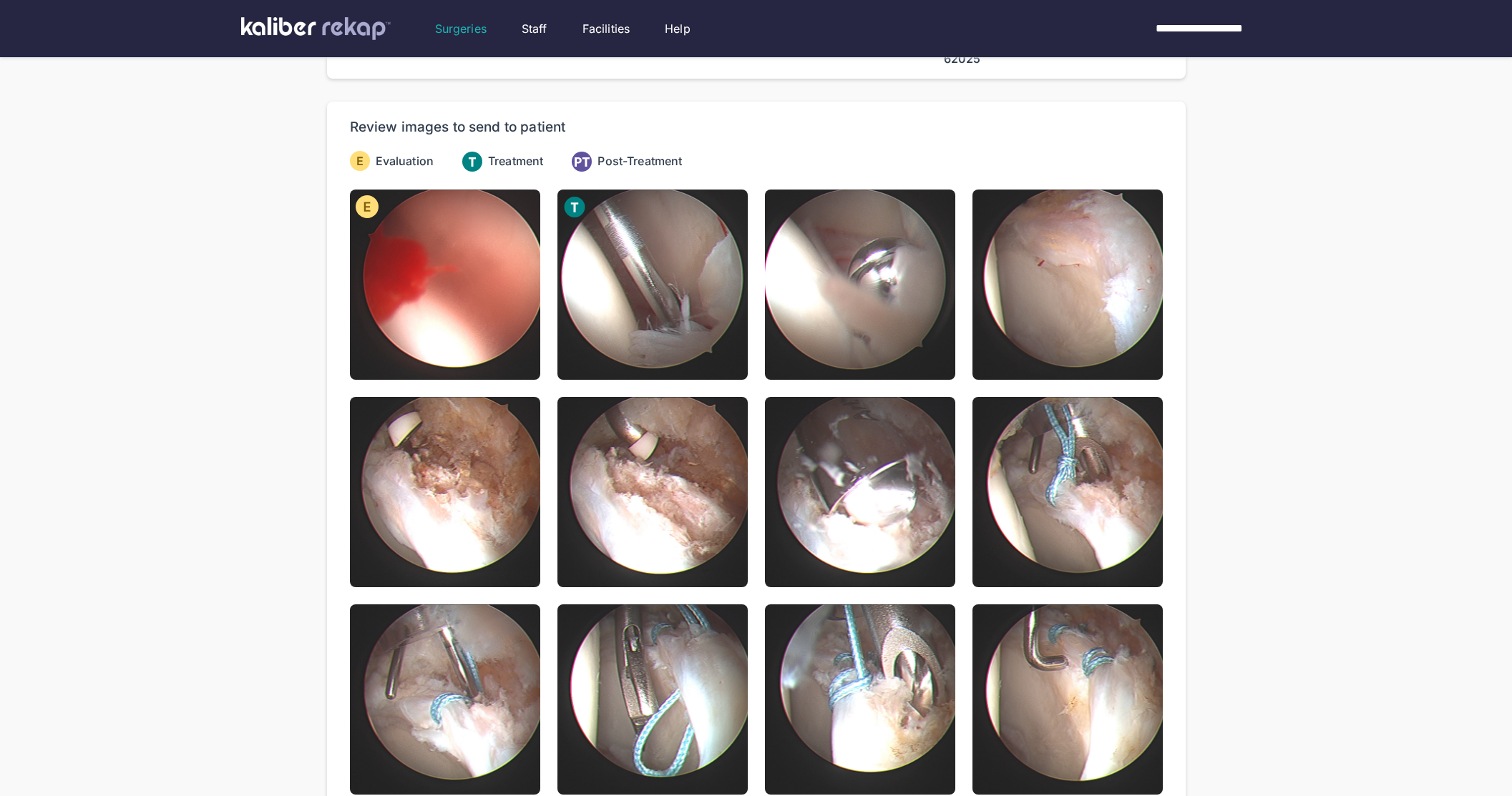
click at [915, 128] on div "Review images to send to patient" at bounding box center [756, 127] width 813 height 17
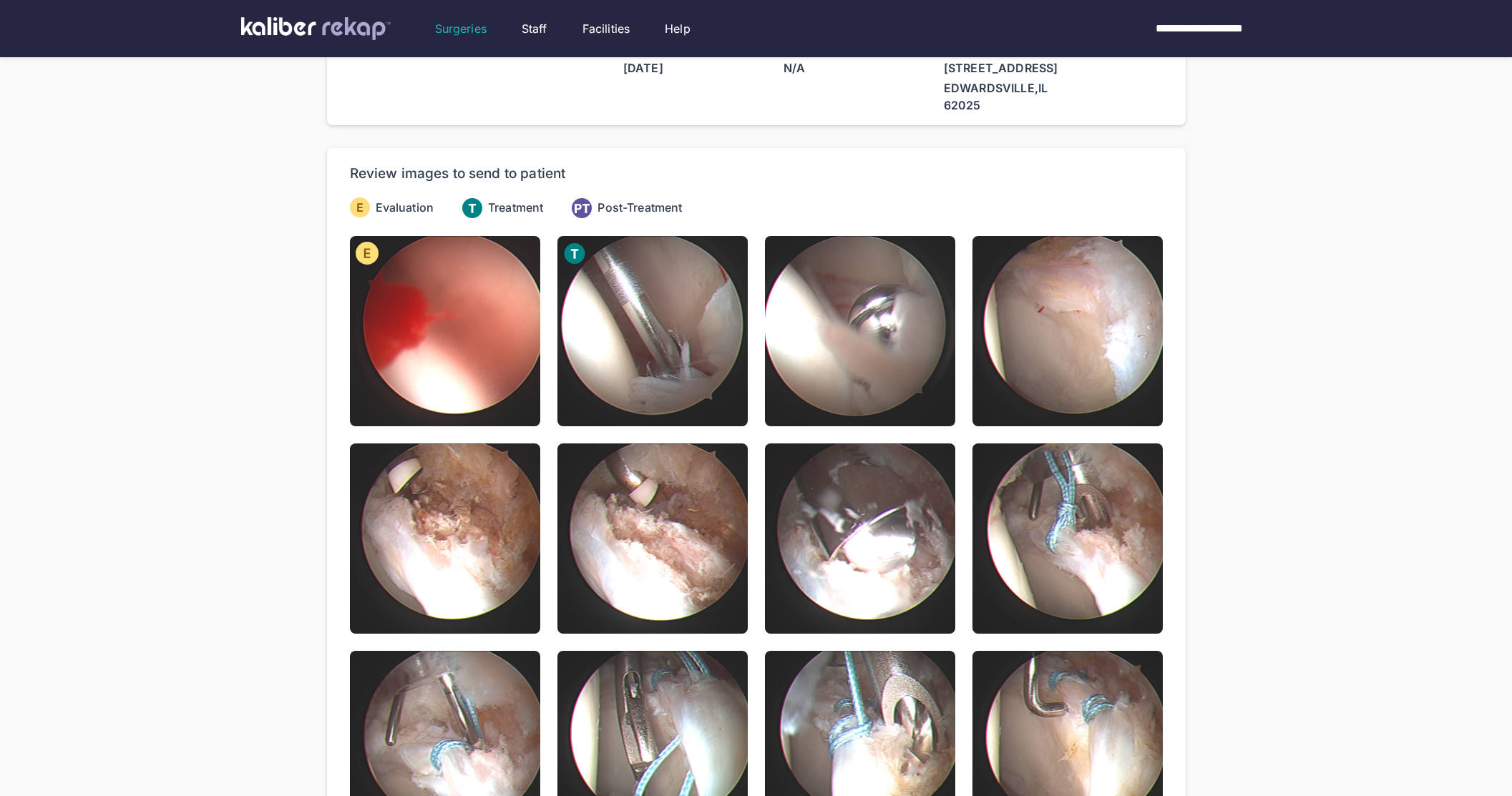
scroll to position [0, 0]
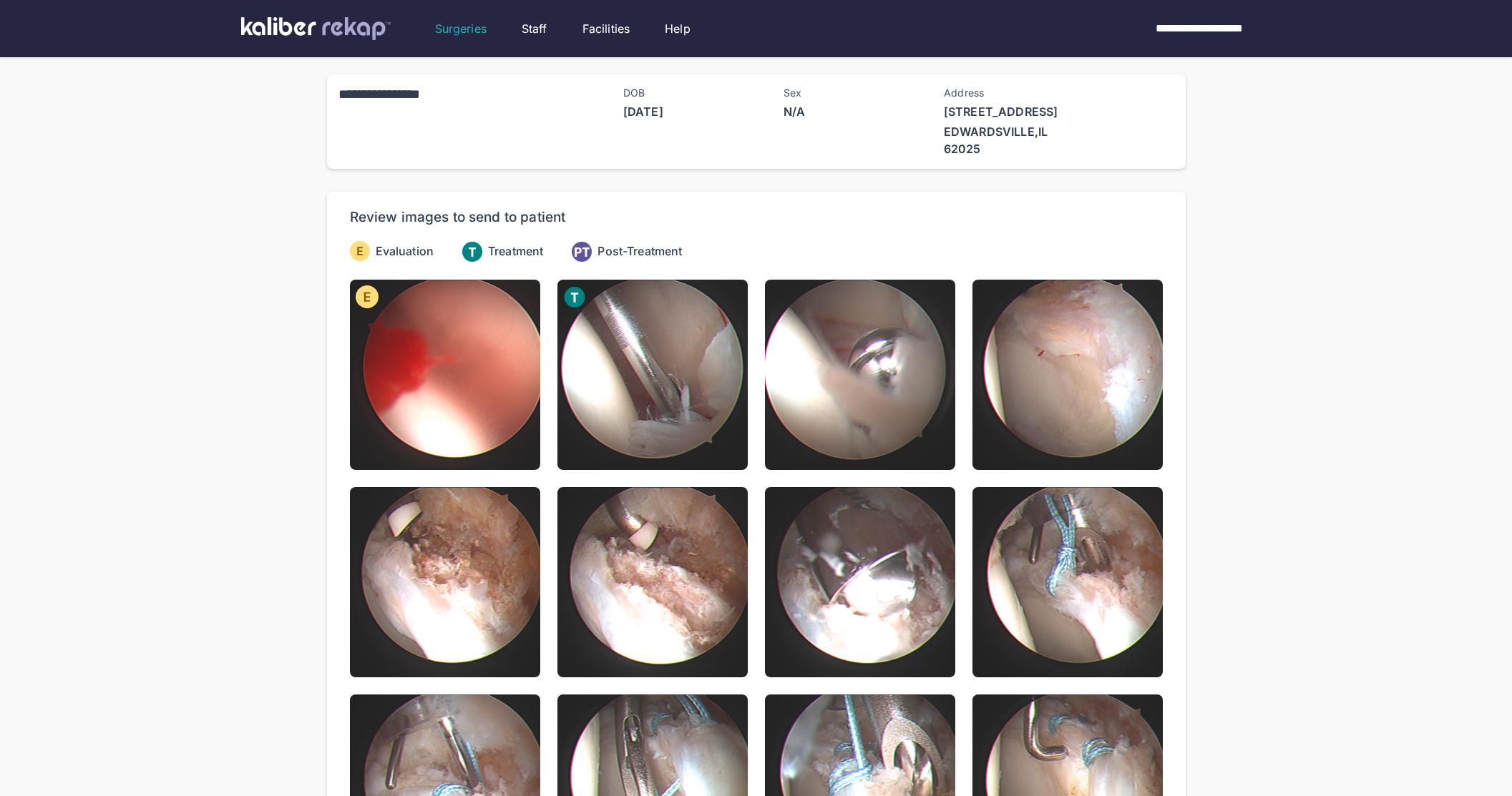
click at [886, 167] on div "**********" at bounding box center [756, 121] width 859 height 95
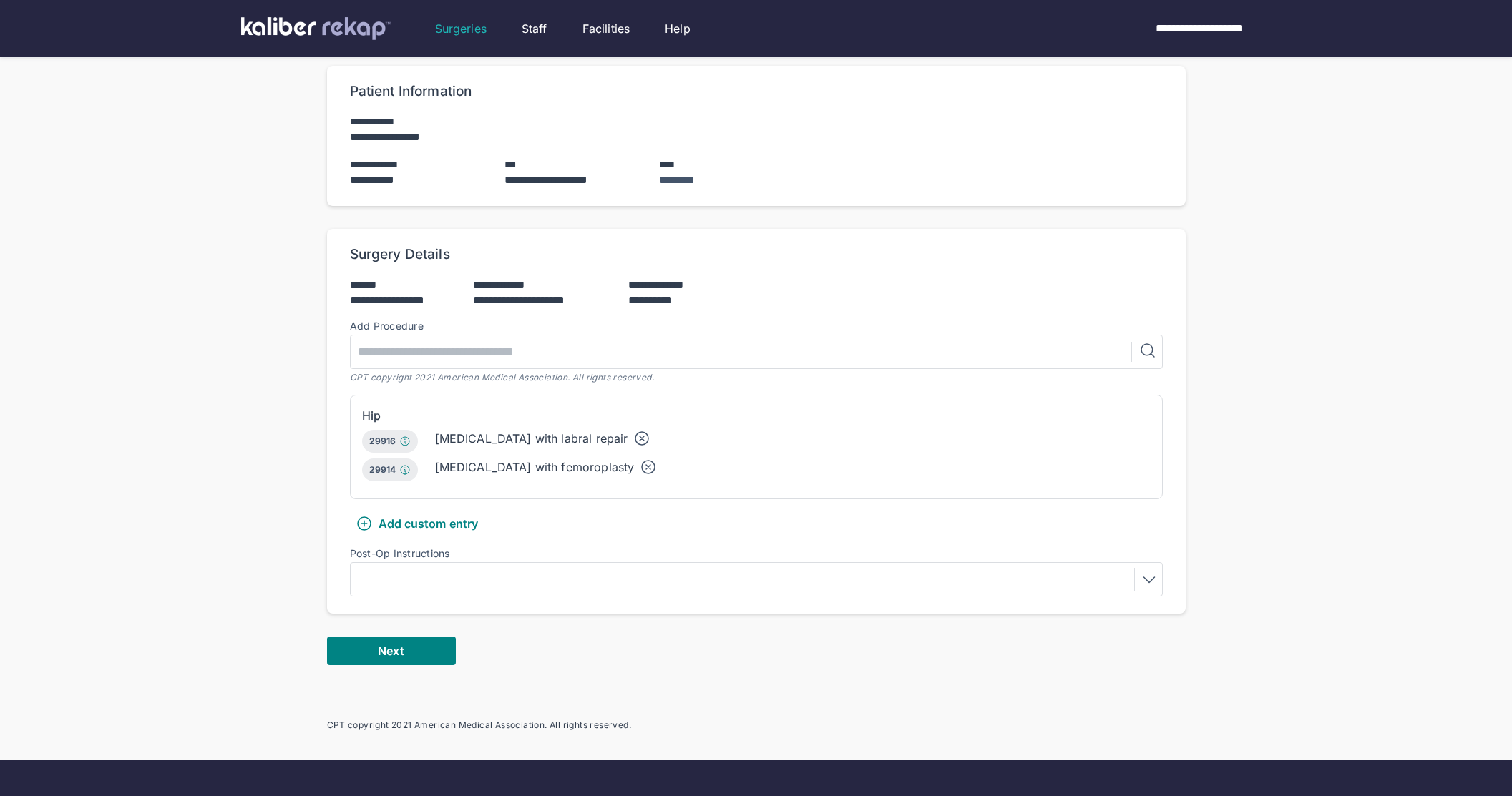
click at [426, 686] on div "**********" at bounding box center [756, 398] width 859 height 665
click at [416, 671] on div "**********" at bounding box center [756, 398] width 859 height 665
click at [410, 661] on button "Next" at bounding box center [391, 651] width 129 height 29
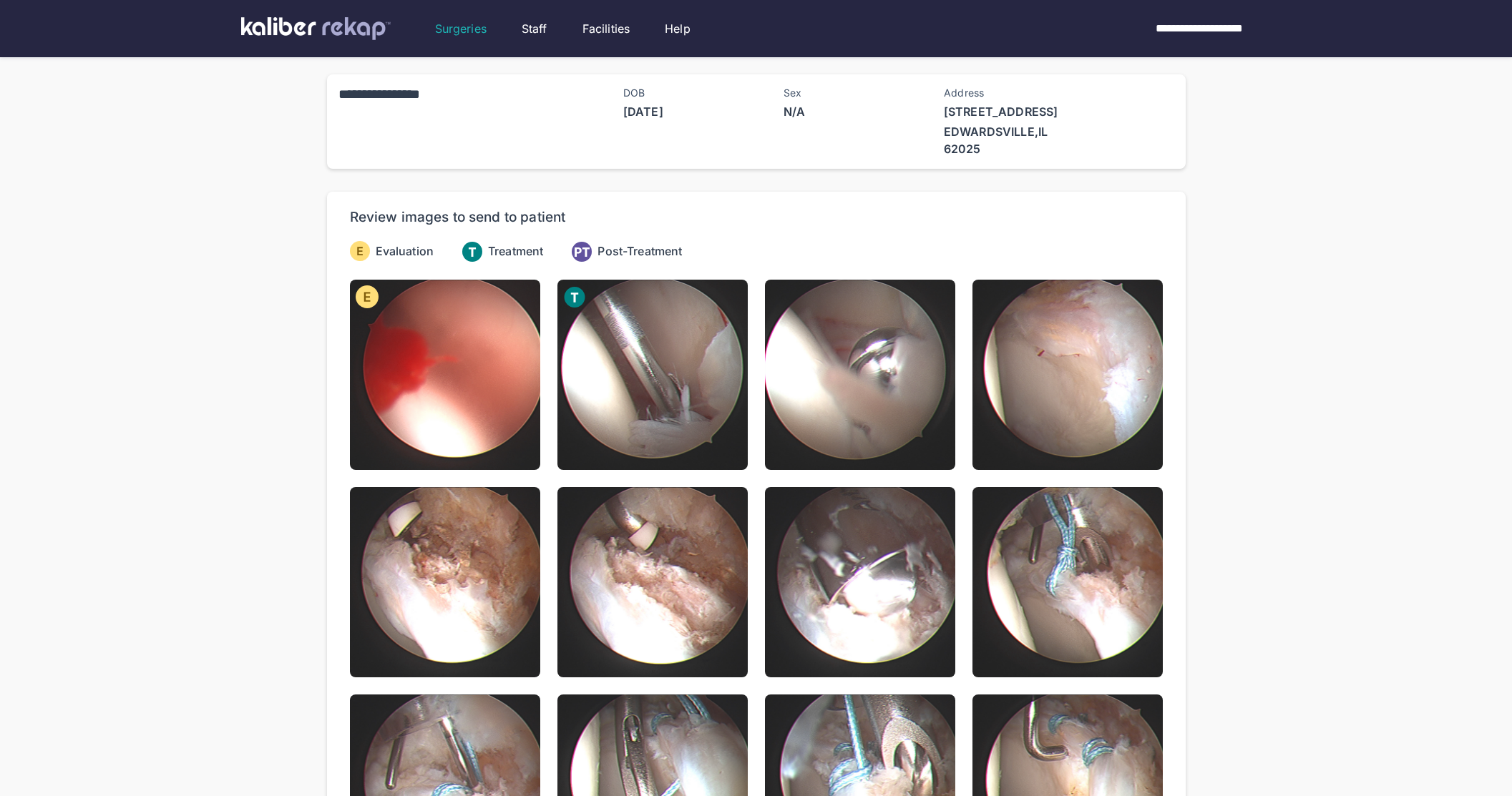
click at [869, 309] on img at bounding box center [860, 375] width 190 height 190
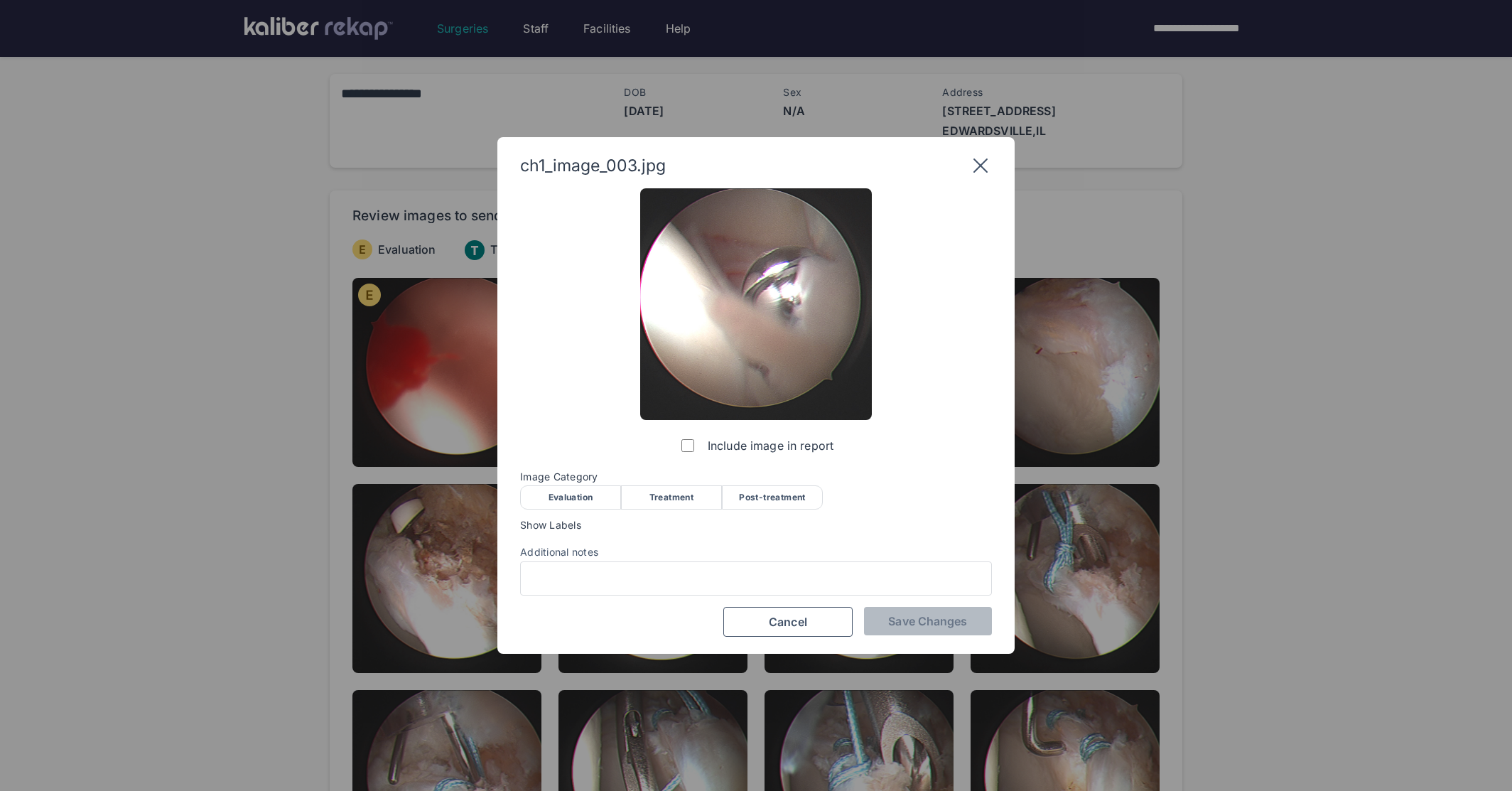
click at [675, 495] on div "Treatment" at bounding box center [671, 497] width 101 height 24
click at [887, 607] on button "Save Changes" at bounding box center [928, 621] width 128 height 28
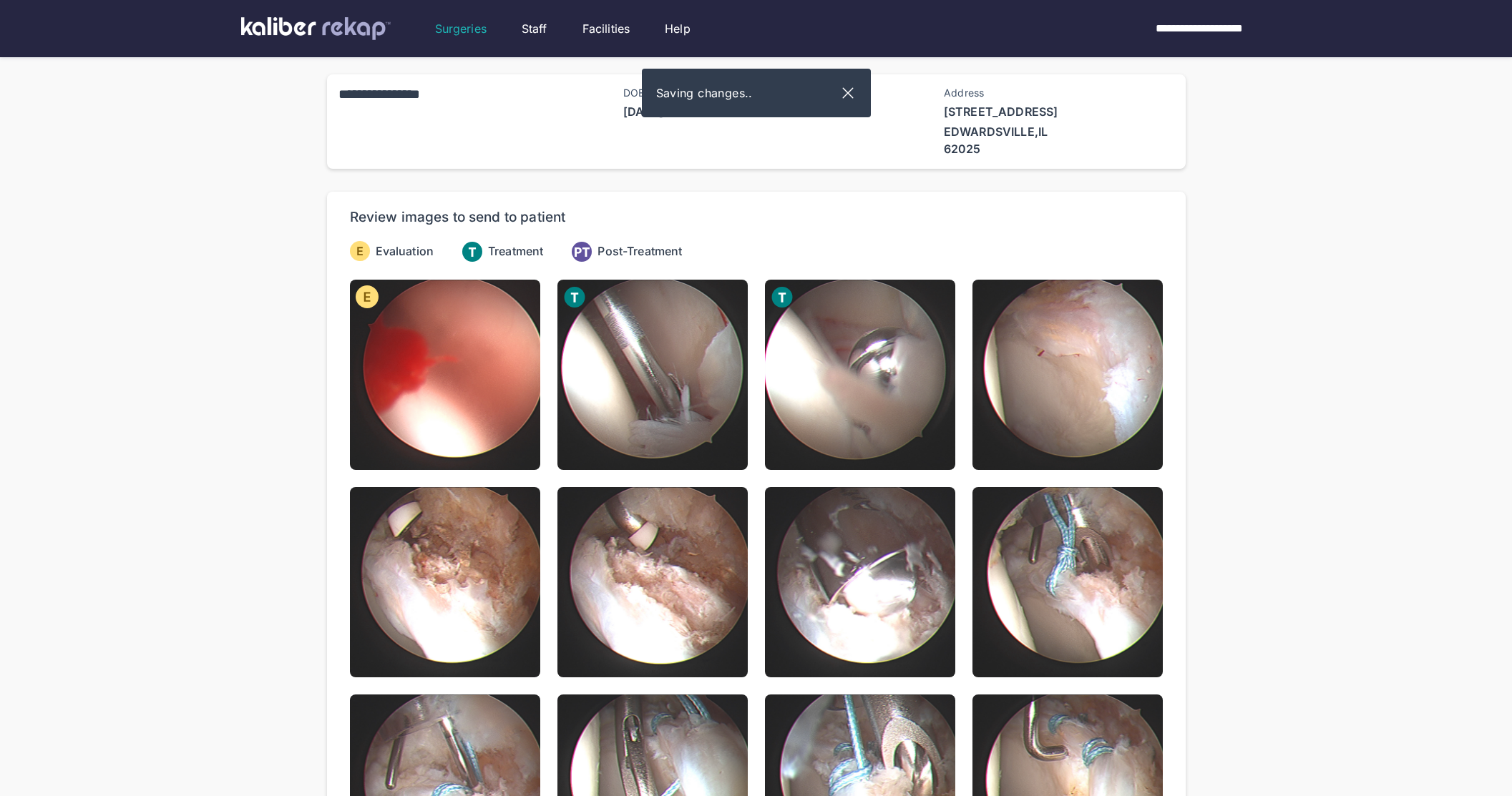
click at [1036, 371] on img at bounding box center [1067, 375] width 190 height 190
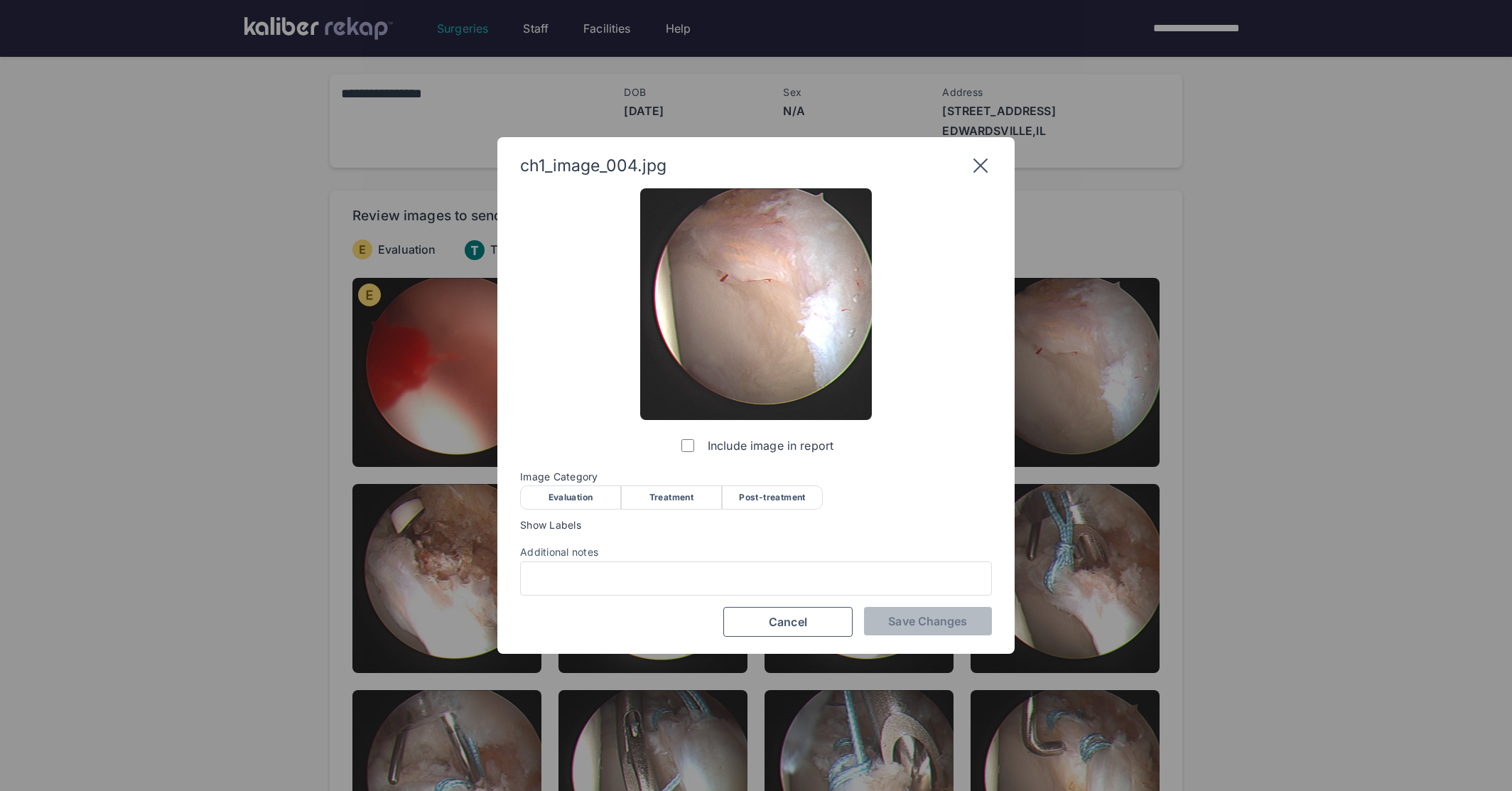
drag, startPoint x: 676, startPoint y: 506, endPoint x: 723, endPoint y: 509, distance: 47.1
click at [676, 506] on div "Treatment" at bounding box center [671, 497] width 101 height 24
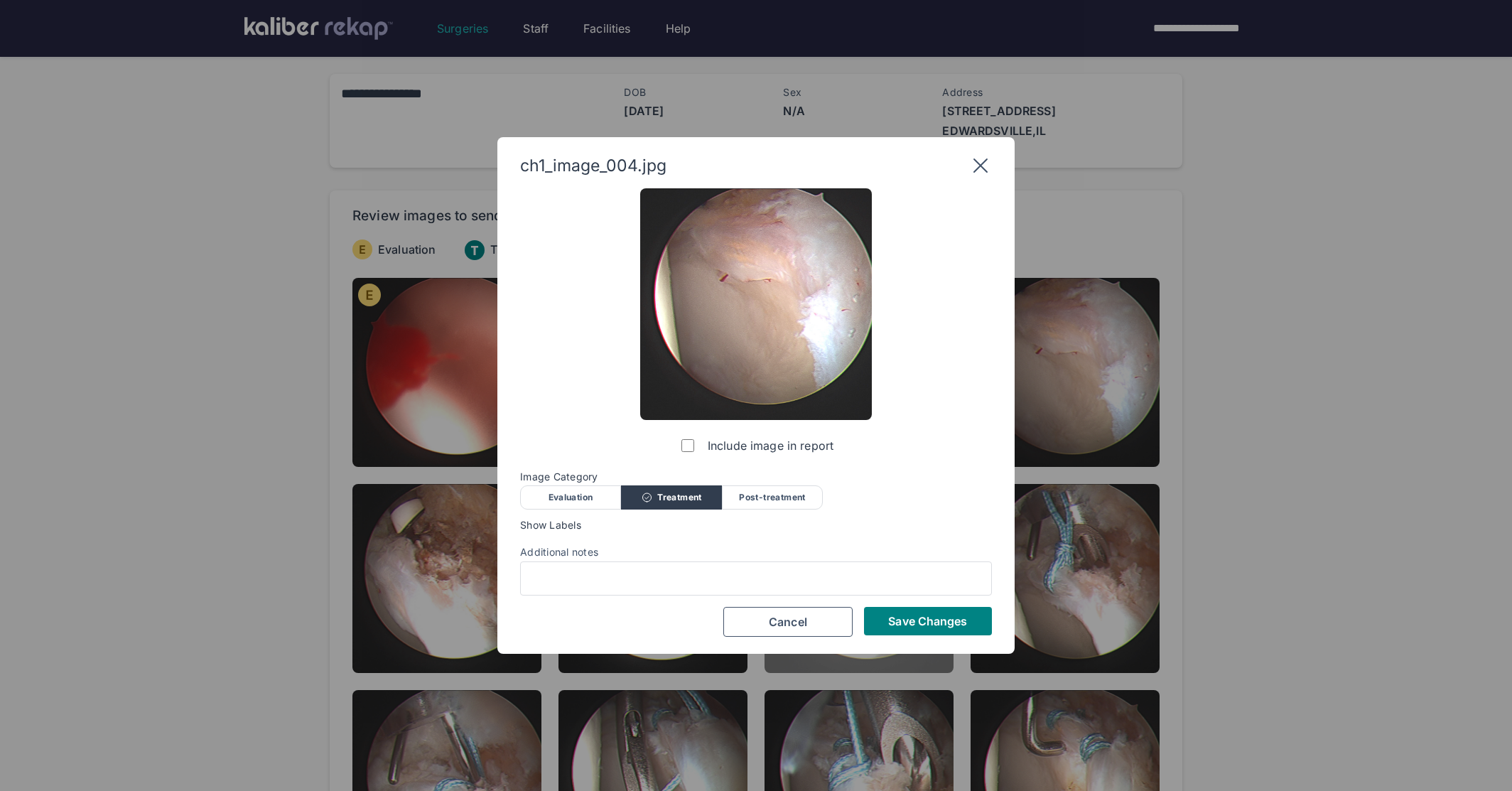
click at [873, 618] on button "Save Changes" at bounding box center [928, 621] width 128 height 28
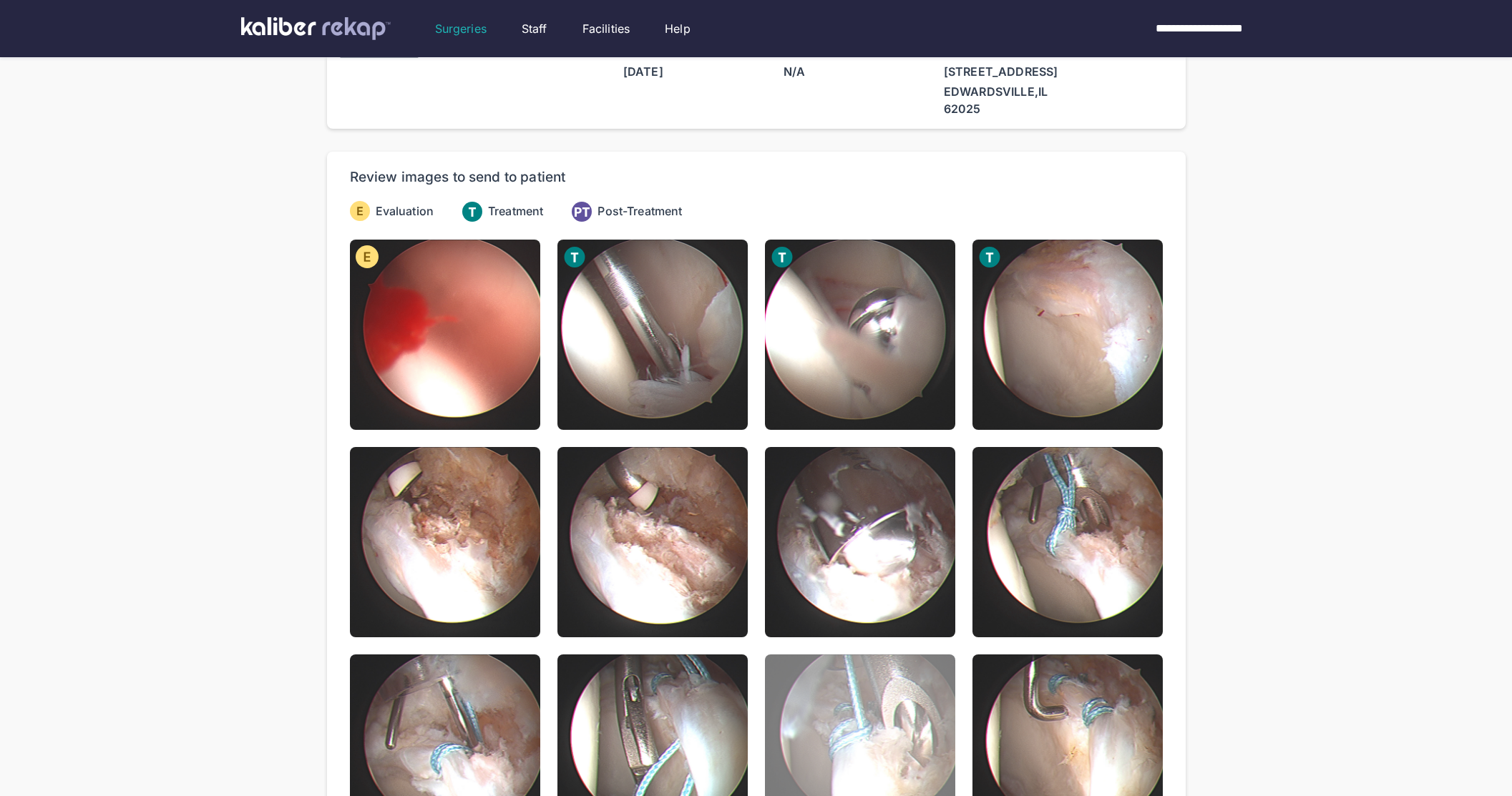
scroll to position [121, 0]
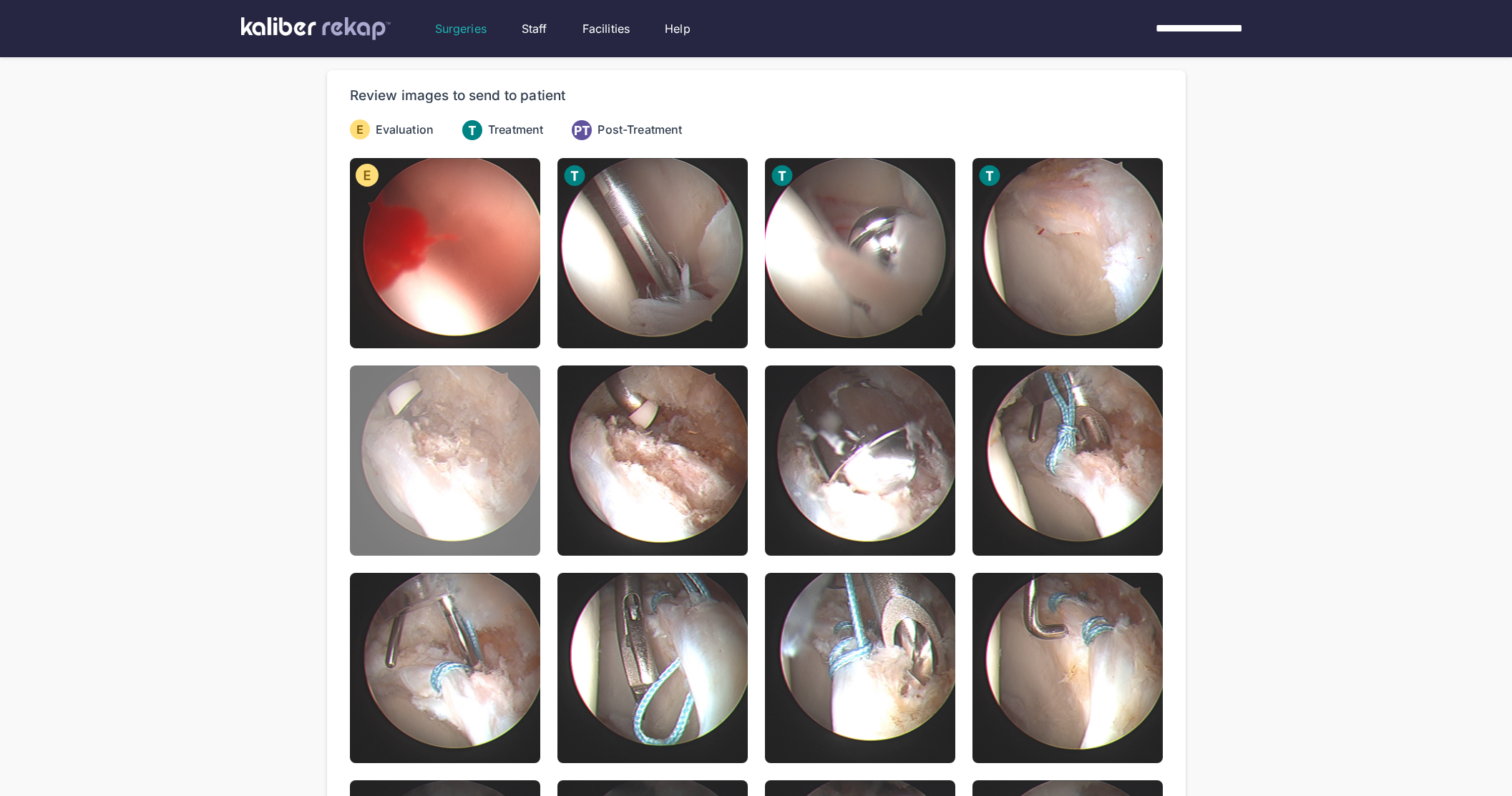
click at [490, 512] on img at bounding box center [444, 460] width 190 height 190
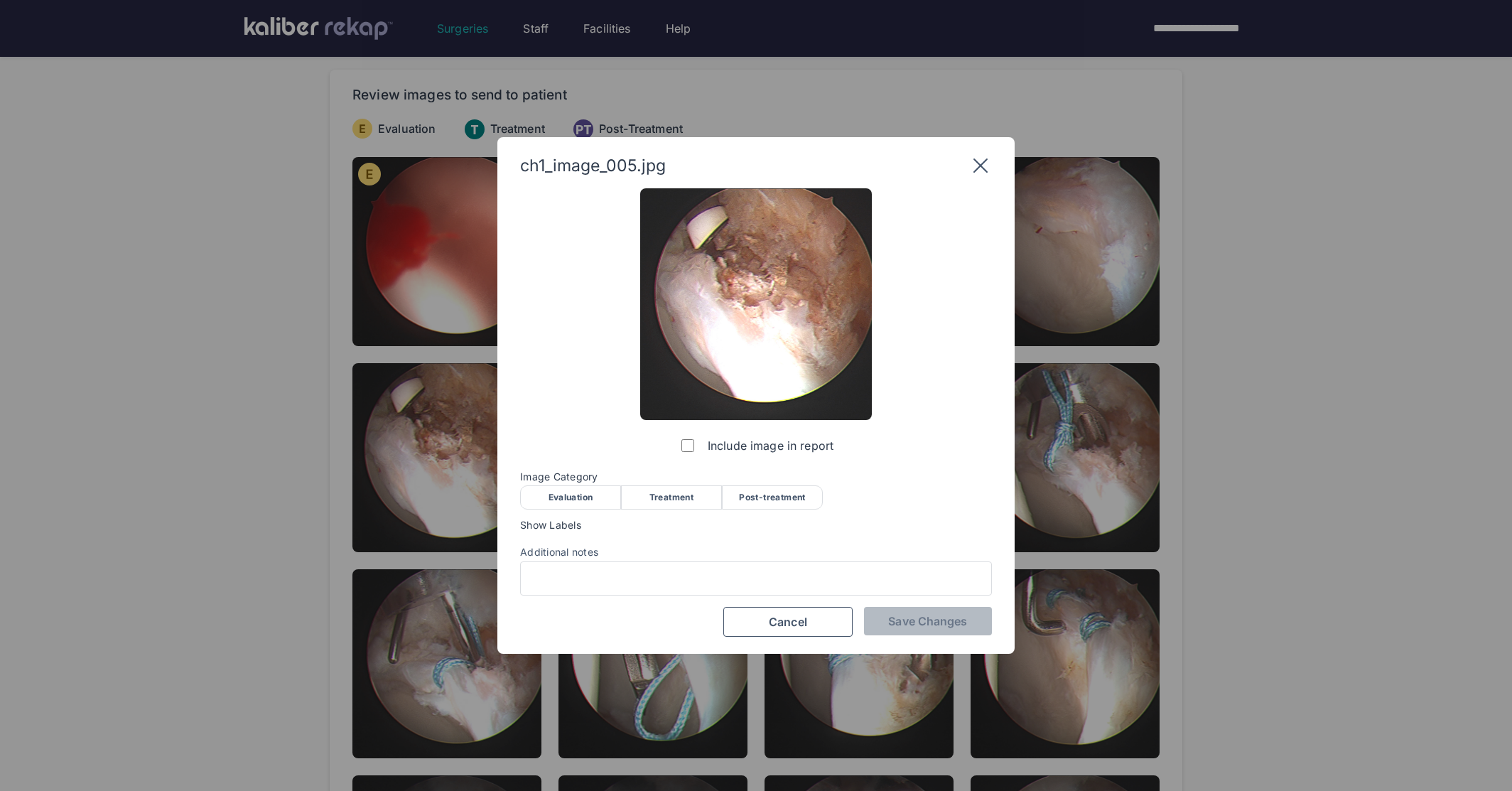
drag, startPoint x: 634, startPoint y: 486, endPoint x: 648, endPoint y: 486, distance: 14.0
click at [636, 486] on div "Treatment" at bounding box center [671, 497] width 101 height 24
click at [905, 605] on div "Include image in report Image Category Evaluation Treatment Post-treatment Eval…" at bounding box center [756, 412] width 472 height 449
click at [892, 618] on span "Save Changes" at bounding box center [928, 622] width 79 height 15
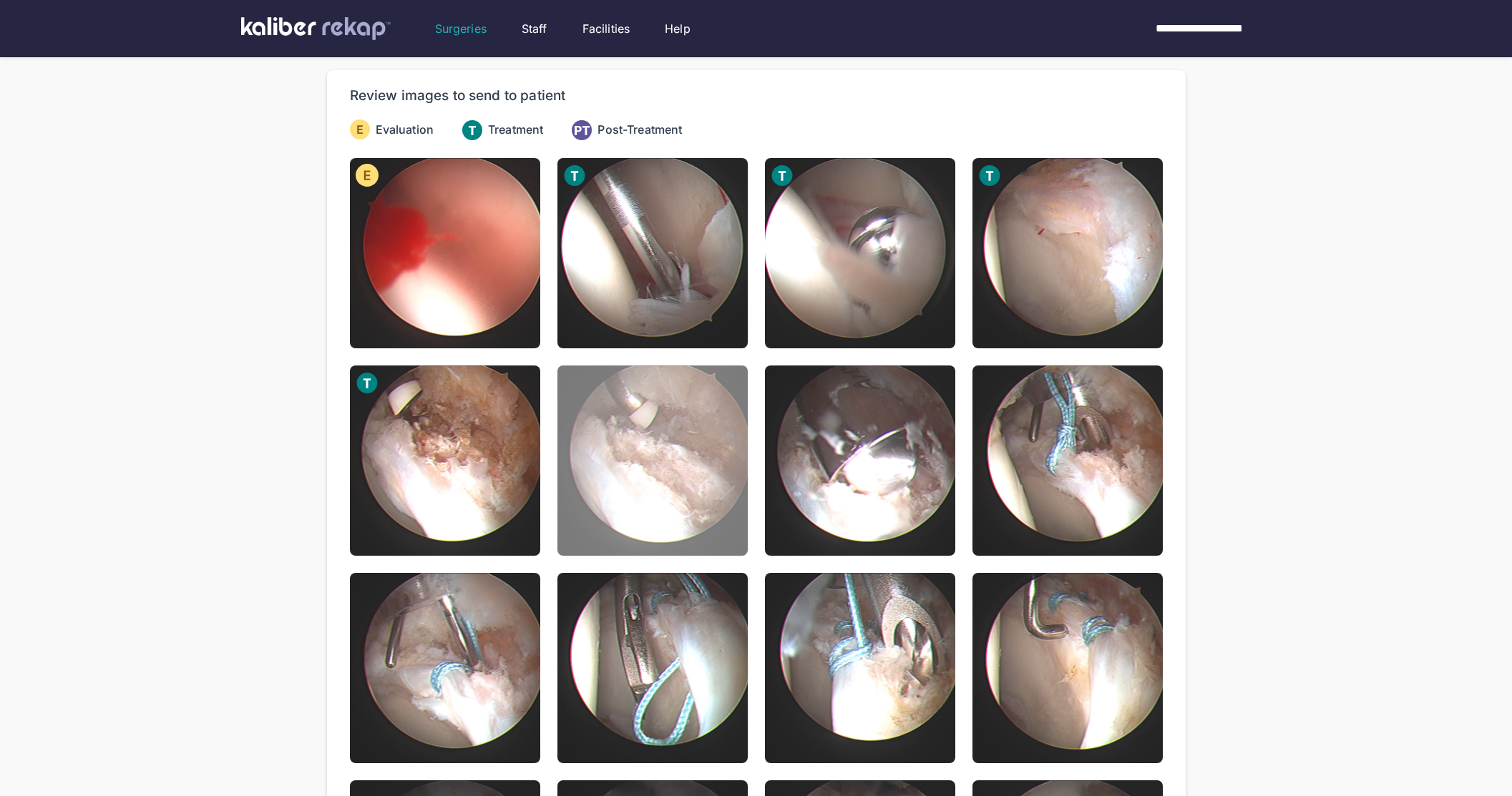
click at [711, 521] on img at bounding box center [652, 460] width 190 height 190
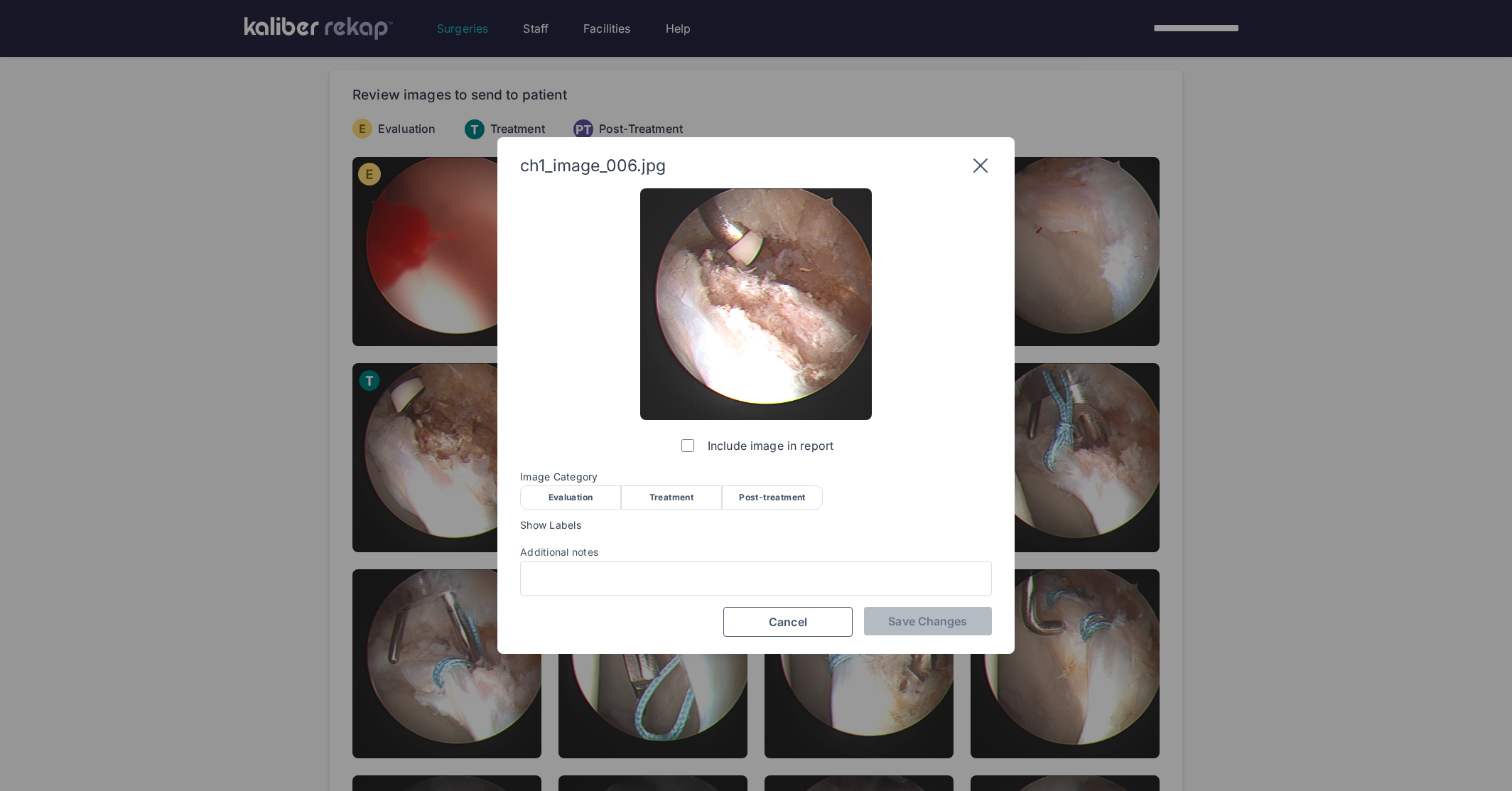
drag, startPoint x: 704, startPoint y: 506, endPoint x: 694, endPoint y: 507, distance: 10.0
click at [704, 507] on div "Treatment" at bounding box center [671, 497] width 101 height 24
click at [890, 621] on span "Save Changes" at bounding box center [928, 622] width 79 height 15
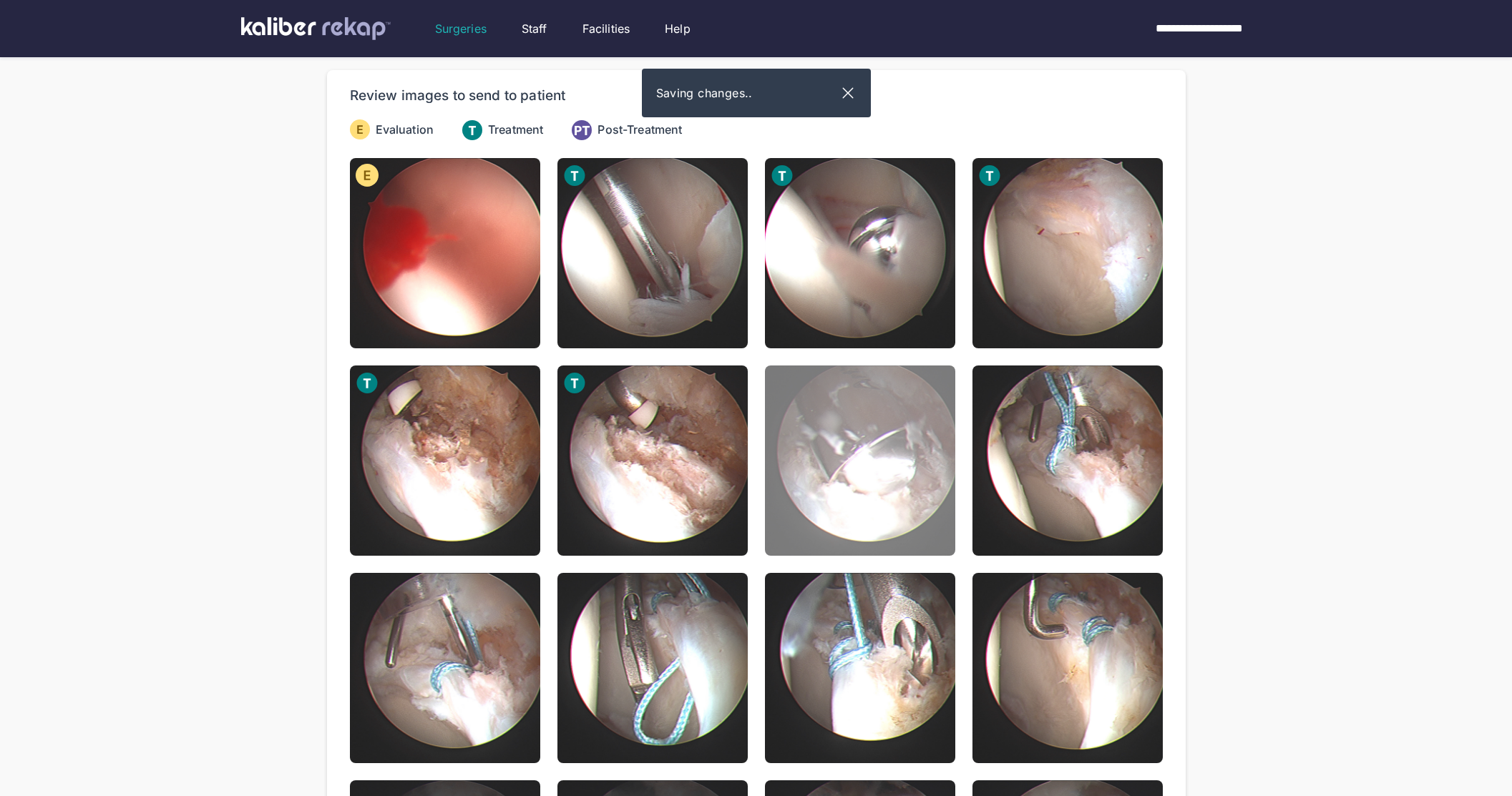
click at [892, 497] on img at bounding box center [860, 460] width 190 height 190
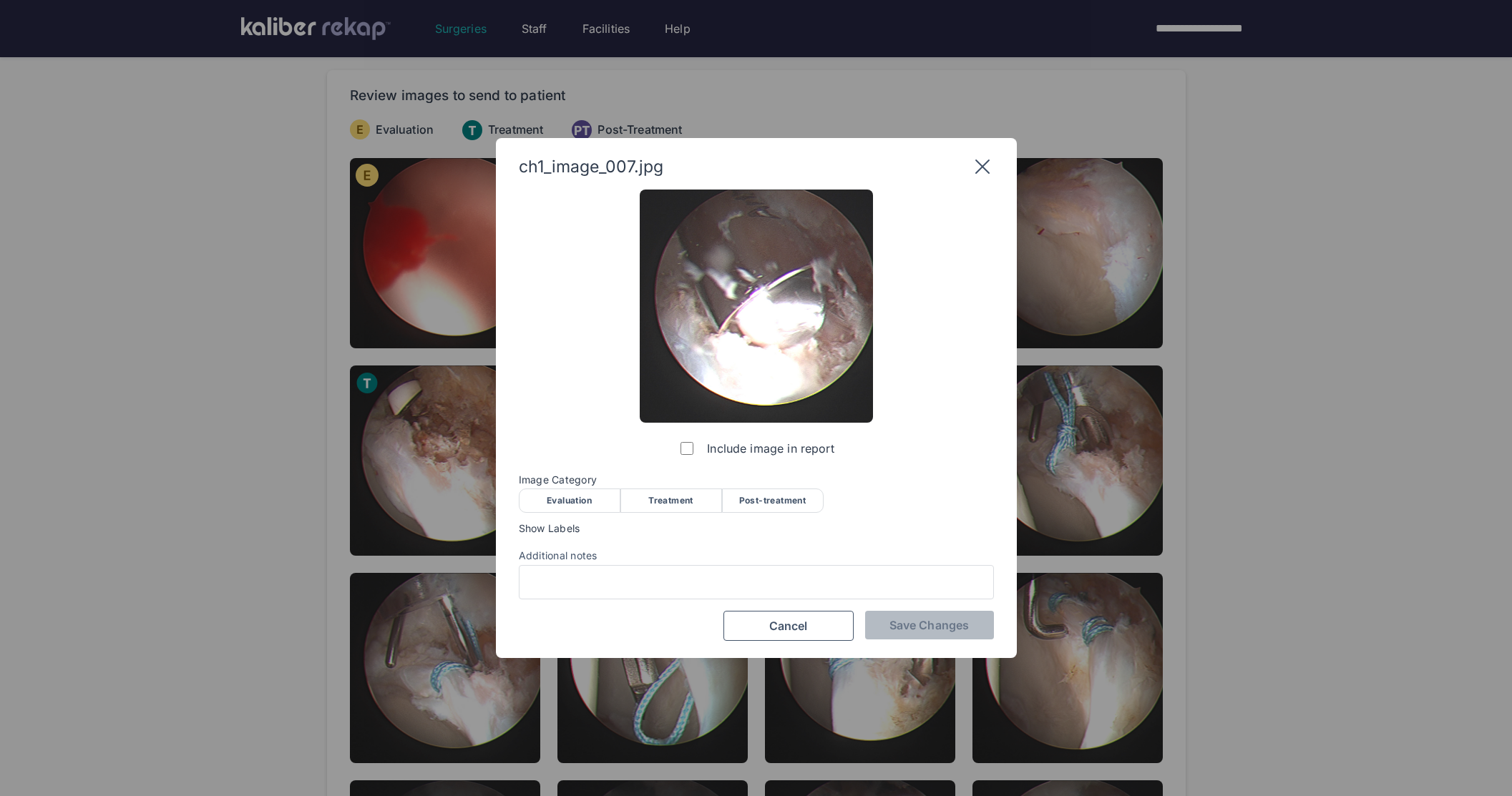
click at [673, 503] on div "Treatment" at bounding box center [671, 501] width 101 height 24
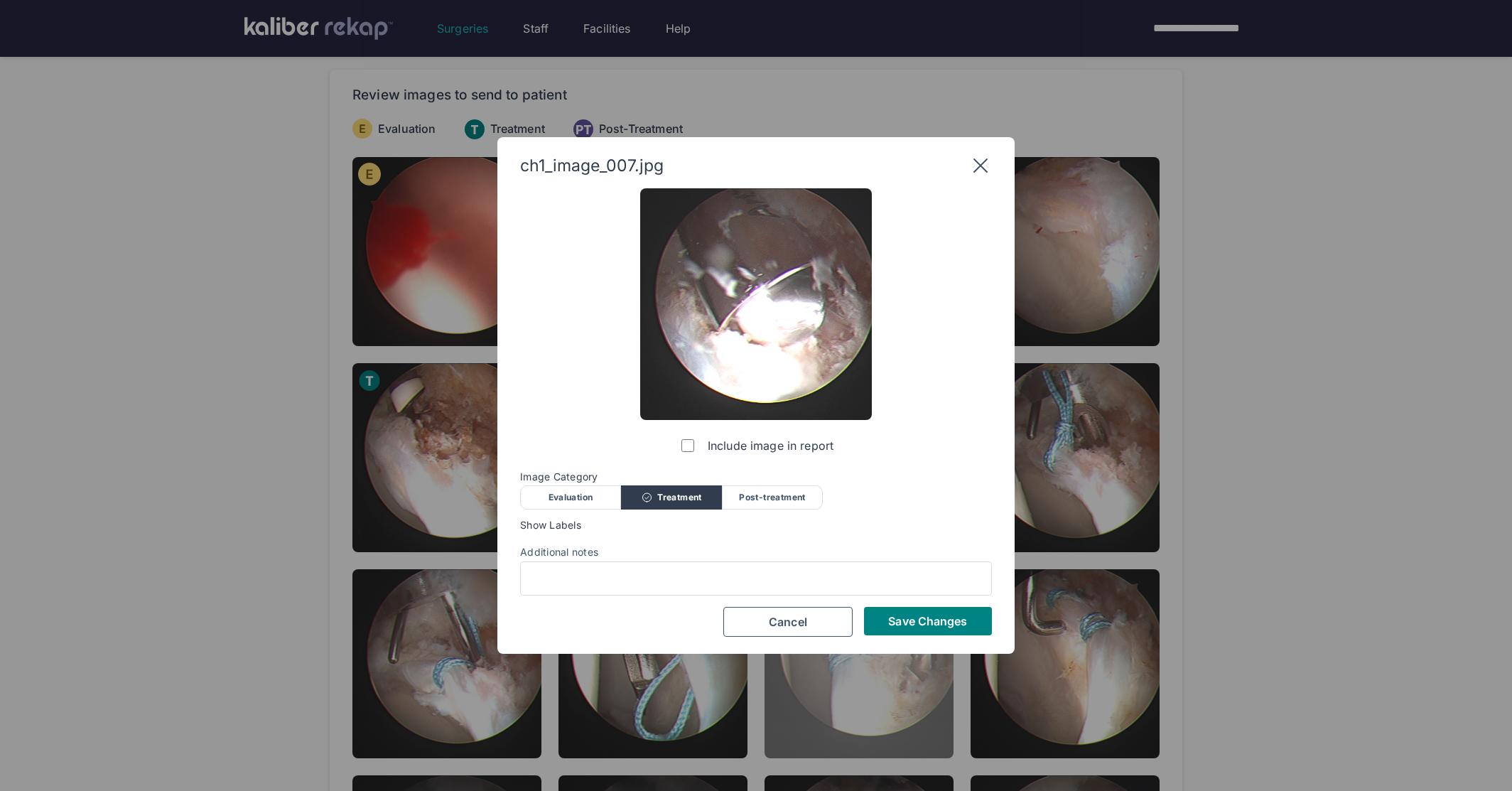
click at [931, 610] on button "Save Changes" at bounding box center [928, 621] width 128 height 28
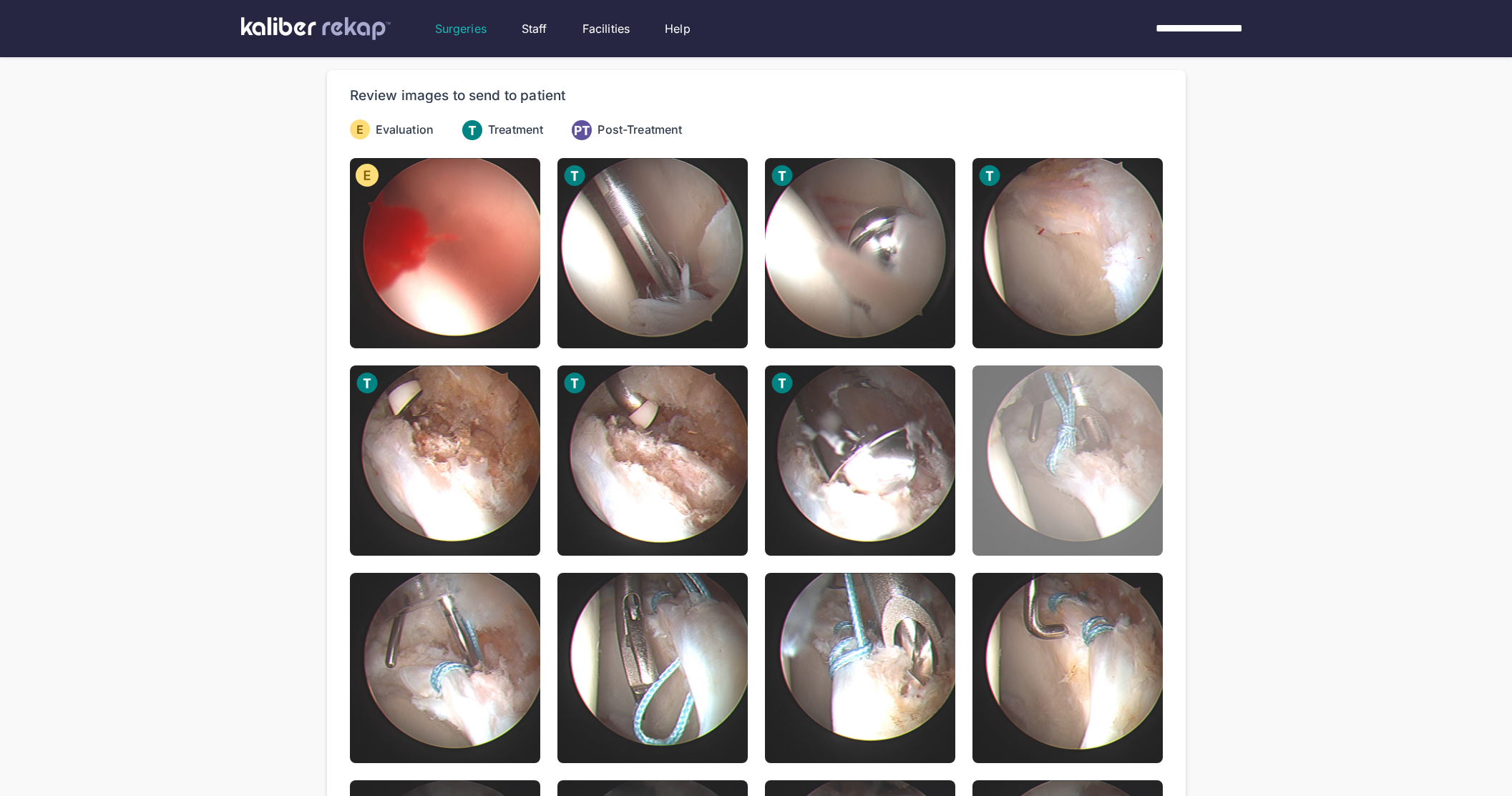
click at [1061, 459] on img at bounding box center [1067, 460] width 190 height 190
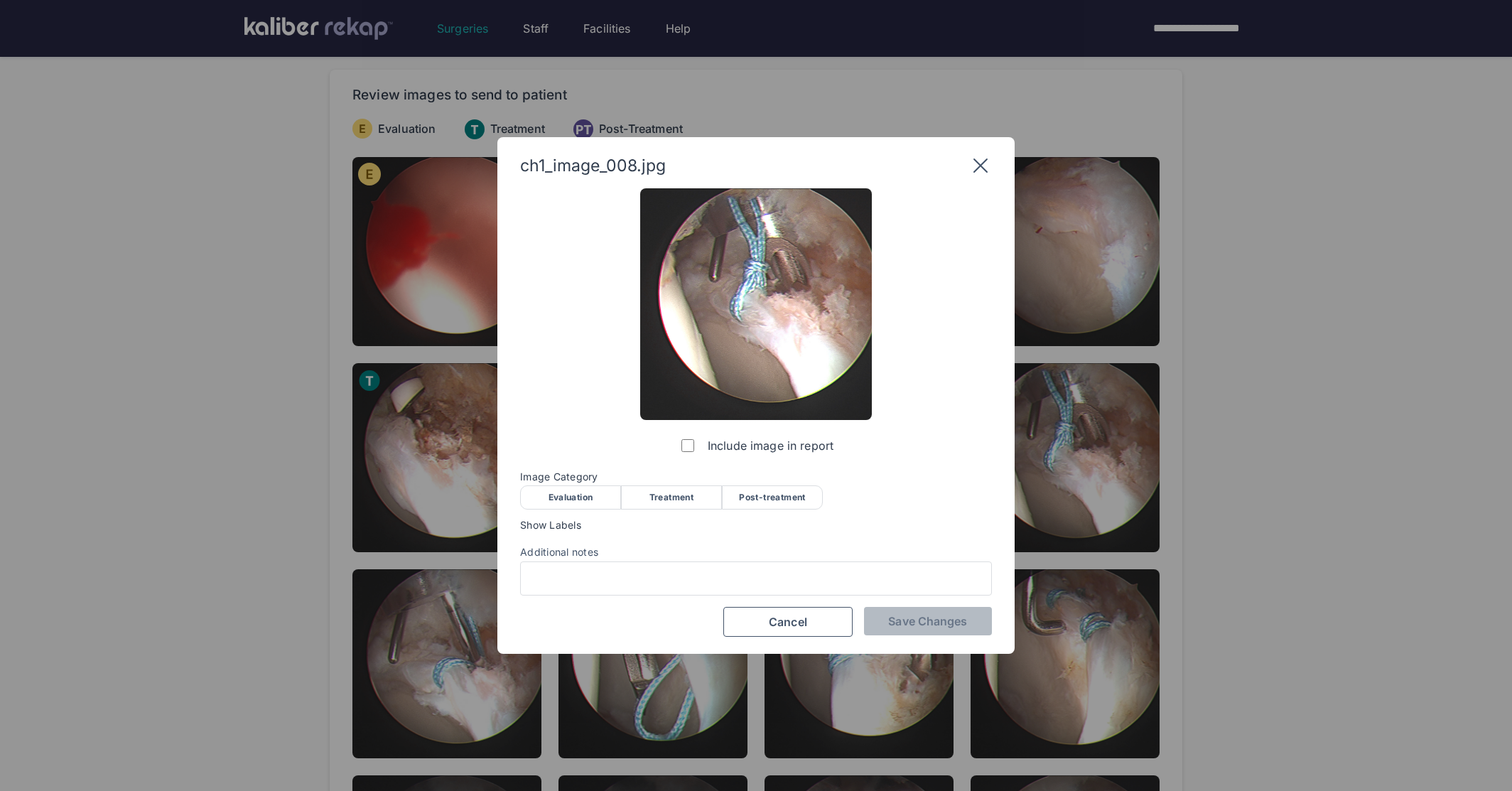
click at [696, 498] on div "Treatment" at bounding box center [671, 497] width 101 height 24
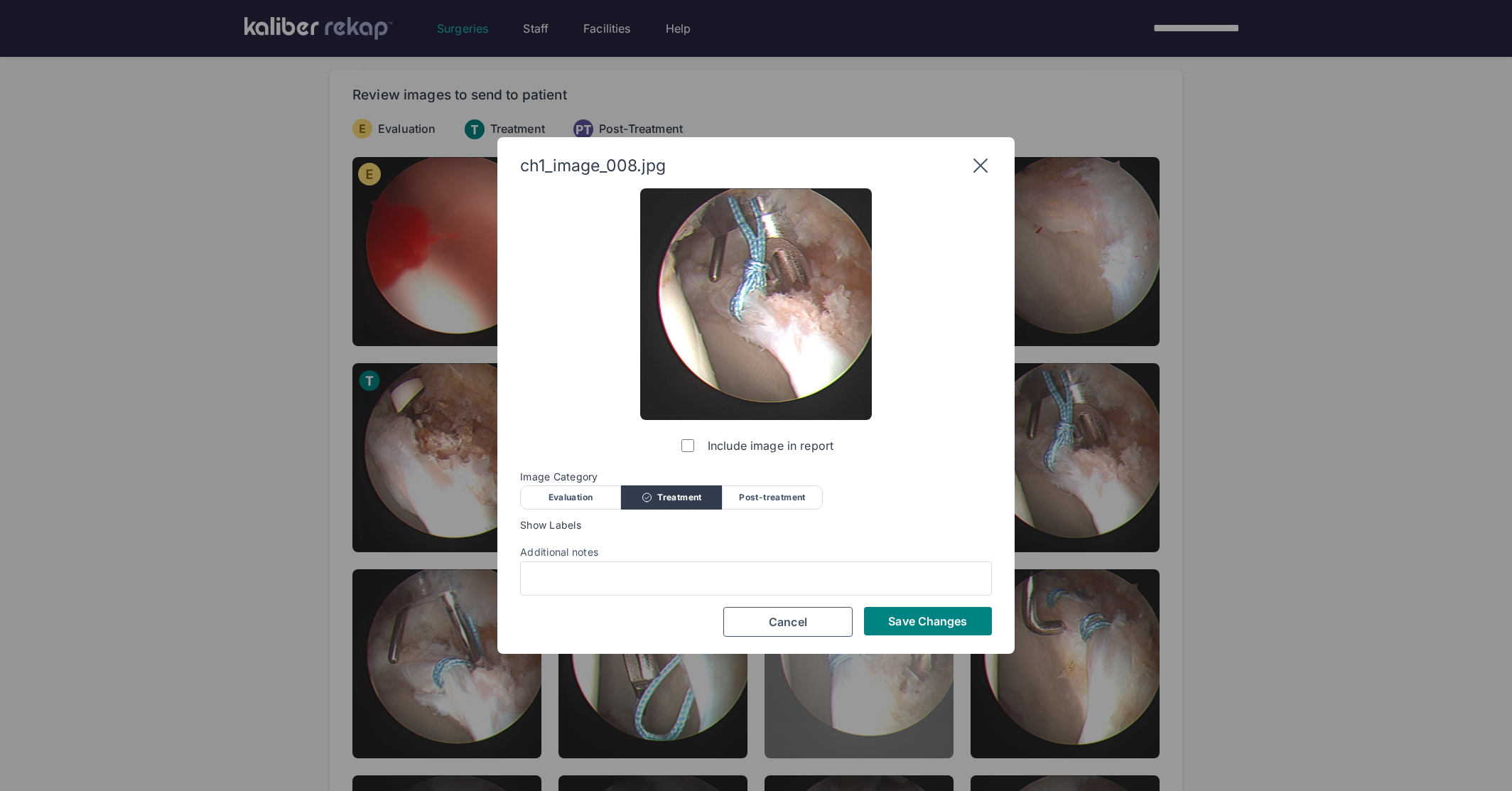
drag, startPoint x: 912, startPoint y: 623, endPoint x: 819, endPoint y: 597, distance: 96.6
click at [911, 624] on span "Save Changes" at bounding box center [928, 622] width 79 height 15
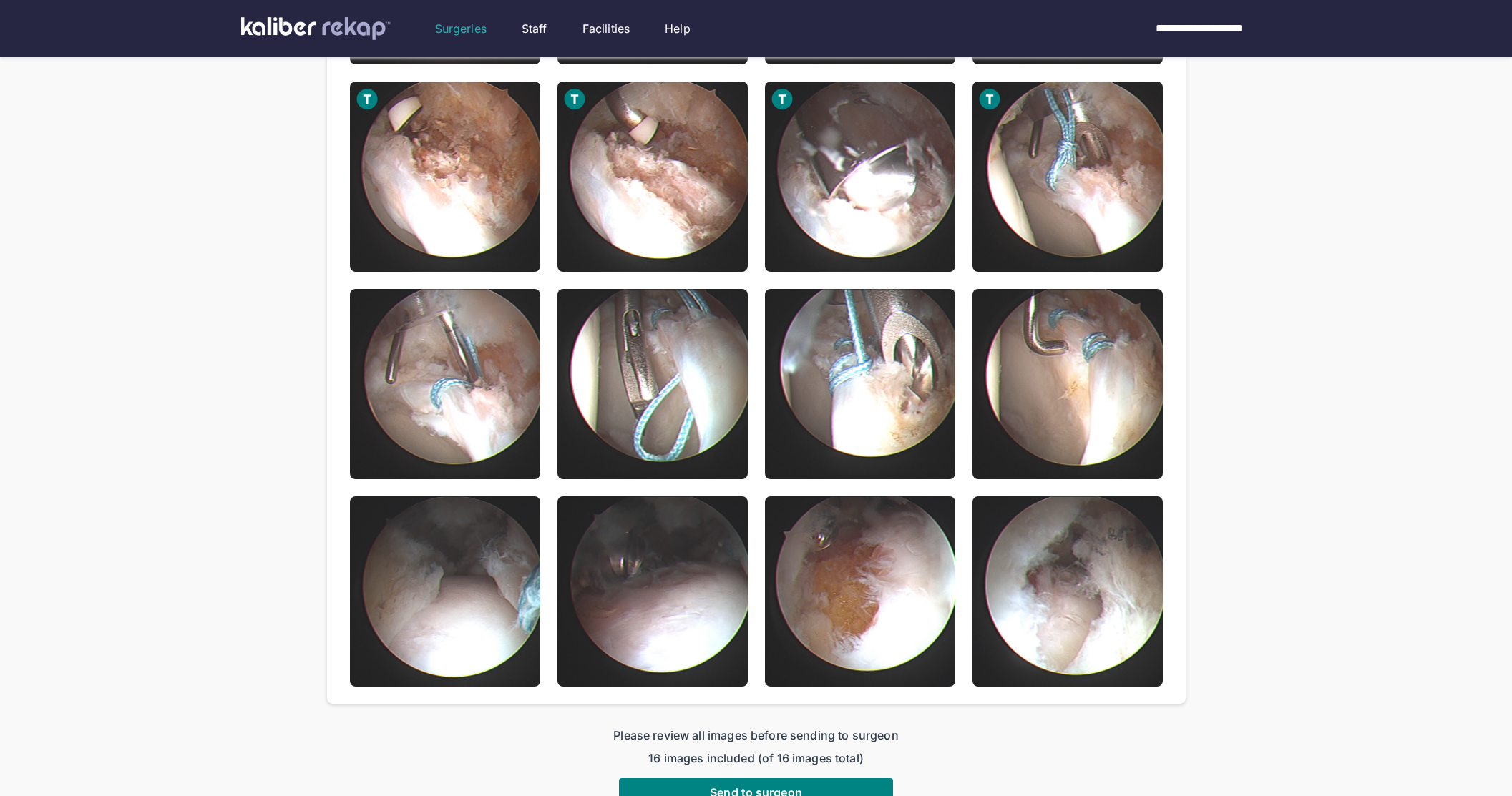
scroll to position [479, 0]
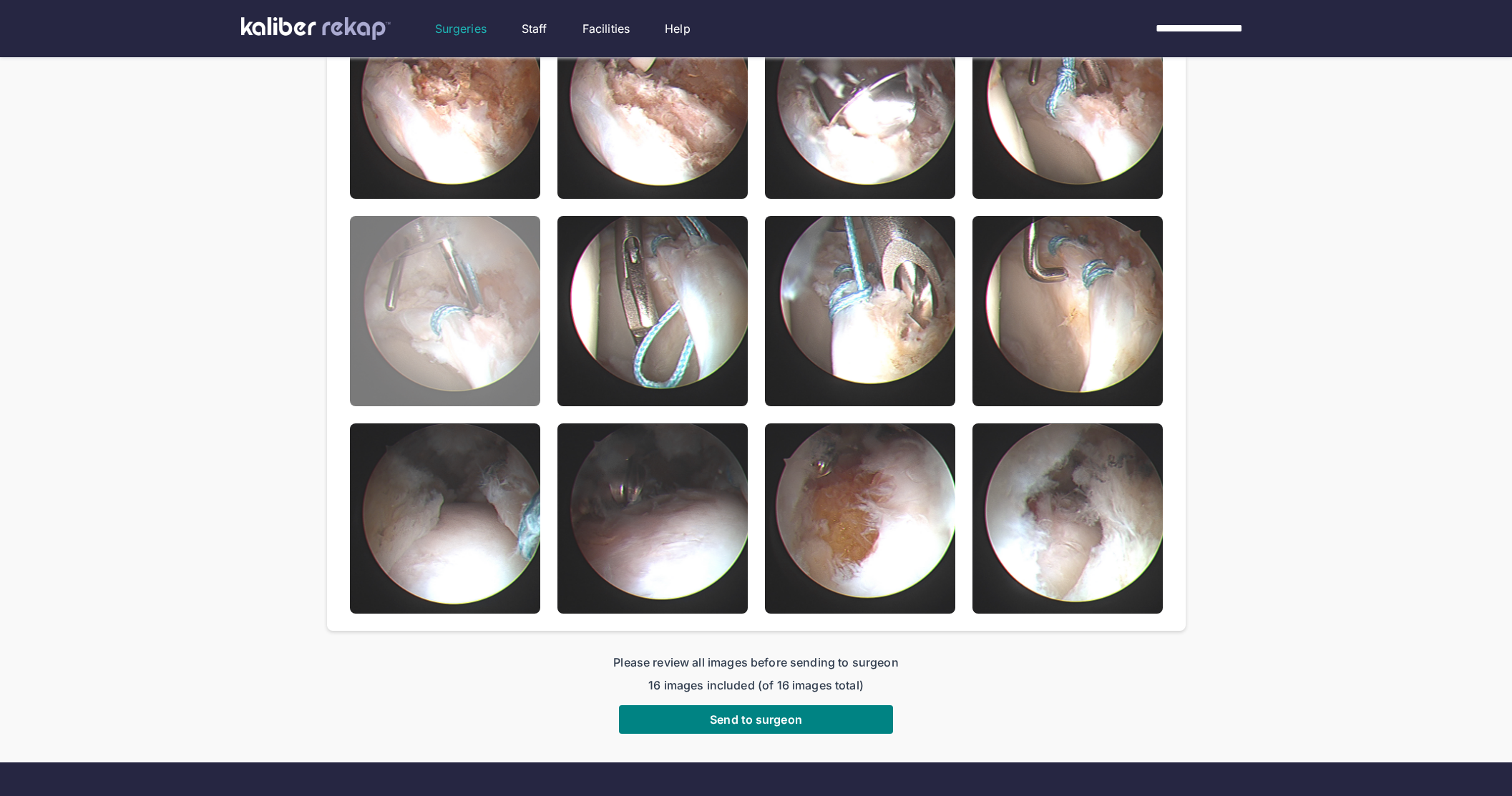
click at [456, 349] on img at bounding box center [444, 311] width 190 height 190
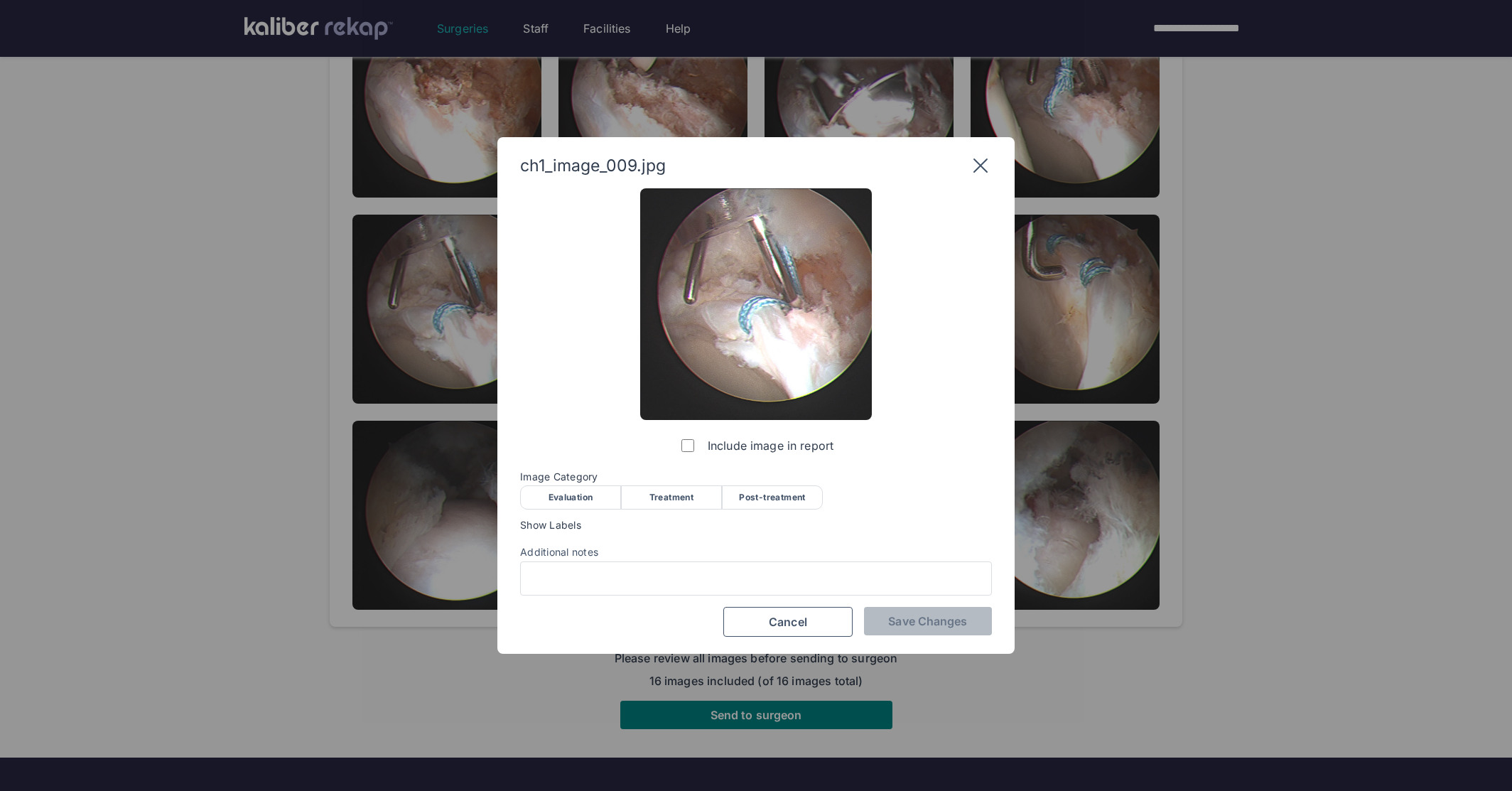
click at [664, 490] on div "Treatment" at bounding box center [671, 497] width 101 height 24
click at [883, 610] on div "Include image in report Image Category Evaluation Treatment Post-treatment Eval…" at bounding box center [756, 412] width 472 height 449
click at [887, 622] on button "Save Changes" at bounding box center [928, 621] width 128 height 28
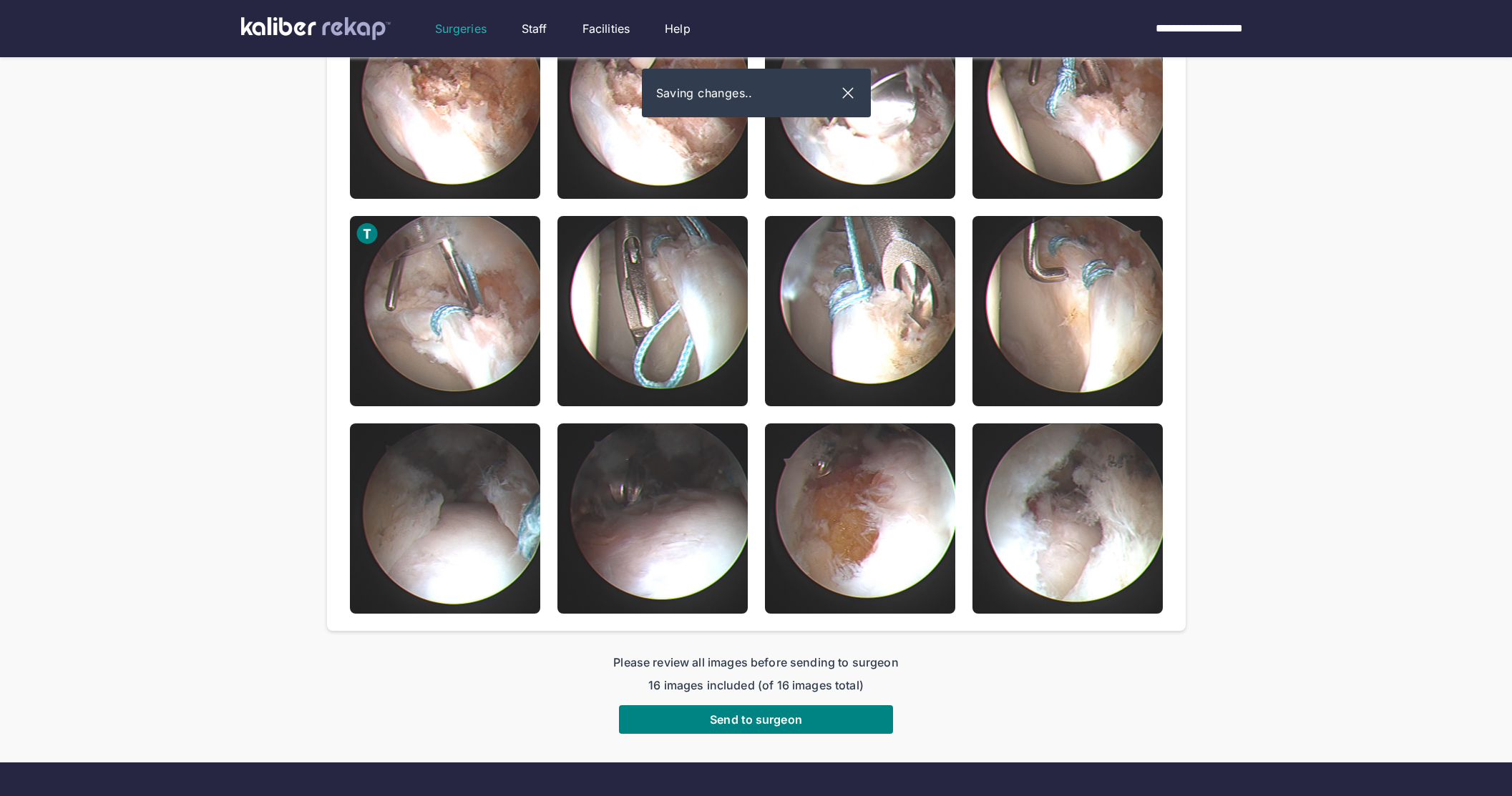
click at [706, 380] on img at bounding box center [652, 311] width 190 height 190
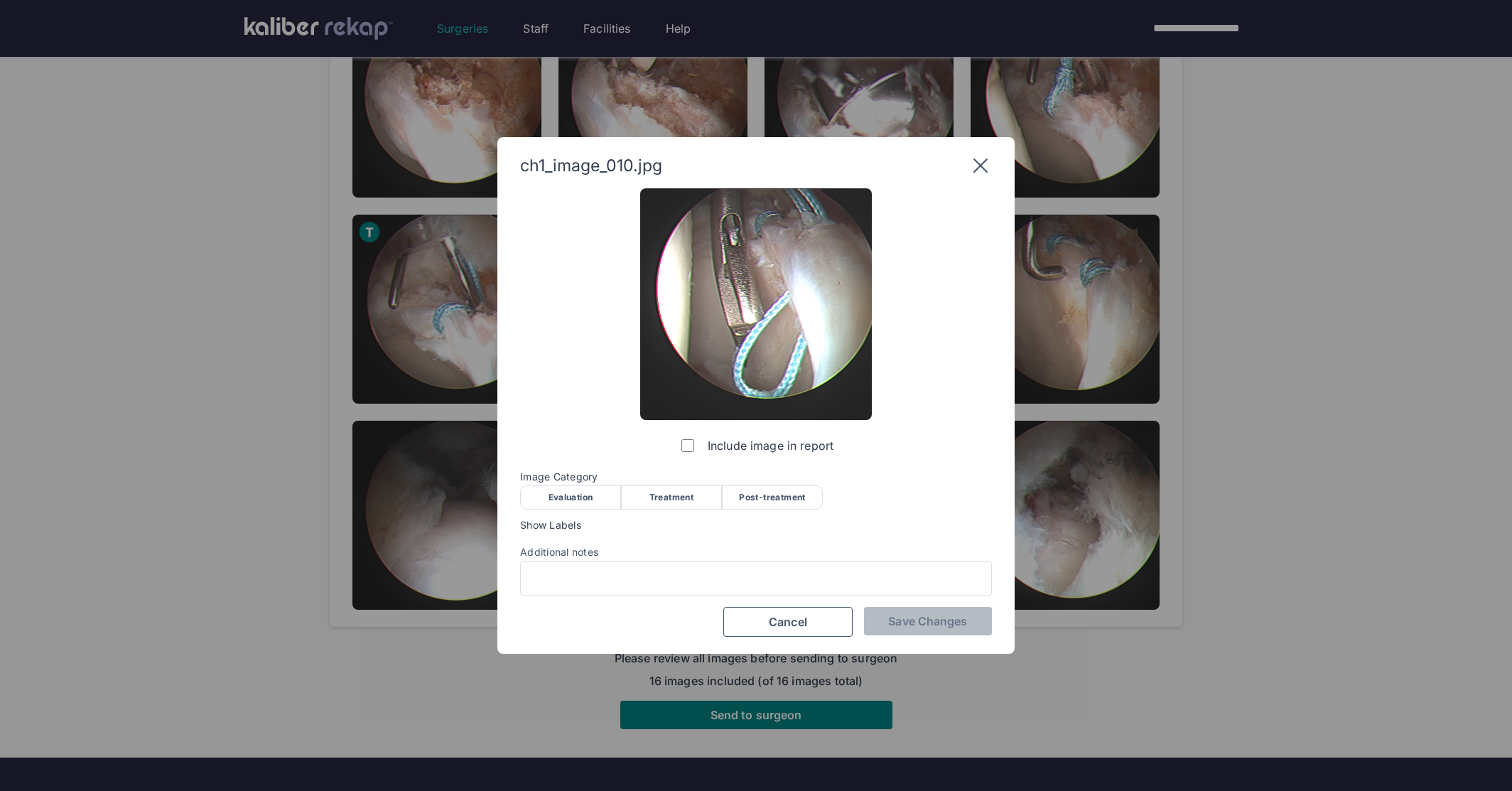
click at [700, 501] on div "Treatment" at bounding box center [671, 497] width 101 height 24
click at [901, 638] on div "ch1_image_010.jpg Include image in report Image Category Evaluation Treatment P…" at bounding box center [756, 396] width 517 height 518
drag, startPoint x: 898, startPoint y: 623, endPoint x: 900, endPoint y: 609, distance: 14.1
click at [898, 623] on span "Save Changes" at bounding box center [928, 622] width 79 height 15
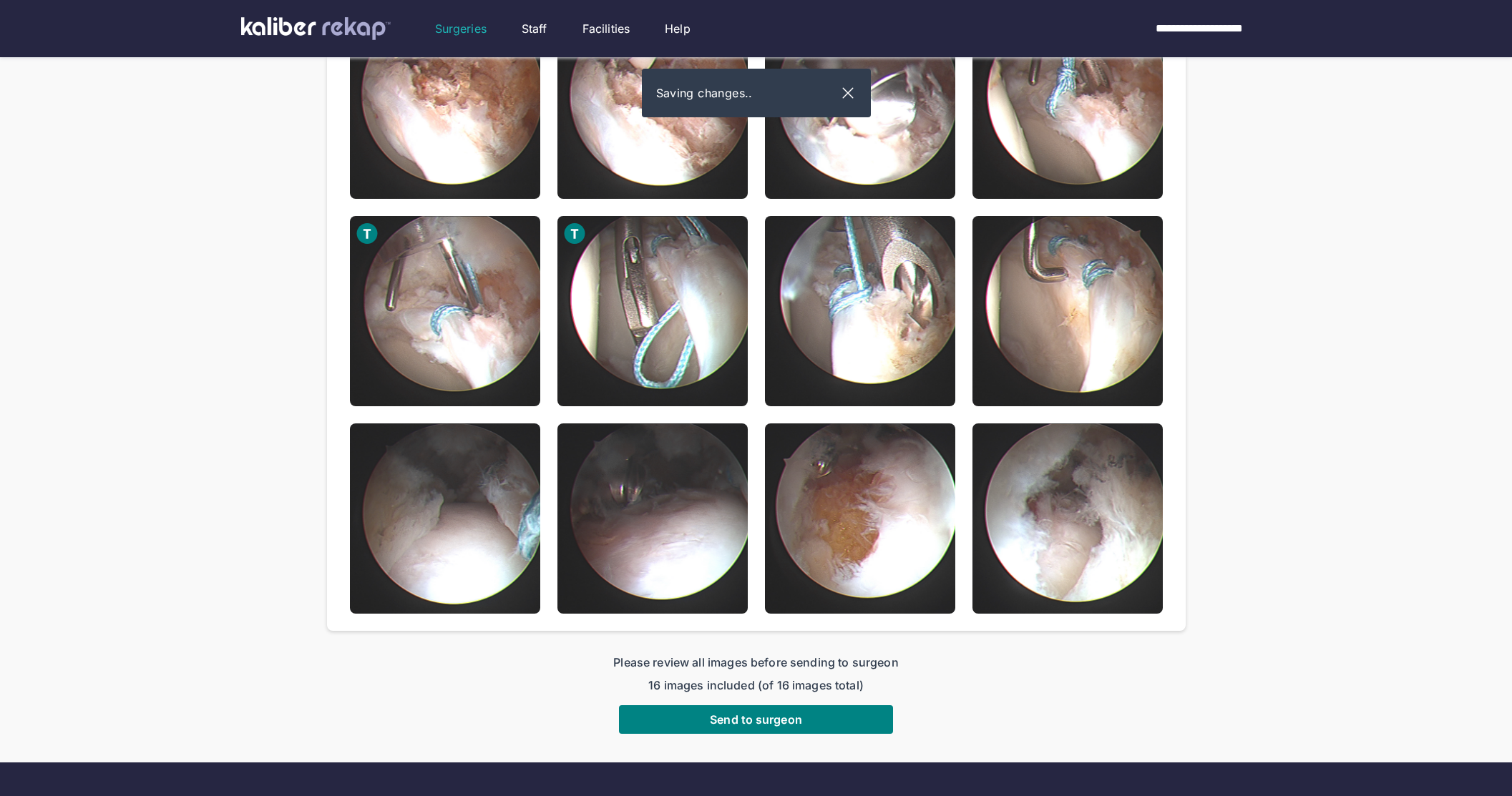
click at [914, 311] on img at bounding box center [860, 311] width 190 height 190
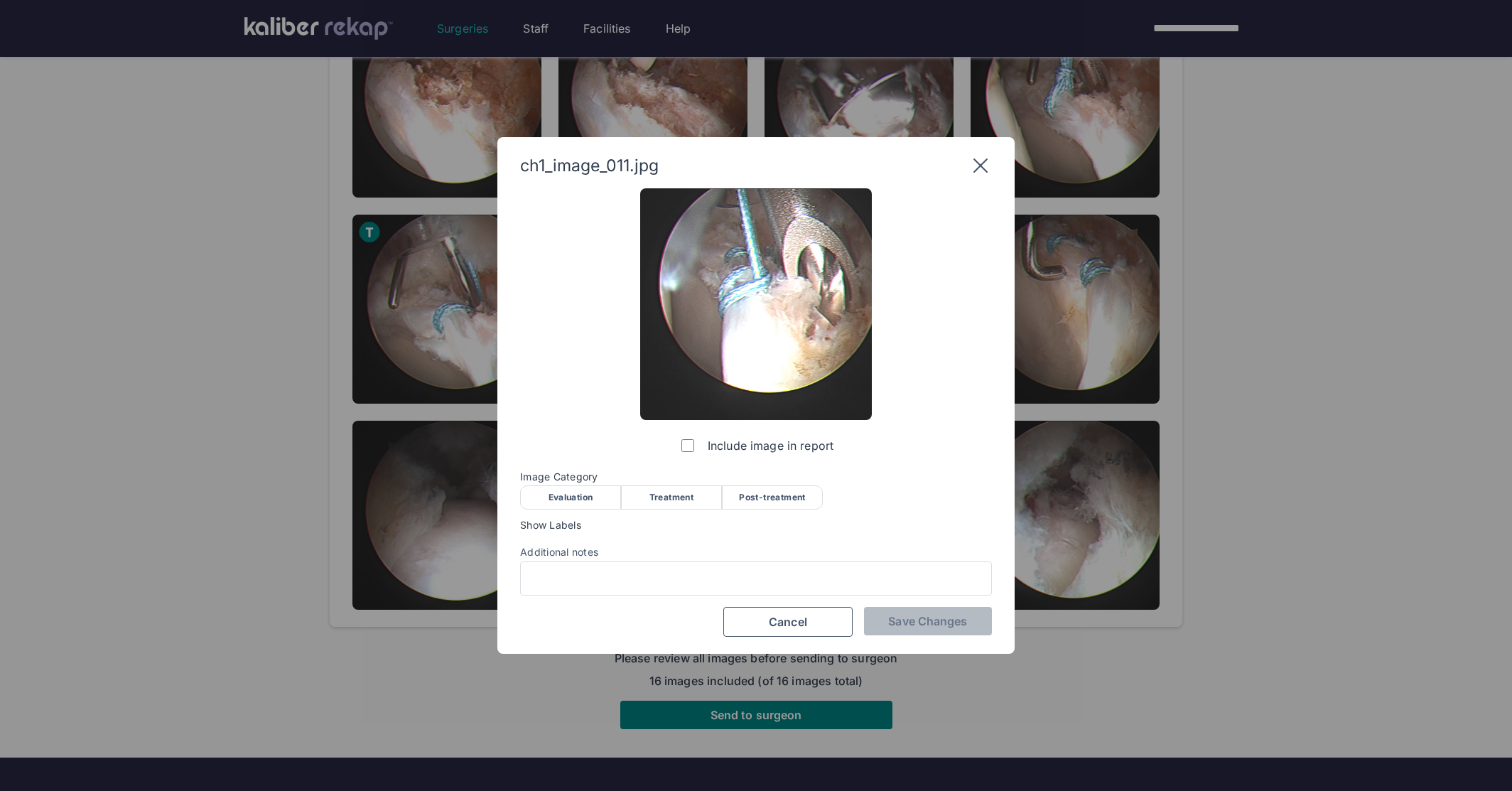
click at [653, 508] on div "Treatment" at bounding box center [671, 497] width 101 height 24
drag, startPoint x: 881, startPoint y: 615, endPoint x: 878, endPoint y: 607, distance: 8.5
click at [882, 615] on button "Save Changes" at bounding box center [928, 621] width 128 height 28
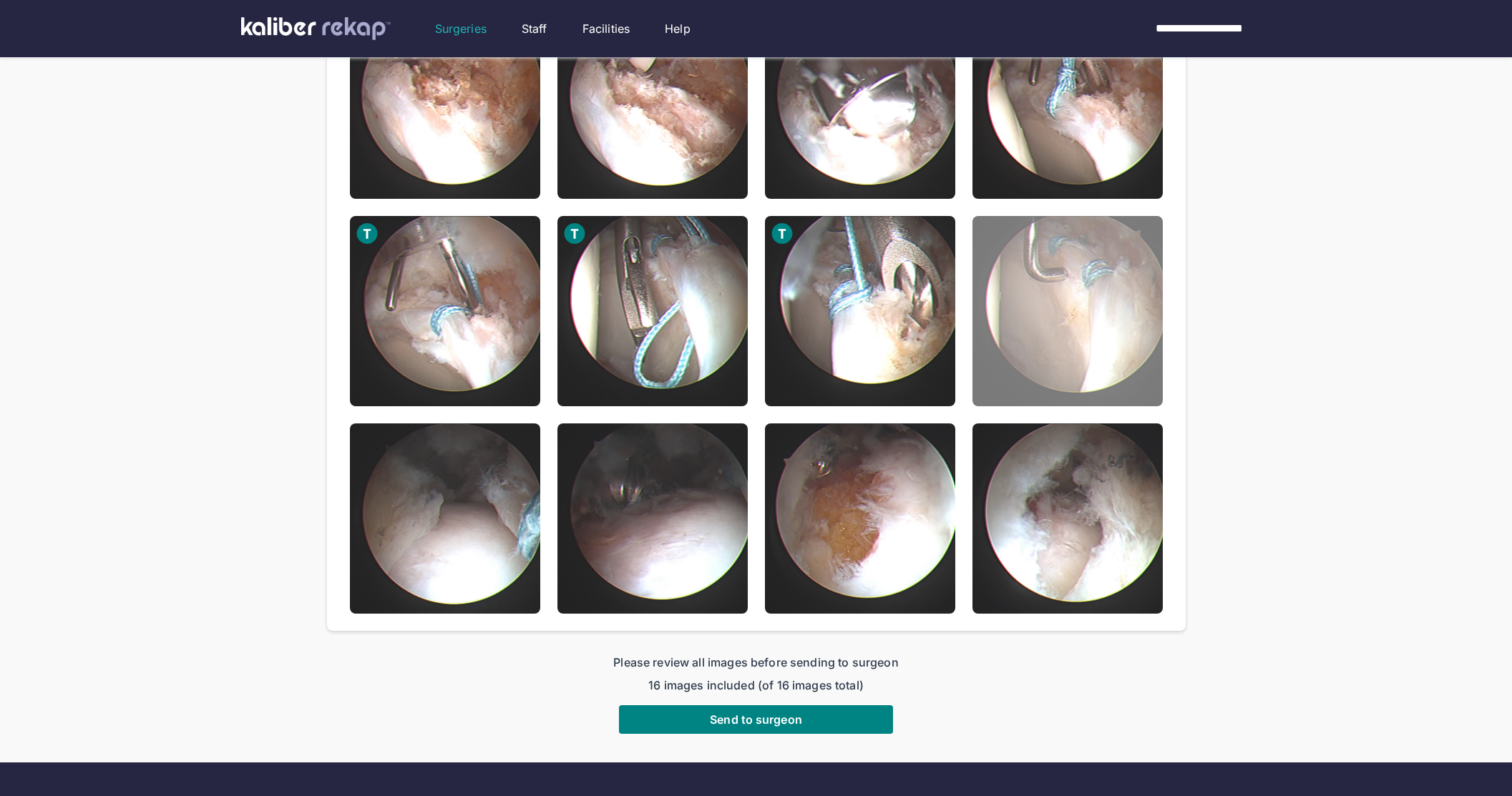
click at [1089, 303] on img at bounding box center [1067, 311] width 190 height 190
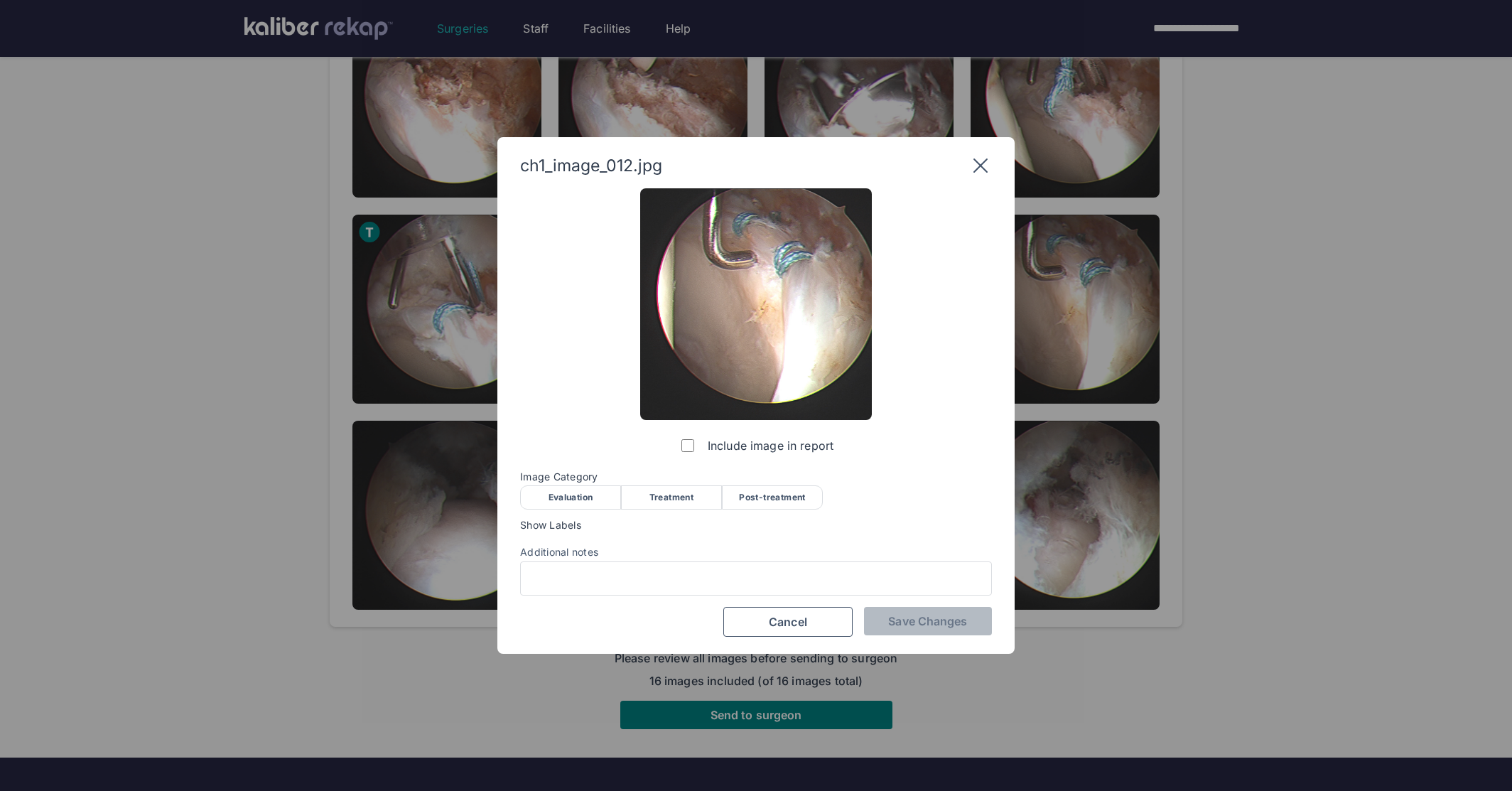
click at [790, 496] on div "Post-treatment" at bounding box center [772, 497] width 101 height 24
click at [918, 612] on button "Save Changes" at bounding box center [928, 621] width 128 height 28
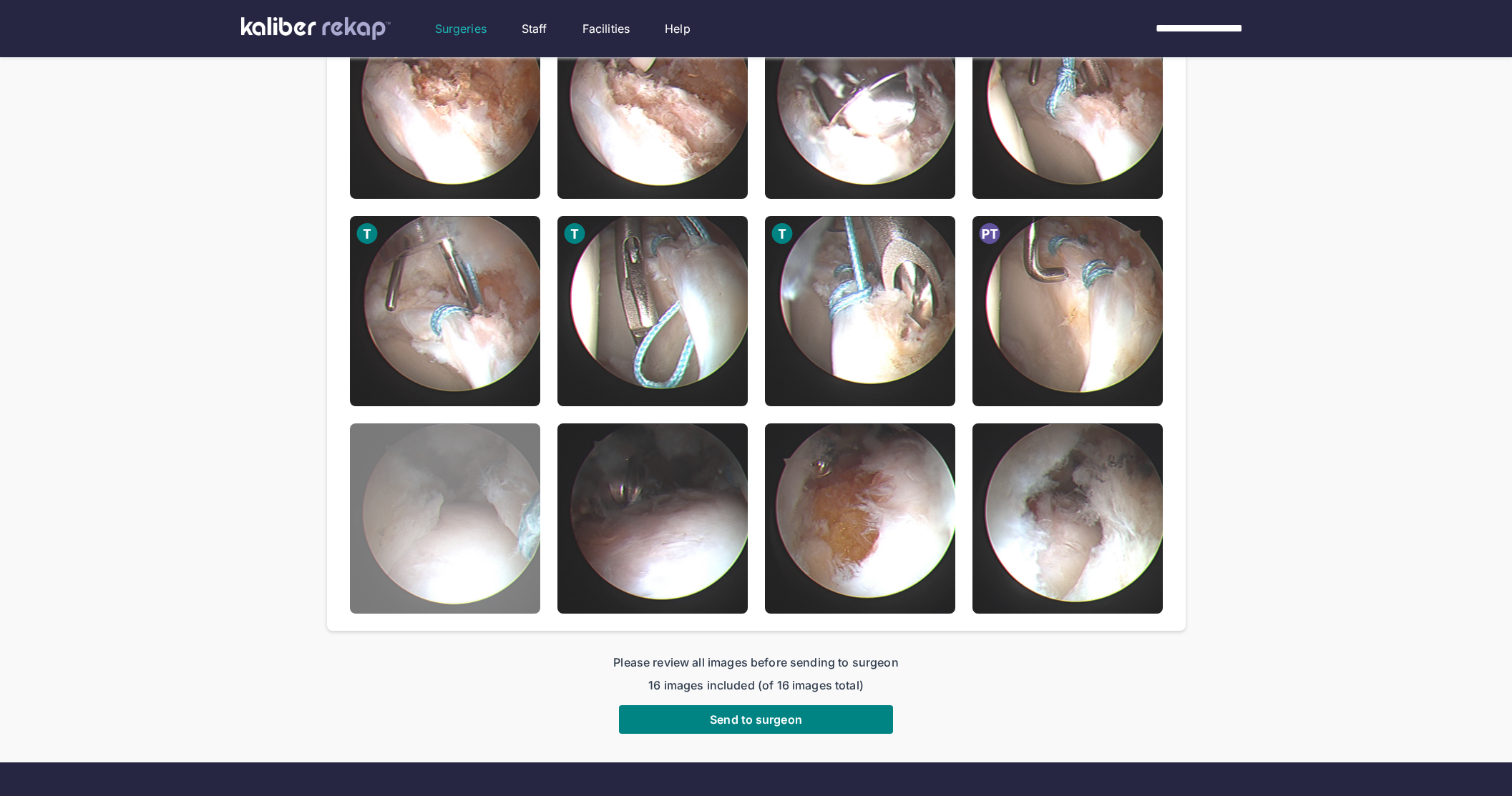
click at [496, 580] on img at bounding box center [444, 518] width 190 height 190
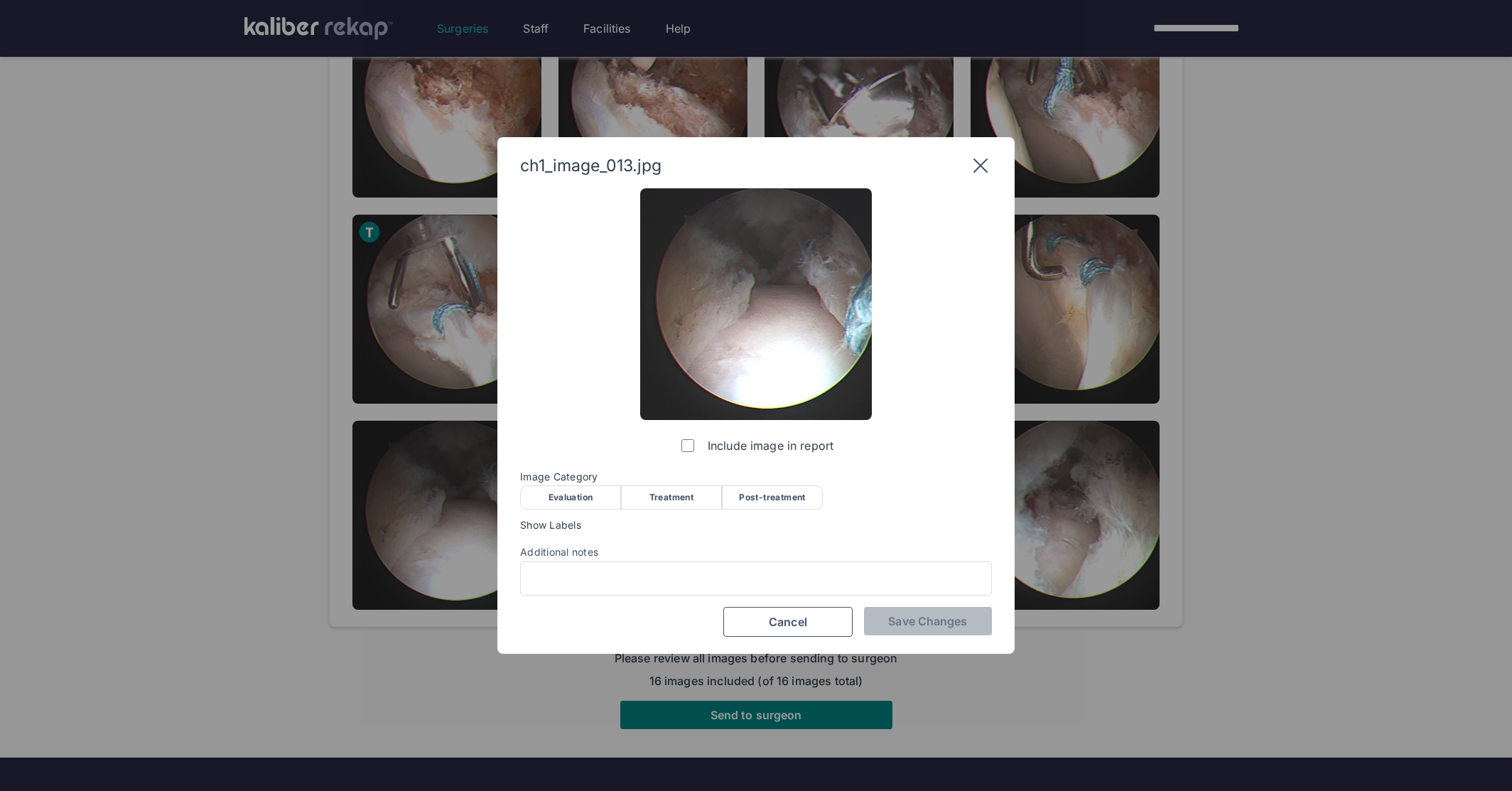
click at [756, 488] on div "Post-treatment" at bounding box center [772, 497] width 101 height 24
click at [907, 618] on span "Save Changes" at bounding box center [928, 622] width 79 height 15
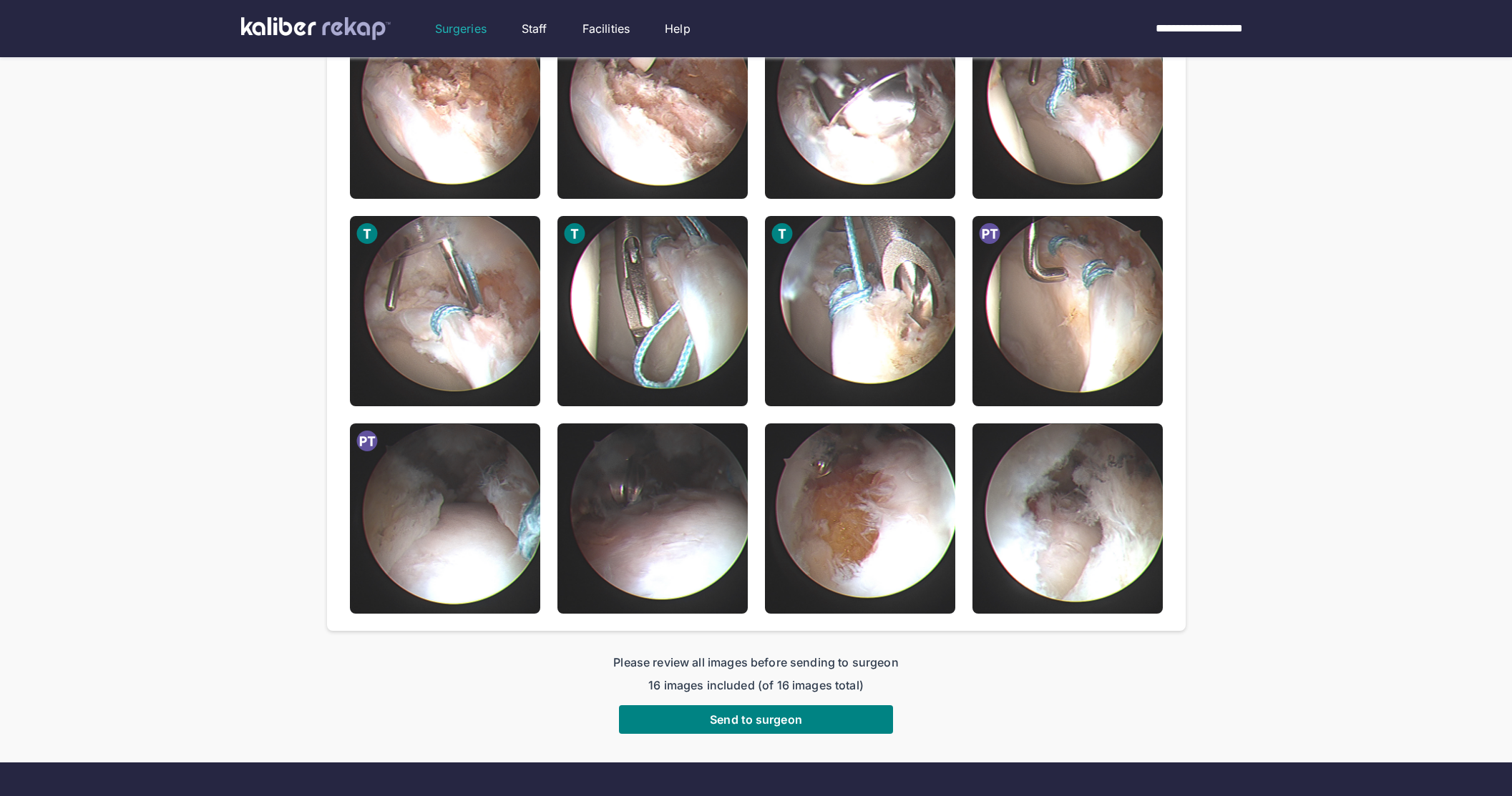
drag, startPoint x: 676, startPoint y: 546, endPoint x: 690, endPoint y: 554, distance: 16.1
click at [676, 546] on img at bounding box center [652, 518] width 190 height 190
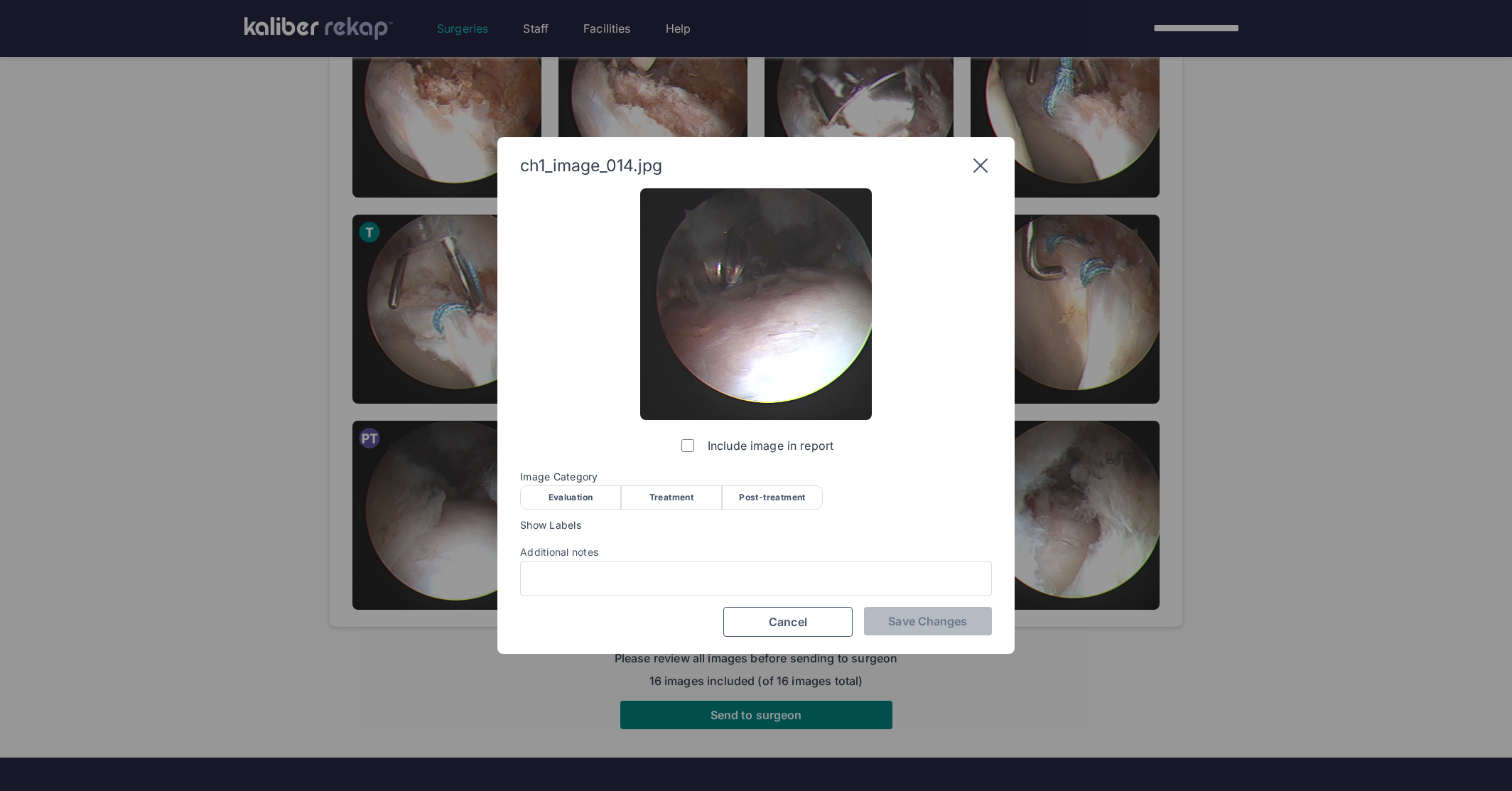
click at [681, 497] on div "Treatment" at bounding box center [671, 497] width 101 height 24
click at [917, 626] on span "Save Changes" at bounding box center [928, 622] width 79 height 15
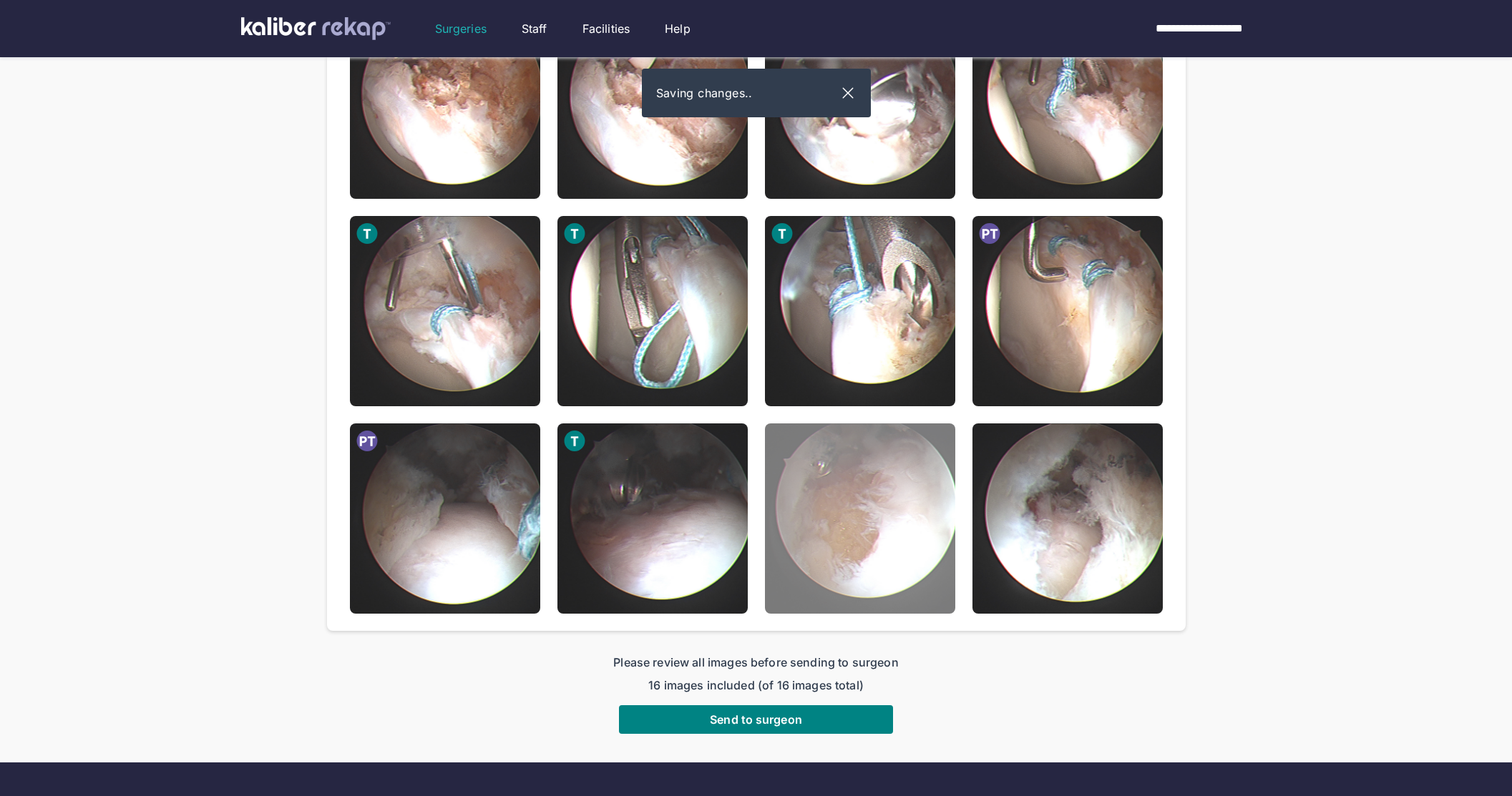
click at [909, 532] on img at bounding box center [860, 518] width 190 height 190
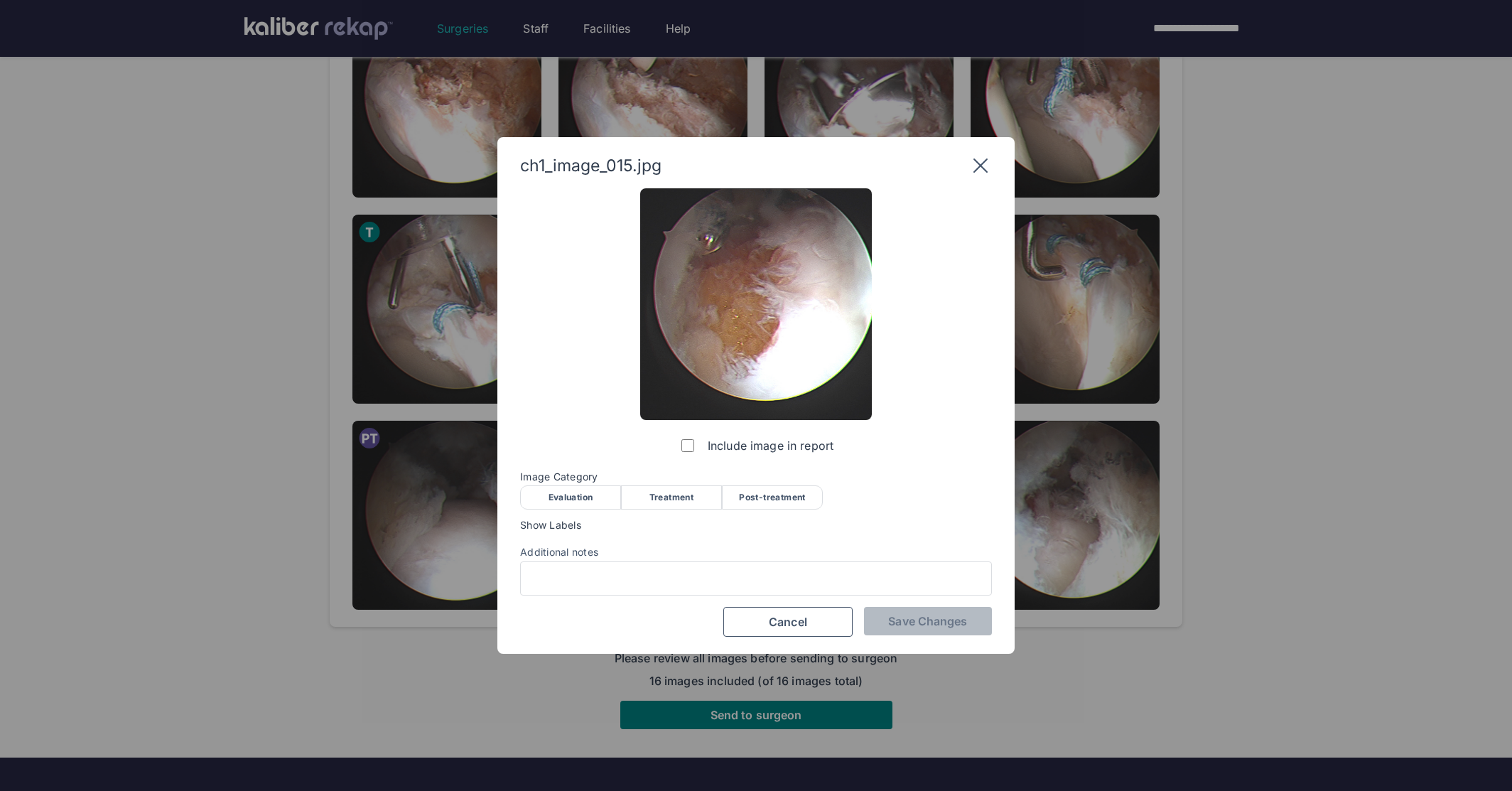
drag, startPoint x: 688, startPoint y: 497, endPoint x: 708, endPoint y: 503, distance: 20.9
click at [687, 497] on div "Treatment" at bounding box center [671, 497] width 101 height 24
click at [918, 637] on div "ch1_image_015.jpg Include image in report Image Category Evaluation Treatment P…" at bounding box center [756, 396] width 517 height 518
click at [924, 627] on span "Save Changes" at bounding box center [928, 622] width 79 height 15
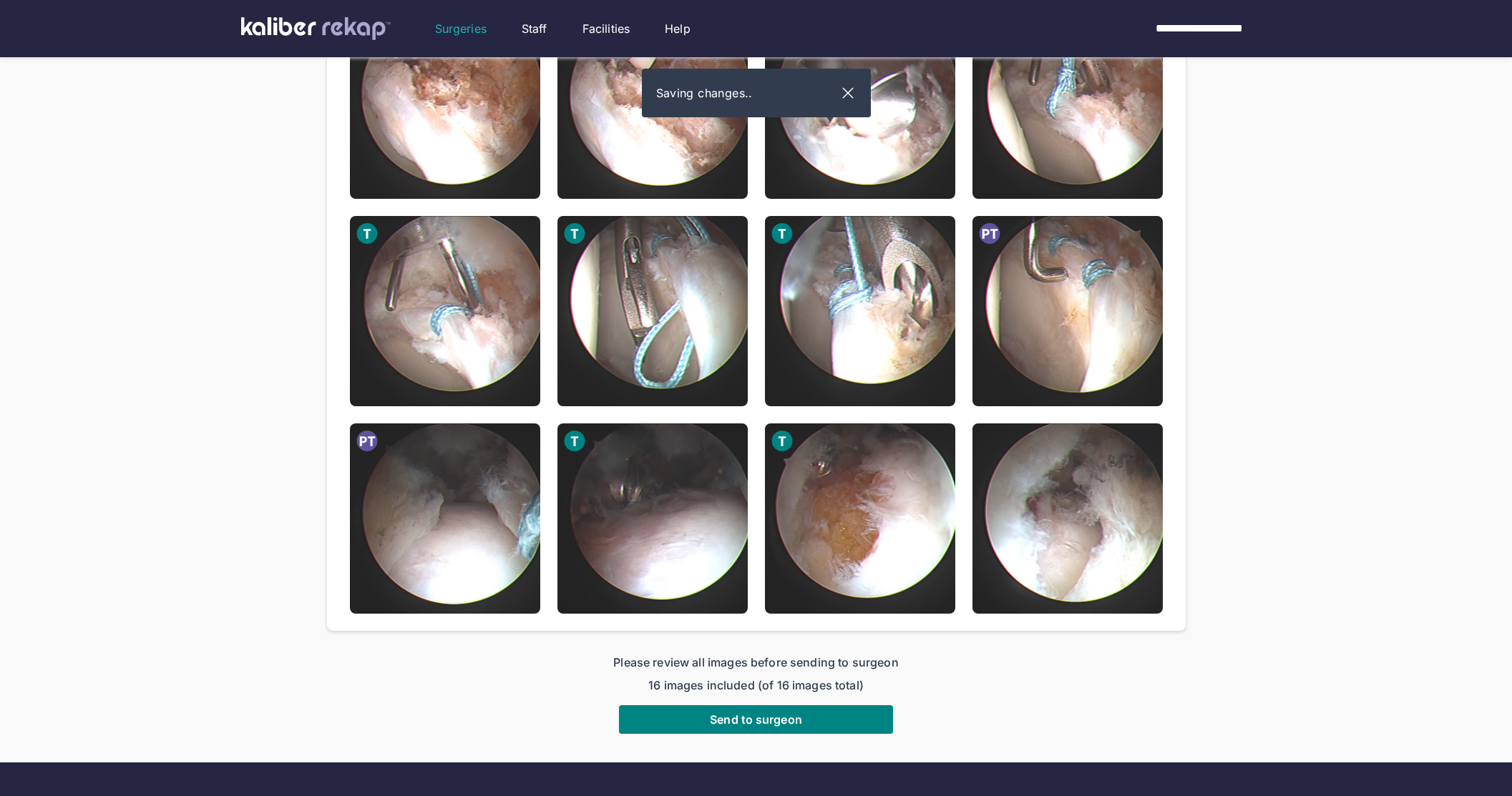
click at [1098, 501] on img at bounding box center [1067, 518] width 190 height 190
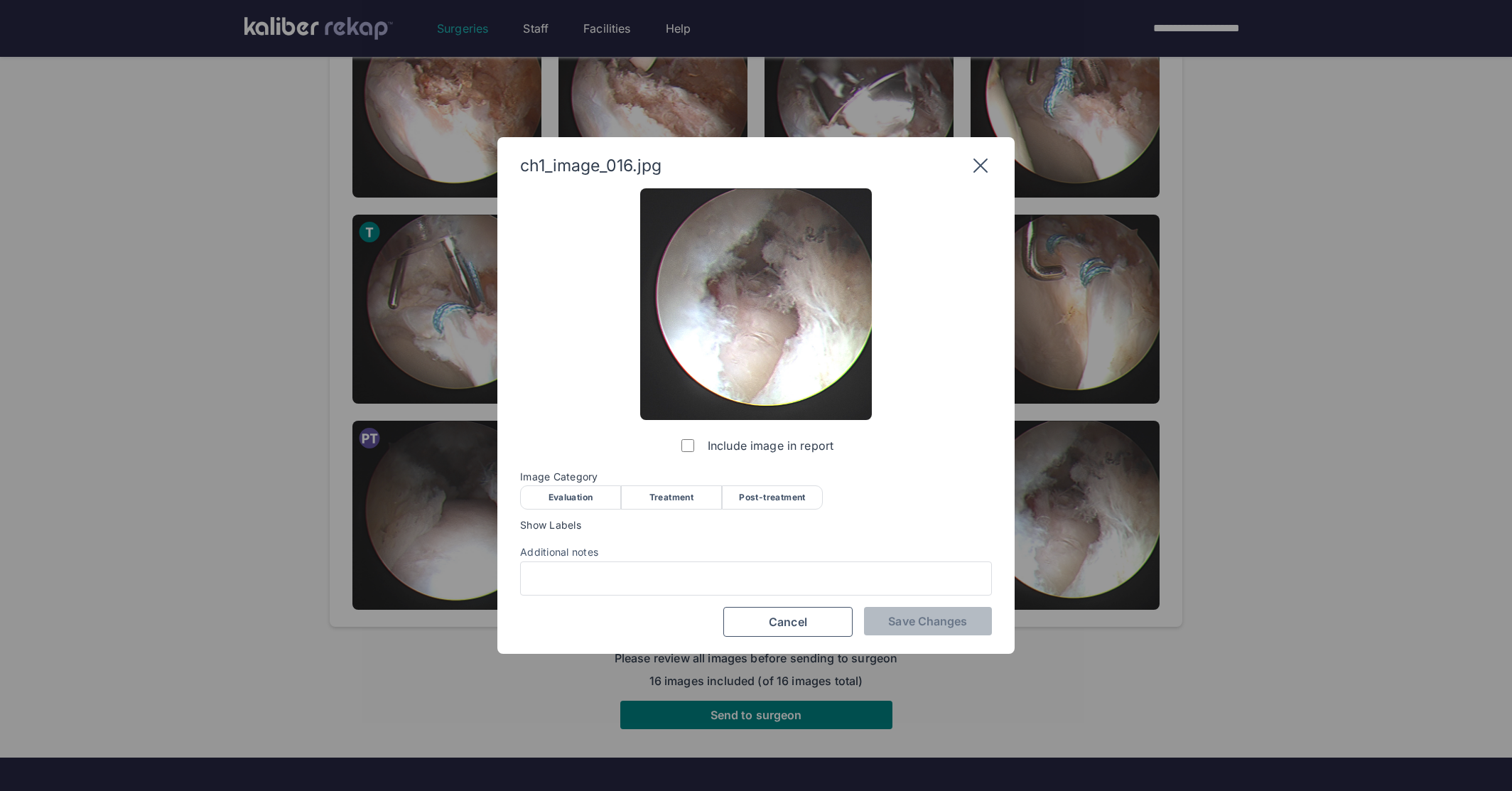
click at [775, 499] on div "Post-treatment" at bounding box center [772, 497] width 101 height 24
click at [919, 625] on span "Save Changes" at bounding box center [928, 622] width 79 height 15
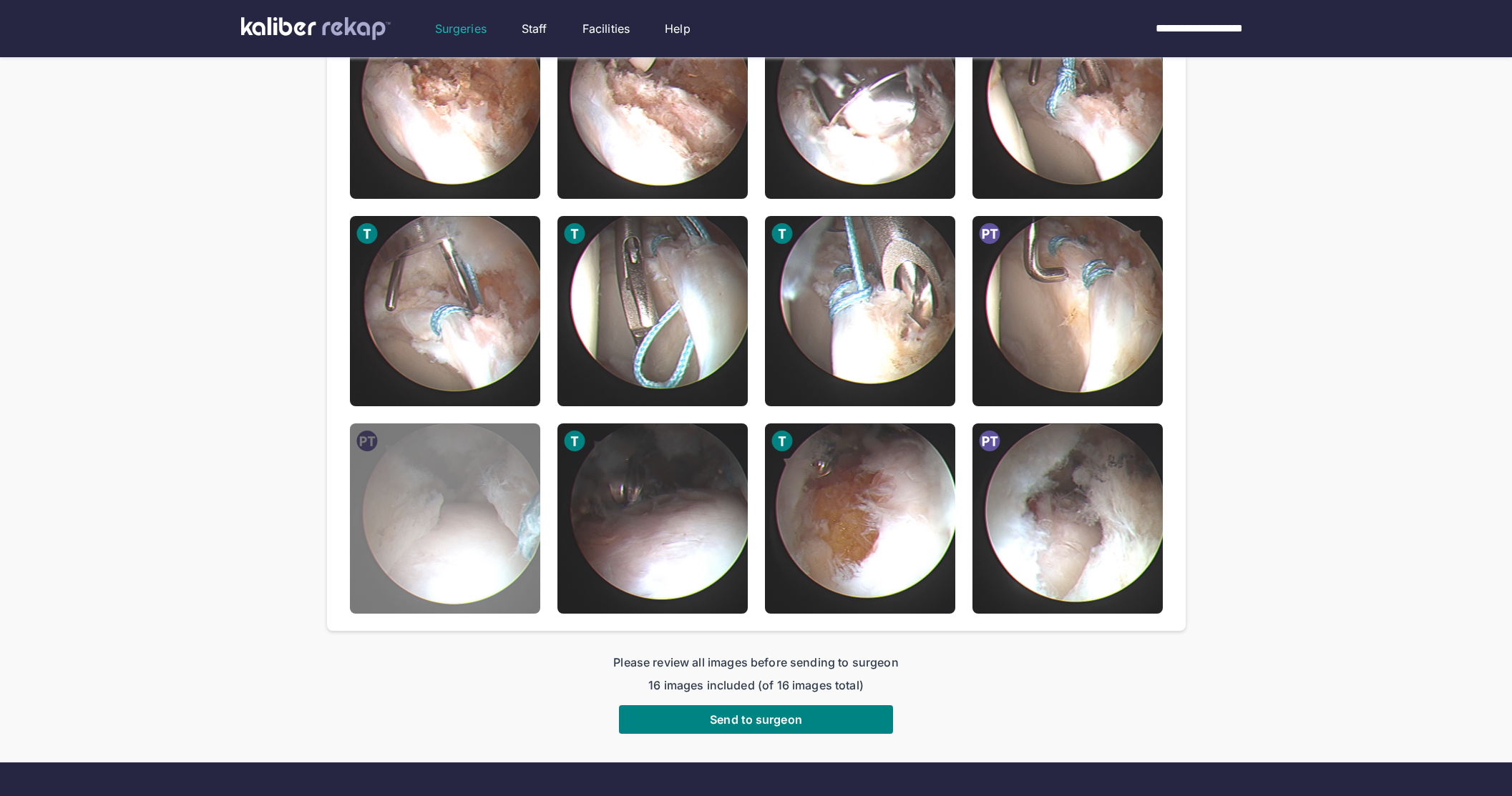
click at [471, 541] on img at bounding box center [444, 518] width 190 height 190
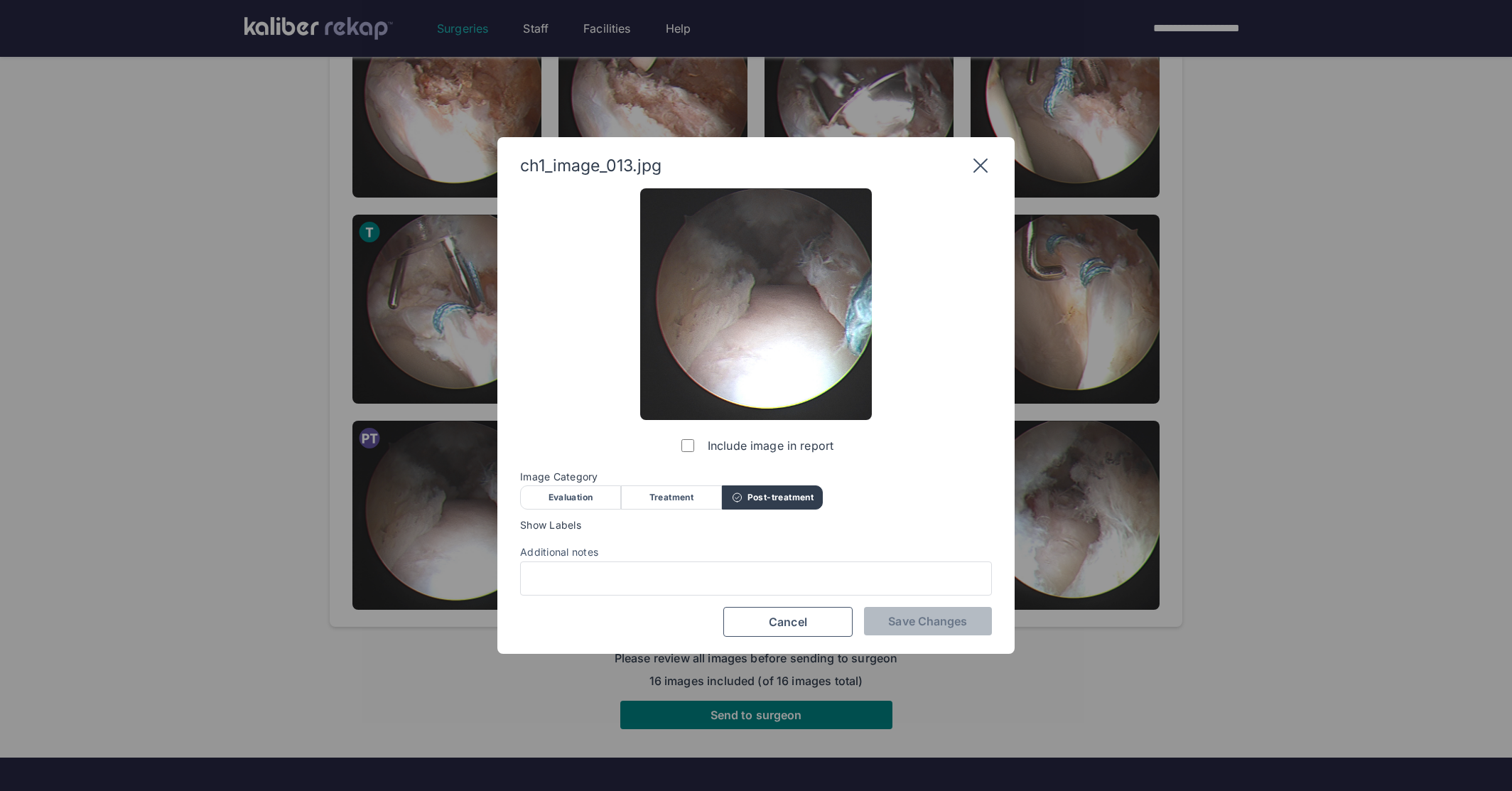
click at [577, 499] on div "Evaluation" at bounding box center [570, 497] width 101 height 24
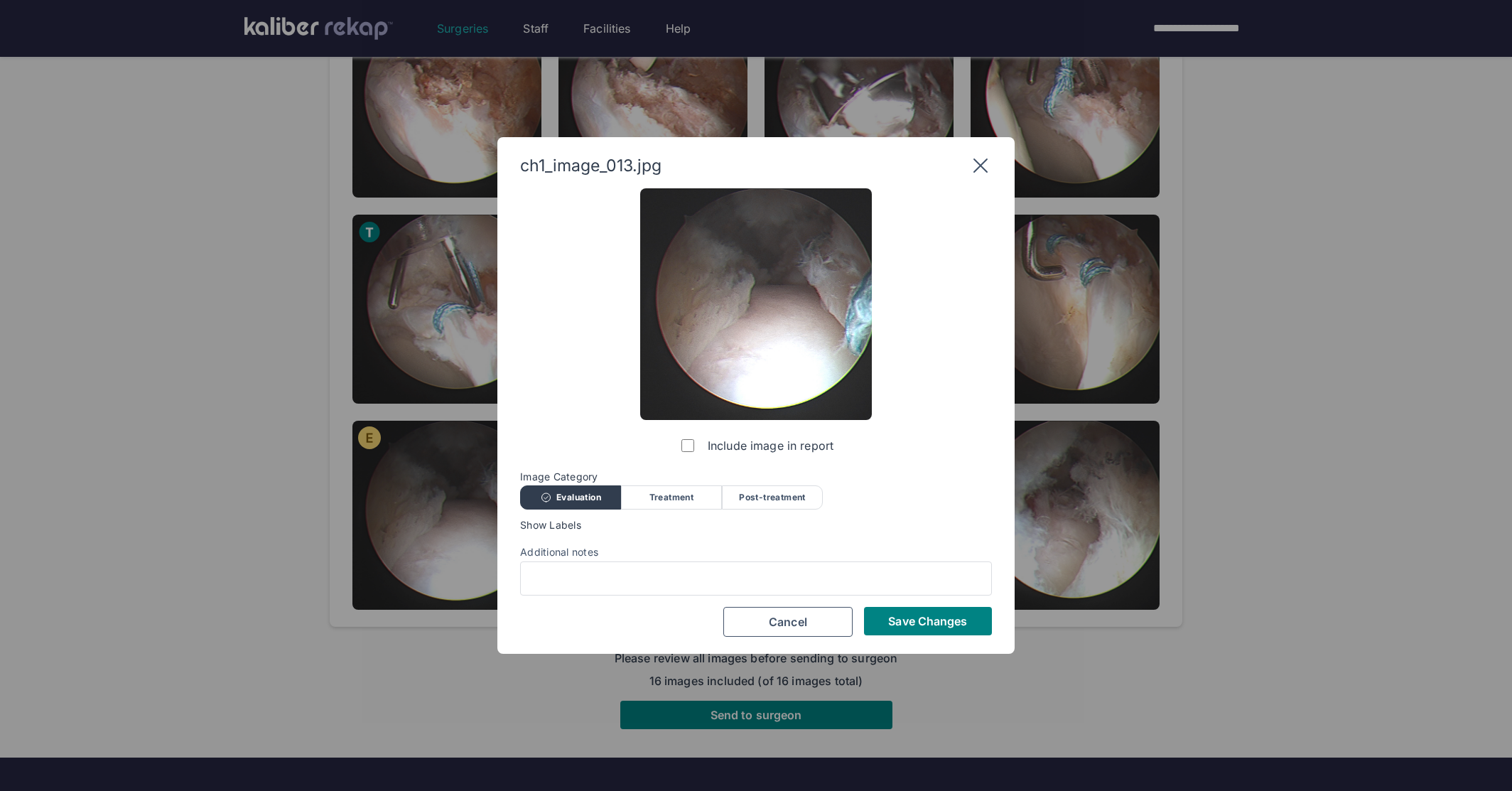
click at [912, 621] on span "Save Changes" at bounding box center [928, 622] width 79 height 15
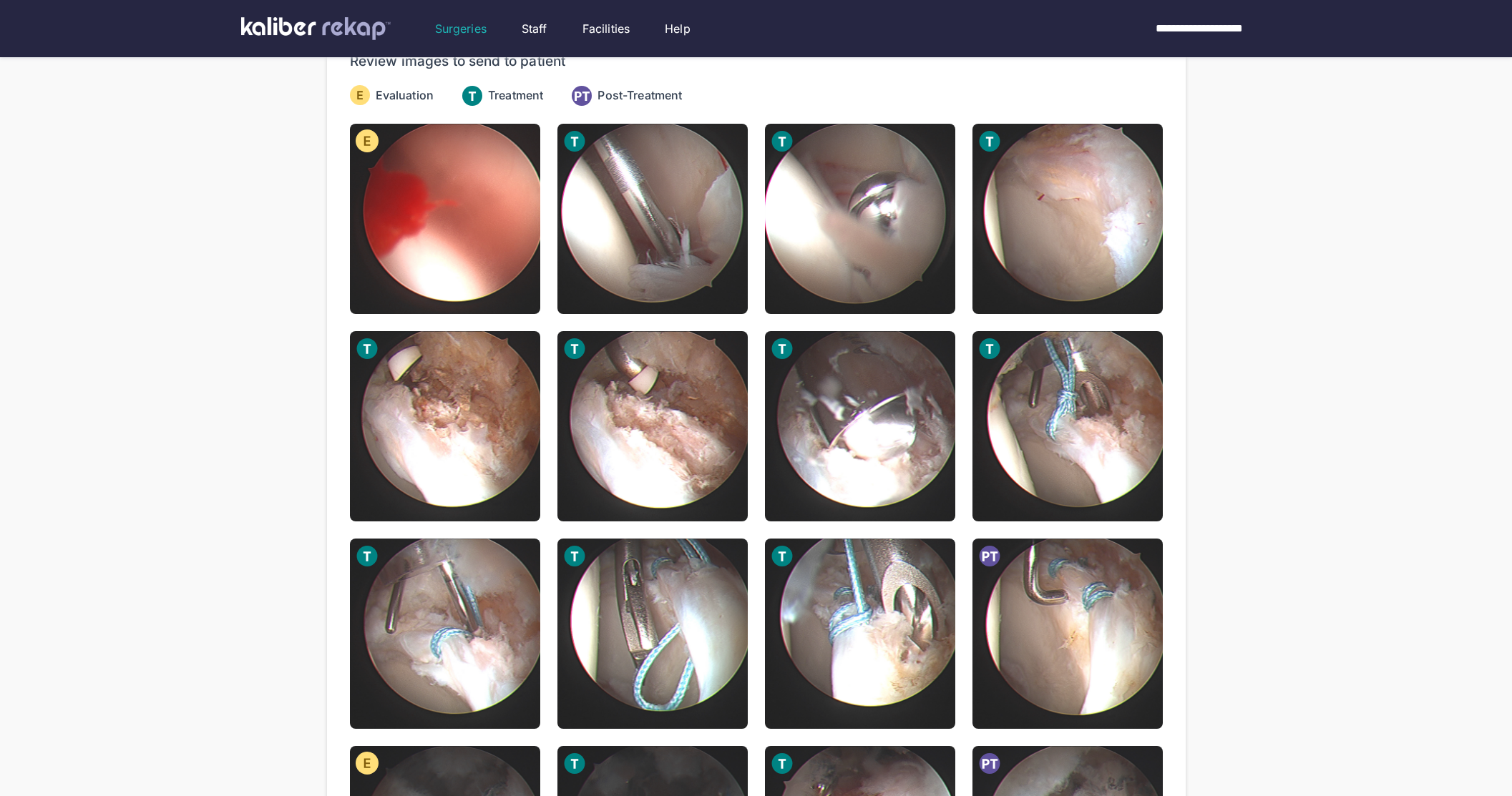
scroll to position [490, 0]
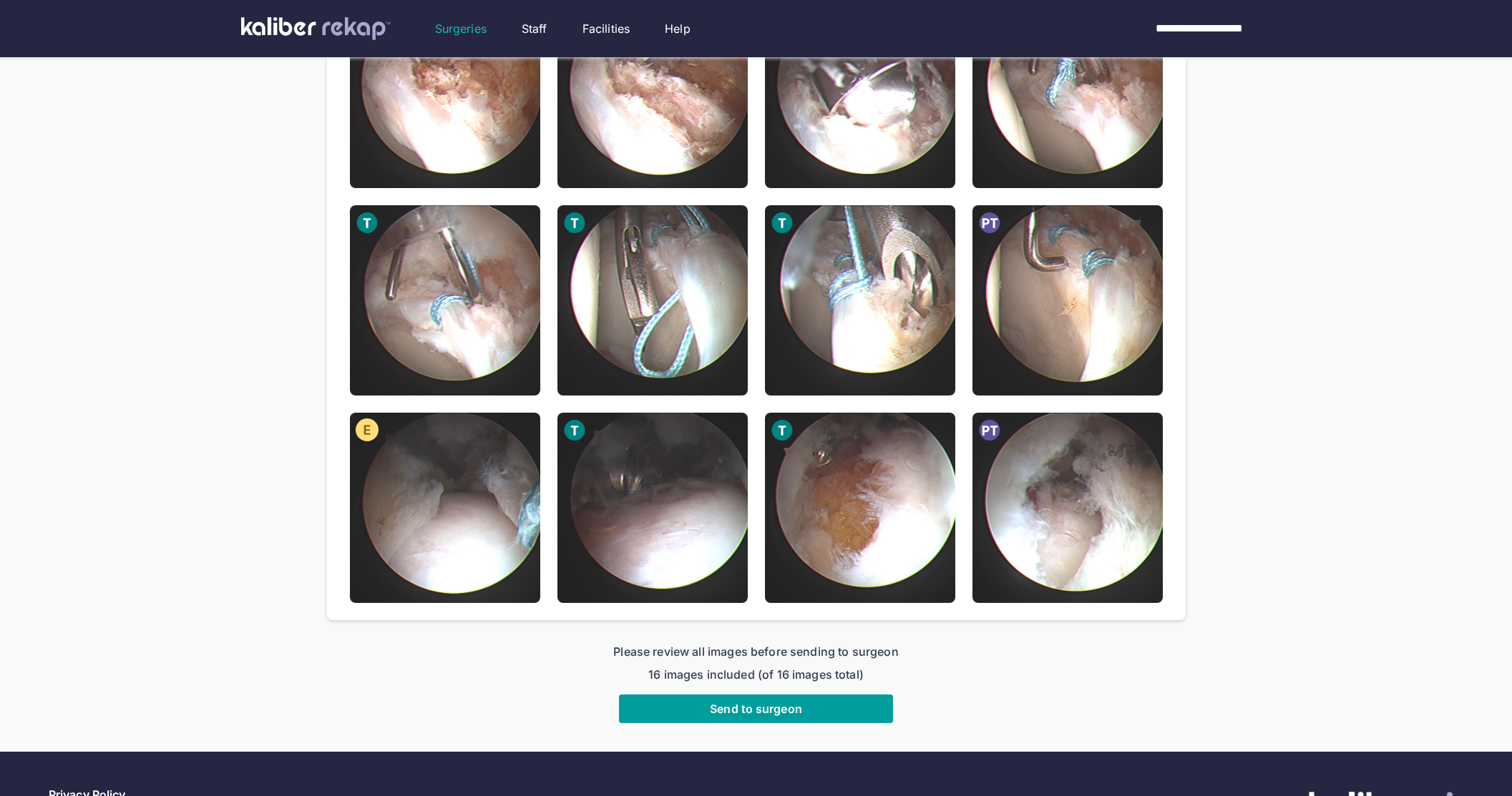
click at [803, 720] on button "Send to surgeon" at bounding box center [756, 709] width 274 height 29
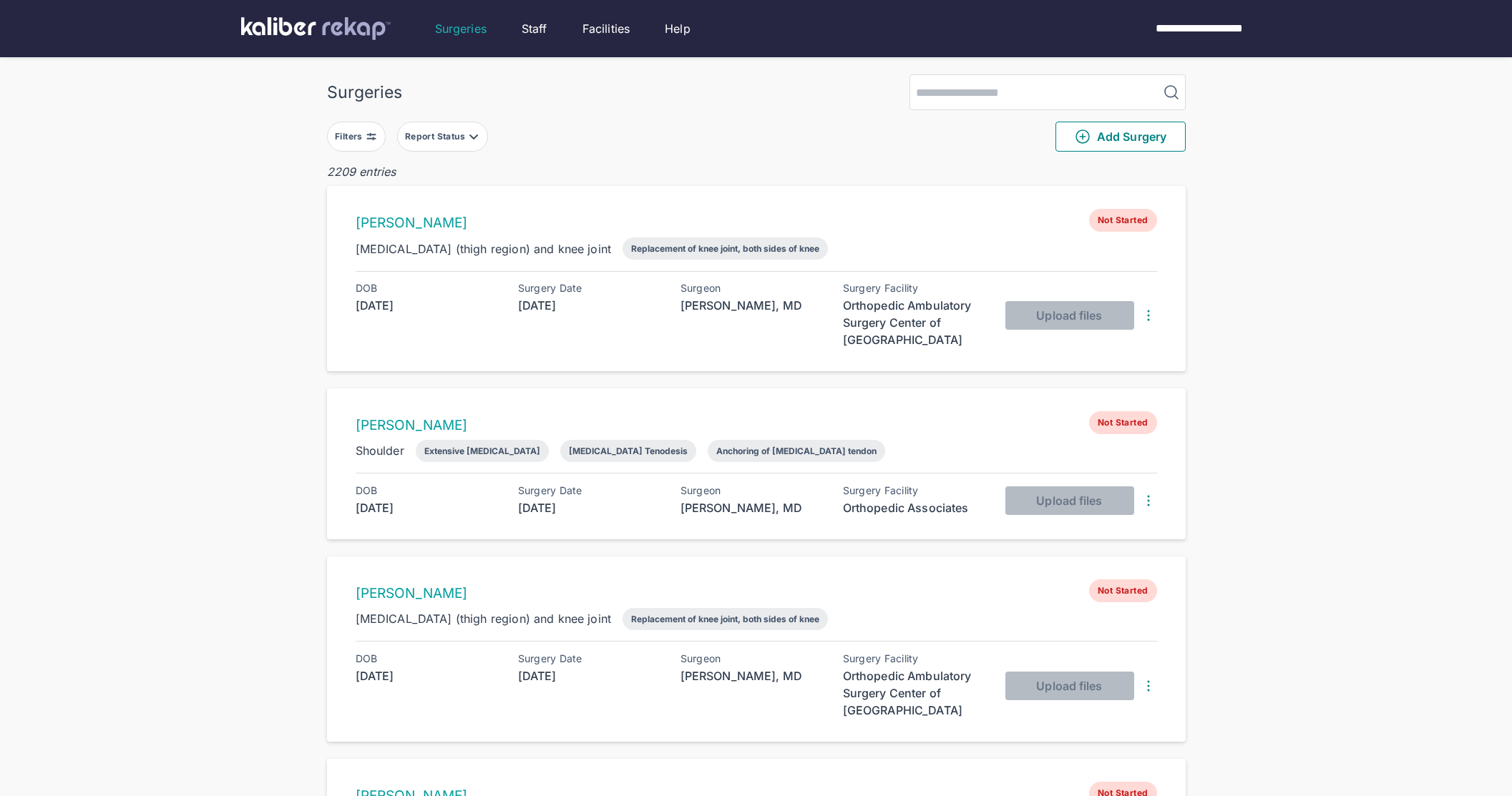
drag, startPoint x: 283, startPoint y: 277, endPoint x: 373, endPoint y: 127, distance: 174.9
click at [340, 148] on button "Filters" at bounding box center [356, 136] width 59 height 30
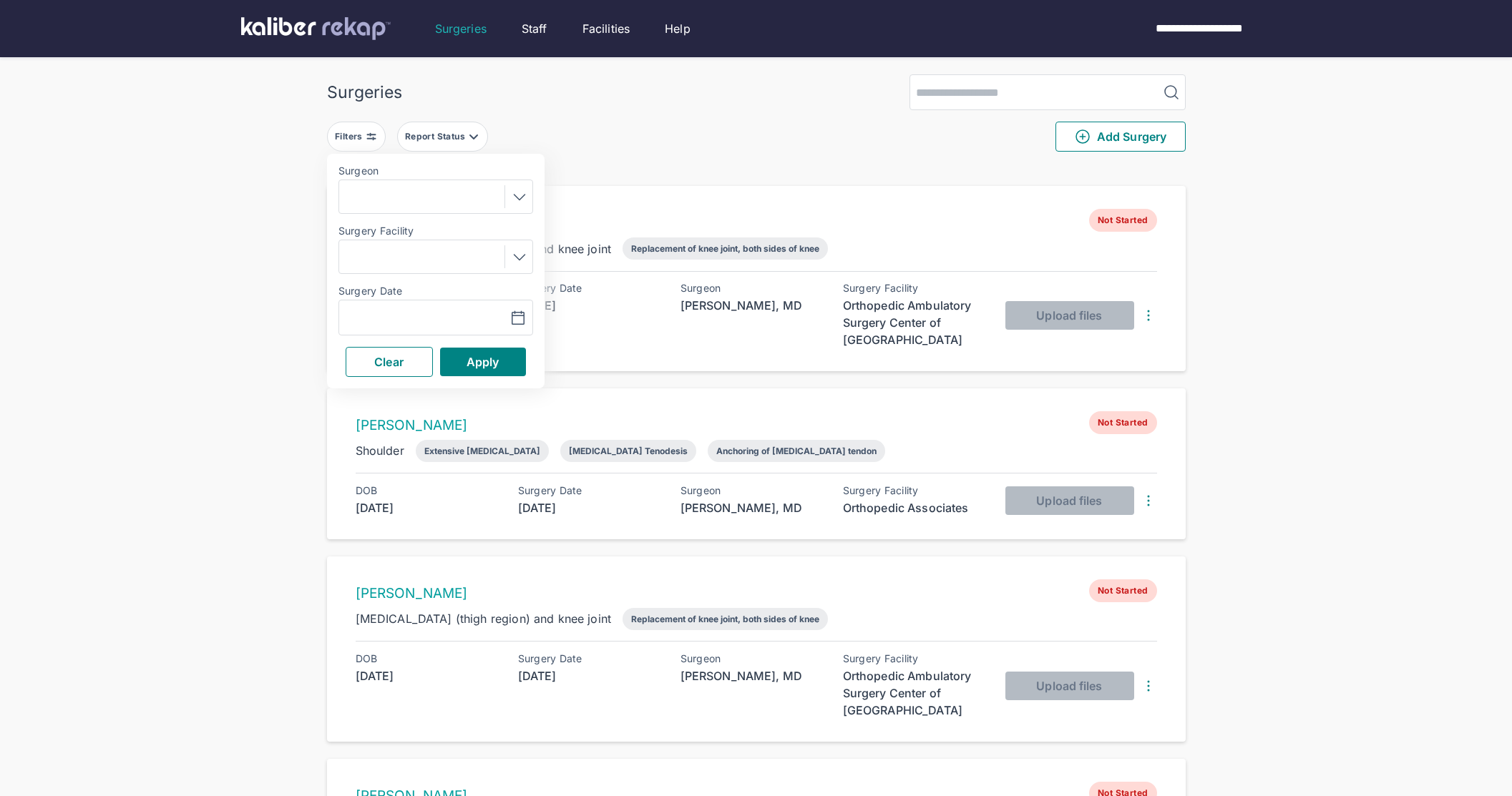
click at [406, 306] on div "Navigate forward to interact with the calendar and select a date. Press the que…" at bounding box center [435, 317] width 194 height 36
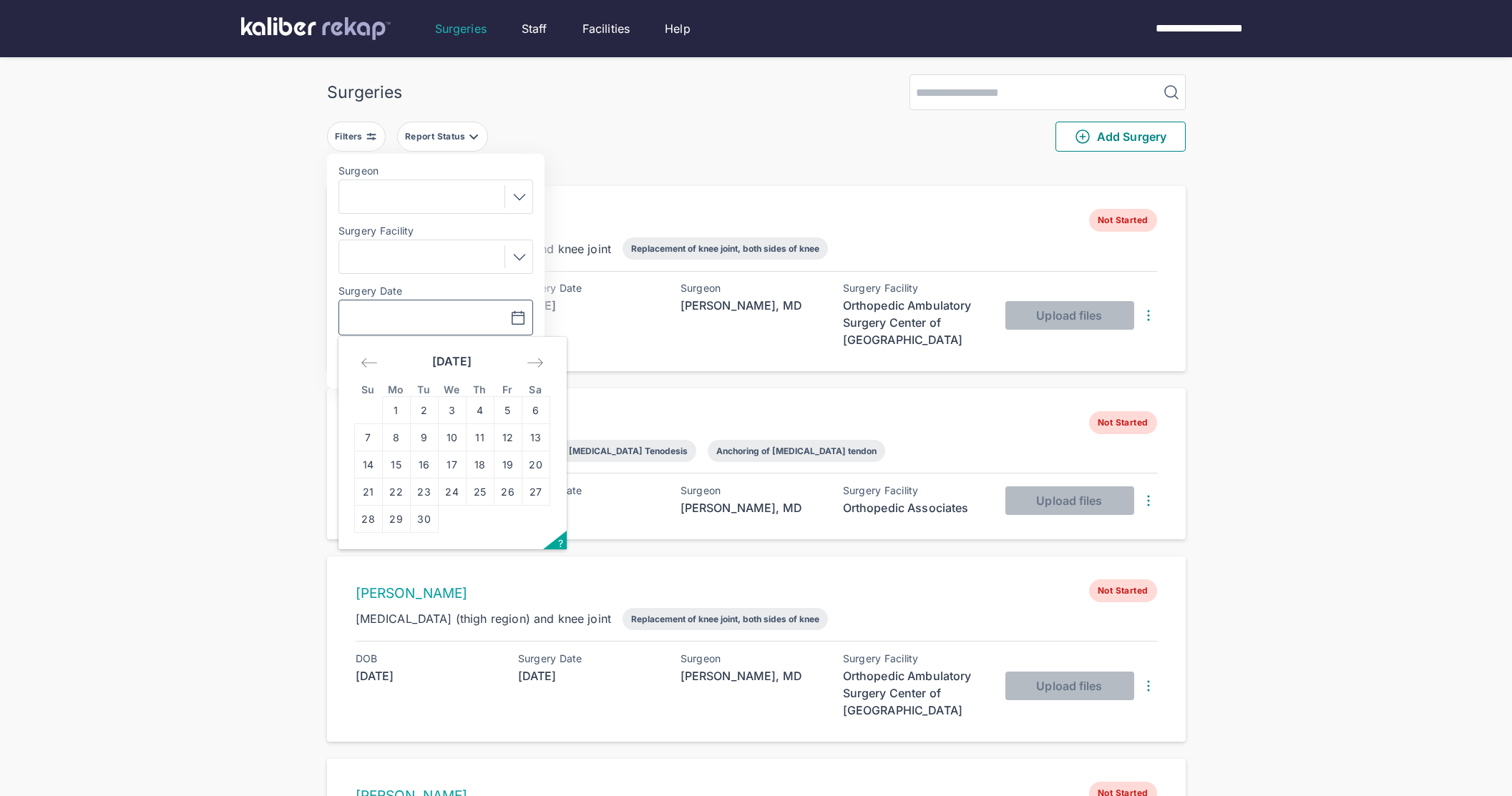
click at [418, 323] on input "text" at bounding box center [387, 317] width 83 height 17
click at [452, 411] on td "3" at bounding box center [452, 410] width 28 height 28
type input "**********"
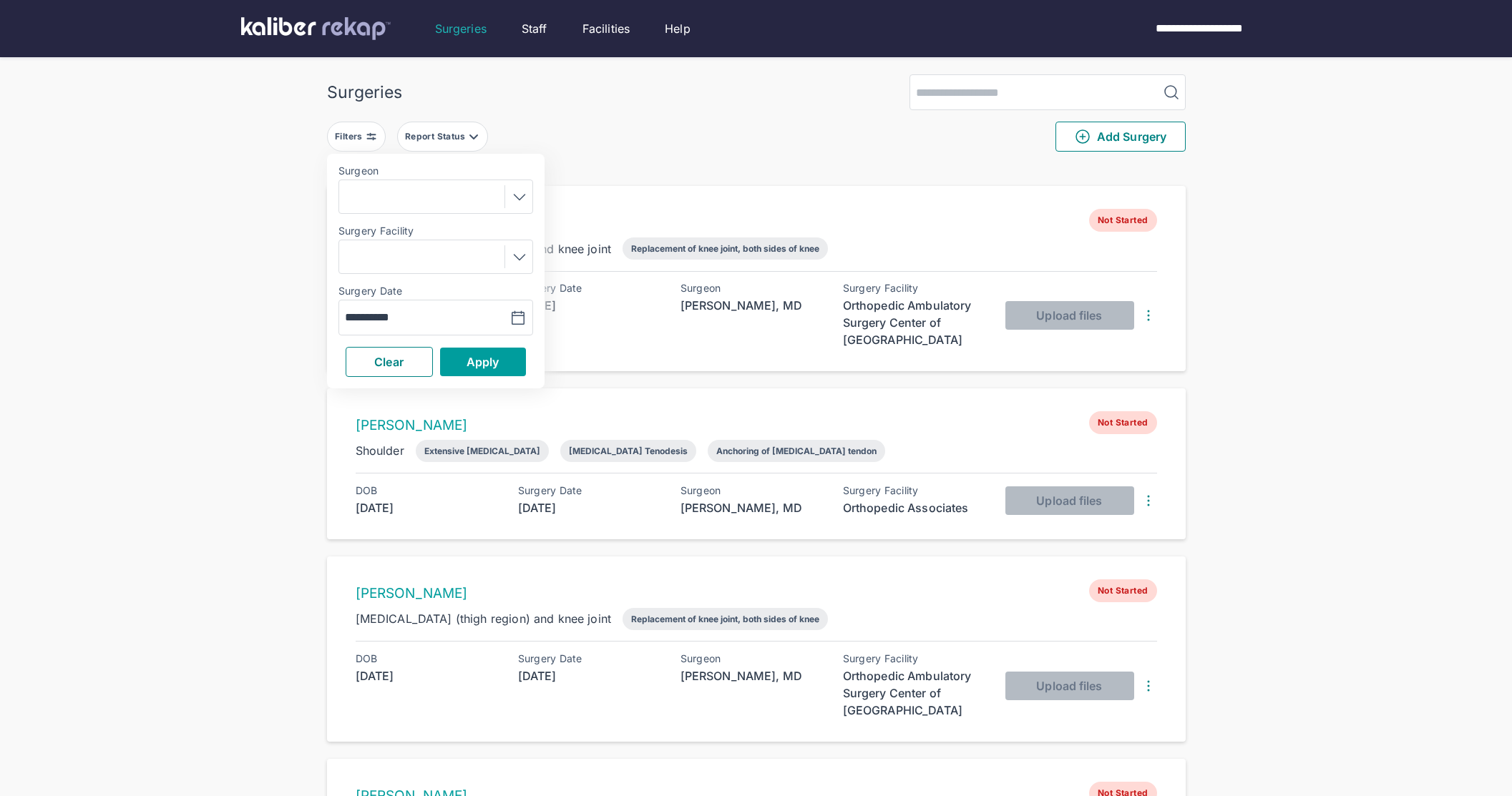
click at [480, 363] on span "Apply" at bounding box center [483, 363] width 33 height 15
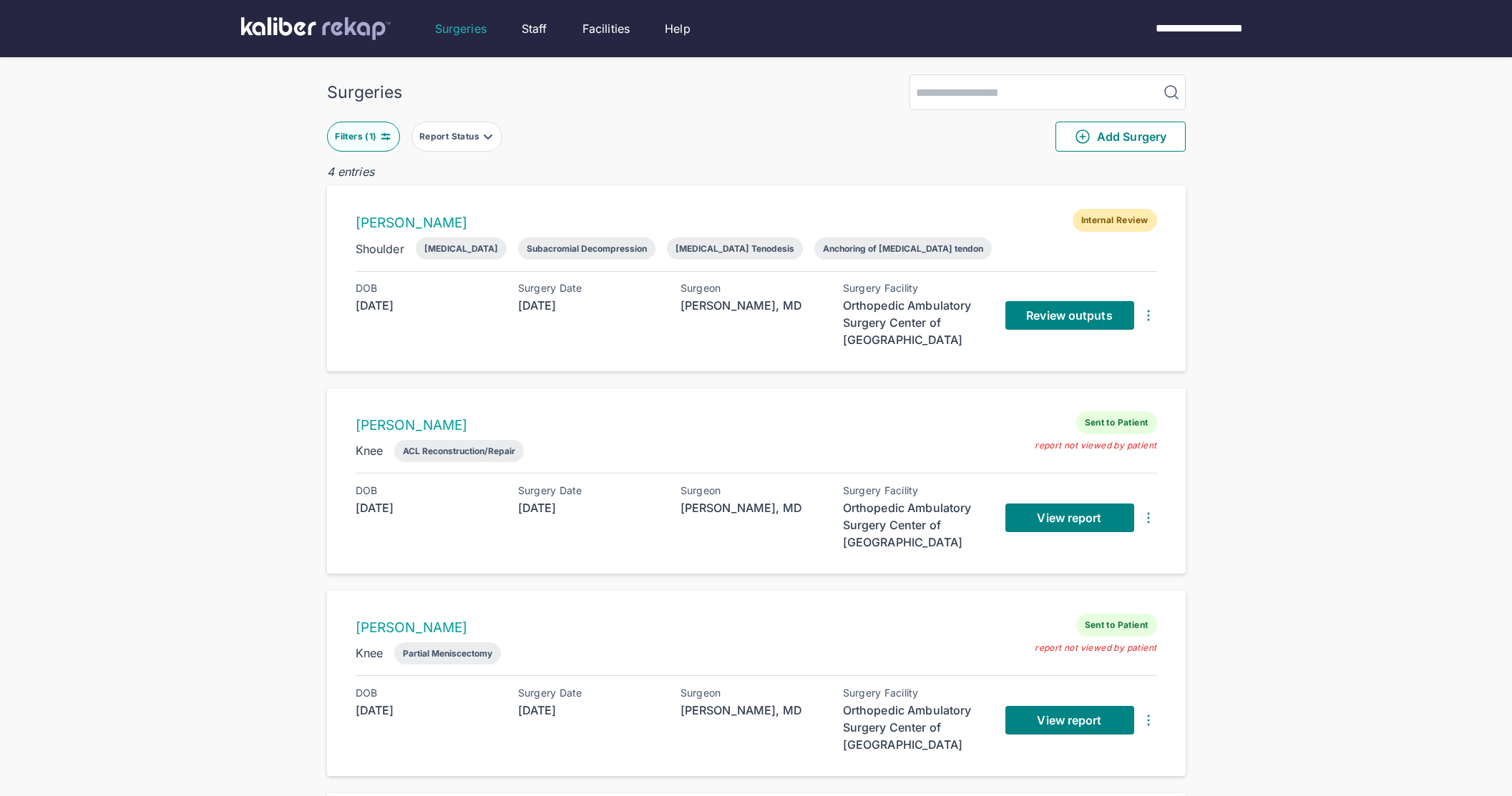
click at [372, 142] on button "Filters ( 1 )" at bounding box center [363, 136] width 73 height 30
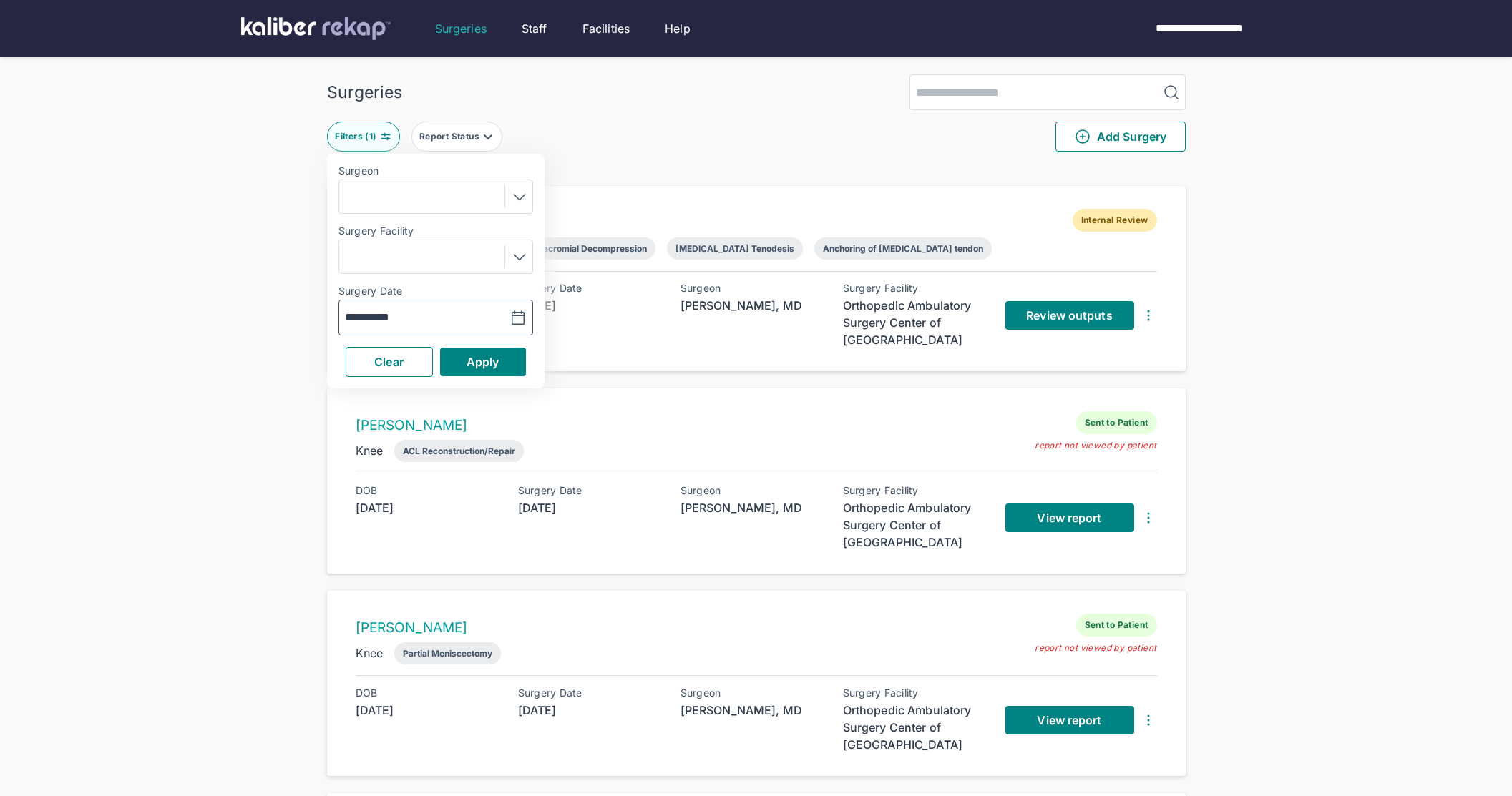
click at [407, 319] on input "**********" at bounding box center [387, 317] width 83 height 17
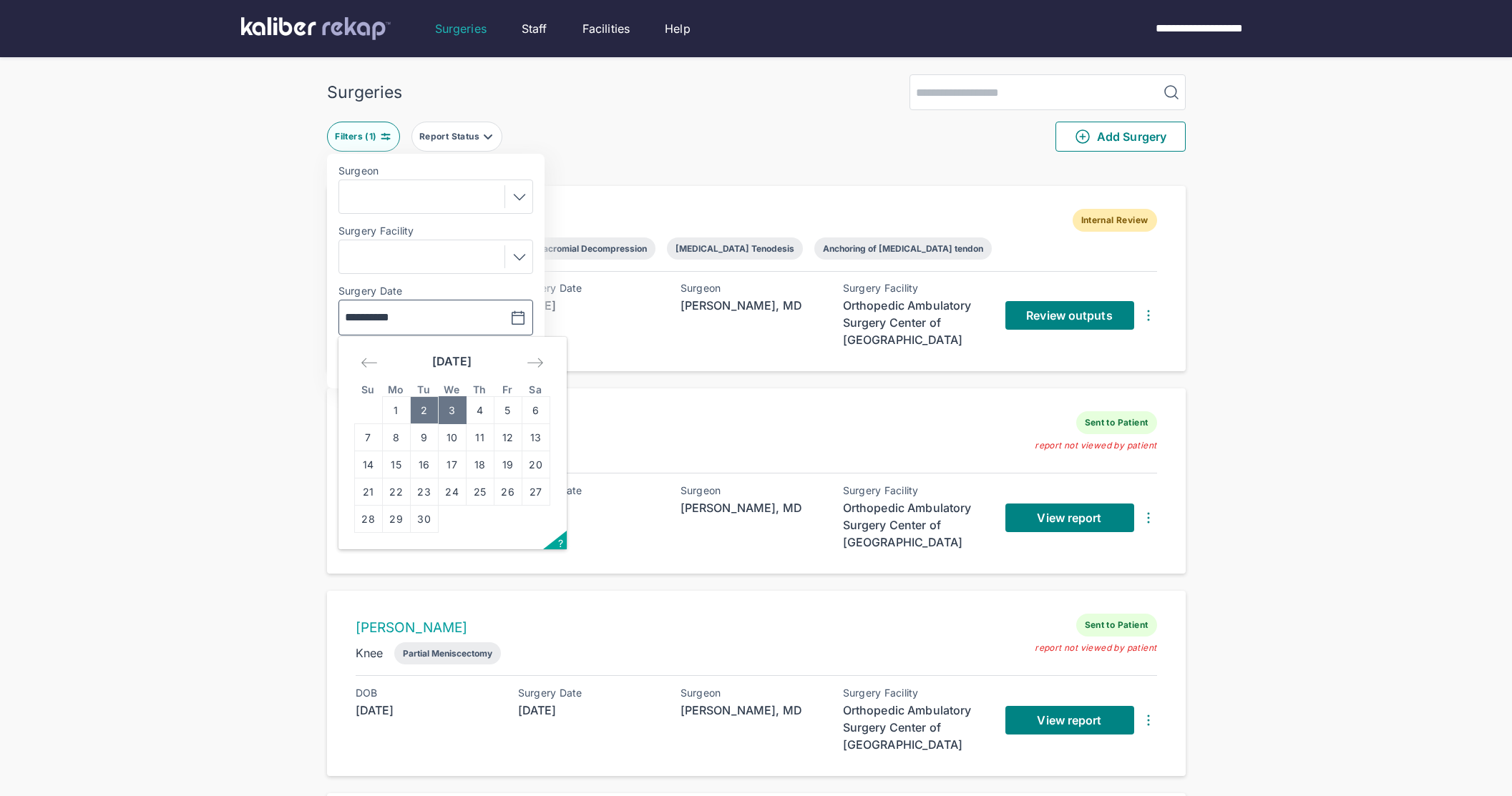
click at [423, 404] on td "2" at bounding box center [423, 410] width 28 height 28
type input "**********"
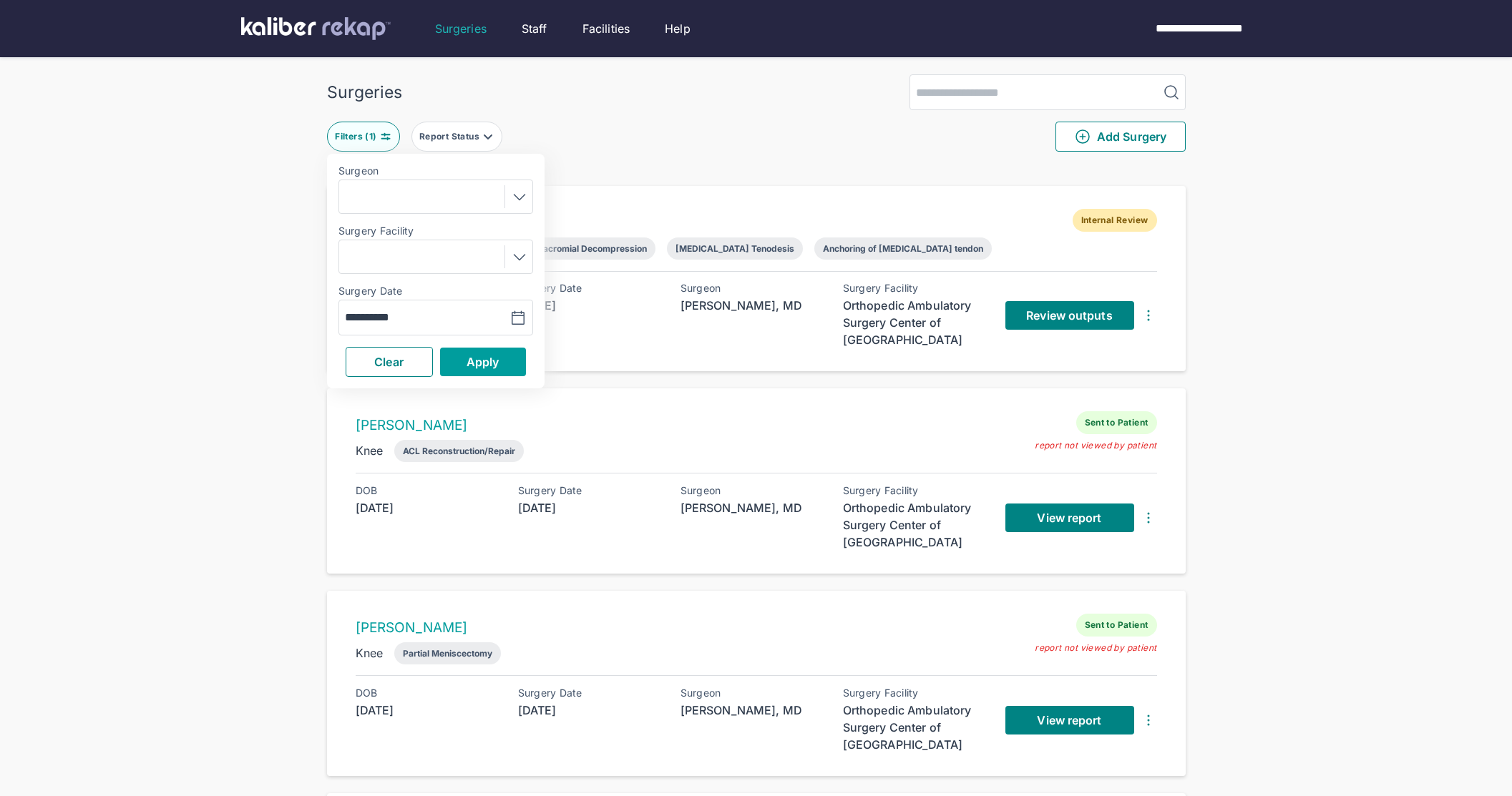
click at [470, 352] on button "Apply" at bounding box center [482, 362] width 86 height 29
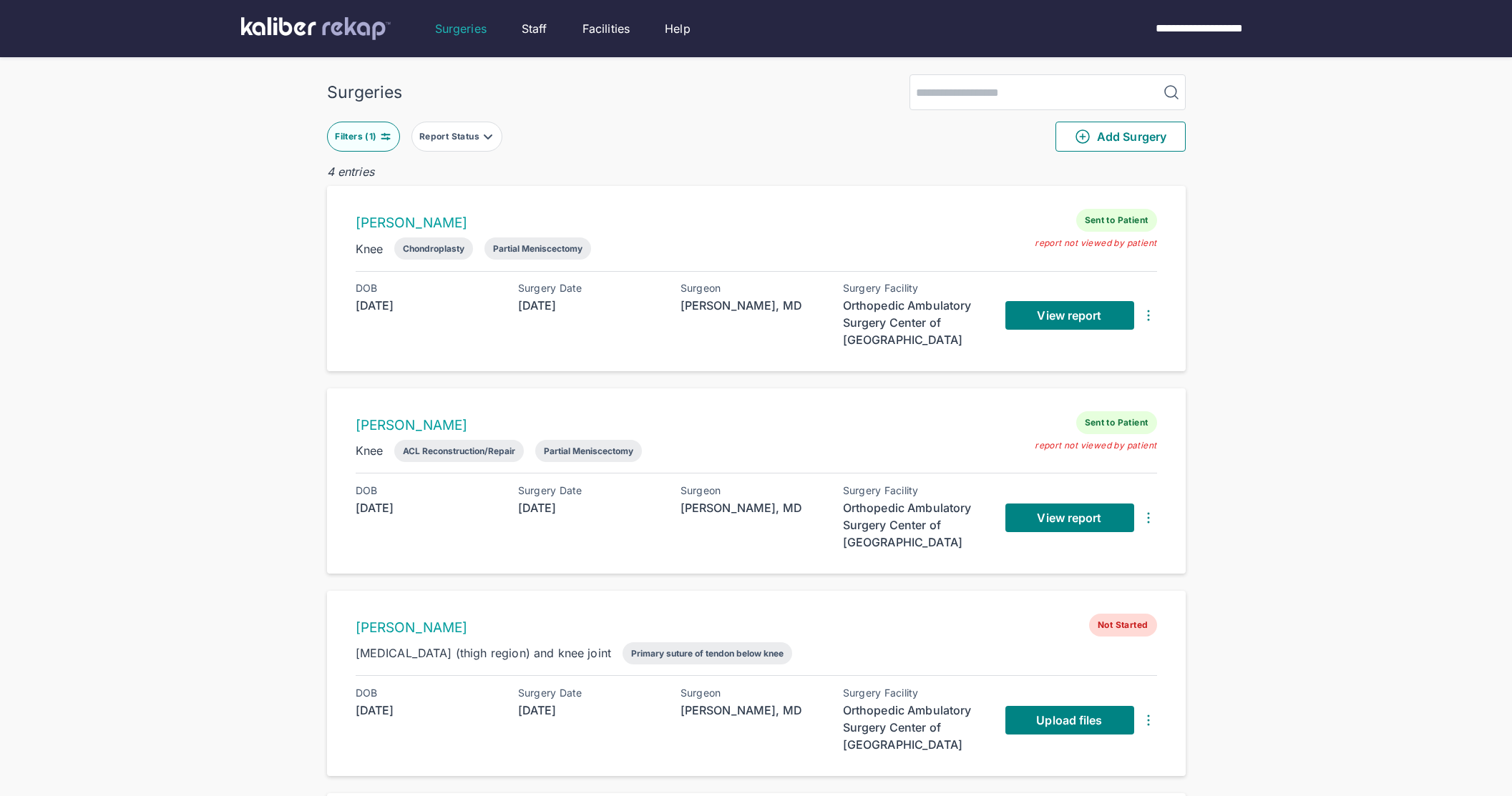
click at [361, 140] on div "Filters ( 1 )" at bounding box center [357, 136] width 44 height 11
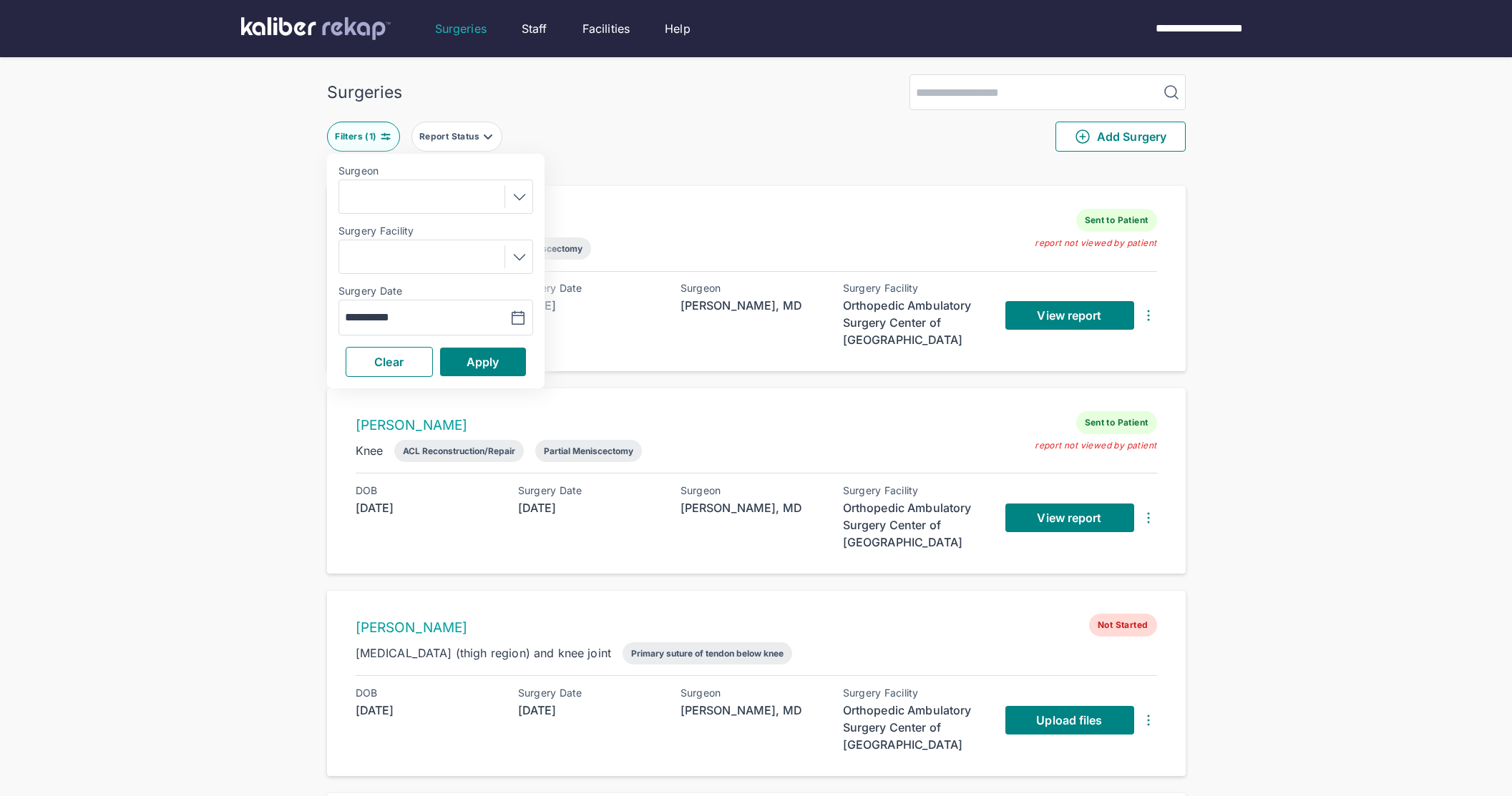
click at [291, 386] on div "**********" at bounding box center [756, 498] width 1512 height 996
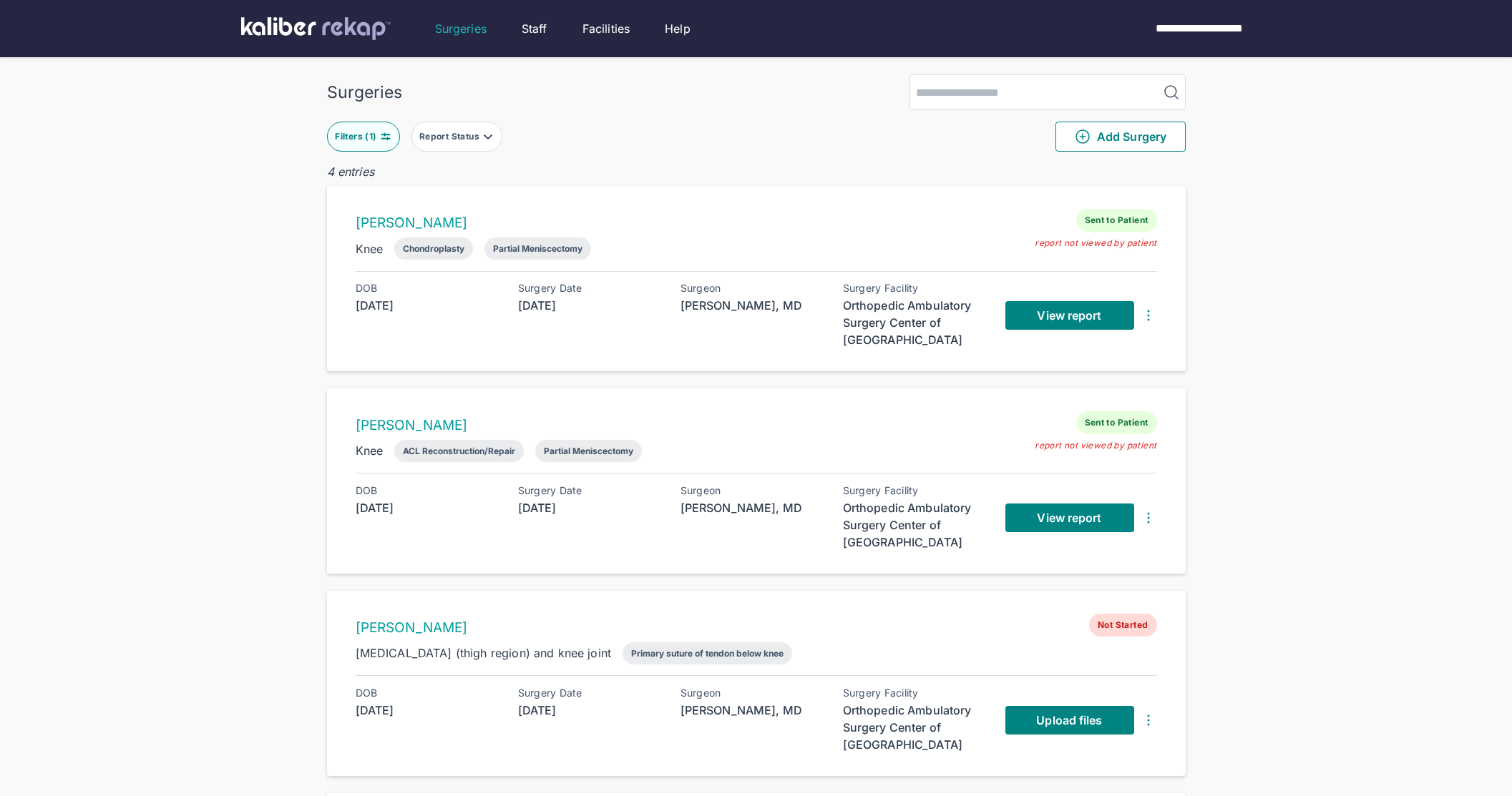
click at [348, 146] on button "Filters ( 1 )" at bounding box center [363, 136] width 73 height 30
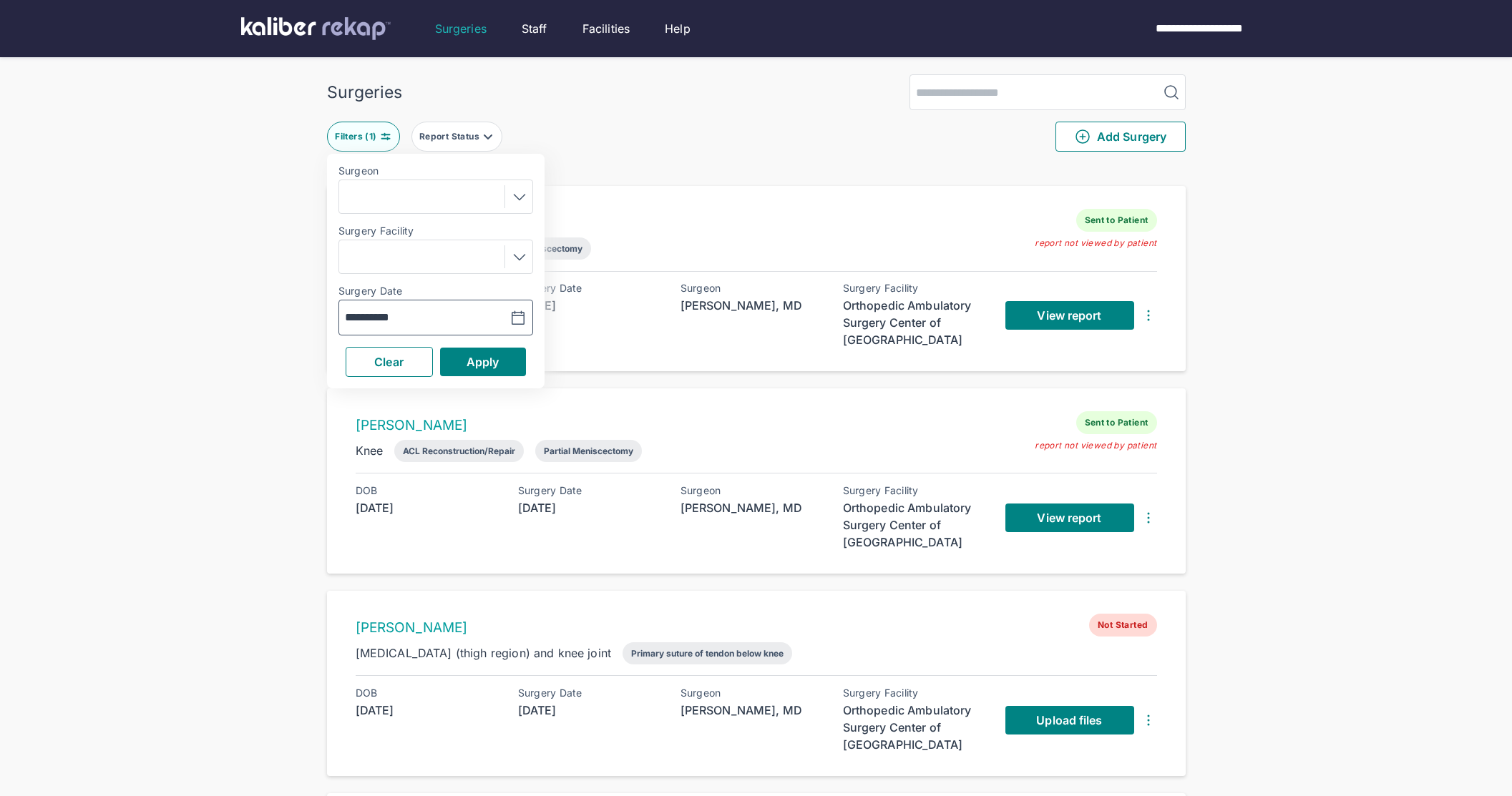
click at [438, 319] on button "button" at bounding box center [481, 317] width 98 height 33
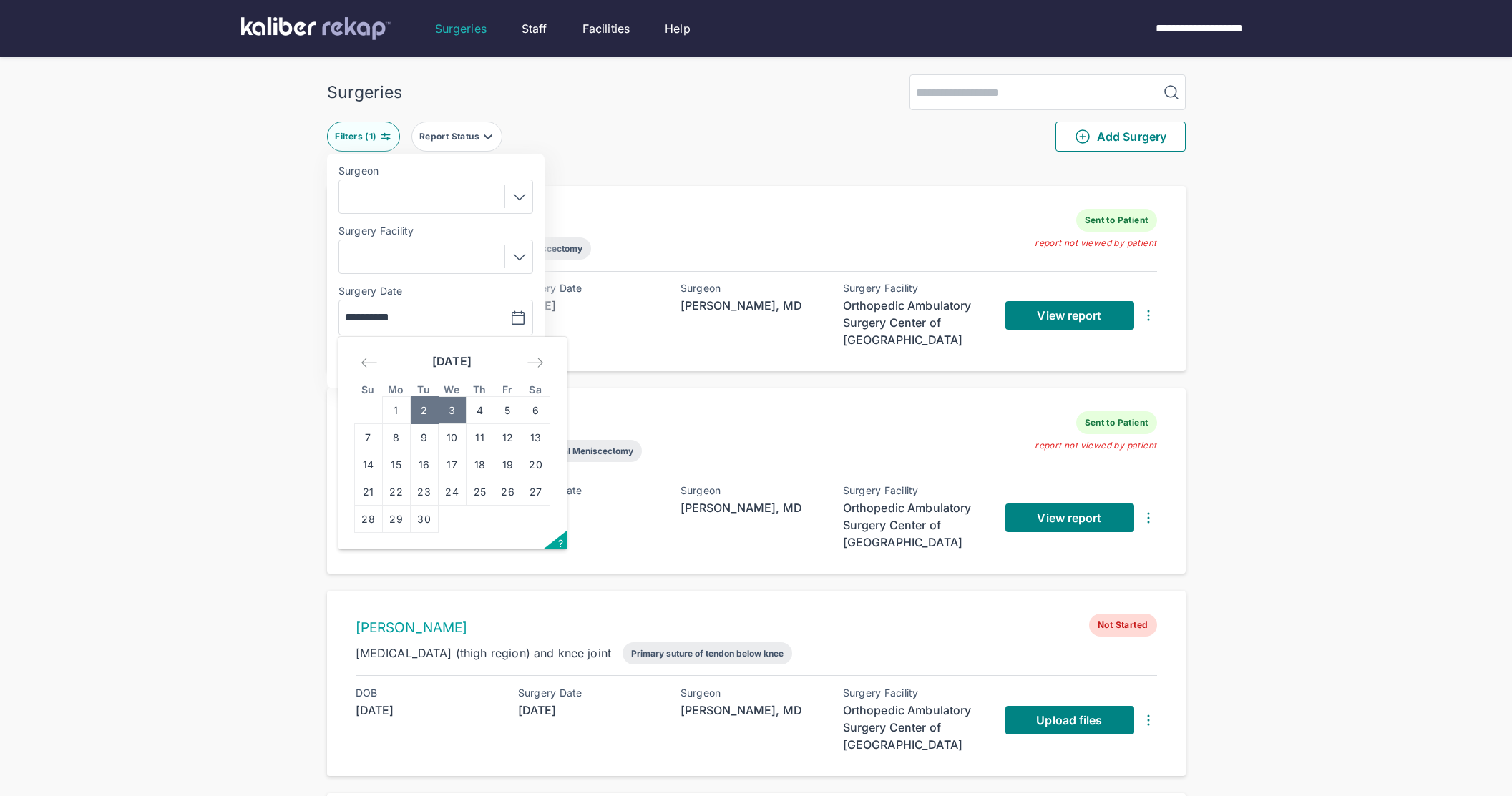
click at [456, 415] on td "3" at bounding box center [452, 410] width 28 height 28
type input "**********"
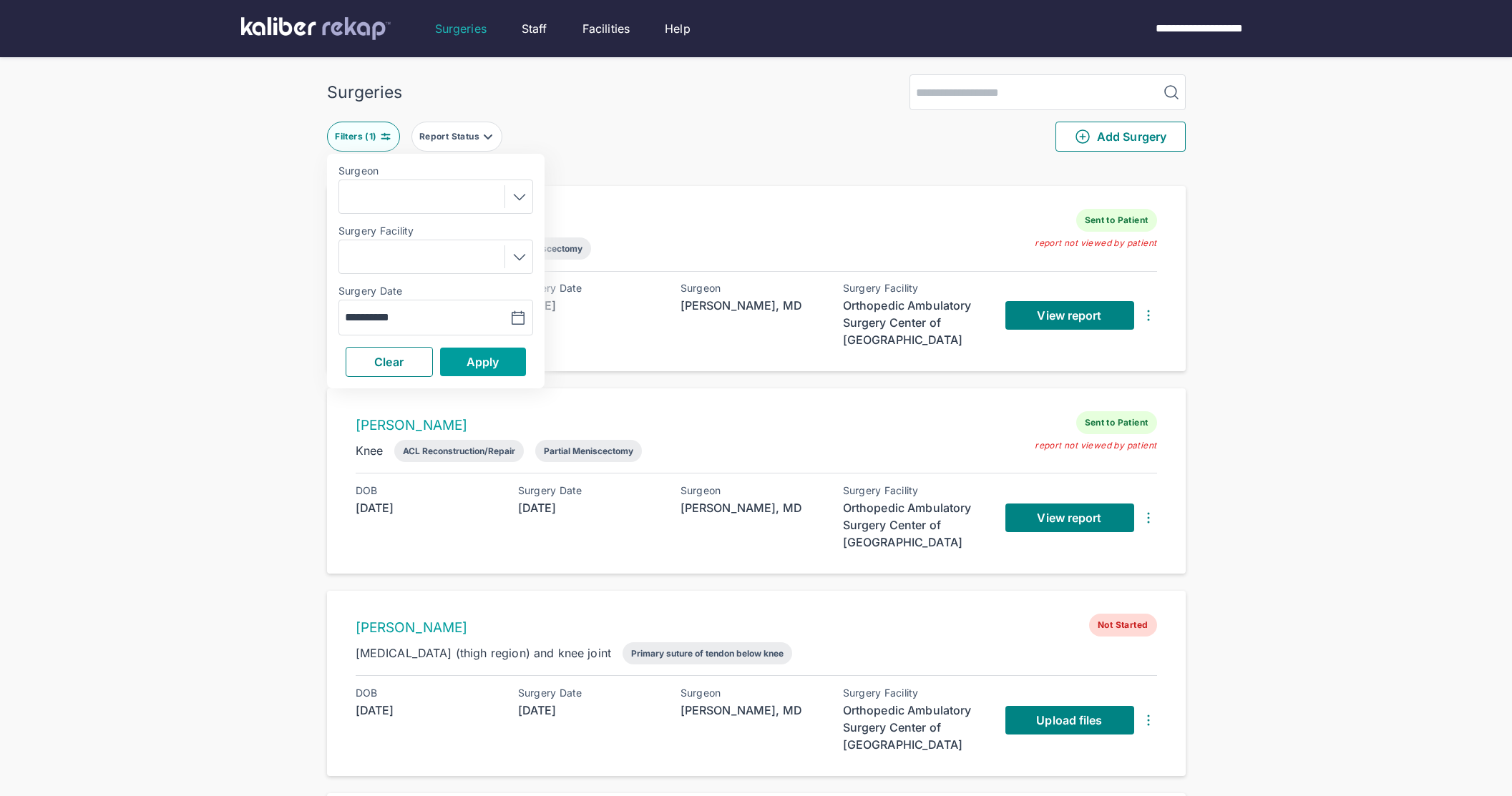
click at [467, 370] on button "Apply" at bounding box center [482, 362] width 86 height 29
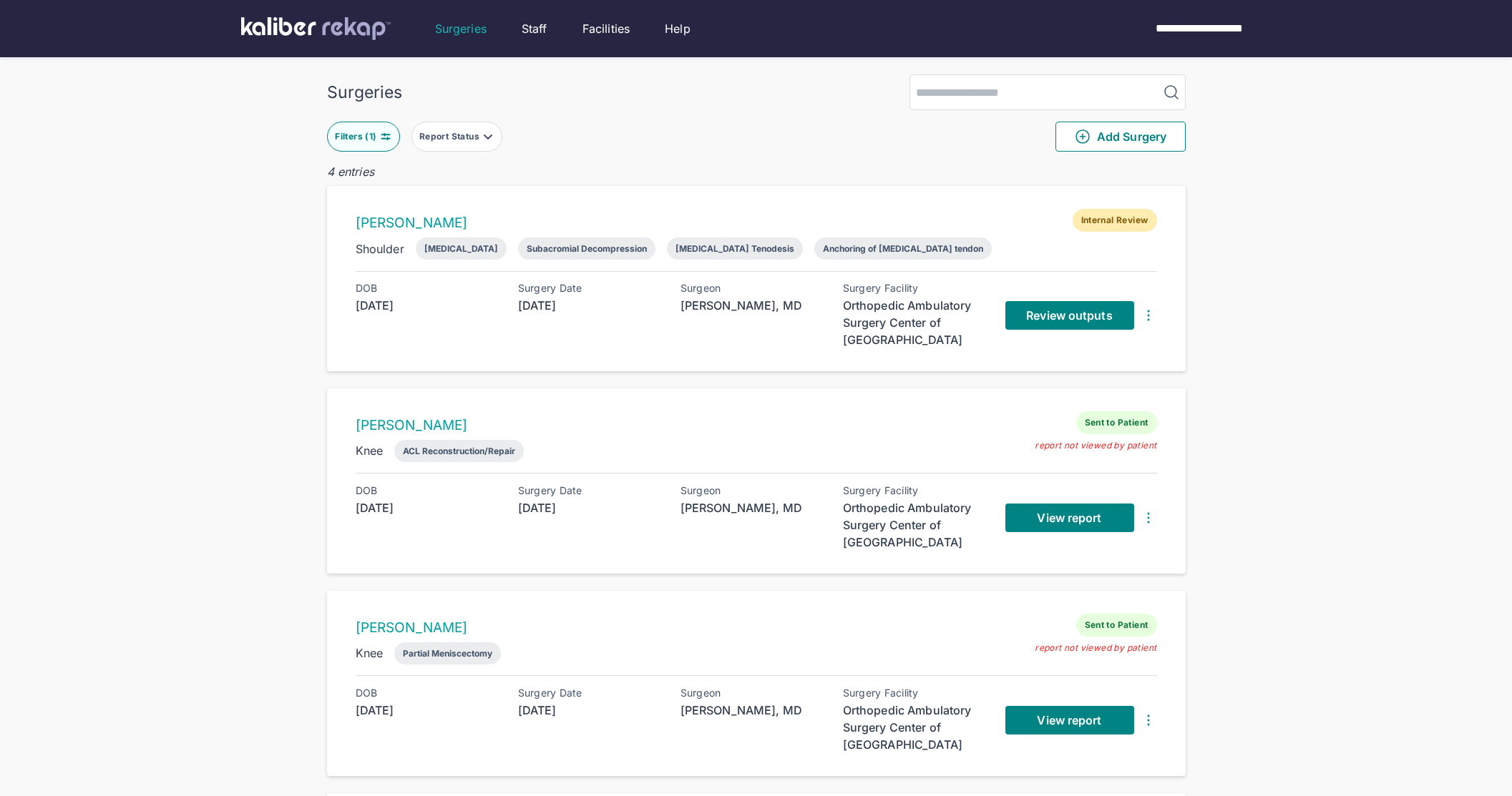
click at [284, 310] on div "Surgeries Filters ( 1 ) Report Status Add Surgery 4 entries [PERSON_NAME] Inter…" at bounding box center [756, 498] width 1512 height 996
click at [1257, 248] on div "Surgeries Filters ( 1 ) Report Status Add Surgery 4 entries [PERSON_NAME] Inter…" at bounding box center [756, 498] width 1512 height 996
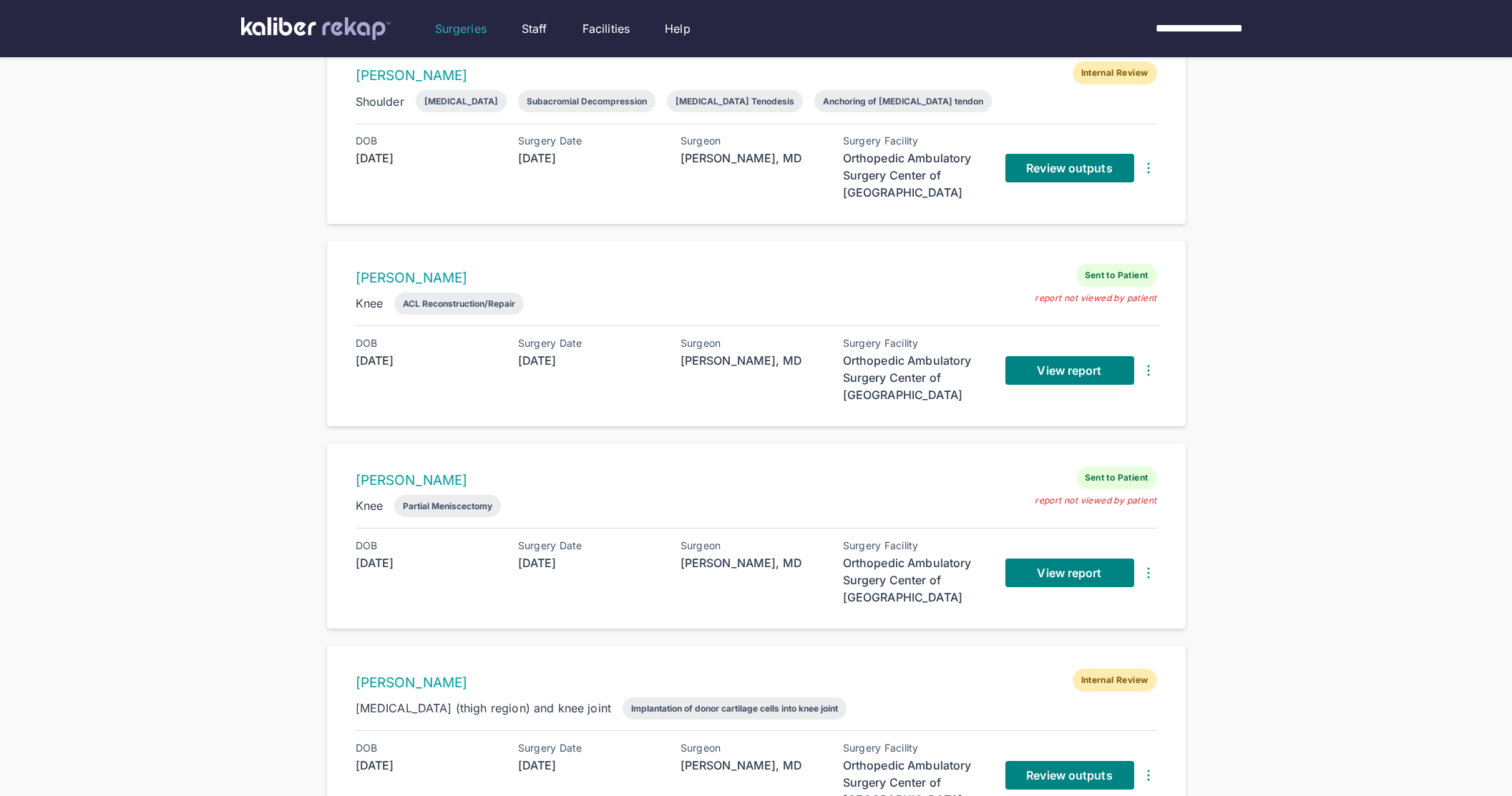
scroll to position [150, 0]
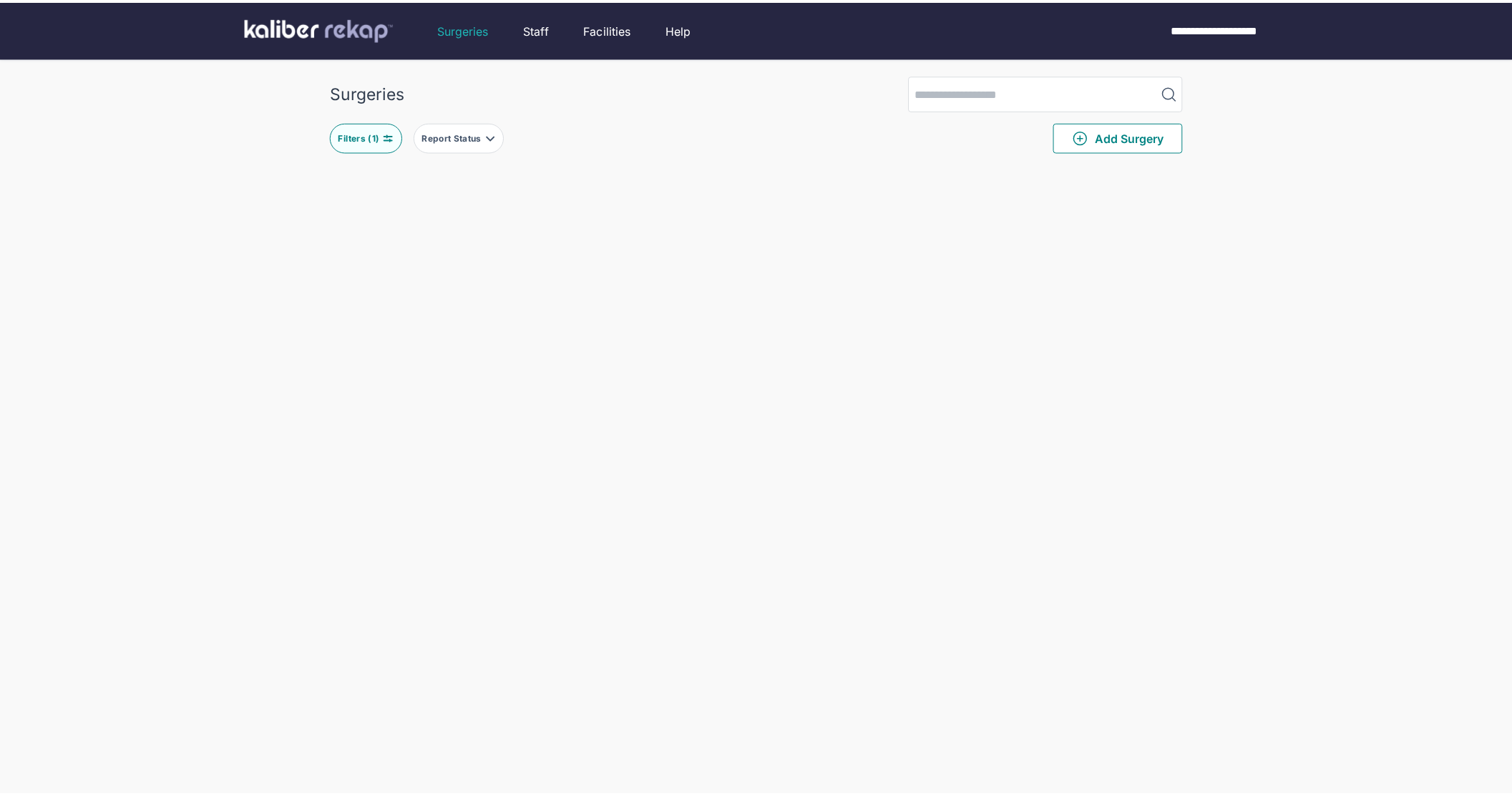
scroll to position [150, 0]
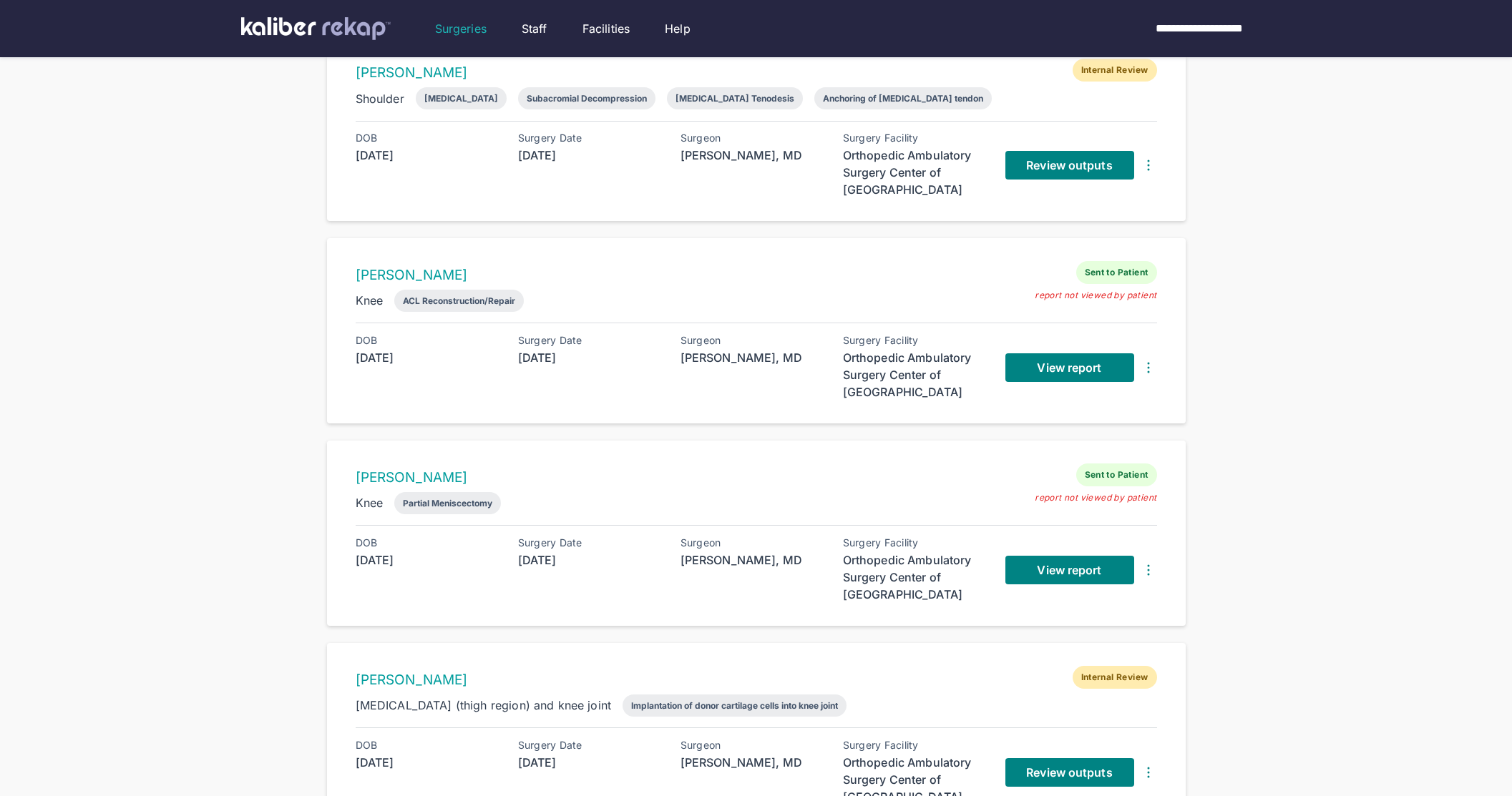
click at [1236, 356] on div "Surgeries Filters ( 1 ) Report Status Add Surgery 4 entries [PERSON_NAME] Inter…" at bounding box center [756, 348] width 1512 height 996
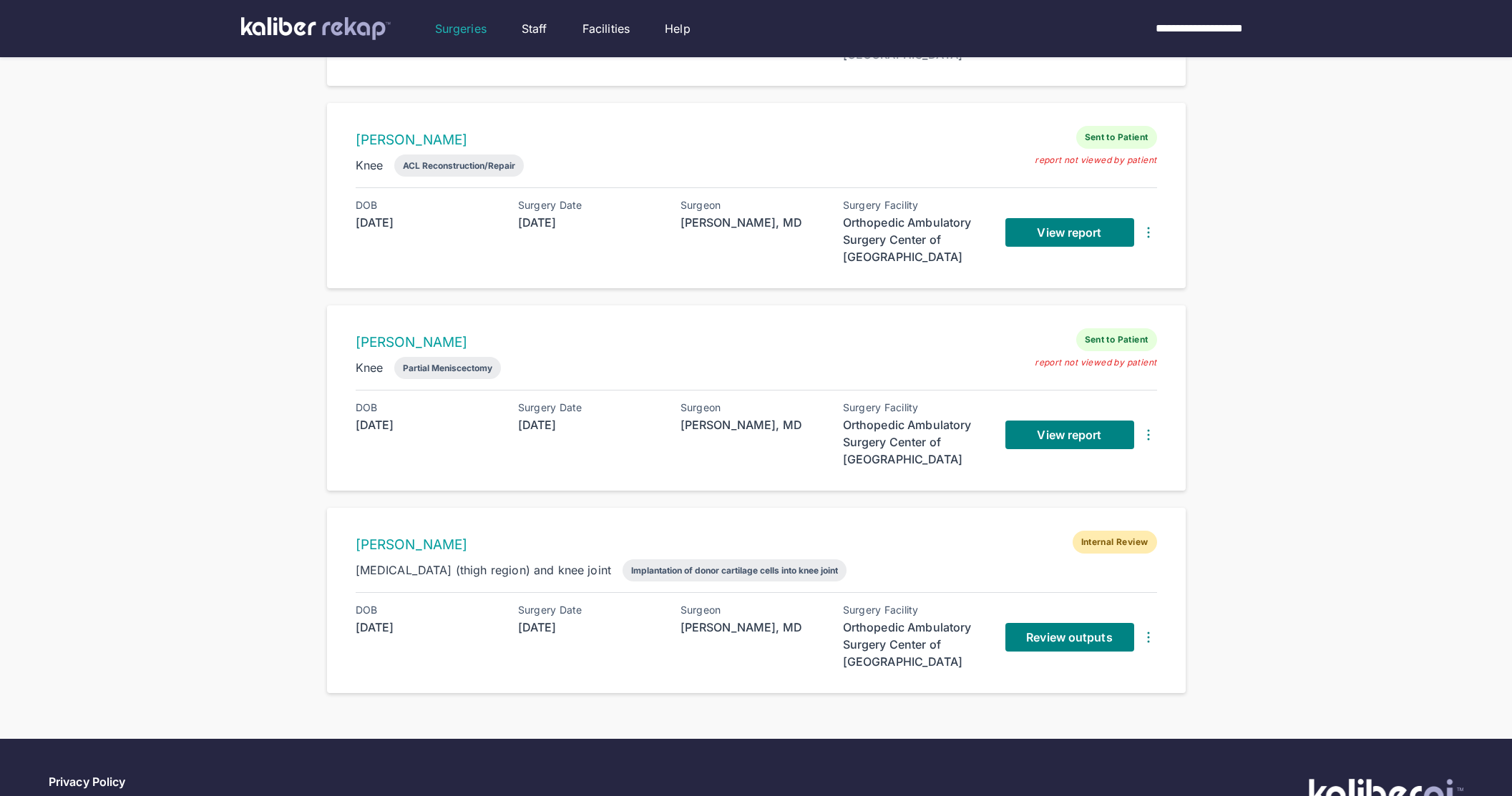
scroll to position [0, 0]
